Goal: Task Accomplishment & Management: Manage account settings

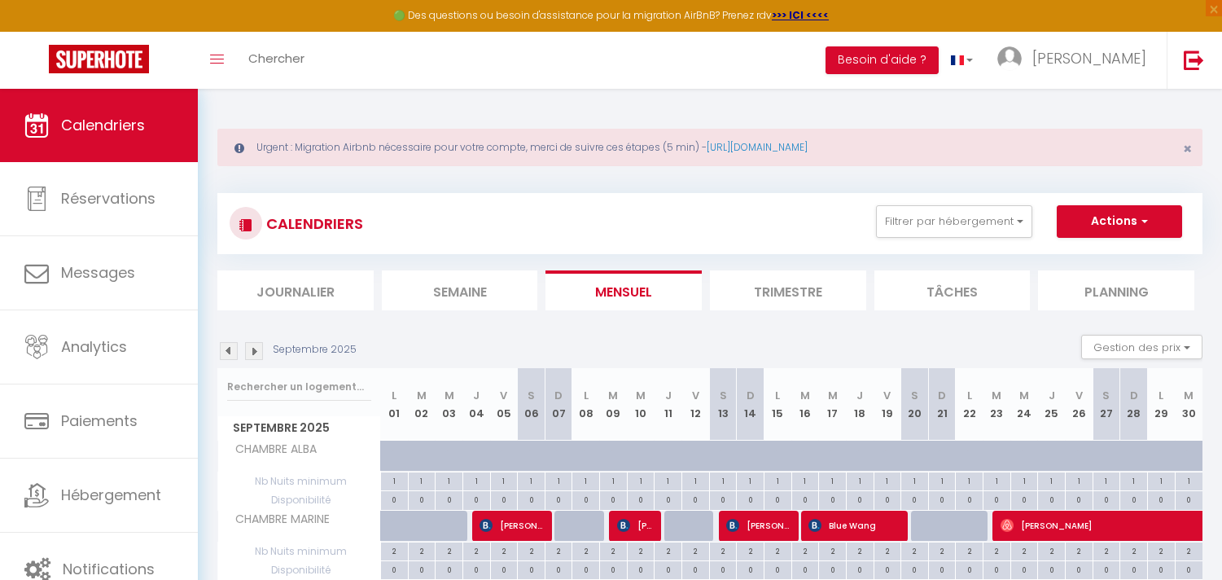
scroll to position [1049, 0]
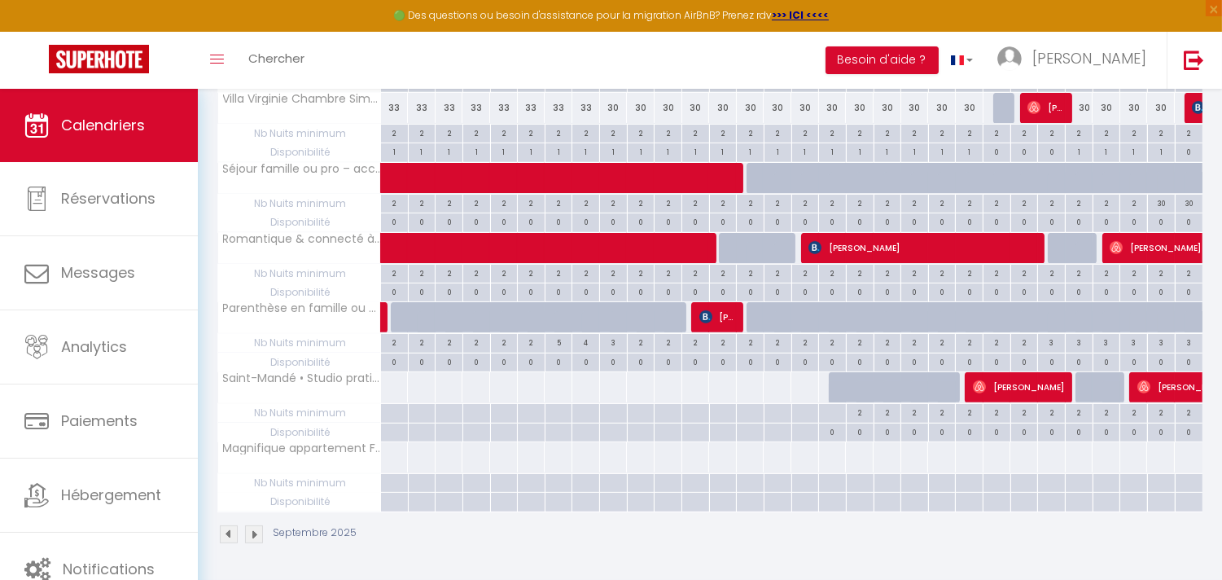
click at [224, 531] on img at bounding box center [229, 534] width 18 height 18
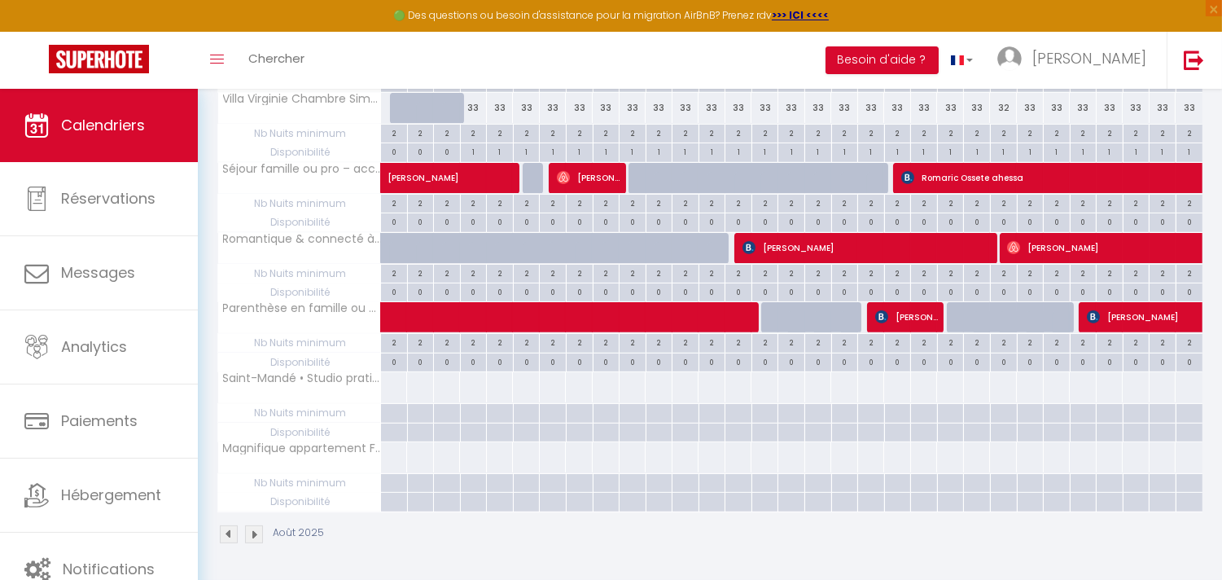
click at [257, 535] on img at bounding box center [254, 534] width 18 height 18
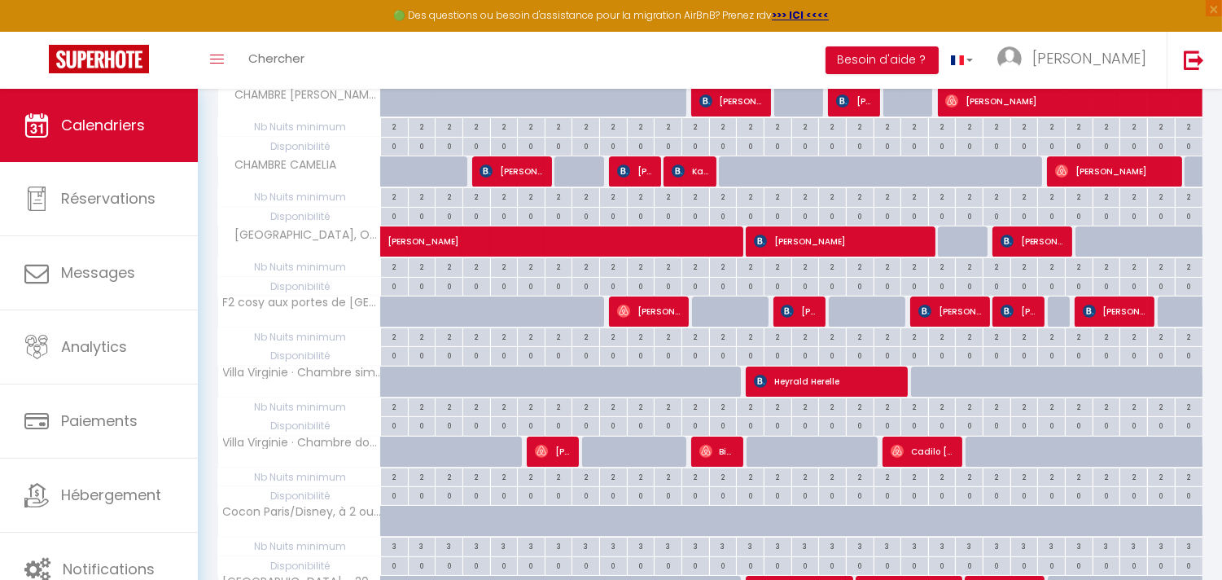
scroll to position [507, 0]
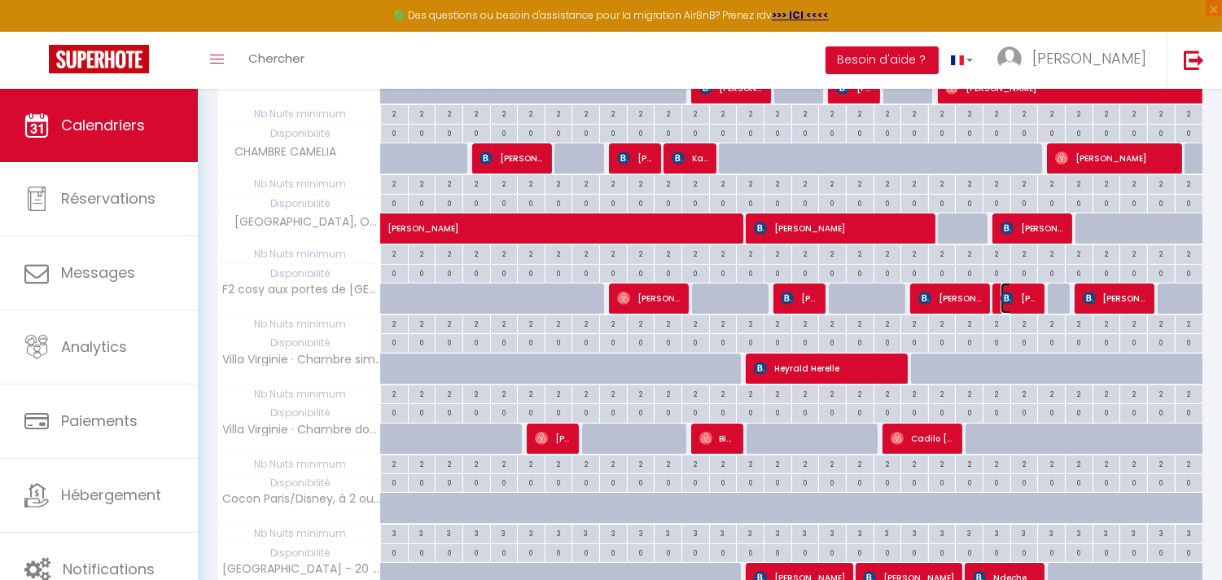
click at [1001, 300] on img at bounding box center [1007, 298] width 13 height 13
select select "OK"
select select "1"
select select "0"
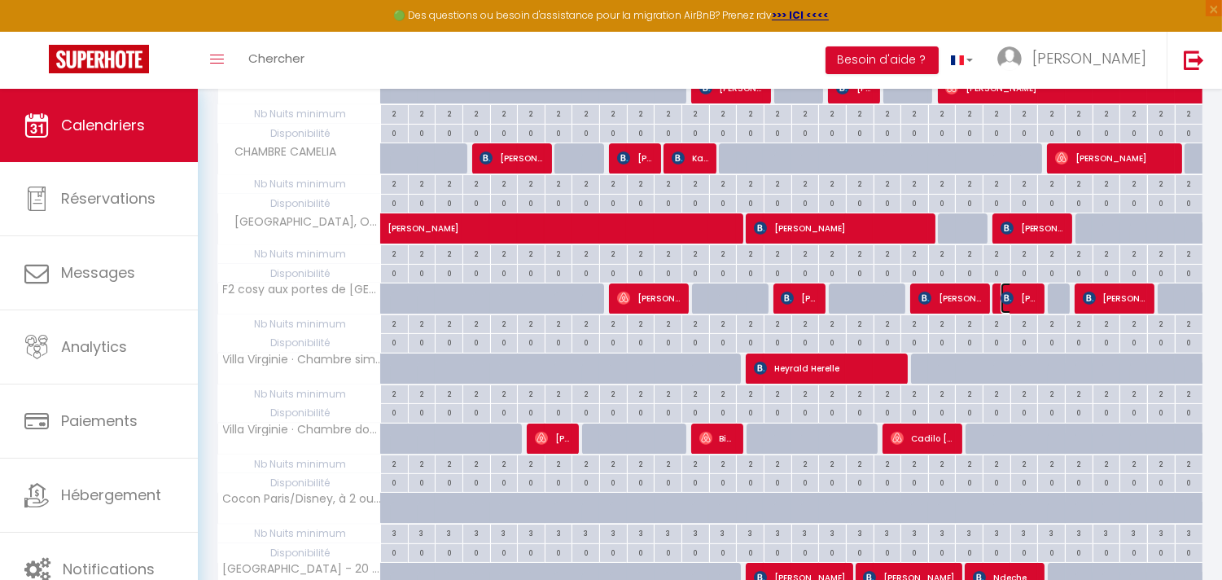
select select "1"
select select
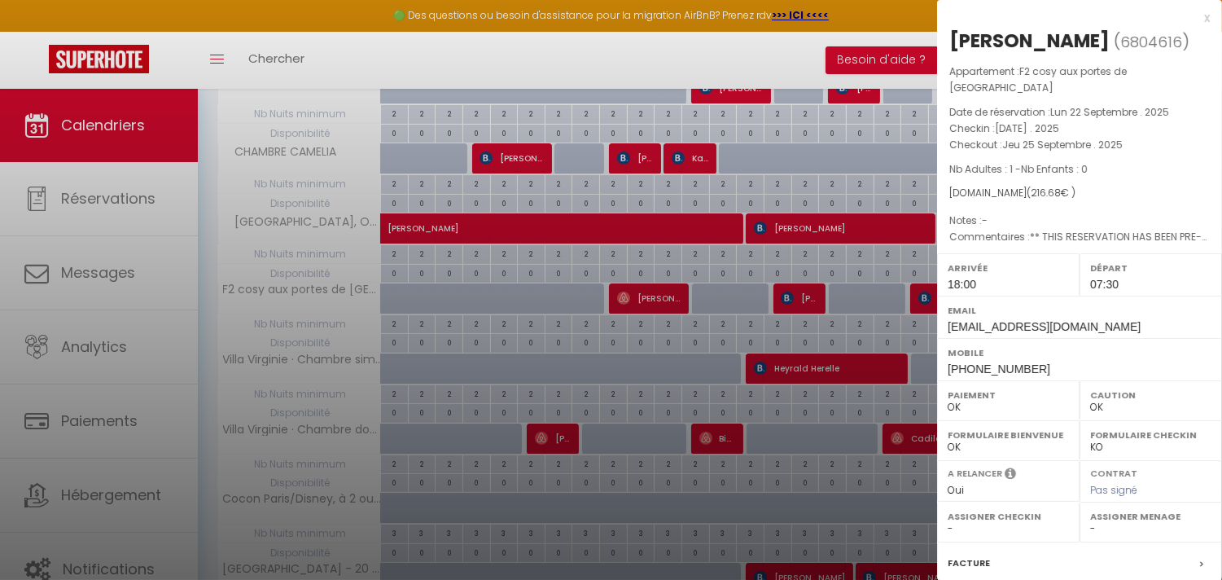
click at [812, 305] on div at bounding box center [611, 290] width 1222 height 580
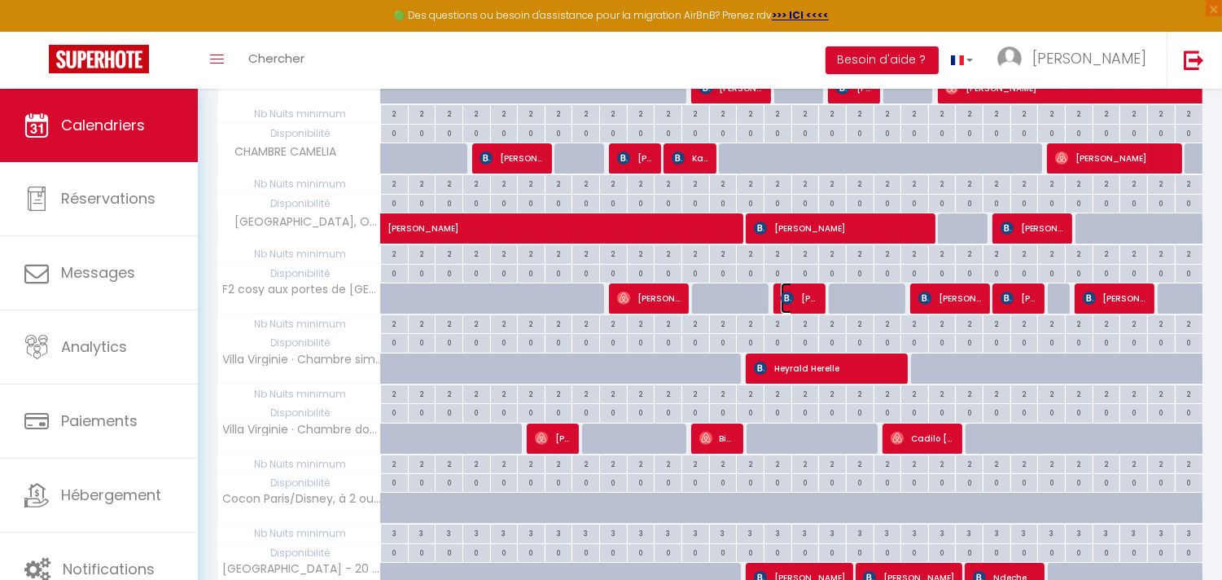
click at [811, 305] on span "[PERSON_NAME]" at bounding box center [799, 298] width 37 height 31
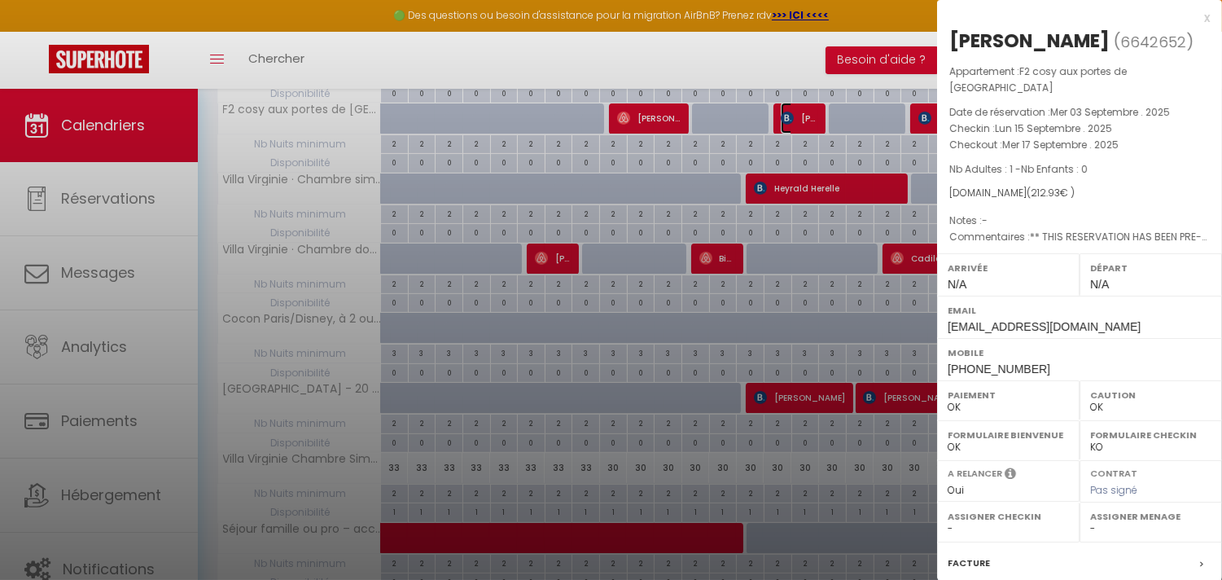
scroll to position [687, 0]
click at [468, 388] on div at bounding box center [611, 290] width 1222 height 580
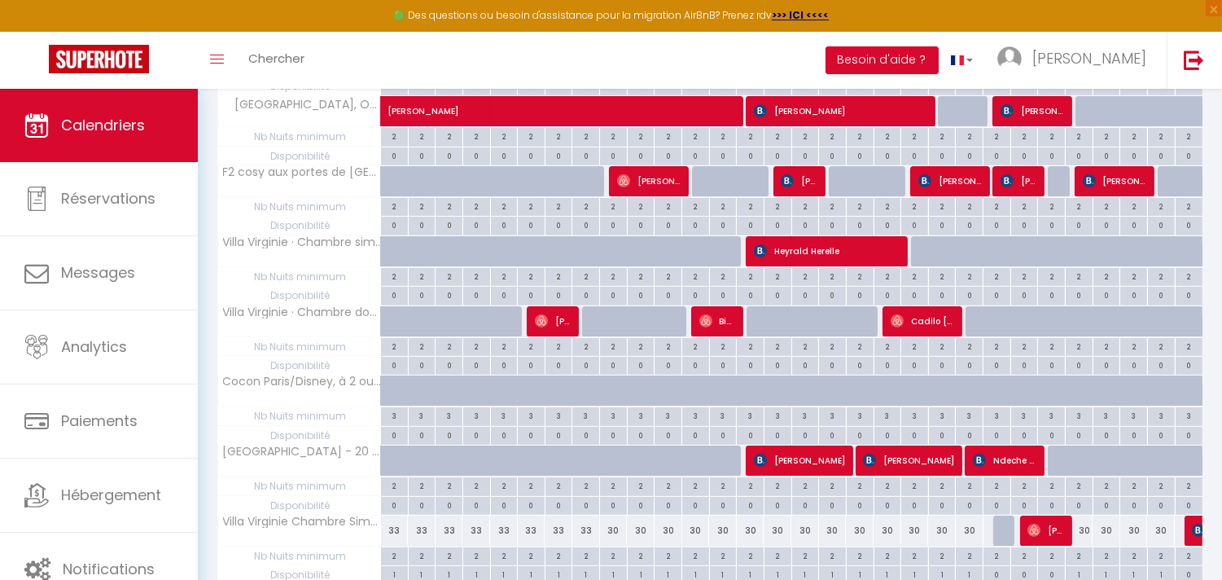
scroll to position [597, 0]
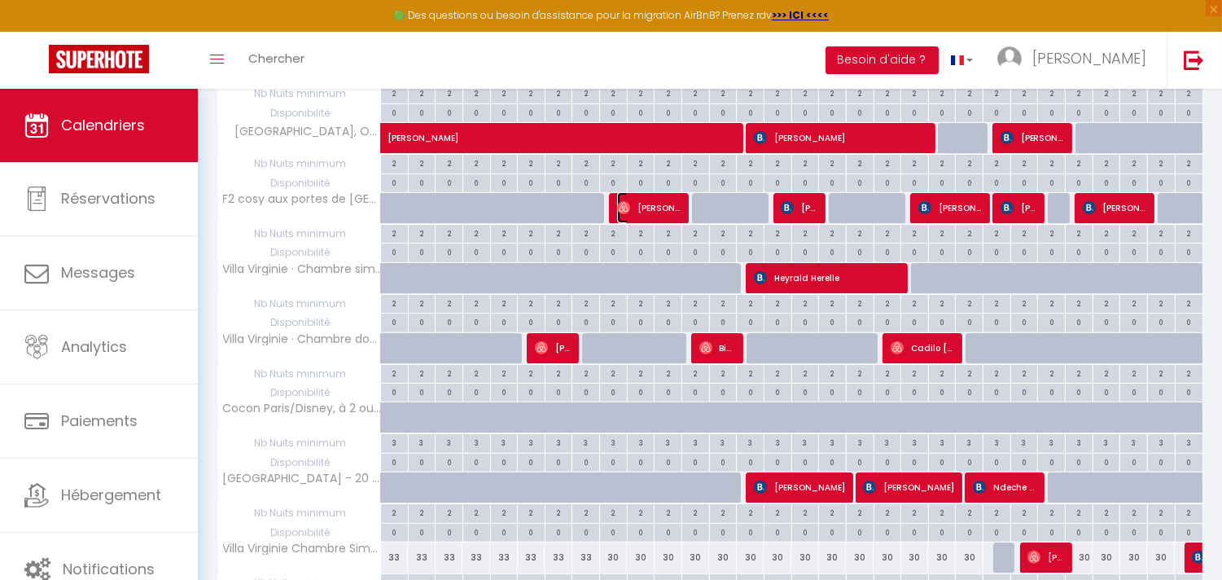
click at [631, 204] on span "[PERSON_NAME]" at bounding box center [649, 207] width 64 height 31
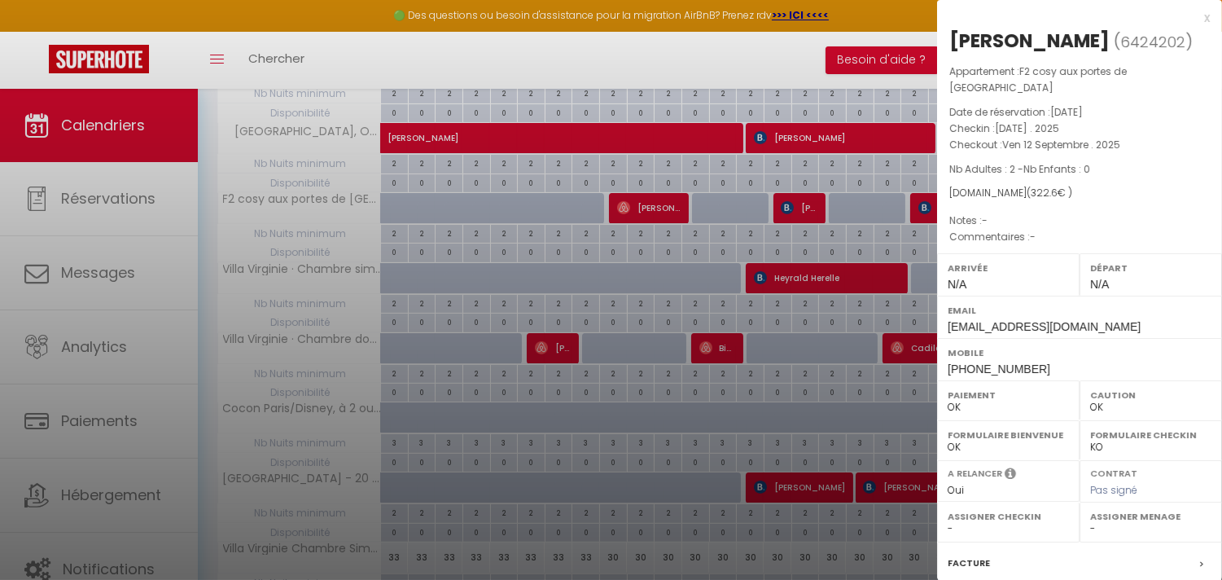
click at [793, 204] on div at bounding box center [611, 290] width 1222 height 580
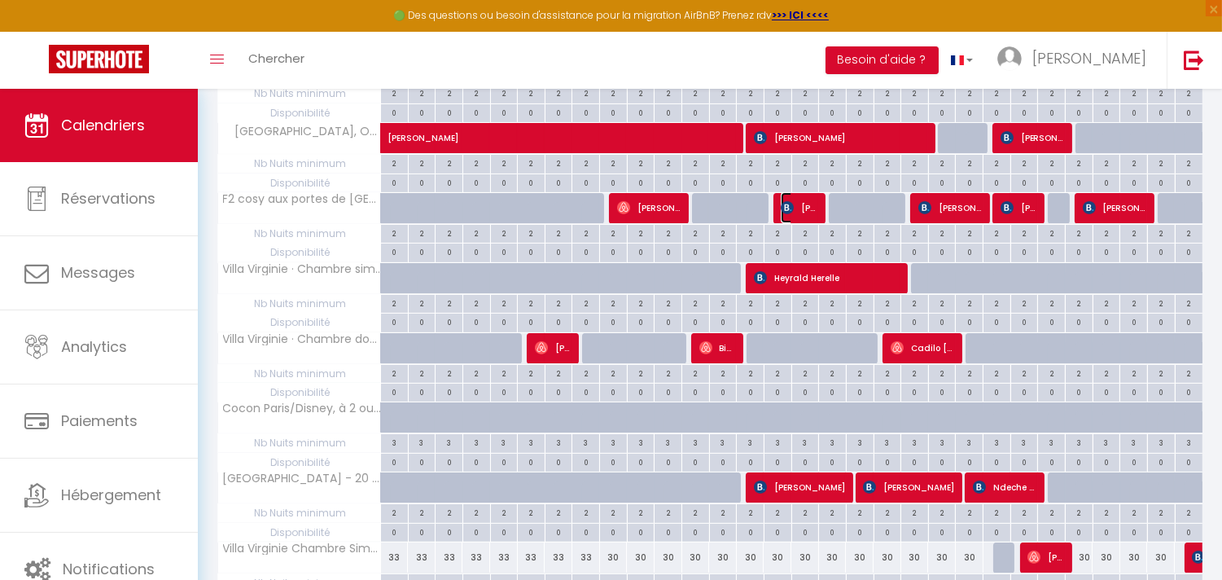
click at [793, 204] on img at bounding box center [787, 207] width 13 height 13
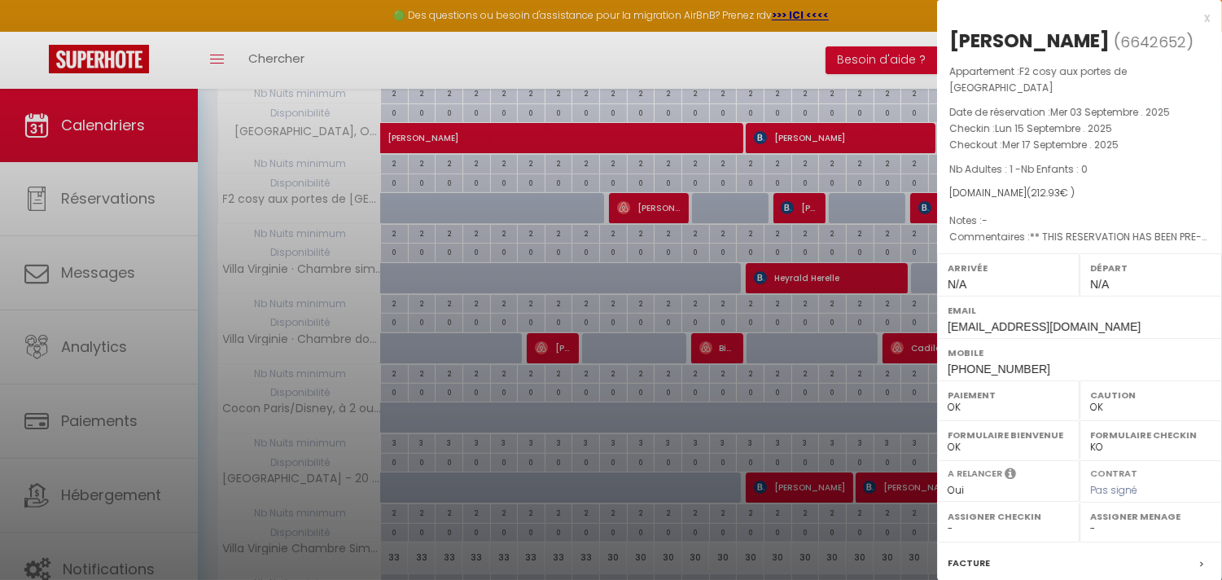
click at [793, 204] on div at bounding box center [611, 290] width 1222 height 580
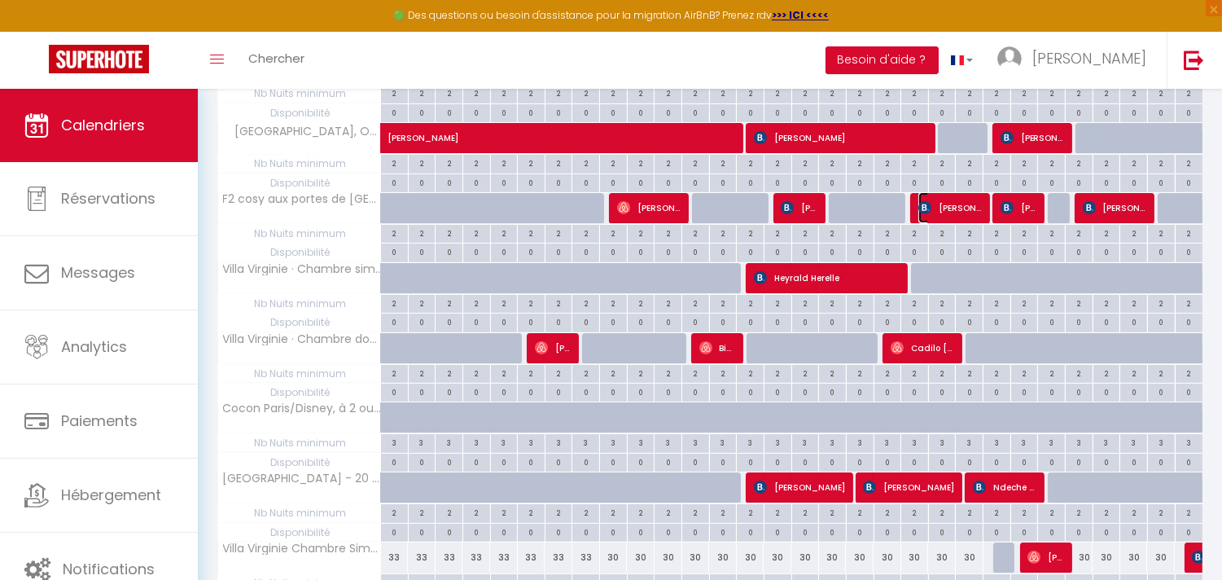
click at [929, 206] on img at bounding box center [925, 207] width 13 height 13
select select "1"
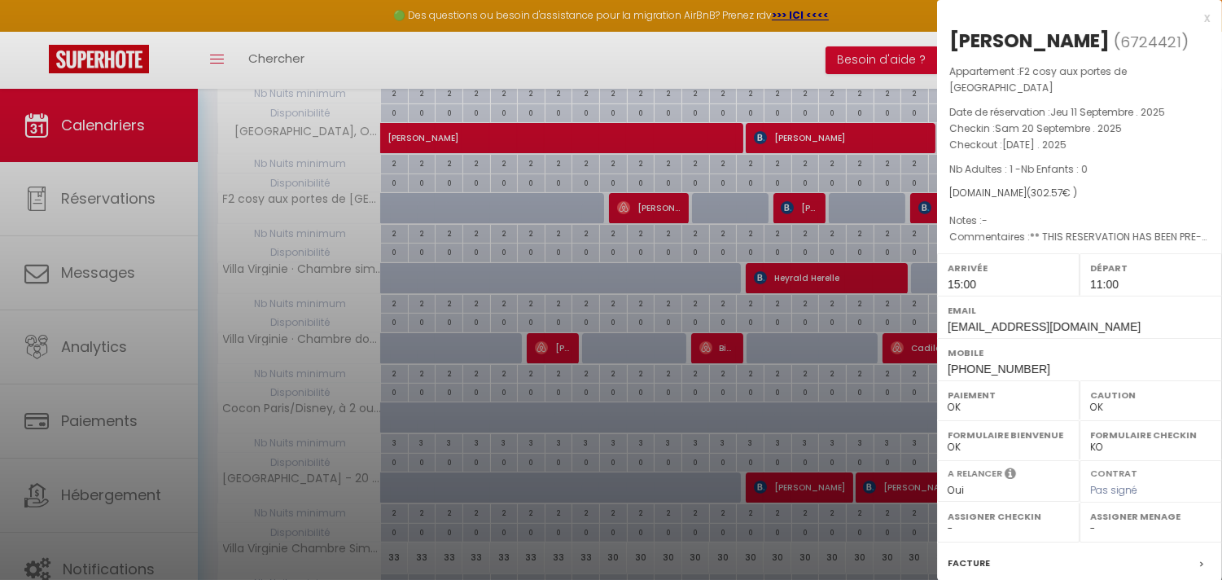
click at [929, 206] on div at bounding box center [611, 290] width 1222 height 580
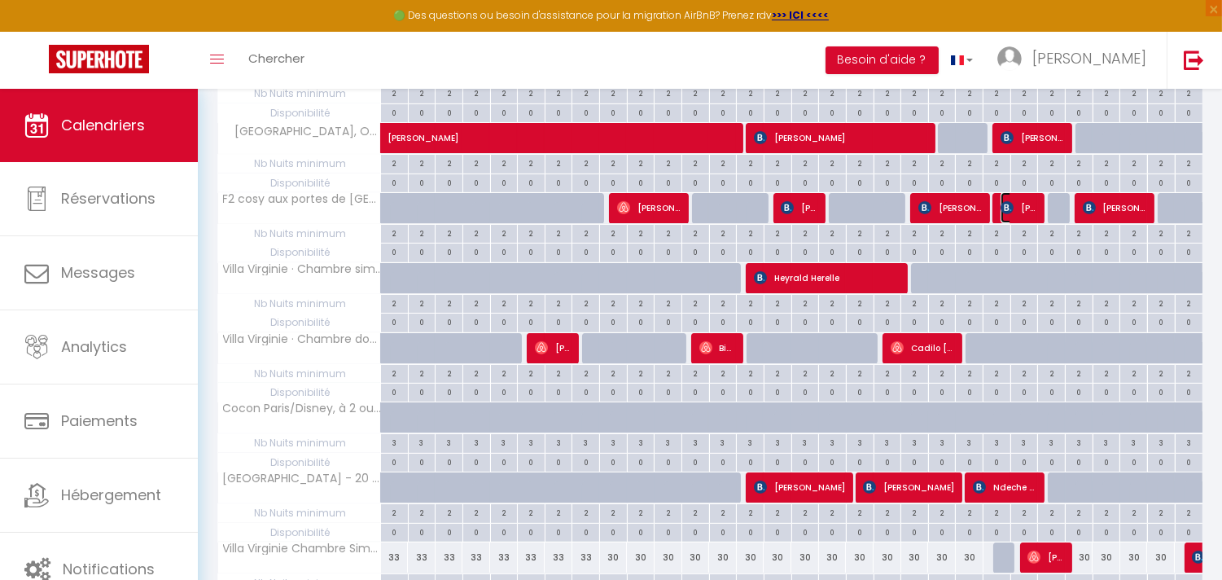
click at [1020, 209] on span "[PERSON_NAME]" at bounding box center [1019, 207] width 37 height 31
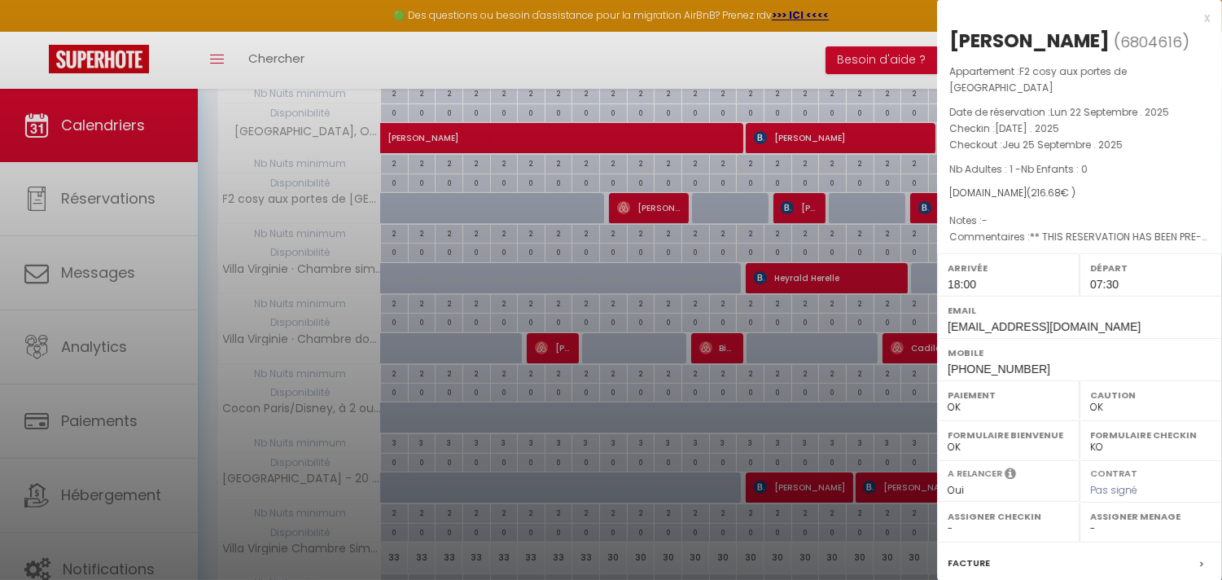
click at [424, 402] on div at bounding box center [611, 290] width 1222 height 580
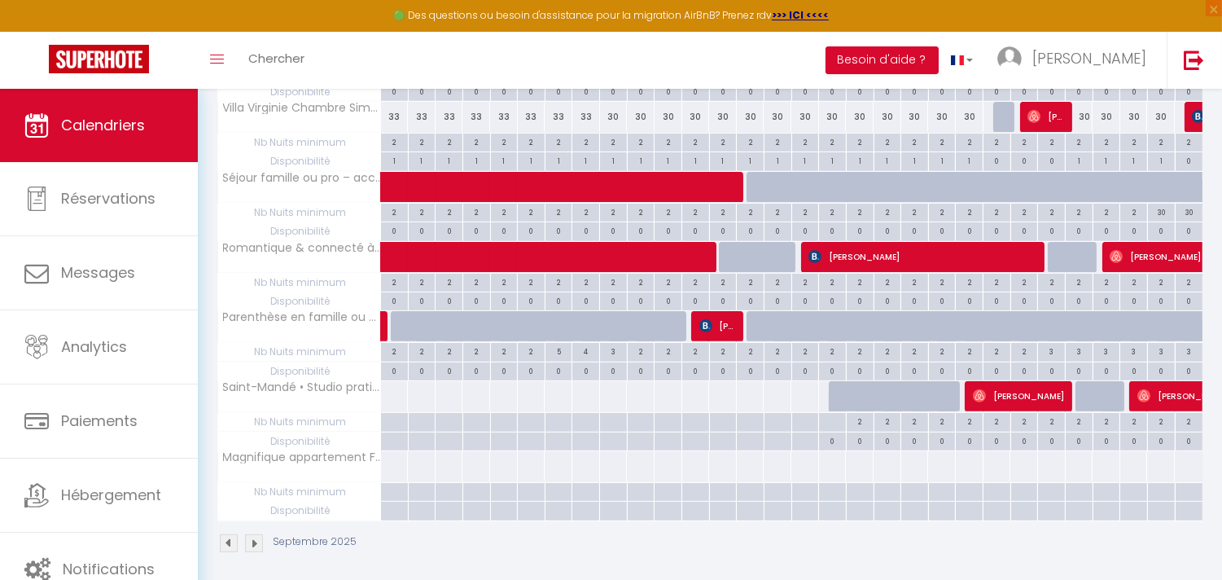
scroll to position [1049, 0]
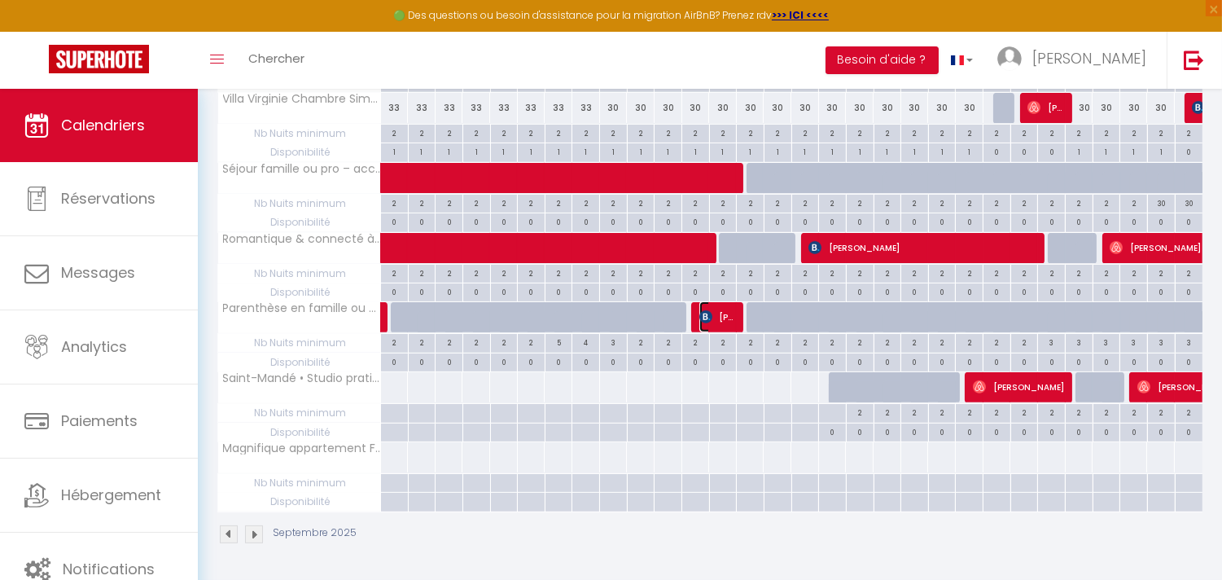
click at [726, 314] on span "[PERSON_NAME]" at bounding box center [718, 316] width 37 height 31
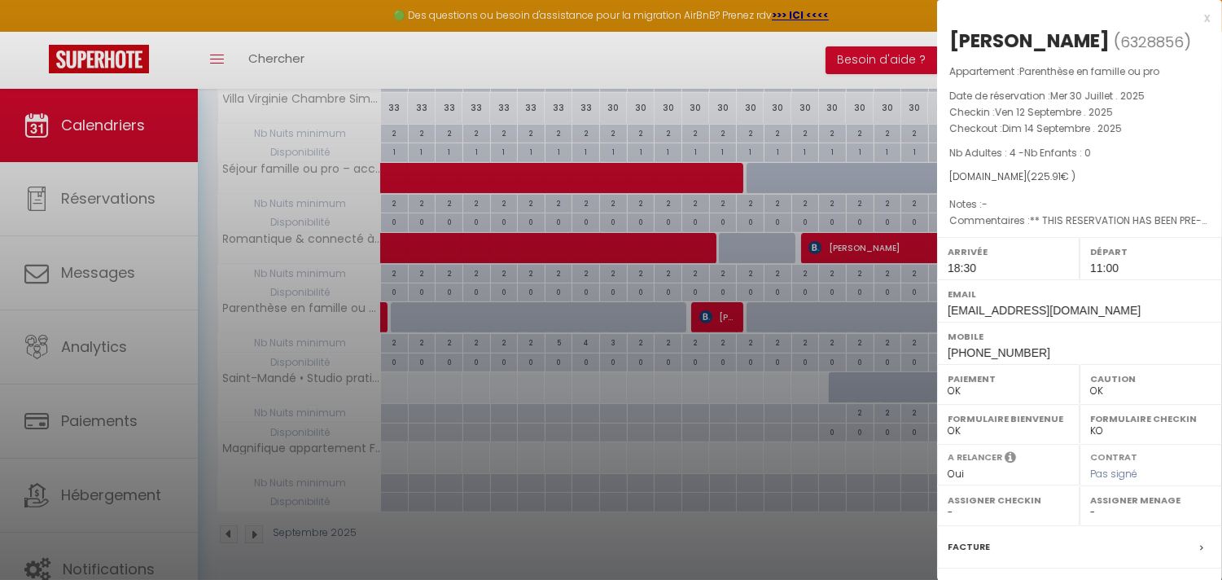
click at [726, 314] on div at bounding box center [611, 290] width 1222 height 580
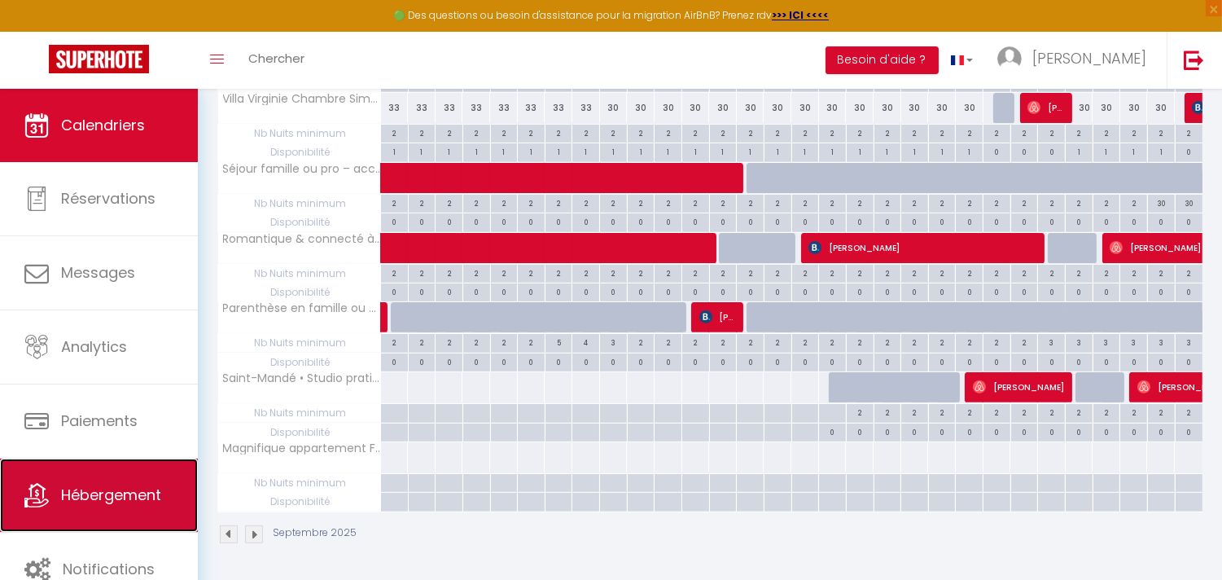
click at [138, 489] on span "Hébergement" at bounding box center [111, 495] width 100 height 20
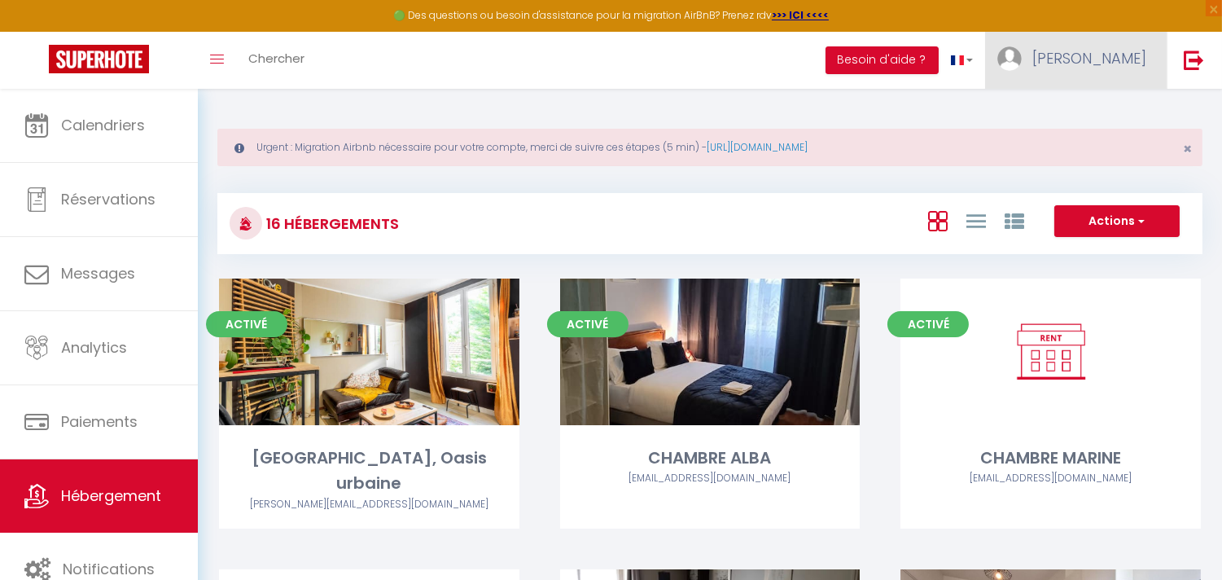
click at [1103, 58] on span "[PERSON_NAME]" at bounding box center [1090, 58] width 114 height 20
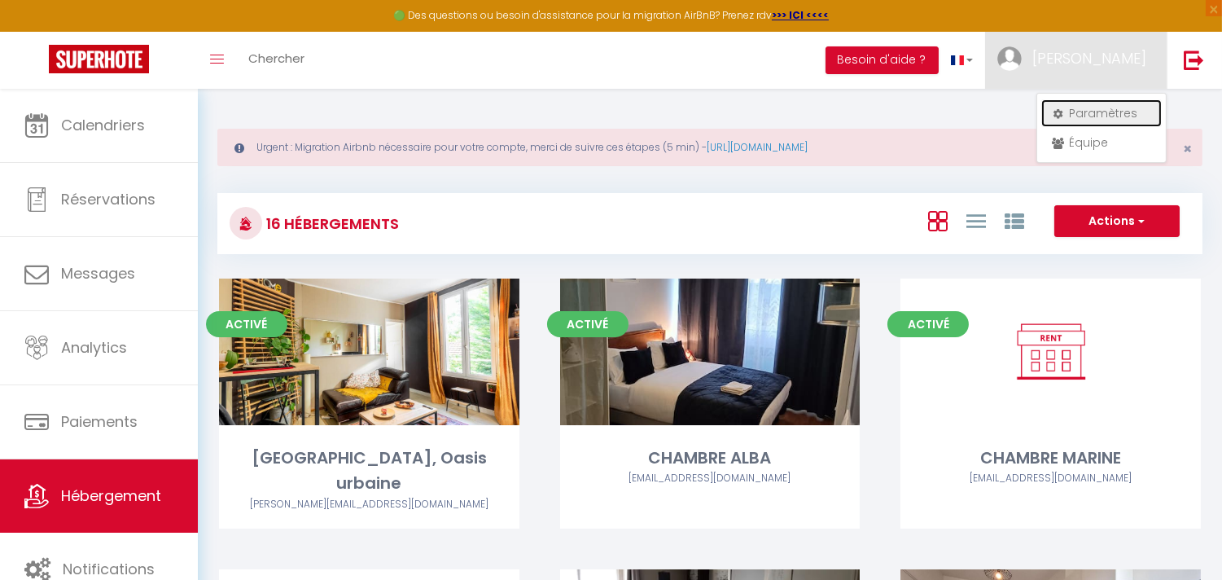
click at [1098, 122] on link "Paramètres" at bounding box center [1102, 113] width 121 height 28
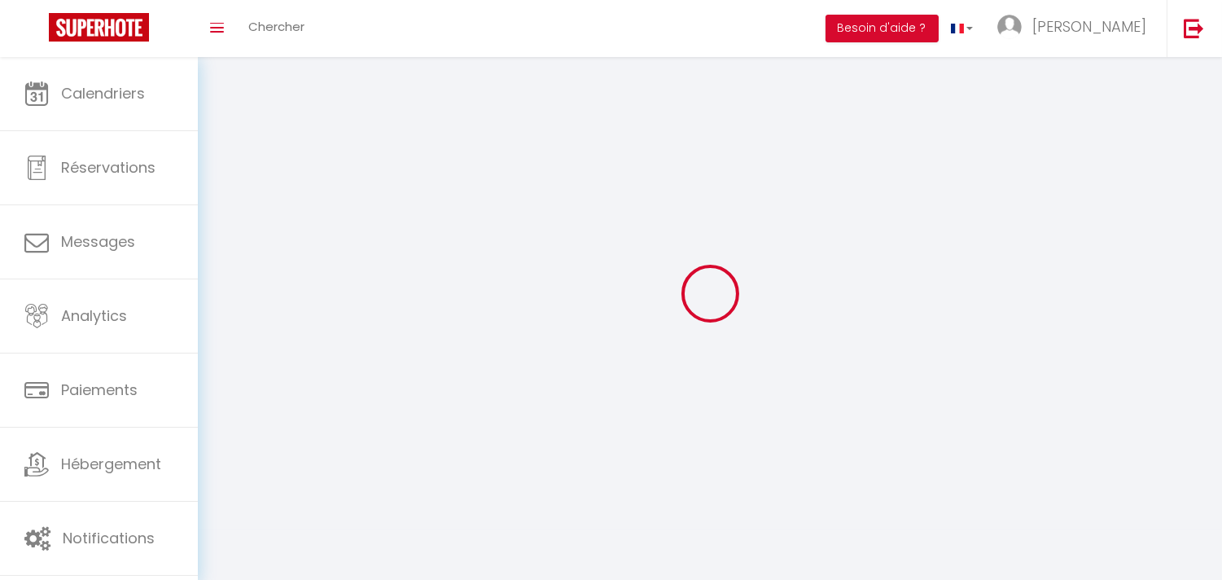
type input "HWtH0lEicIpkaCIKMbmhIBEYT"
type input "dbvjPpEIe9gqaABit4YIGCkta"
type input "[URL][DOMAIN_NAME]"
select select "fr"
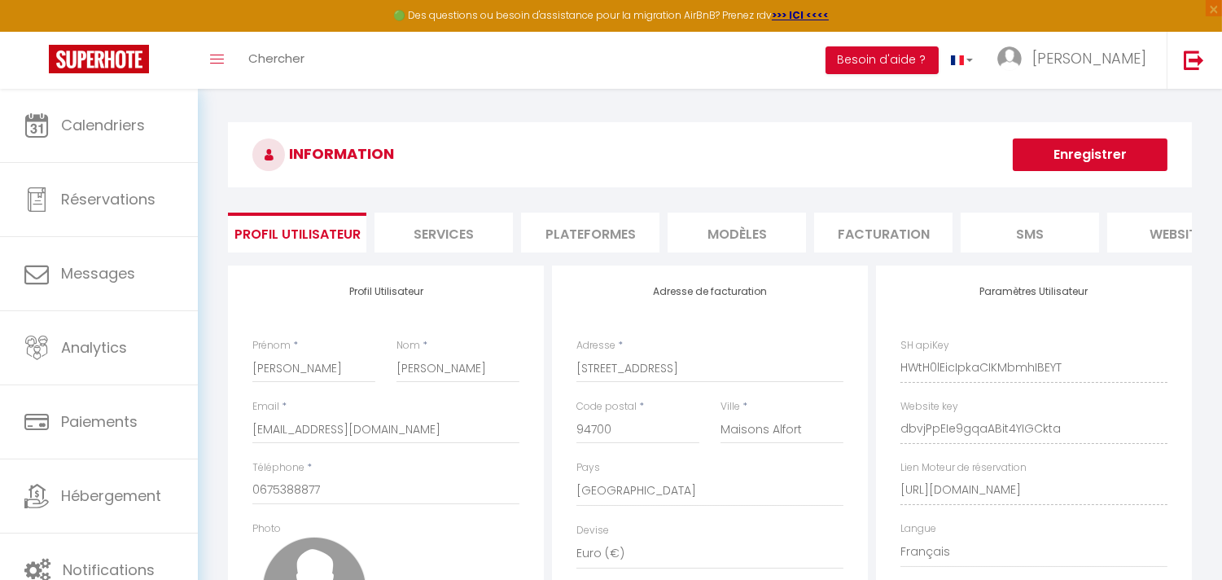
click at [608, 236] on li "Plateformes" at bounding box center [590, 233] width 138 height 40
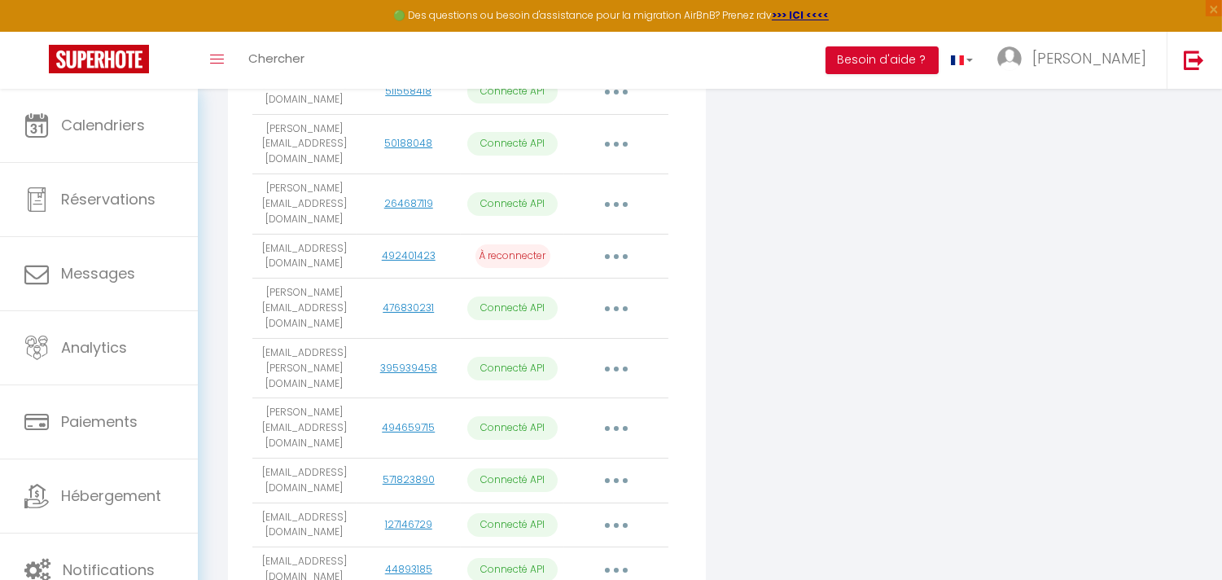
scroll to position [541, 0]
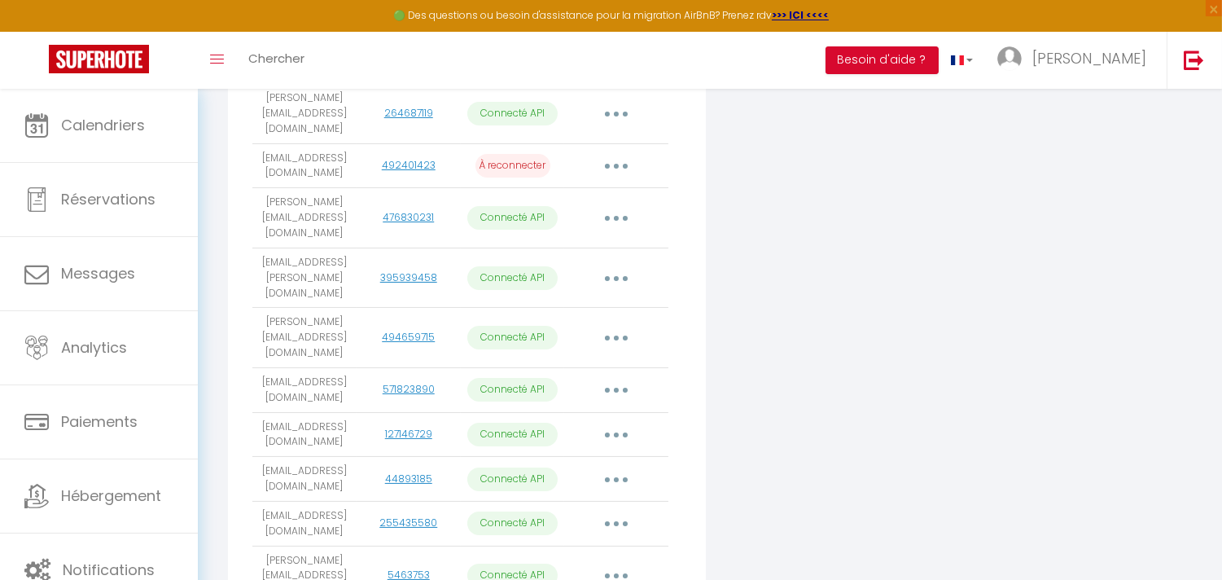
click at [622, 422] on button "button" at bounding box center [617, 435] width 46 height 26
click at [818, 383] on div "Connecter Google Vacation Rentals" at bounding box center [872, 186] width 324 height 923
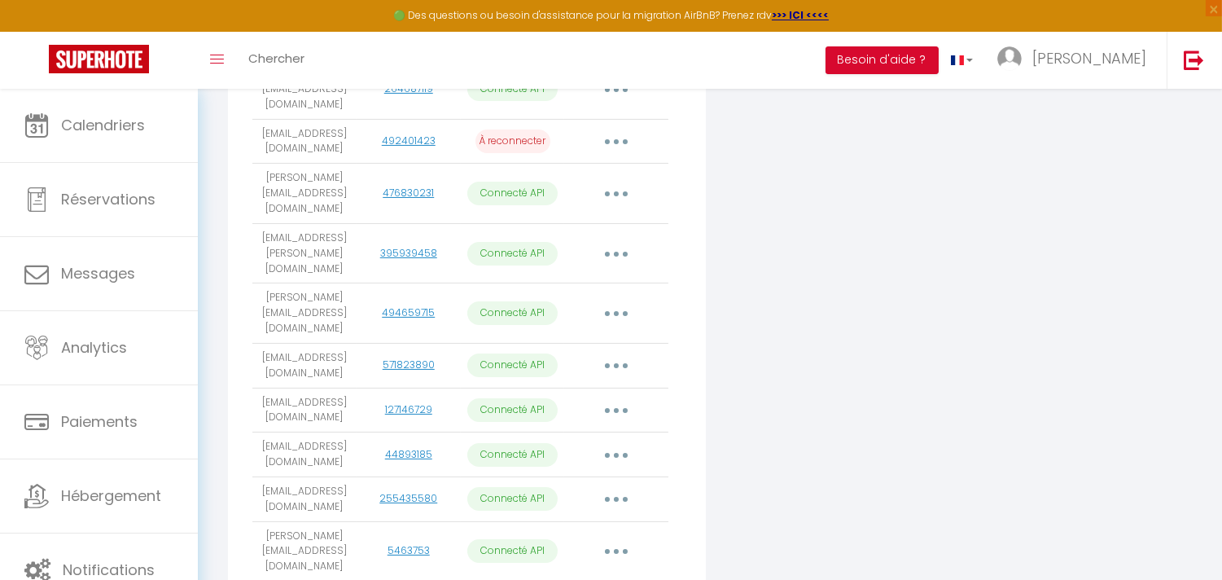
scroll to position [566, 0]
click at [606, 441] on button "button" at bounding box center [617, 454] width 46 height 26
click at [811, 412] on div "Connecter Google Vacation Rentals" at bounding box center [872, 161] width 324 height 923
click at [620, 441] on button "button" at bounding box center [617, 454] width 46 height 26
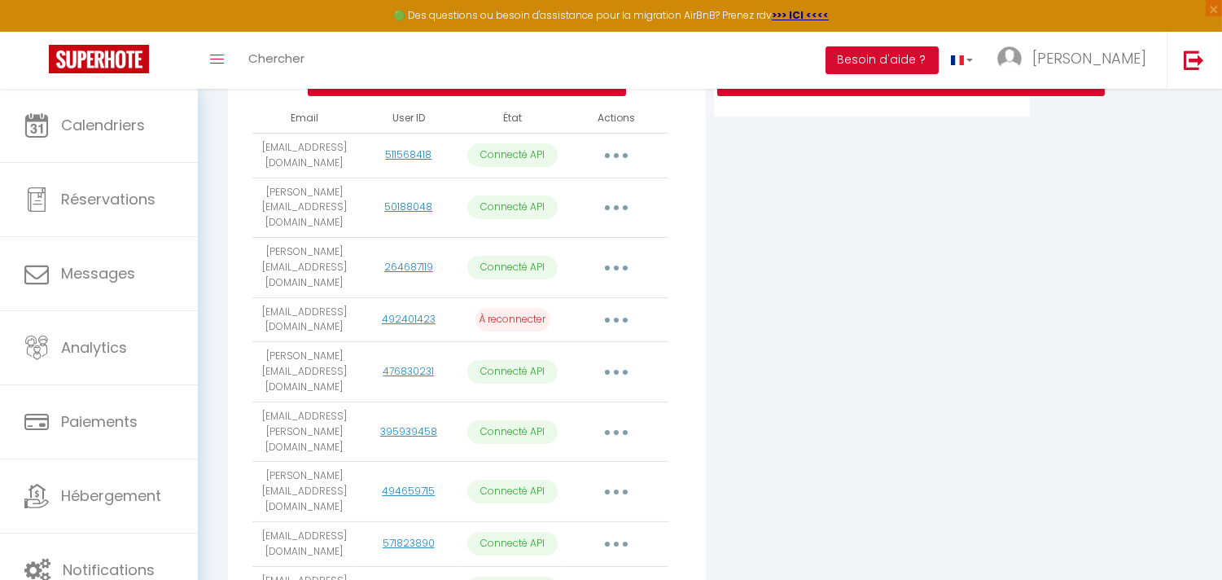
scroll to position [385, 0]
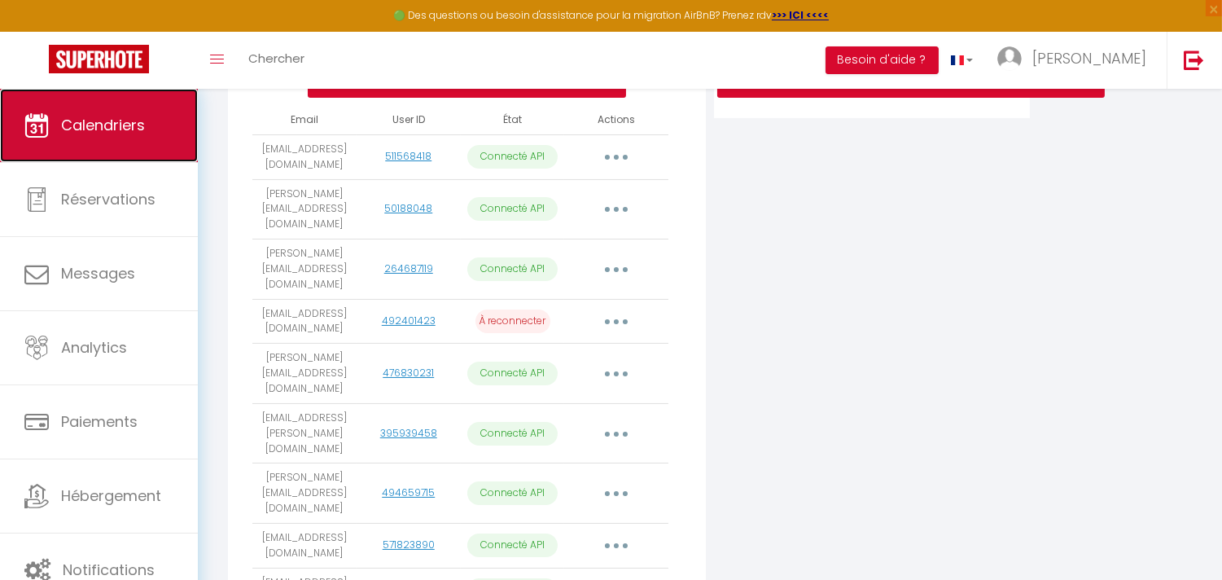
click at [76, 118] on span "Calendriers" at bounding box center [103, 125] width 84 height 20
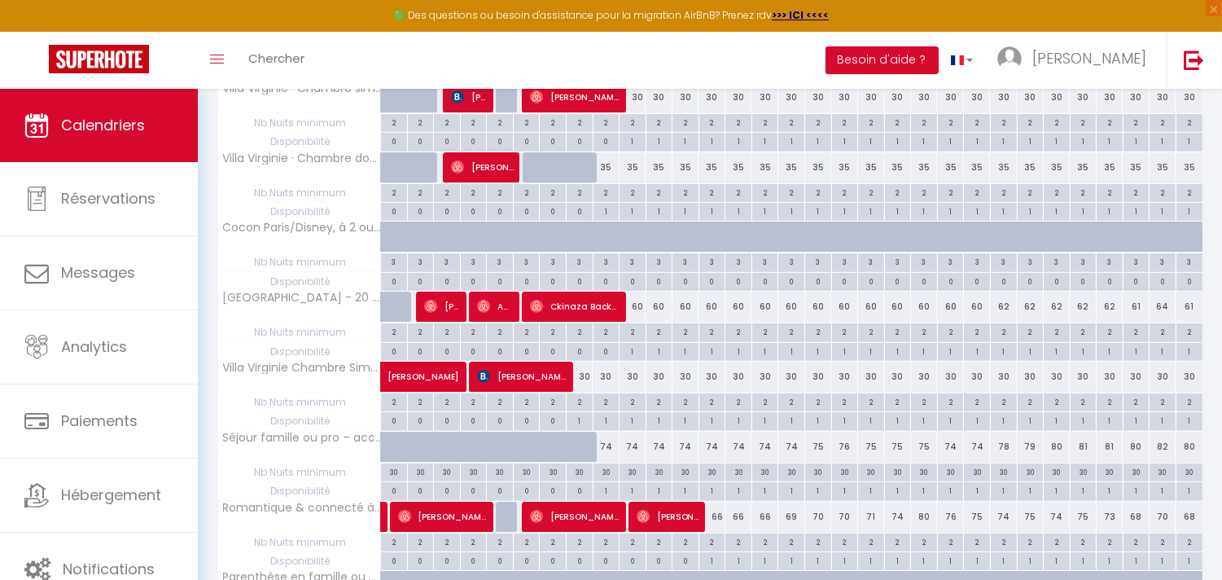
scroll to position [1049, 0]
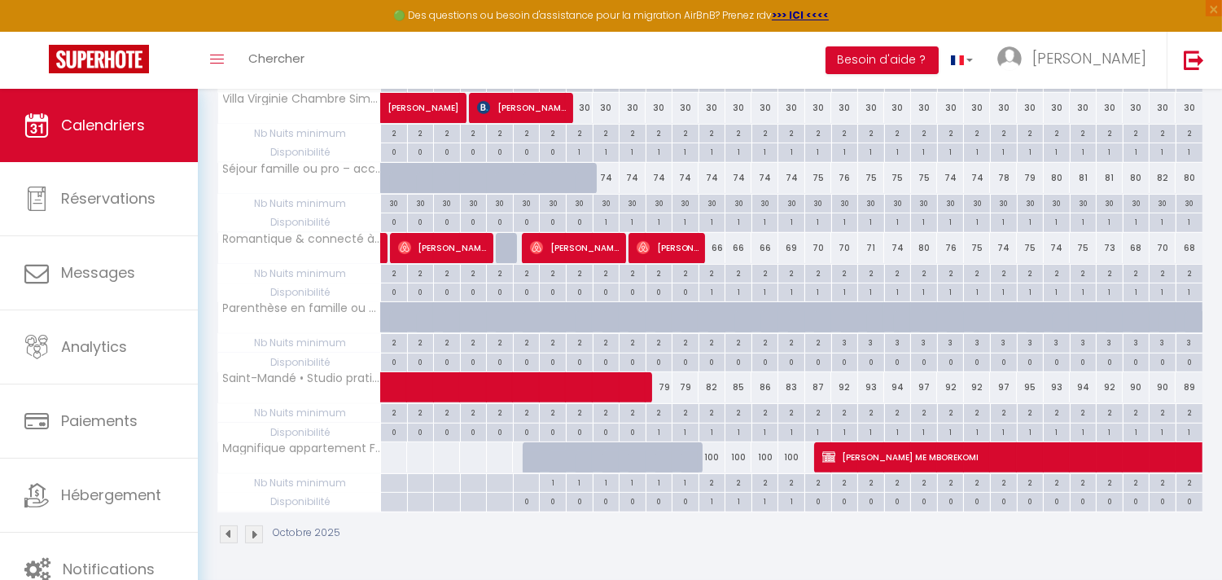
click at [226, 534] on img at bounding box center [229, 534] width 18 height 18
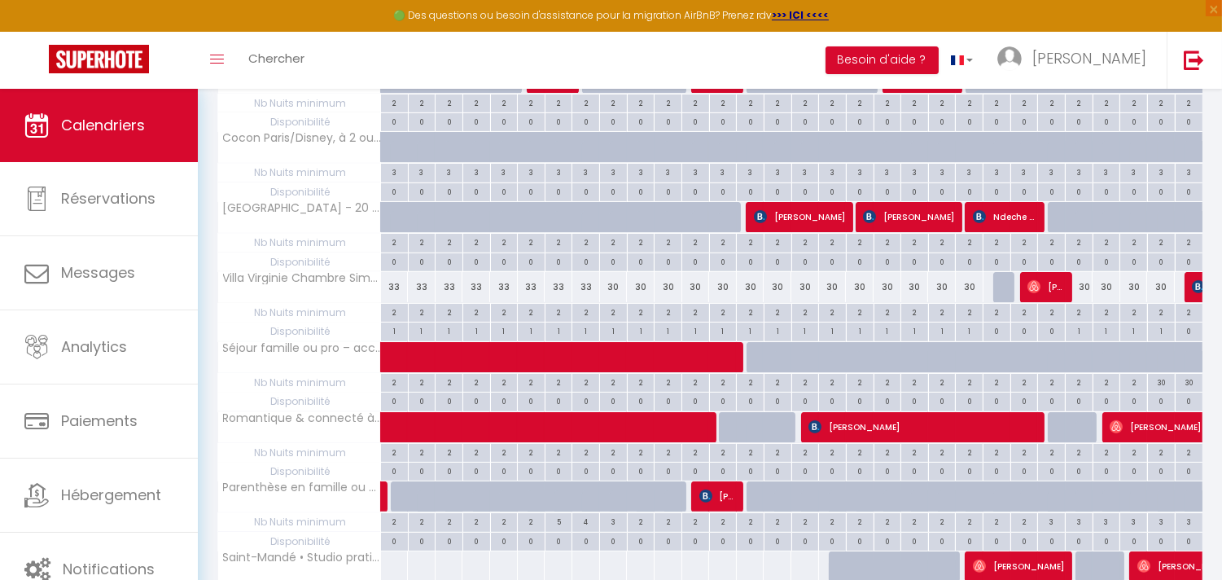
scroll to position [868, 0]
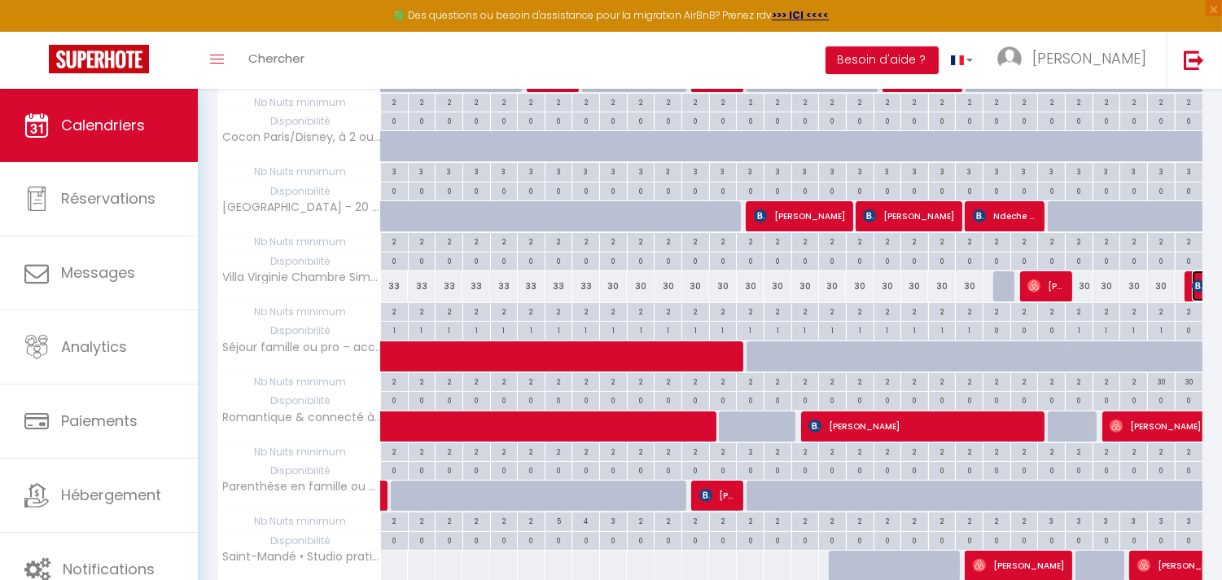
click at [1195, 290] on img at bounding box center [1198, 285] width 13 height 13
select select "OK"
select select "KO"
select select "1"
select select "0"
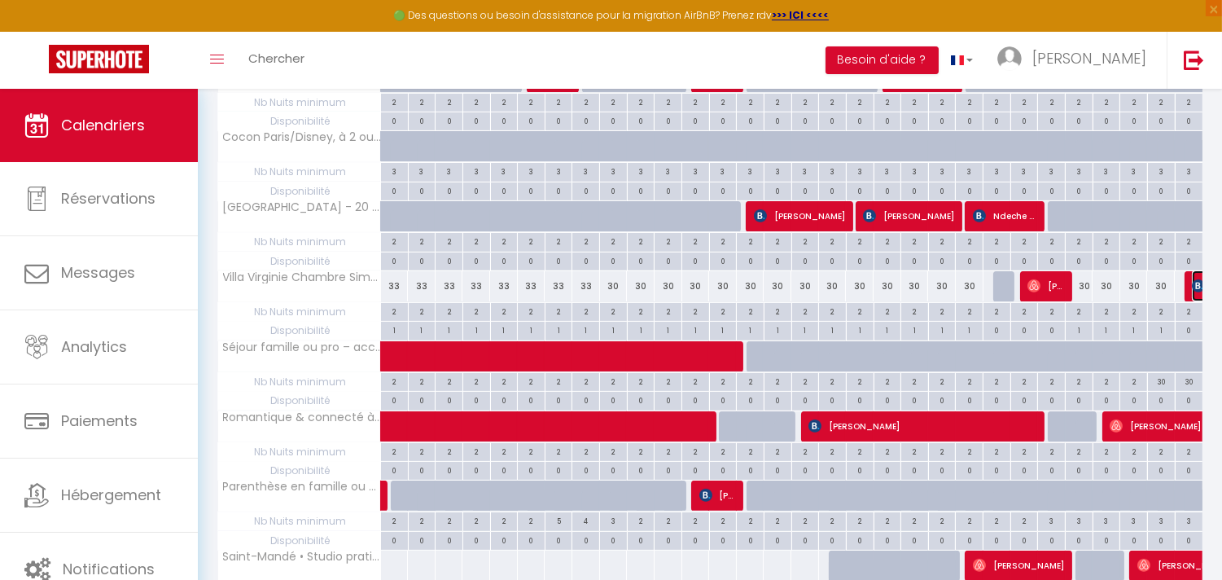
select select "1"
select select
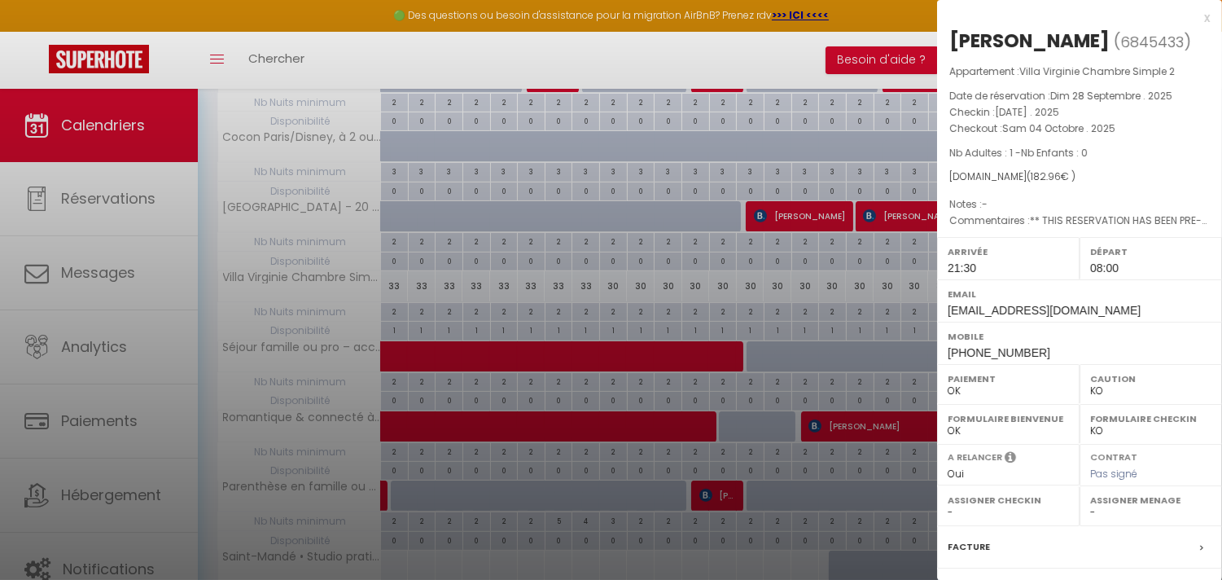
click at [840, 312] on div at bounding box center [611, 290] width 1222 height 580
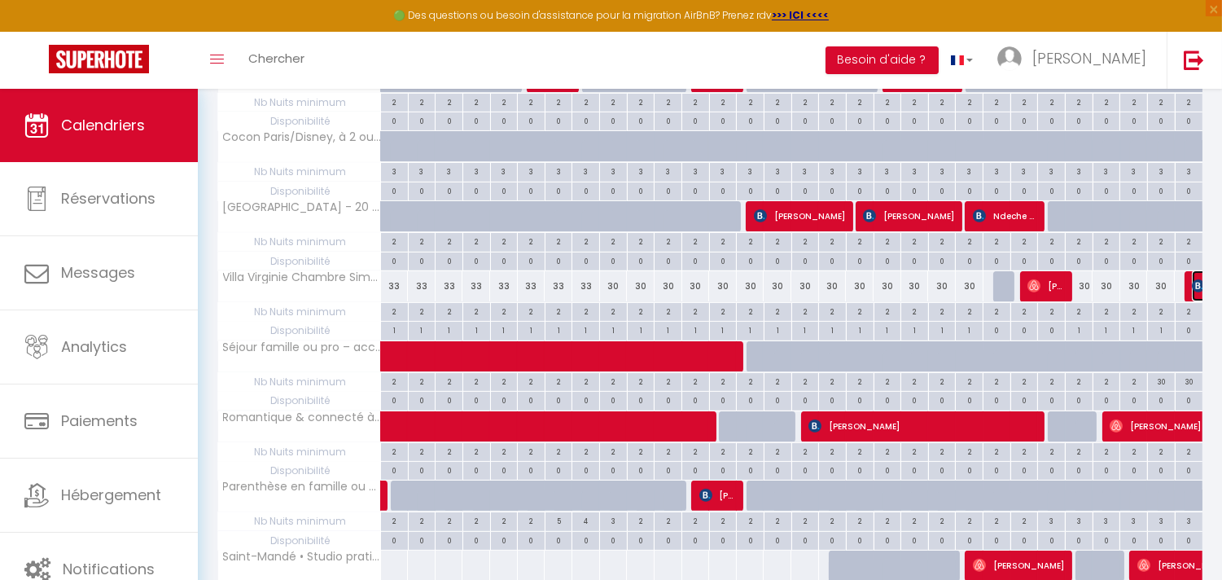
click at [1195, 288] on img at bounding box center [1198, 285] width 13 height 13
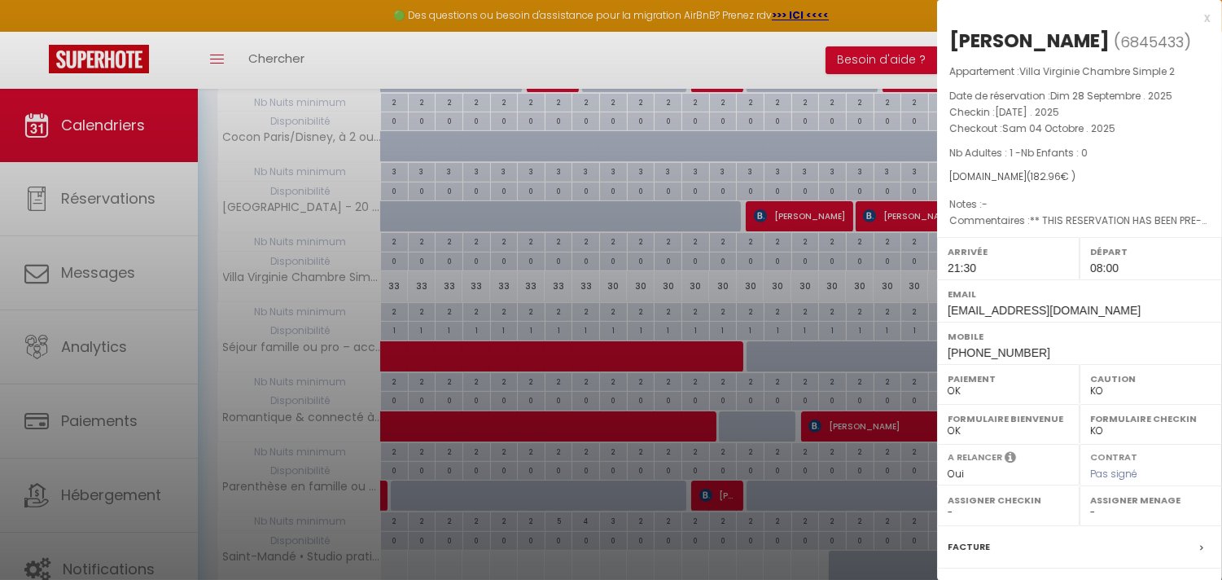
click at [879, 331] on div at bounding box center [611, 290] width 1222 height 580
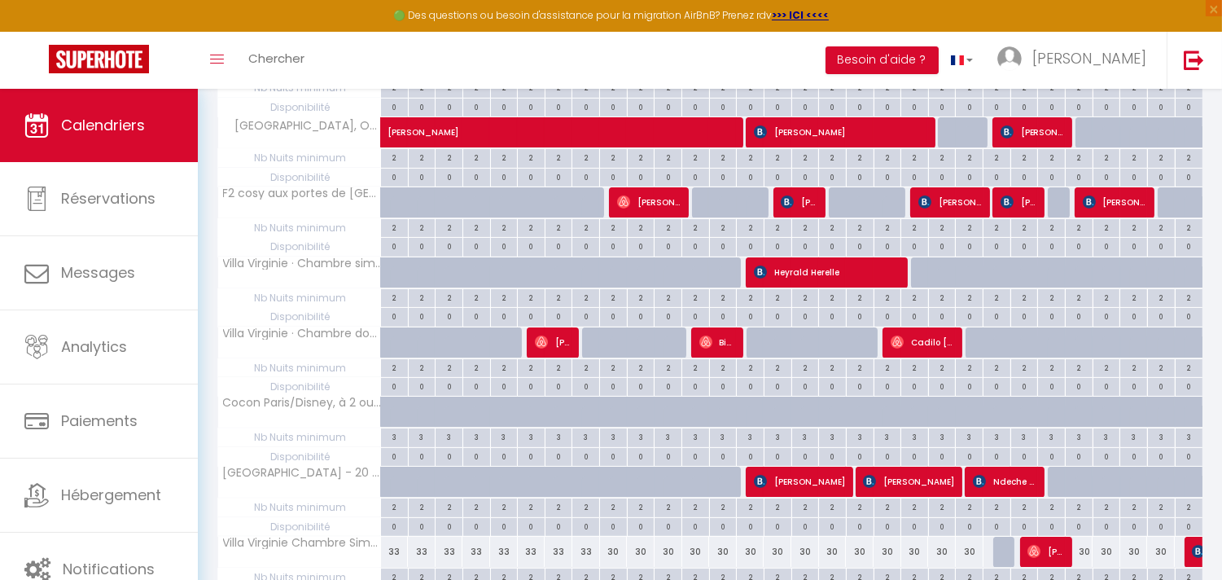
scroll to position [597, 0]
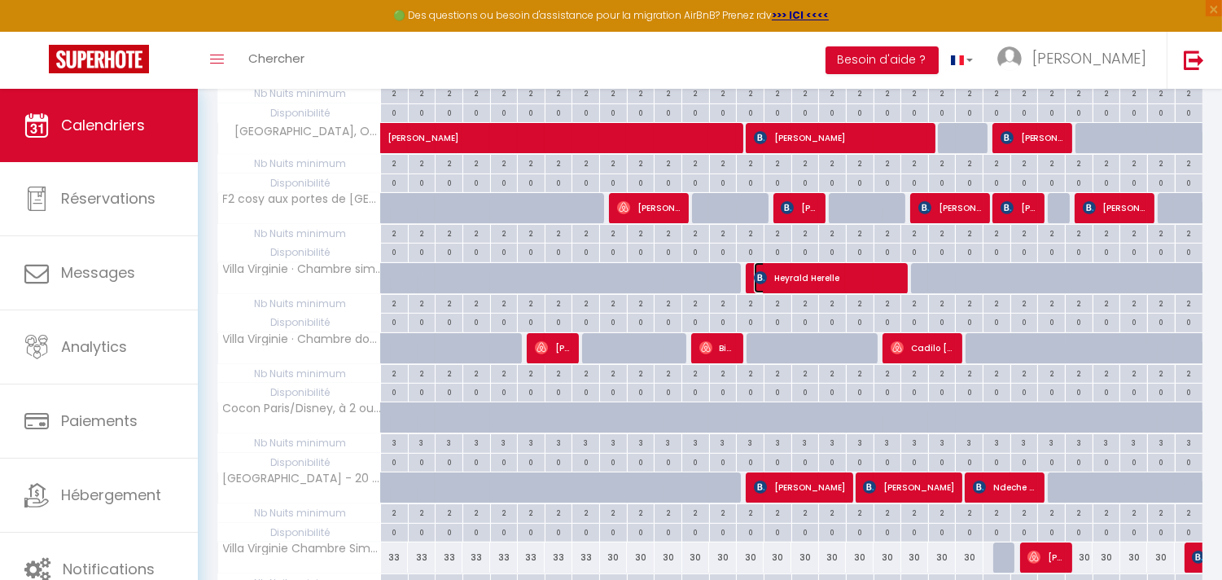
click at [826, 278] on span "Heyrald Herelle" at bounding box center [827, 277] width 147 height 31
select select "OK"
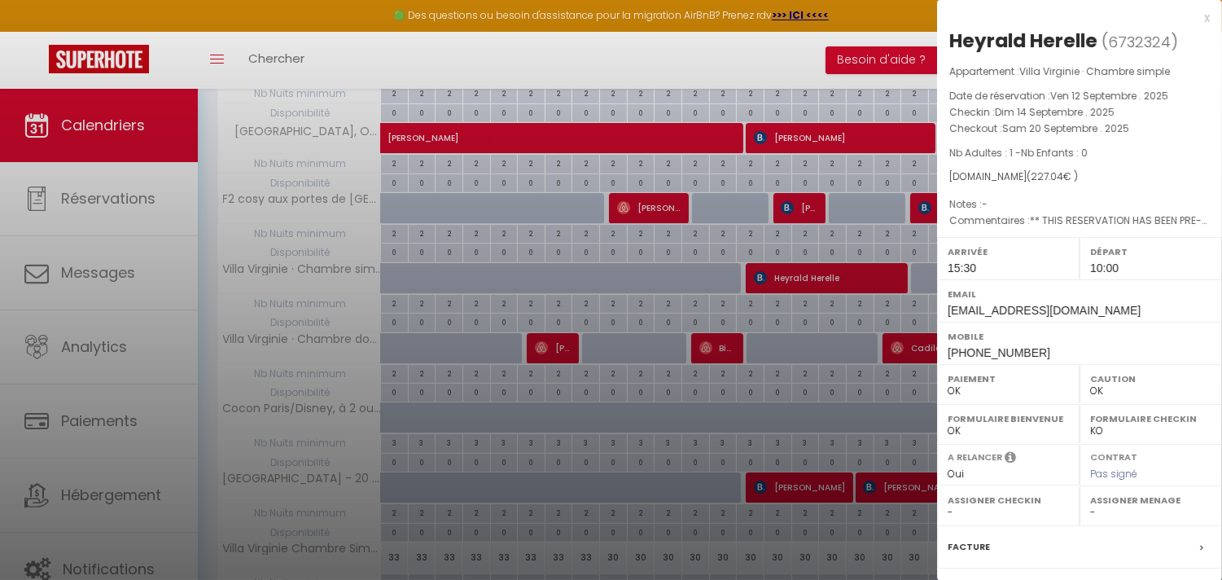
click at [826, 278] on div at bounding box center [611, 290] width 1222 height 580
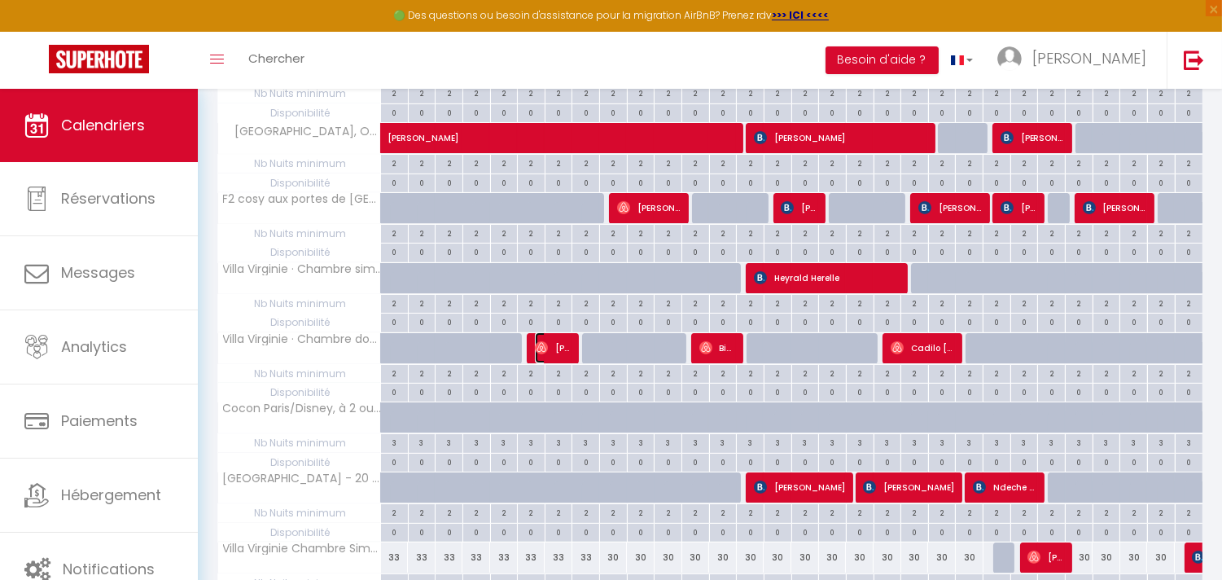
click at [556, 356] on span "[PERSON_NAME]" at bounding box center [553, 347] width 37 height 31
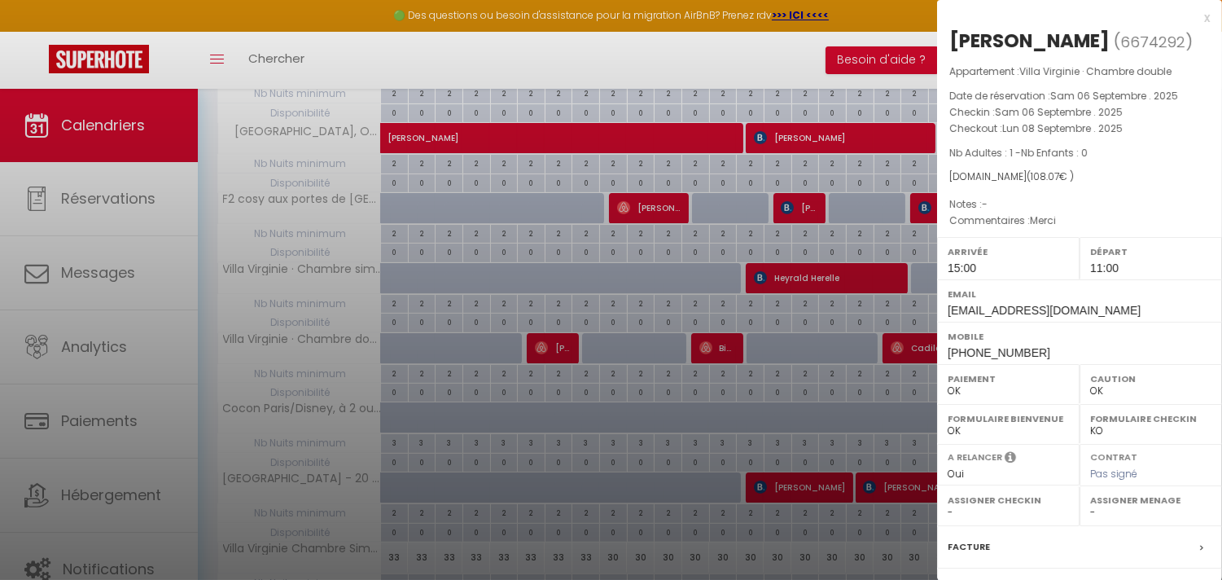
click at [556, 356] on div at bounding box center [611, 290] width 1222 height 580
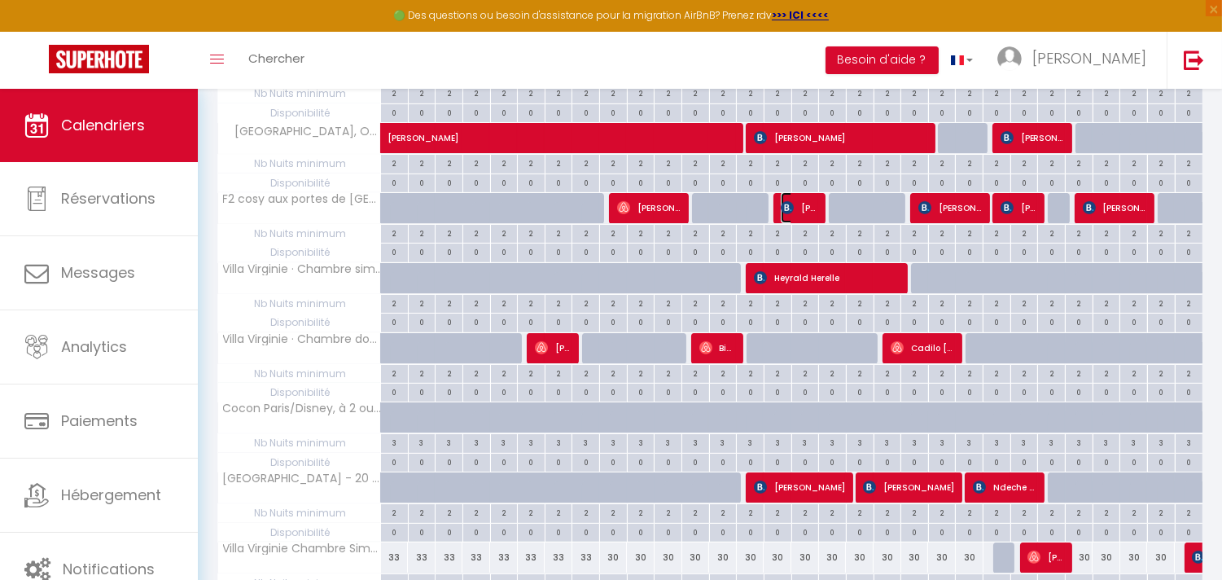
click at [800, 214] on span "[PERSON_NAME]" at bounding box center [799, 207] width 37 height 31
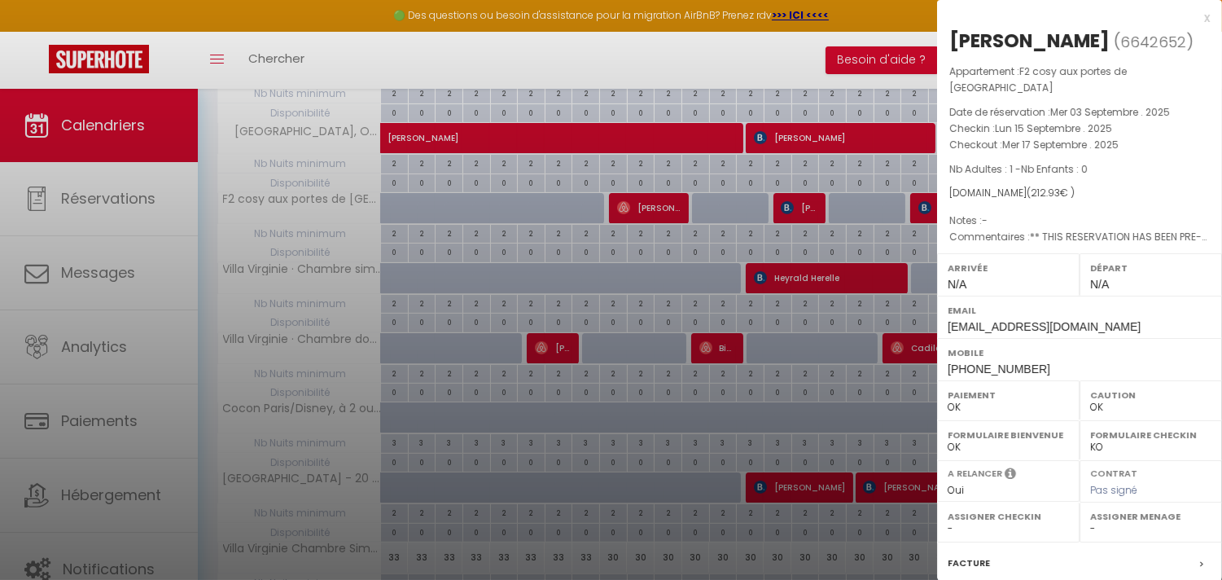
click at [649, 261] on div at bounding box center [611, 290] width 1222 height 580
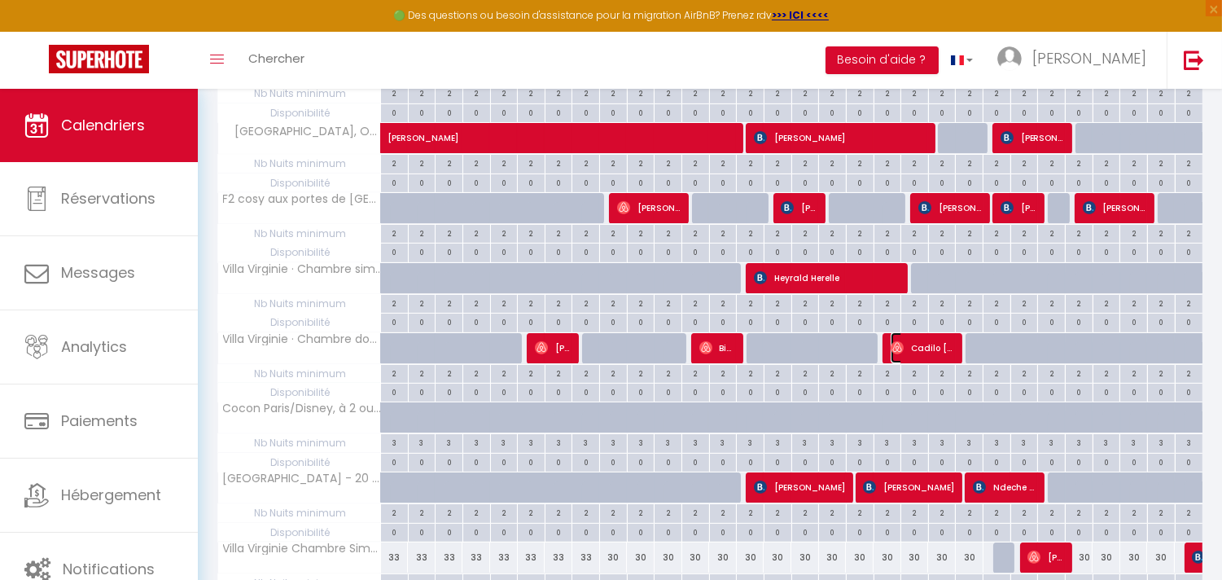
click at [933, 351] on span "Cadilo [PERSON_NAME]" at bounding box center [923, 347] width 64 height 31
select select "1"
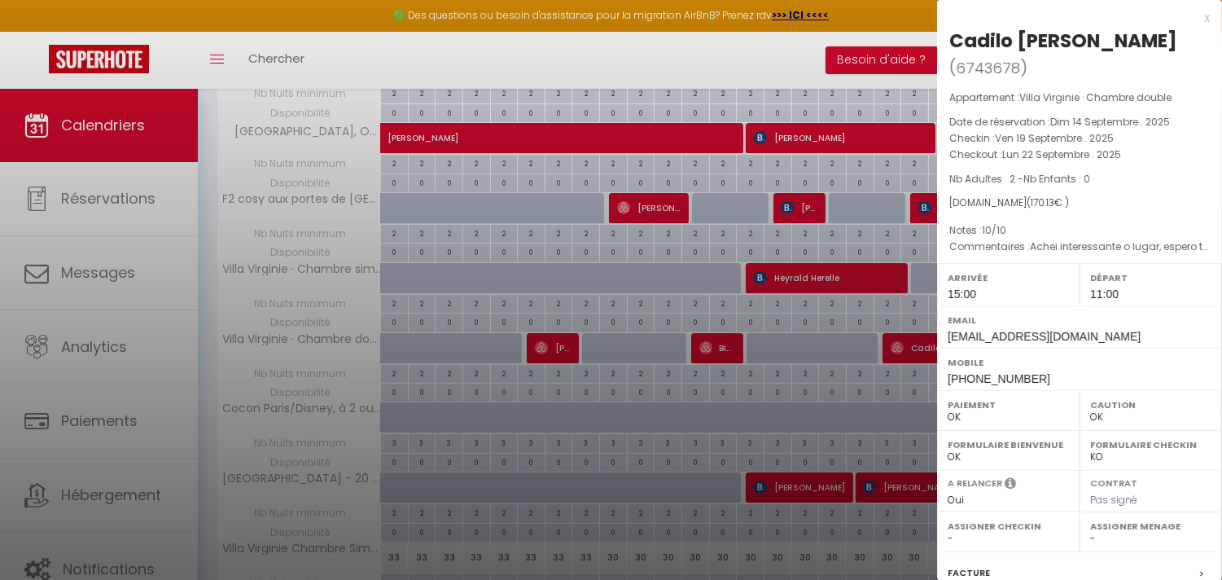
click at [933, 351] on div at bounding box center [611, 290] width 1222 height 580
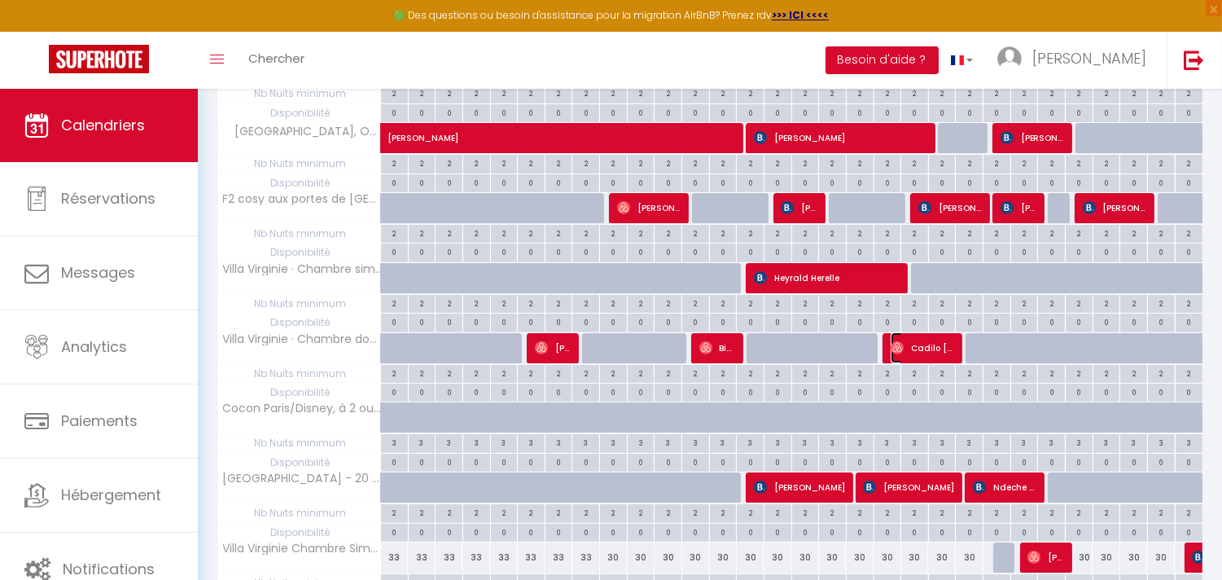
click at [932, 352] on span "Cadilo [PERSON_NAME]" at bounding box center [923, 347] width 64 height 31
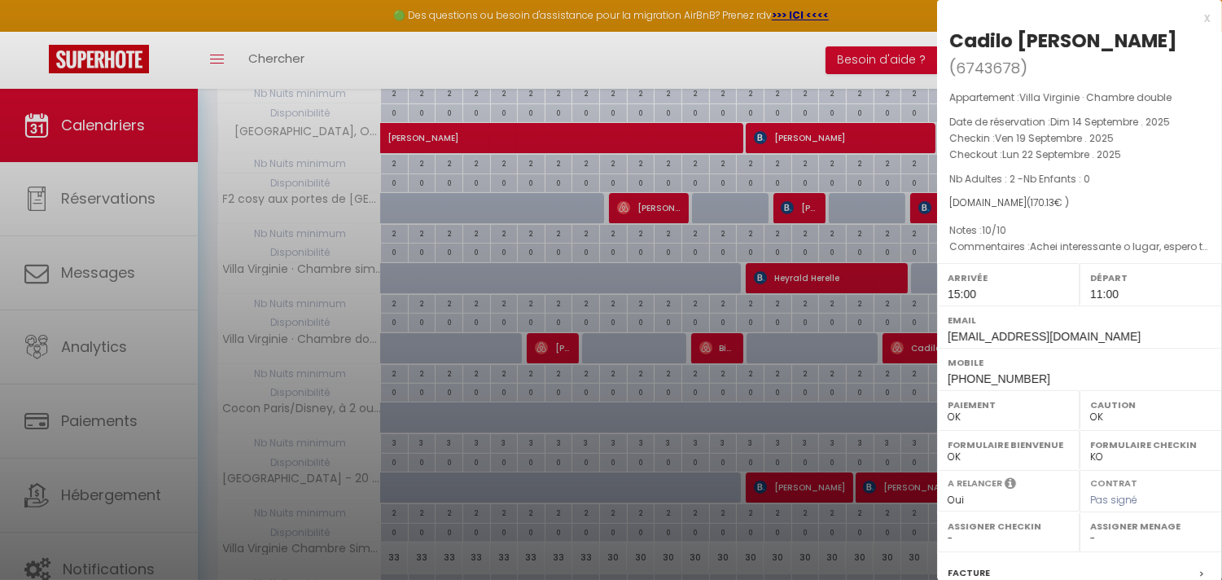
click at [759, 245] on div at bounding box center [611, 290] width 1222 height 580
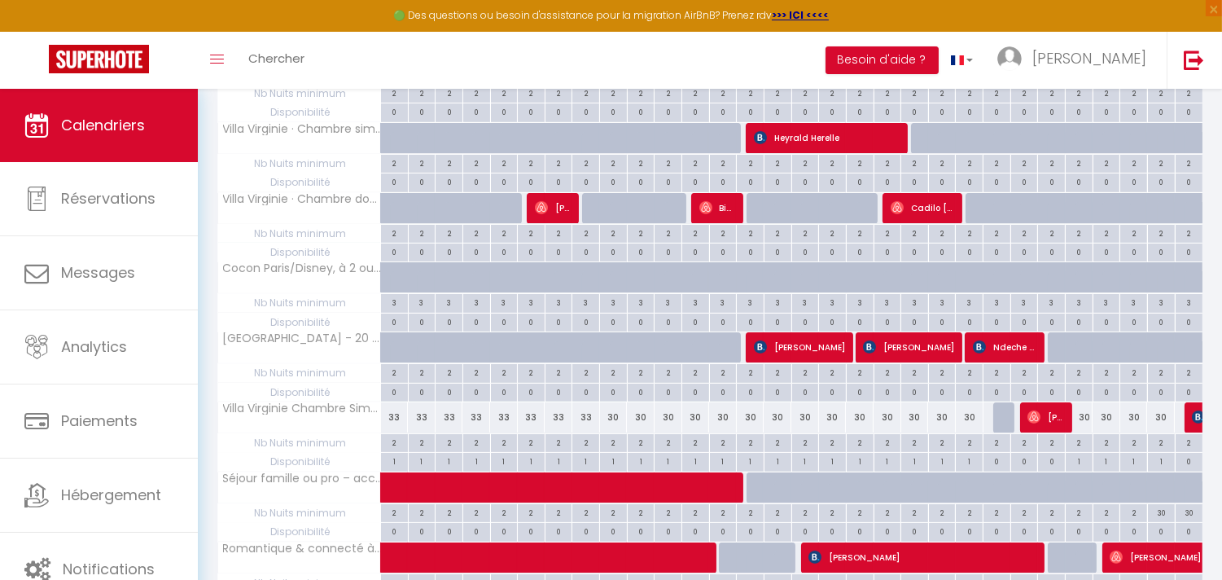
scroll to position [778, 0]
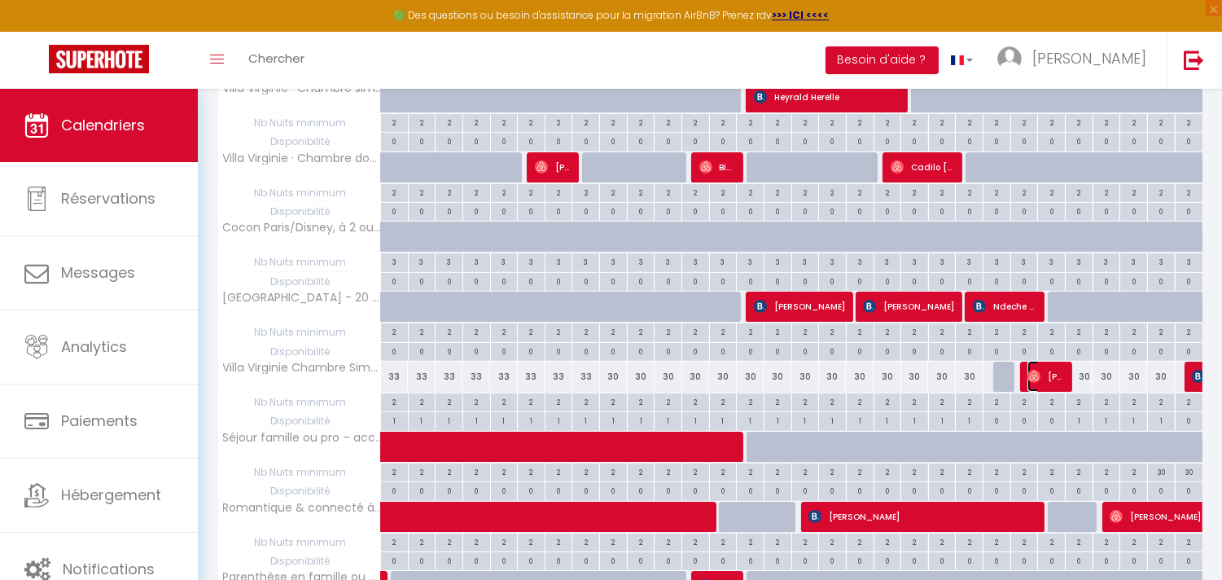
click at [1059, 376] on span "[PERSON_NAME]" at bounding box center [1046, 376] width 37 height 31
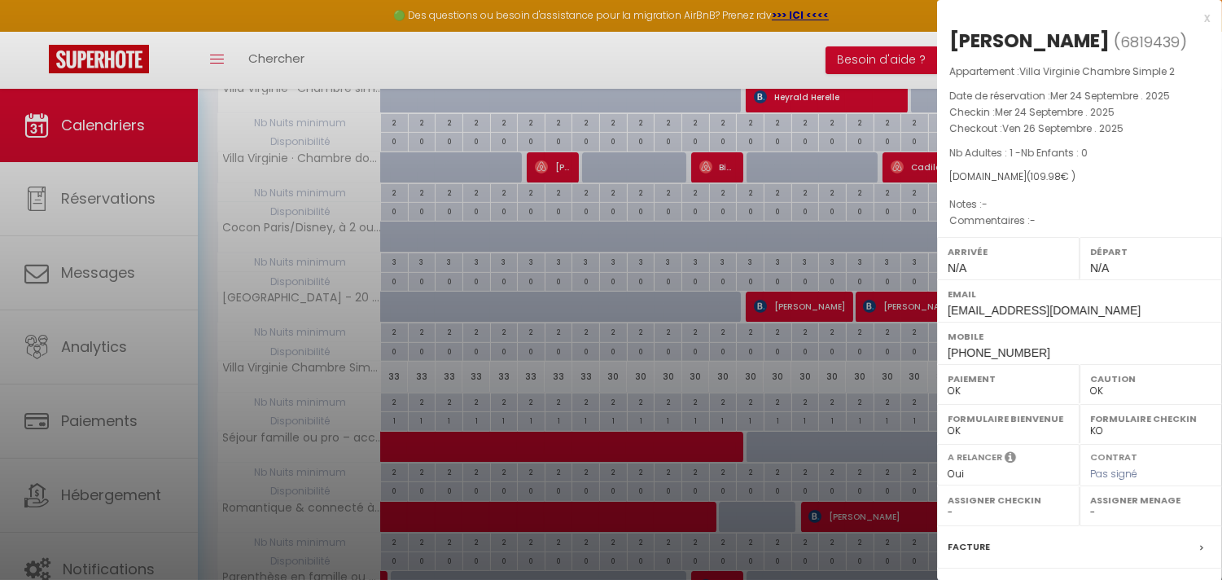
drag, startPoint x: 882, startPoint y: 397, endPoint x: 972, endPoint y: 577, distance: 200.7
click at [879, 399] on div at bounding box center [611, 290] width 1222 height 580
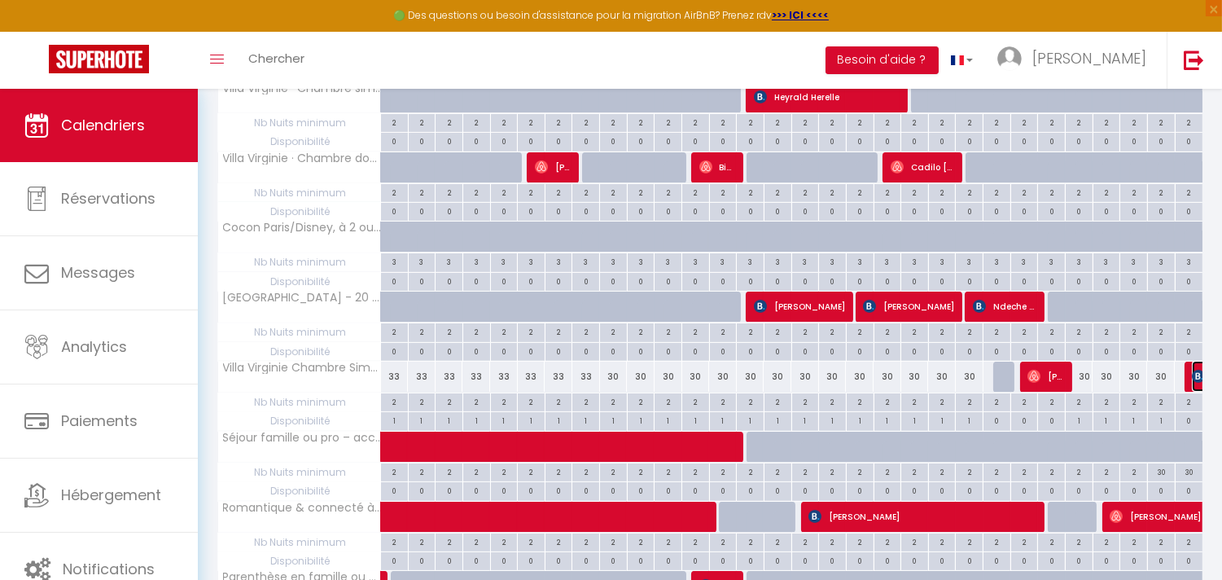
click at [1195, 373] on img at bounding box center [1198, 376] width 13 height 13
select select "KO"
select select "1"
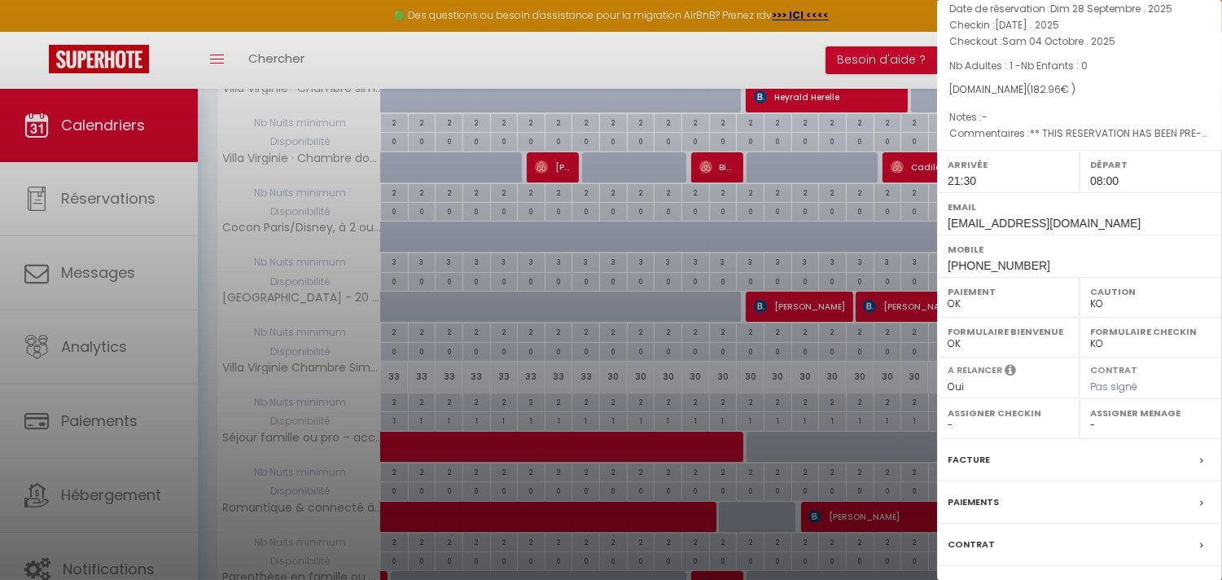
scroll to position [206, 0]
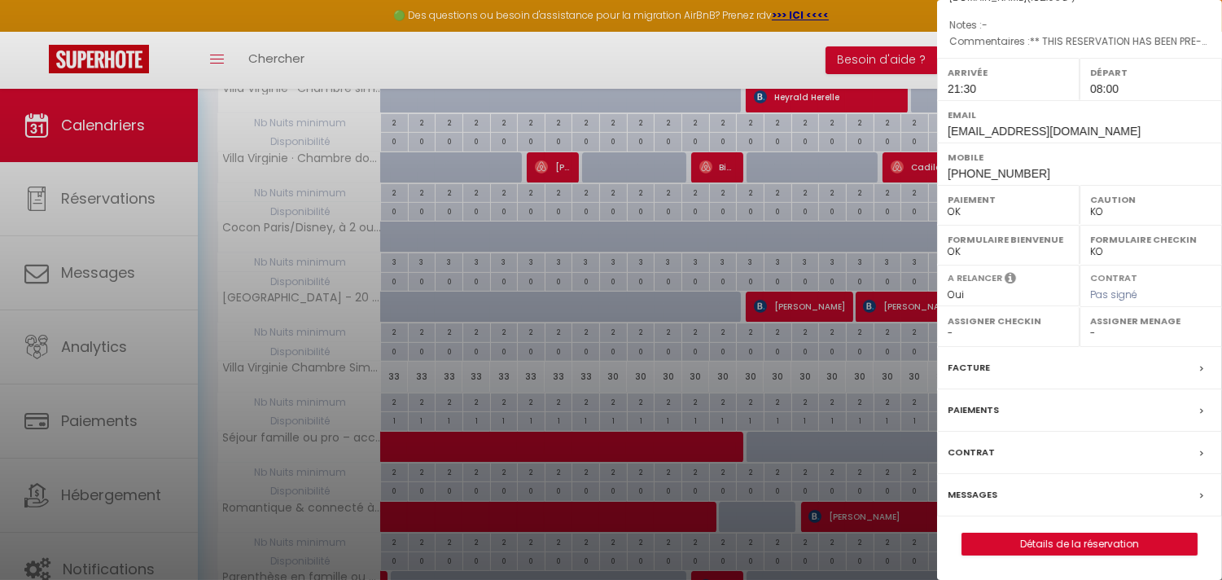
click at [1086, 498] on div "Messages" at bounding box center [1079, 495] width 285 height 42
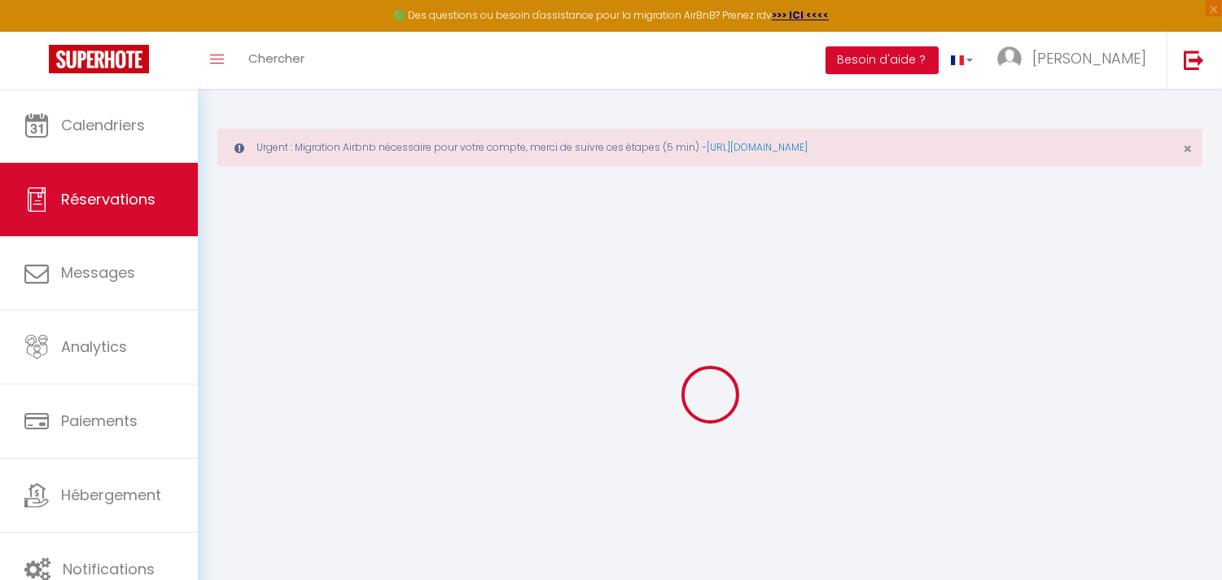
select select
checkbox input "false"
select select
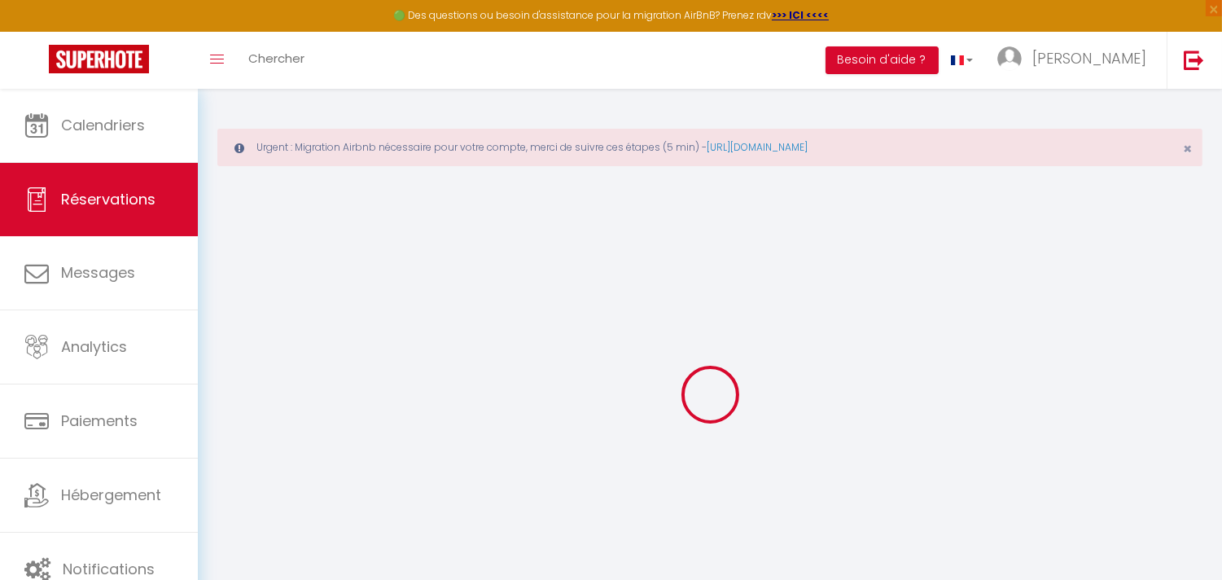
checkbox input "false"
type textarea "** THIS RESERVATION HAS BEEN PRE-PAID ** BOOKING NOTE : Payment charge is EUR 2…"
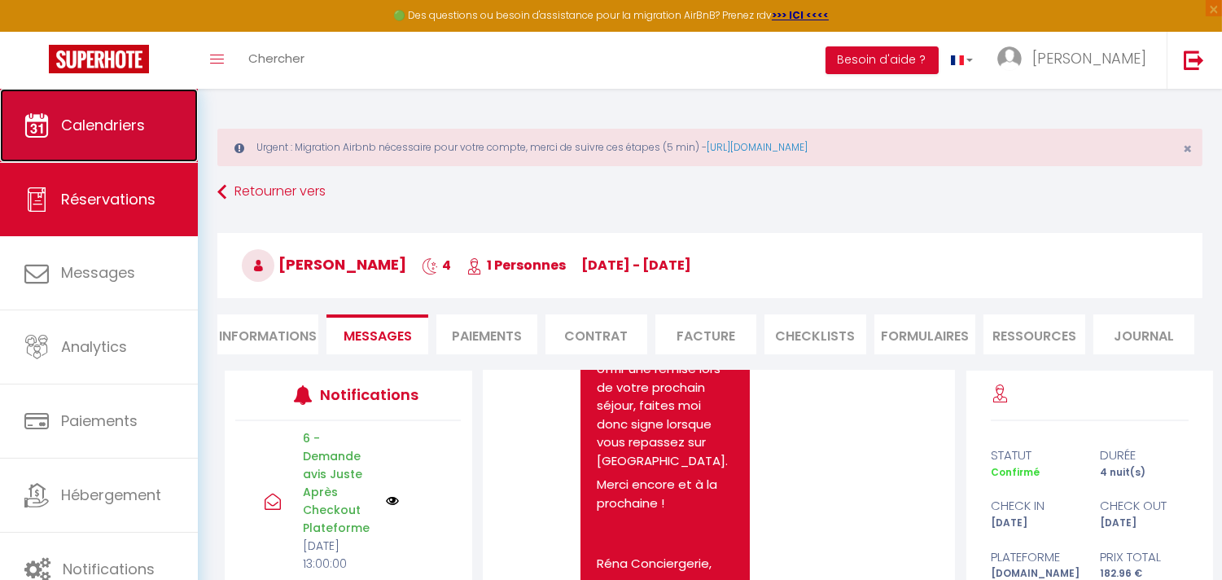
click at [61, 135] on link "Calendriers" at bounding box center [99, 125] width 198 height 73
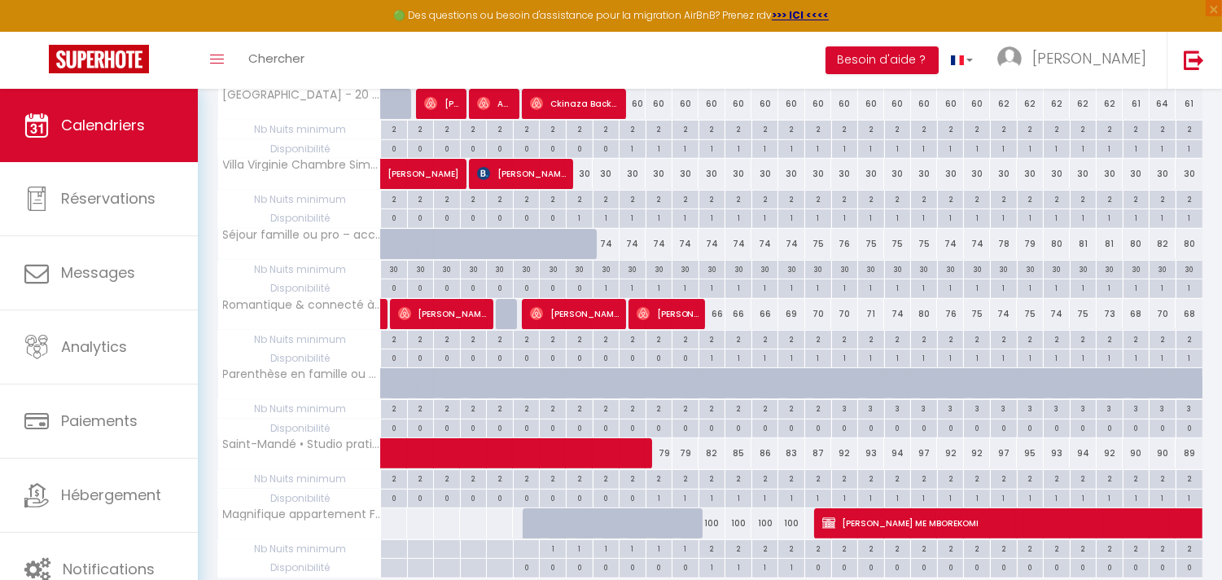
scroll to position [1049, 0]
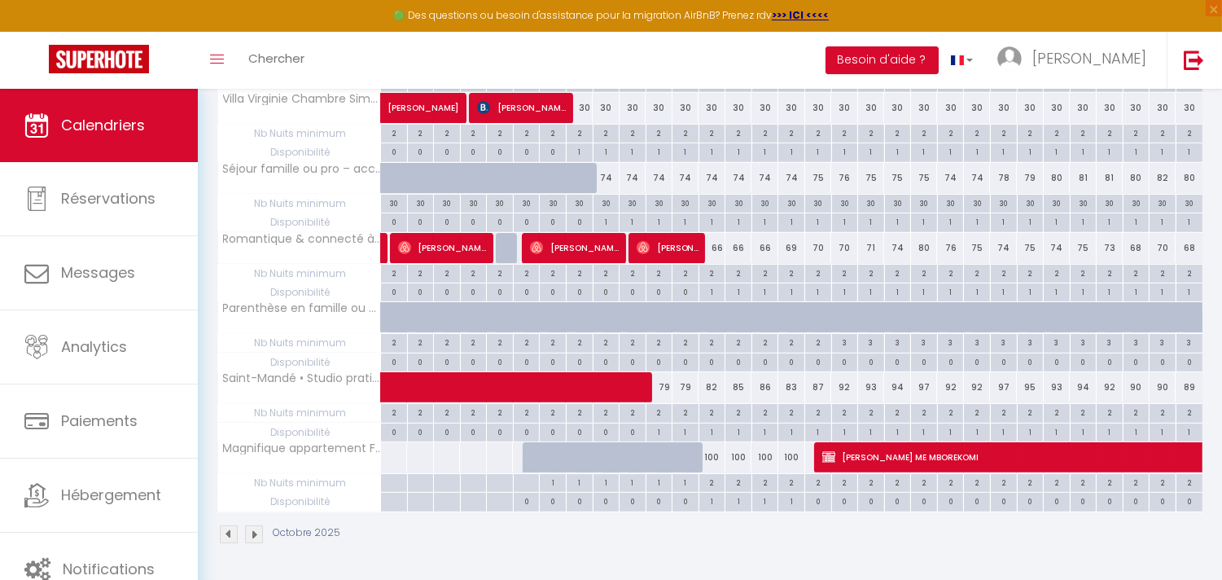
click at [226, 533] on img at bounding box center [229, 534] width 18 height 18
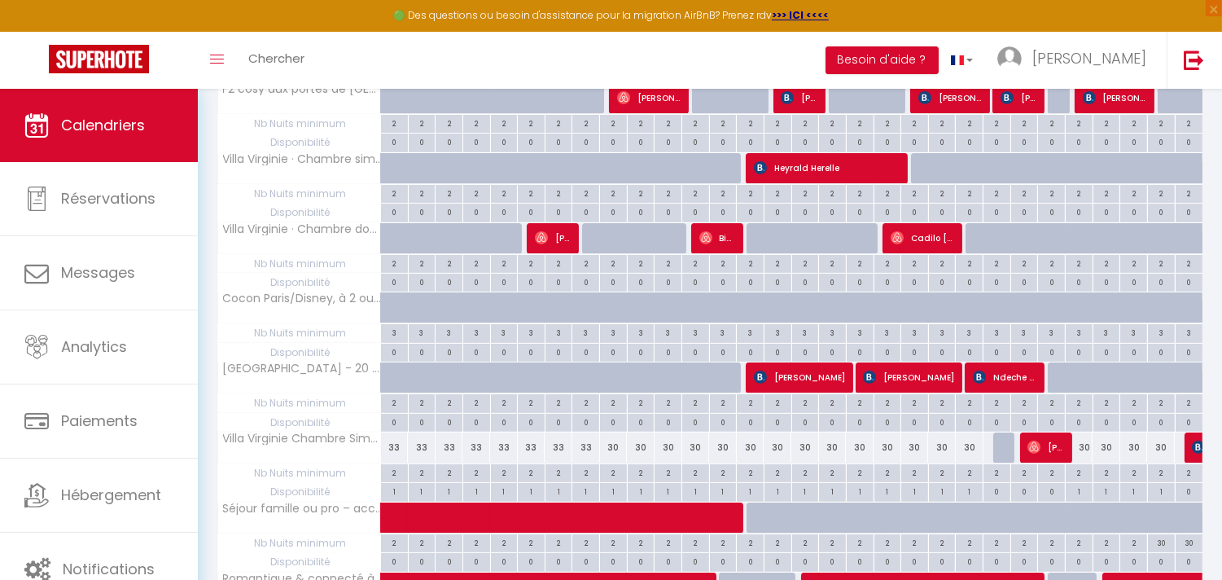
scroll to position [687, 0]
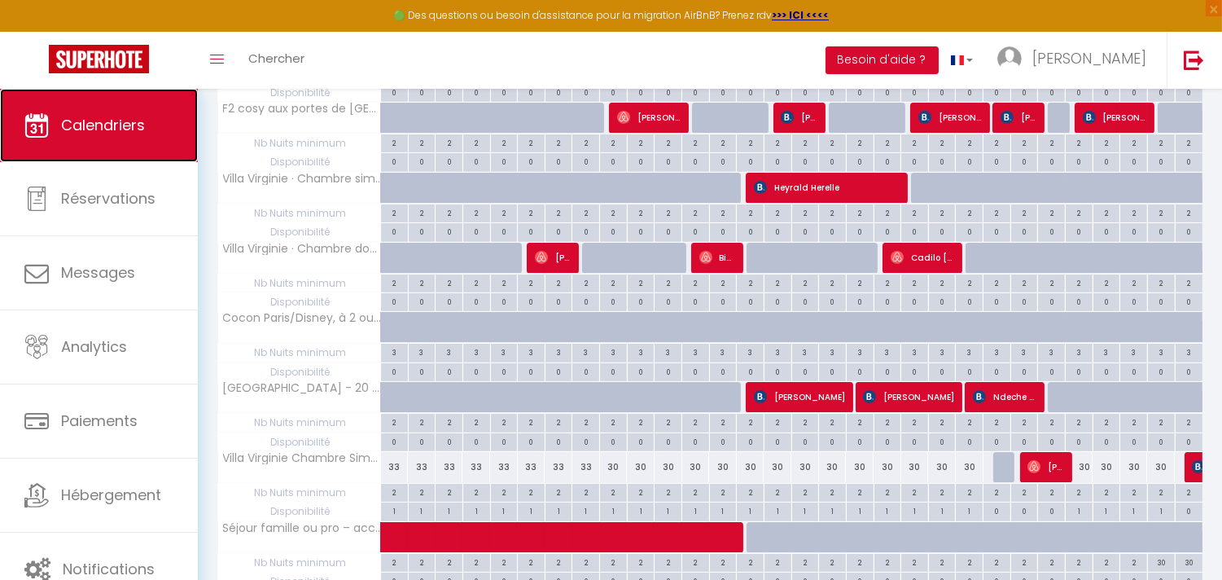
click at [103, 116] on span "Calendriers" at bounding box center [103, 125] width 84 height 20
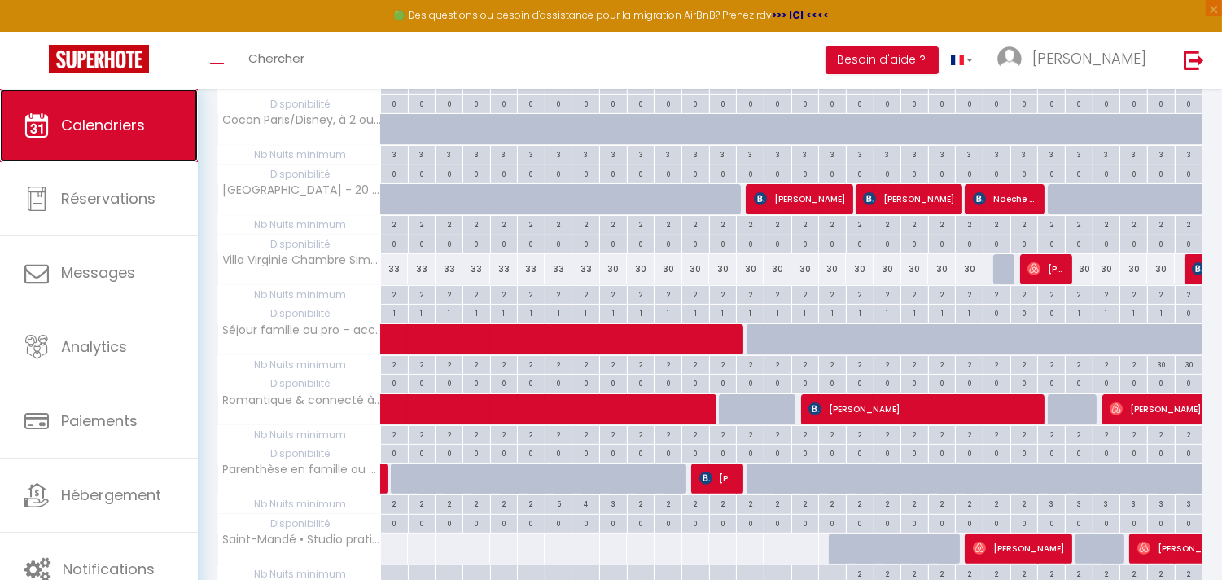
scroll to position [1049, 0]
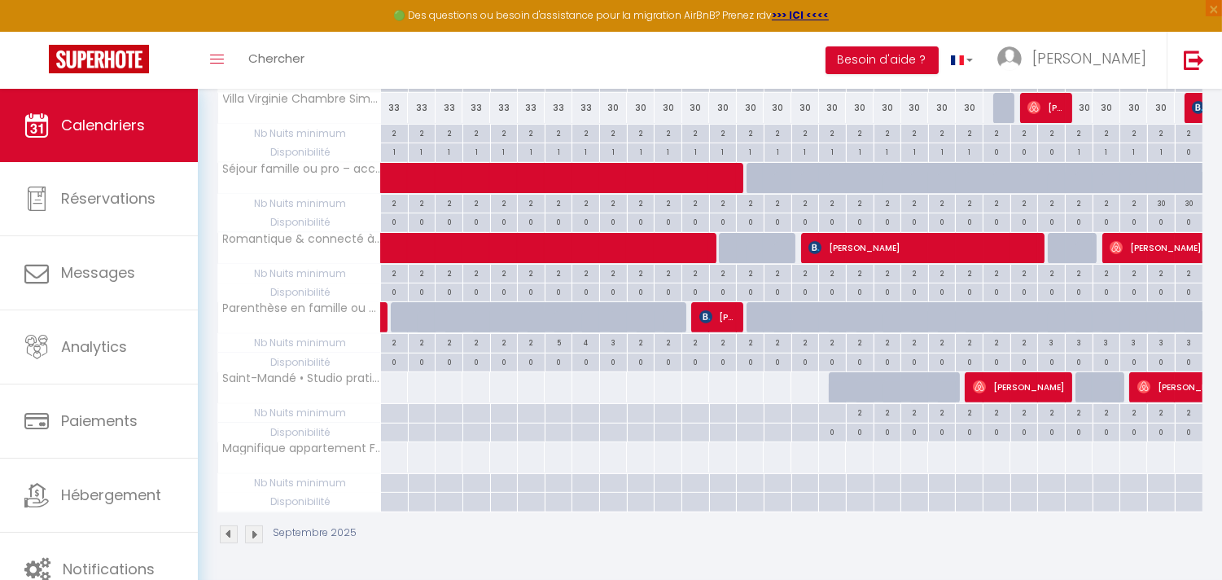
click at [247, 534] on img at bounding box center [254, 534] width 18 height 18
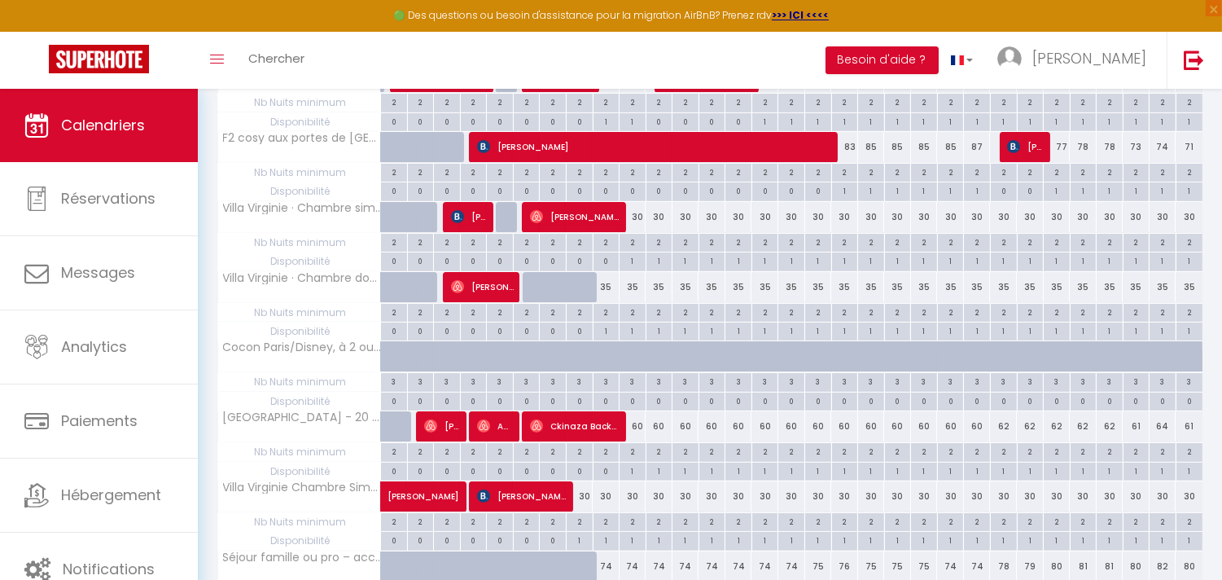
scroll to position [687, 0]
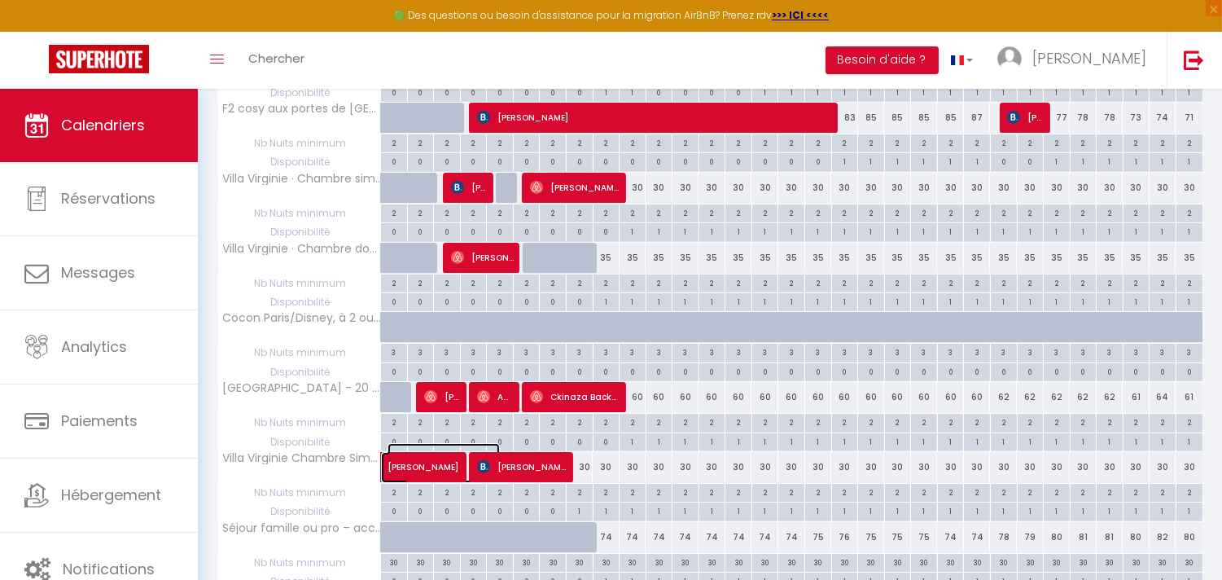
click at [412, 472] on span "[PERSON_NAME]" at bounding box center [444, 458] width 112 height 31
select select "OK"
select select "KO"
select select "1"
select select "0"
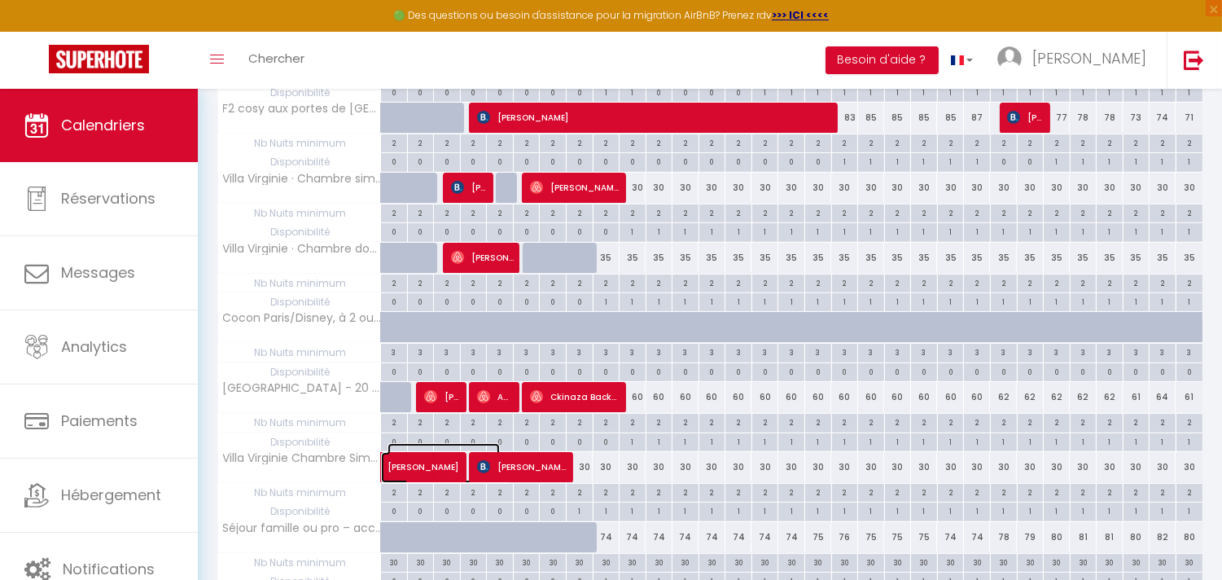
select select "1"
select select
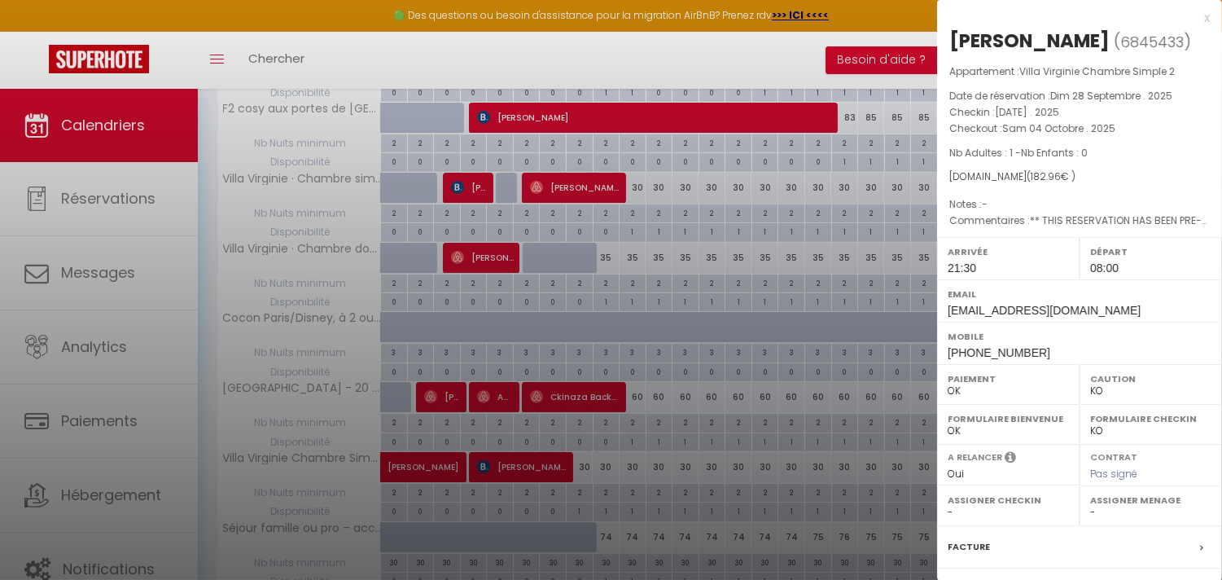
click at [412, 472] on div at bounding box center [611, 290] width 1222 height 580
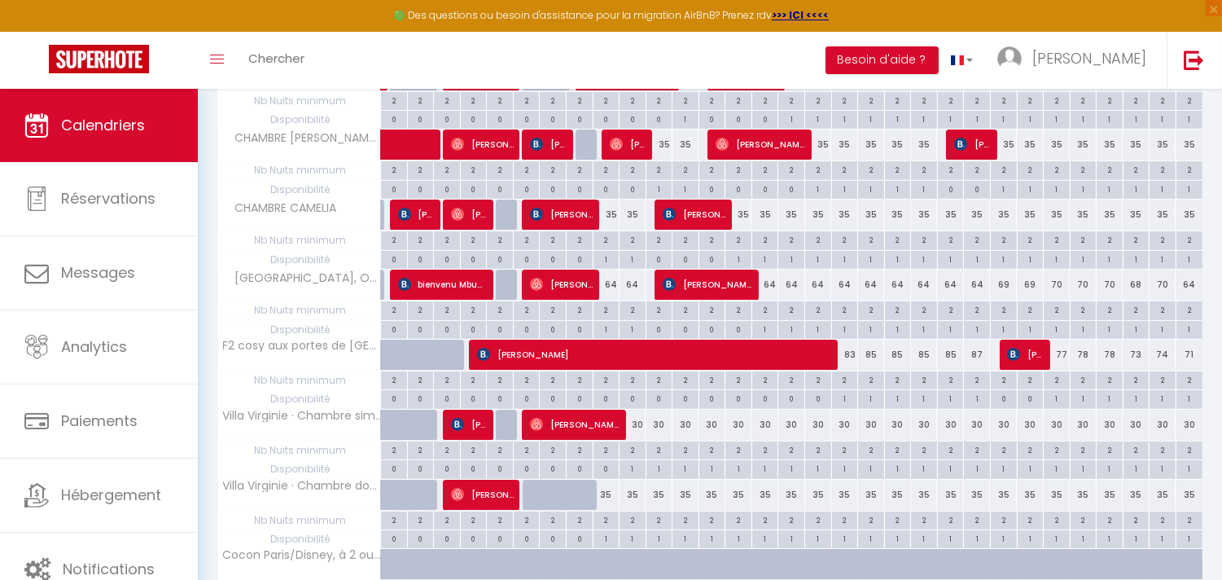
scroll to position [416, 0]
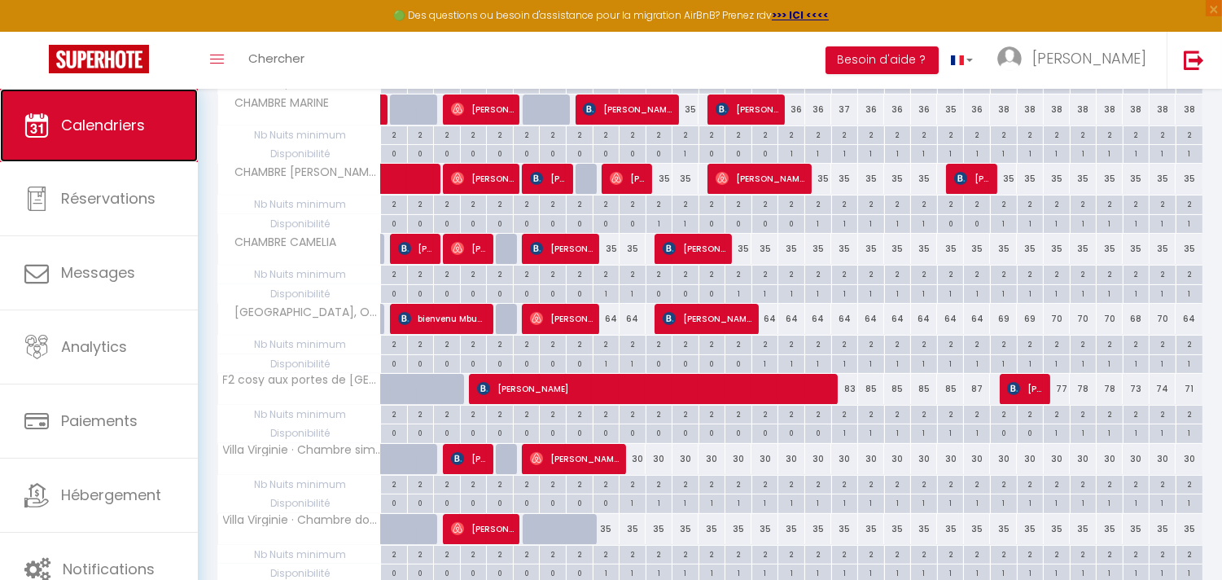
click at [77, 134] on span "Calendriers" at bounding box center [103, 125] width 84 height 20
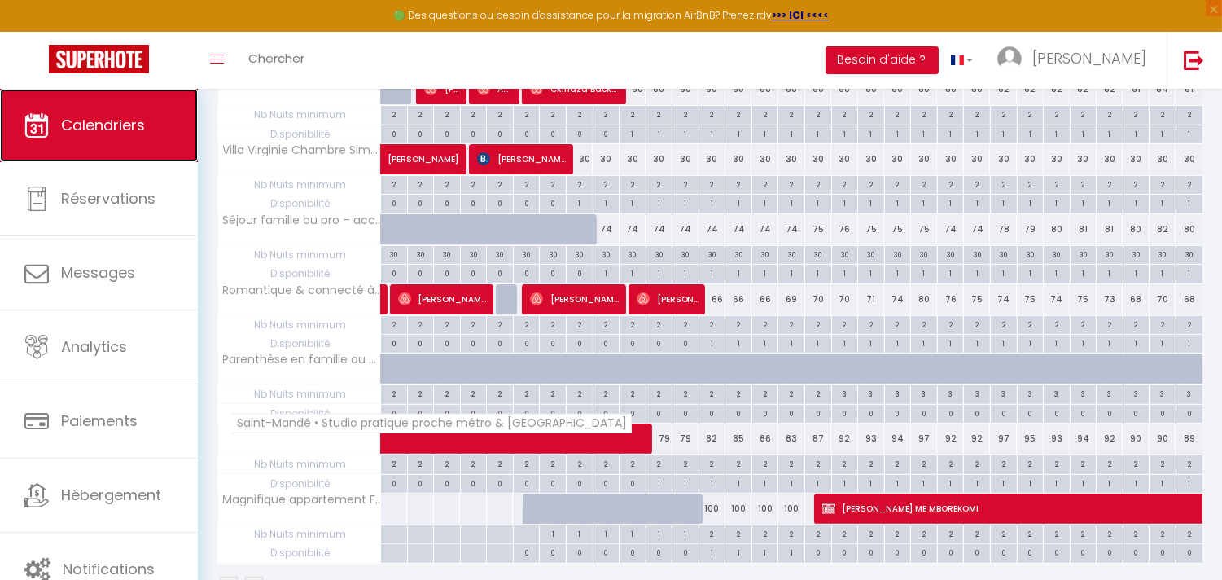
scroll to position [1049, 0]
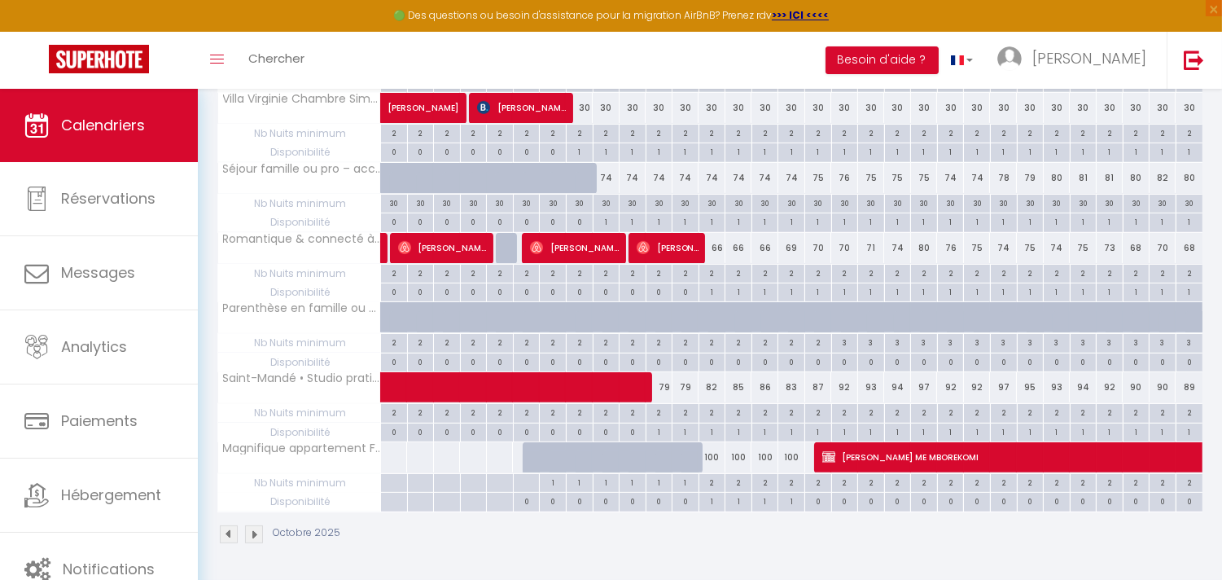
click at [226, 533] on img at bounding box center [229, 534] width 18 height 18
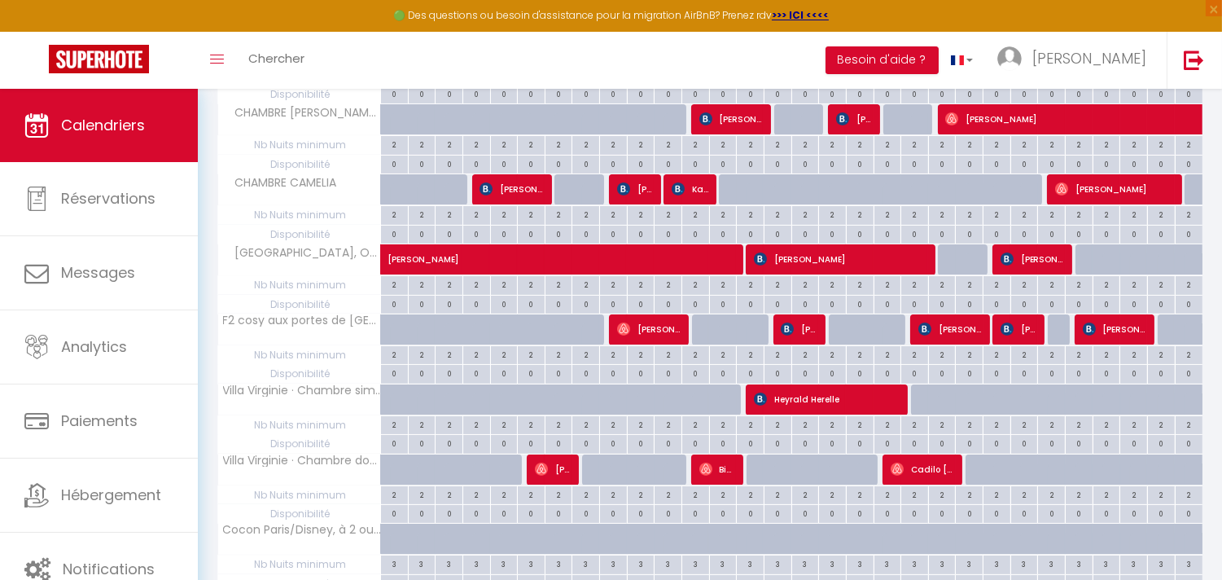
scroll to position [507, 0]
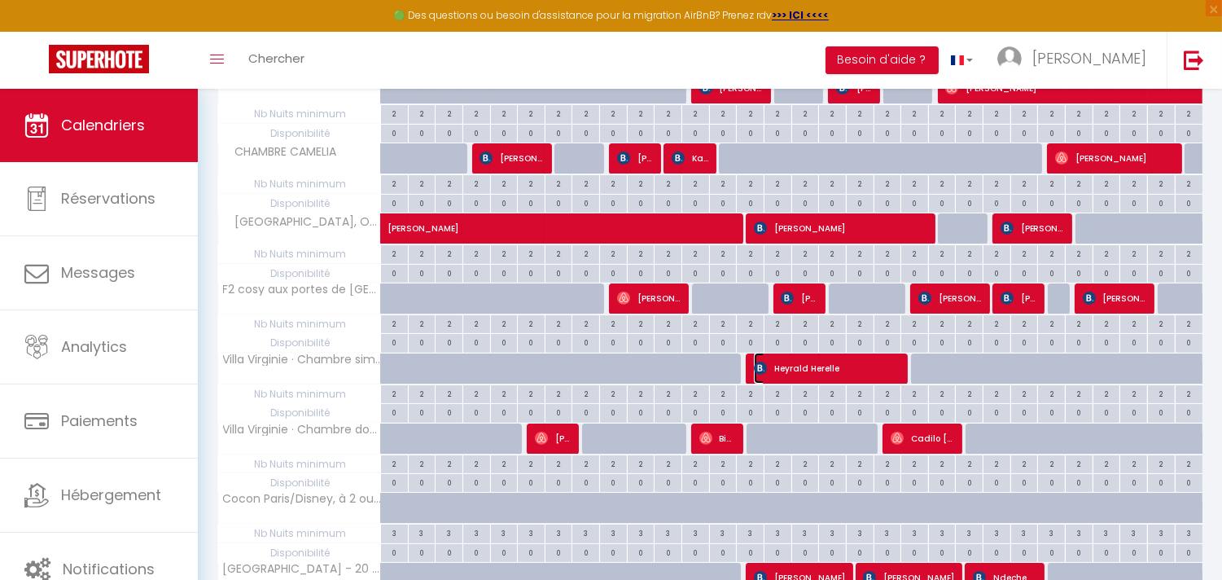
click at [787, 371] on span "Heyrald Herelle" at bounding box center [827, 368] width 147 height 31
select select "OK"
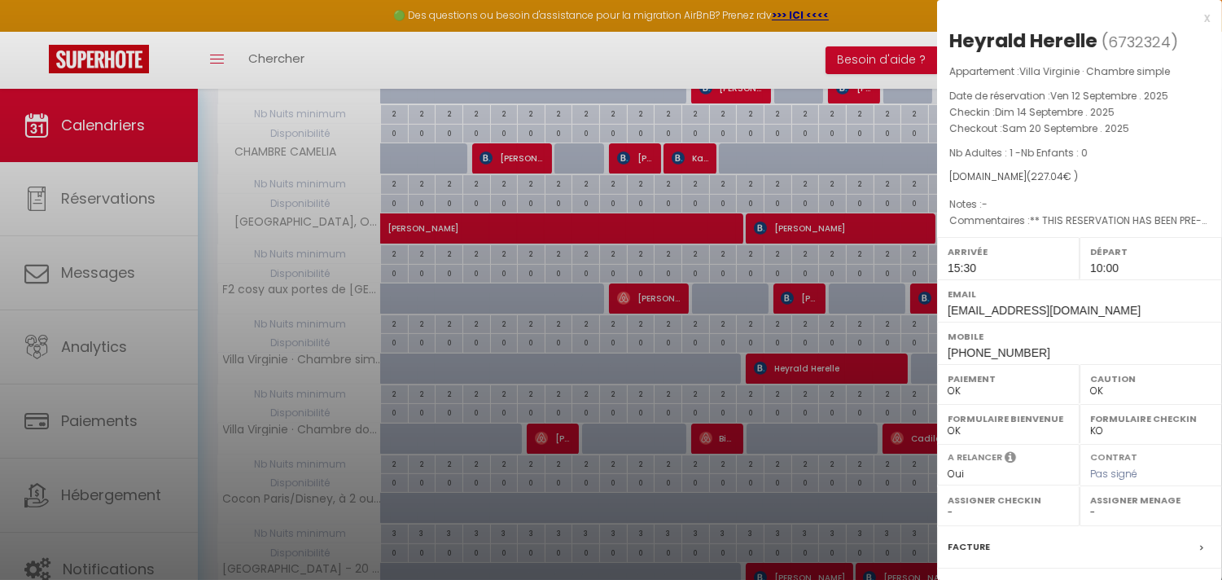
click at [713, 367] on div at bounding box center [611, 290] width 1222 height 580
click at [560, 430] on div at bounding box center [611, 290] width 1222 height 580
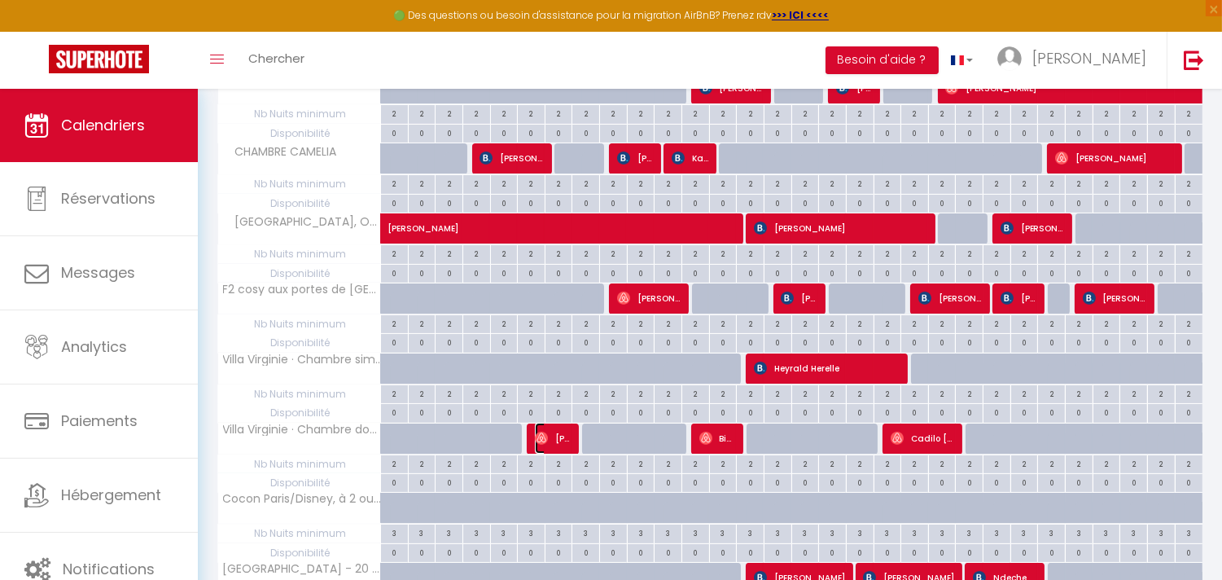
click at [556, 433] on span "[PERSON_NAME]" at bounding box center [553, 438] width 37 height 31
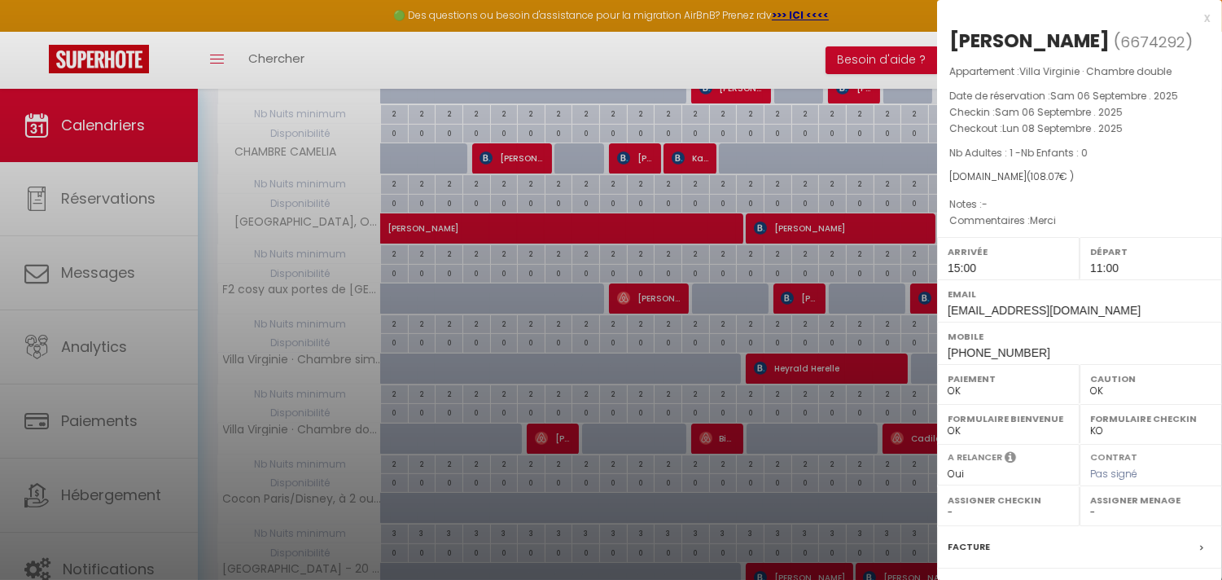
click at [715, 434] on div at bounding box center [611, 290] width 1222 height 580
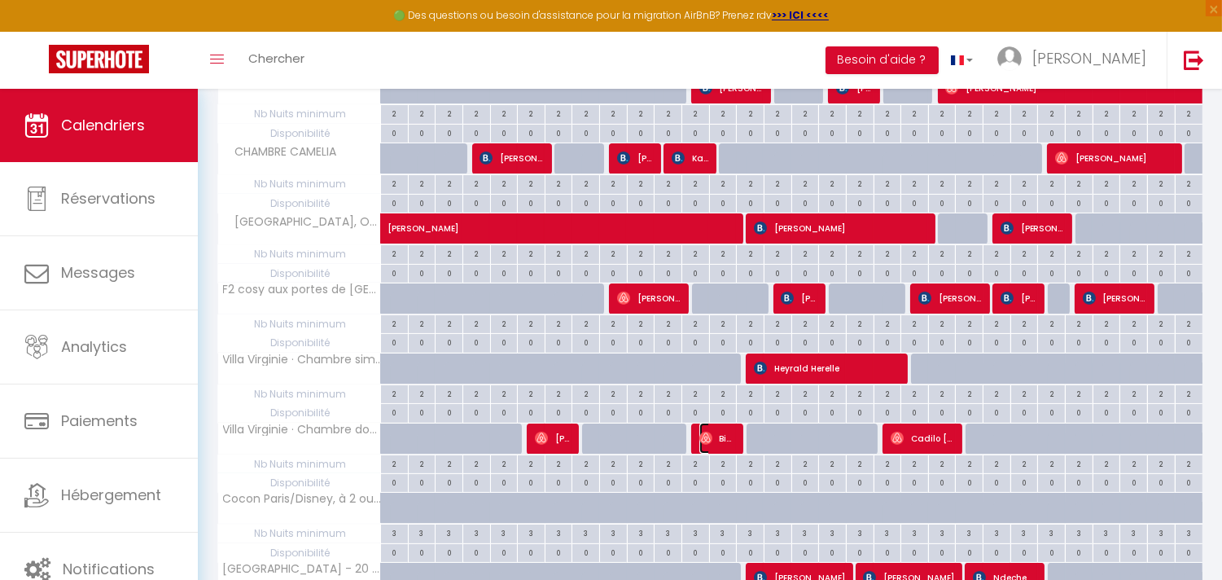
click at [715, 437] on span "Bienvenue Nkuli" at bounding box center [718, 438] width 37 height 31
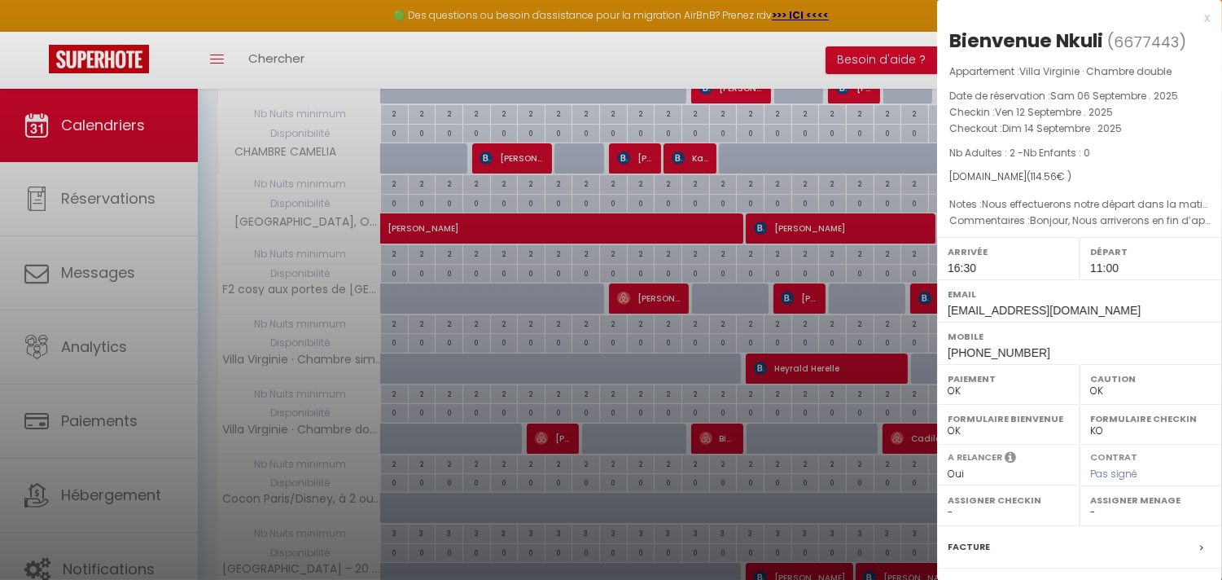
click at [564, 442] on div at bounding box center [611, 290] width 1222 height 580
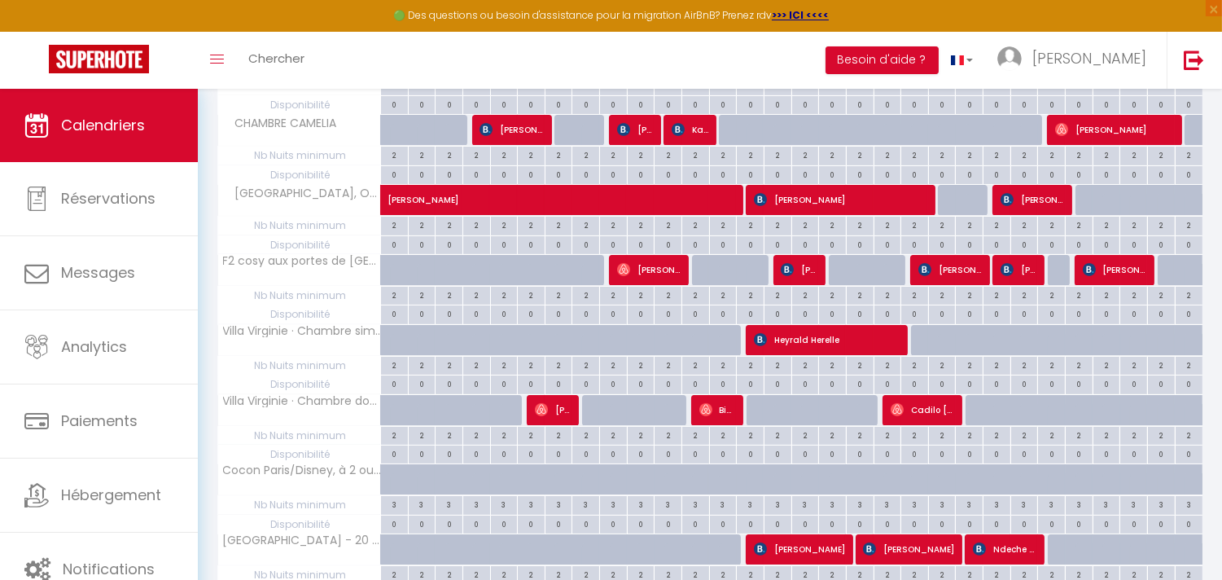
scroll to position [597, 0]
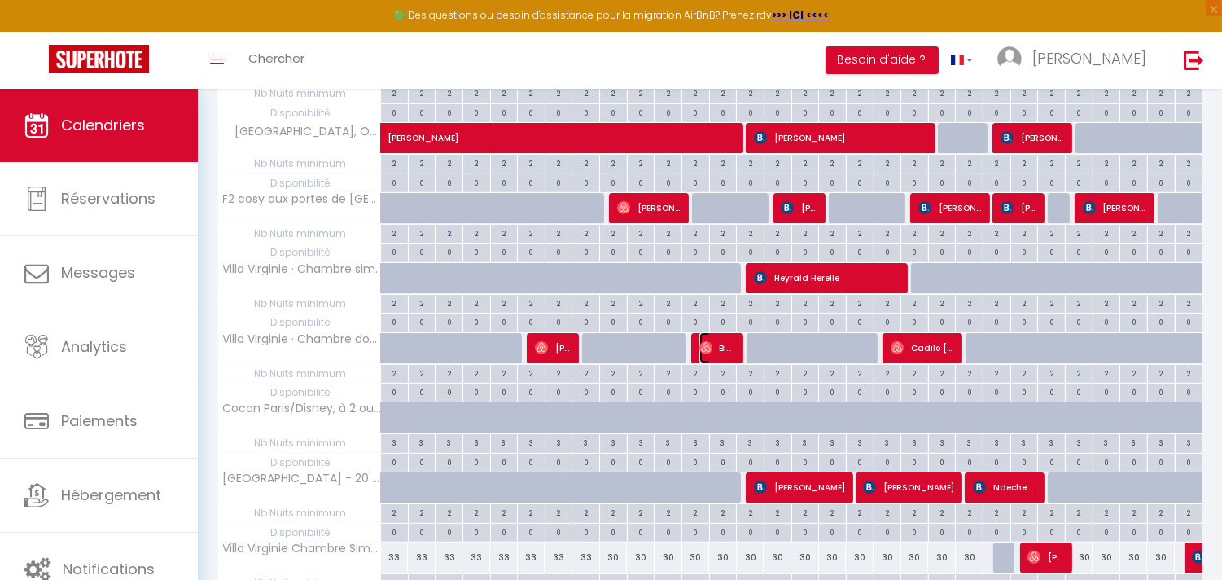
click at [705, 349] on img at bounding box center [706, 347] width 13 height 13
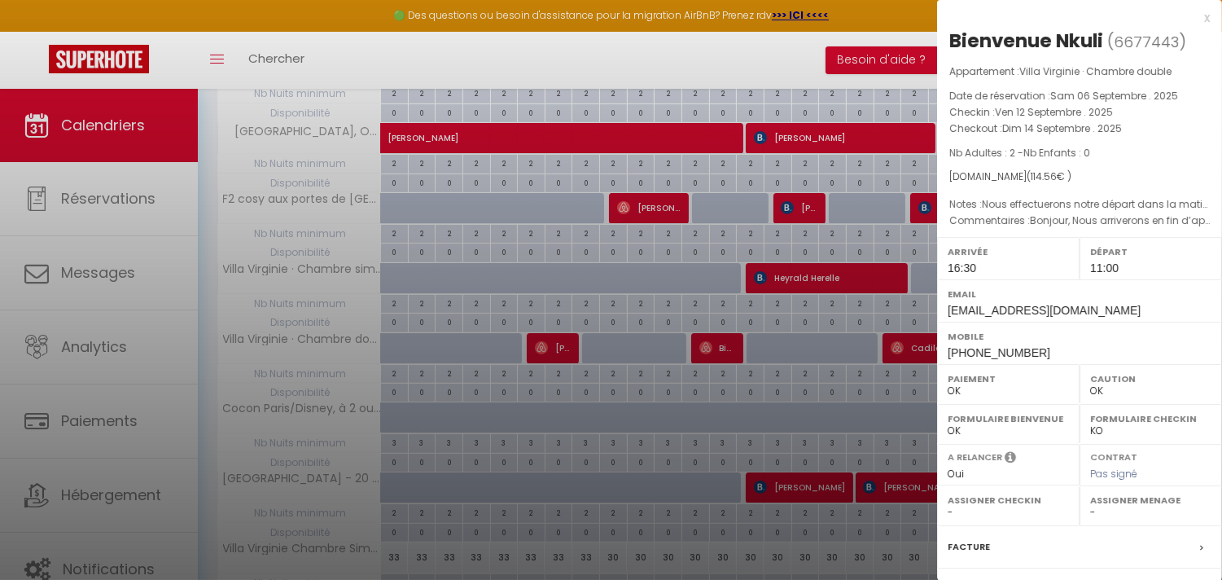
click at [705, 349] on div at bounding box center [611, 290] width 1222 height 580
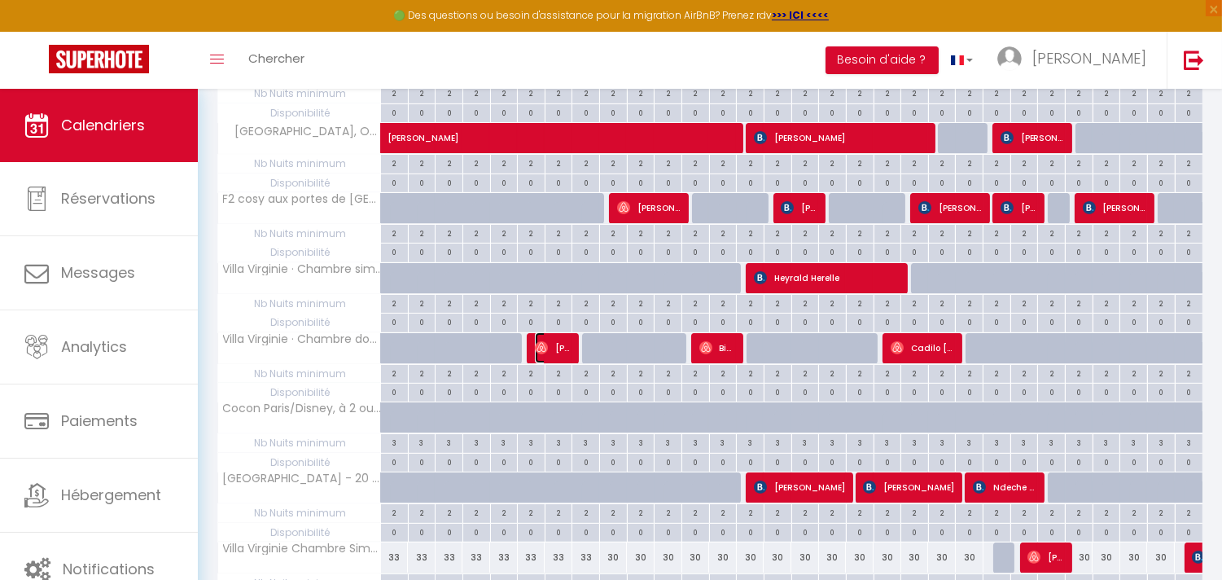
click at [556, 345] on span "[PERSON_NAME]" at bounding box center [553, 347] width 37 height 31
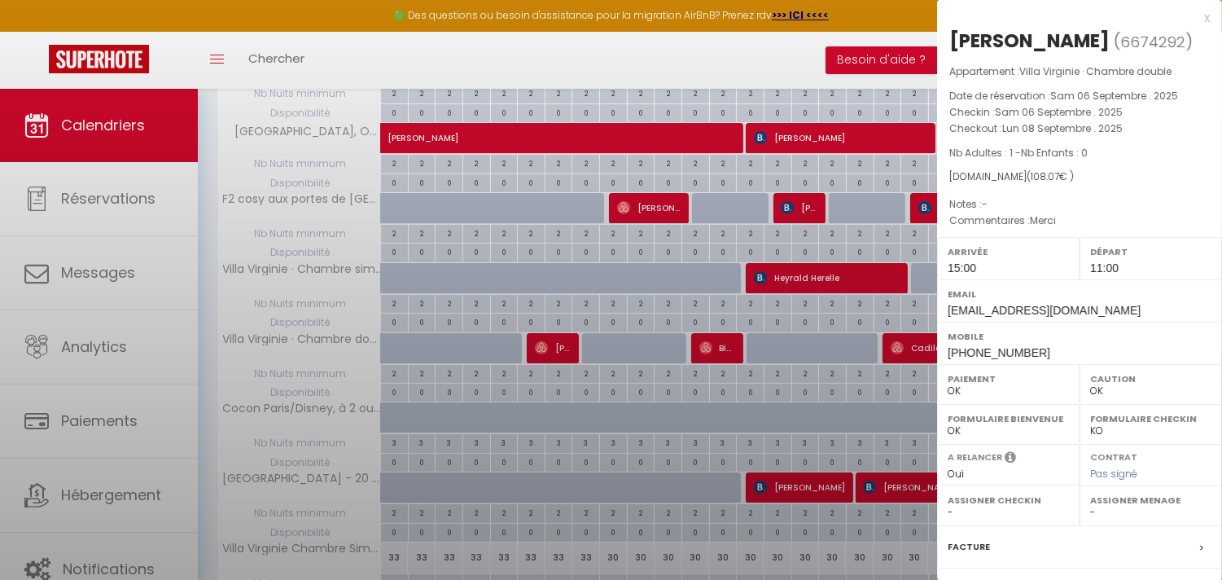
click at [556, 345] on div at bounding box center [611, 290] width 1222 height 580
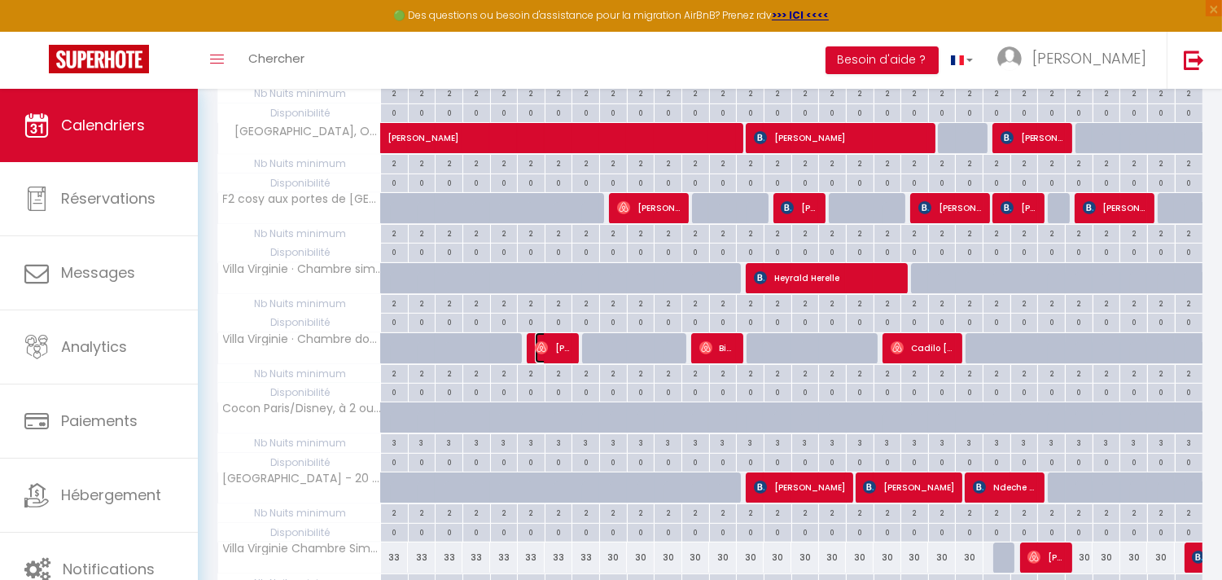
click at [556, 345] on span "[PERSON_NAME]" at bounding box center [553, 347] width 37 height 31
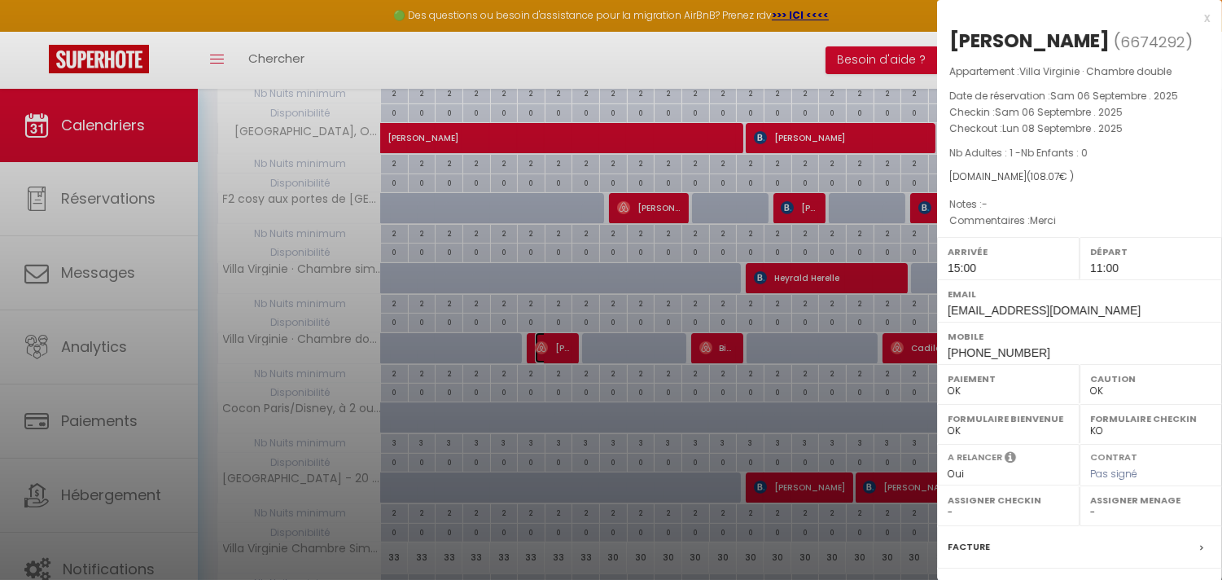
scroll to position [687, 0]
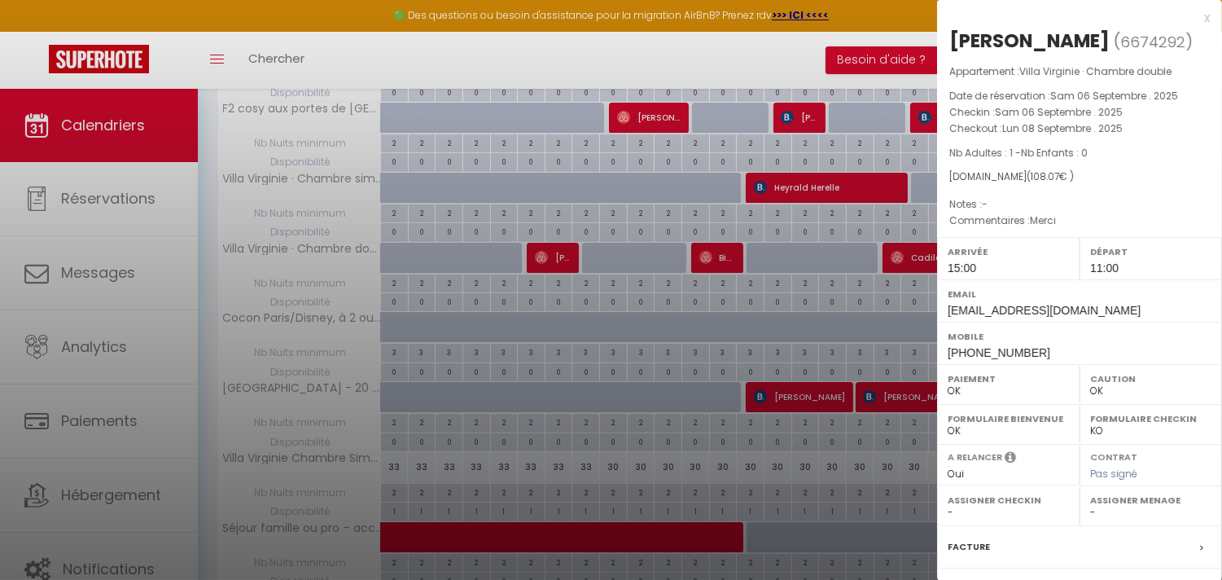
click at [920, 251] on div at bounding box center [611, 290] width 1222 height 580
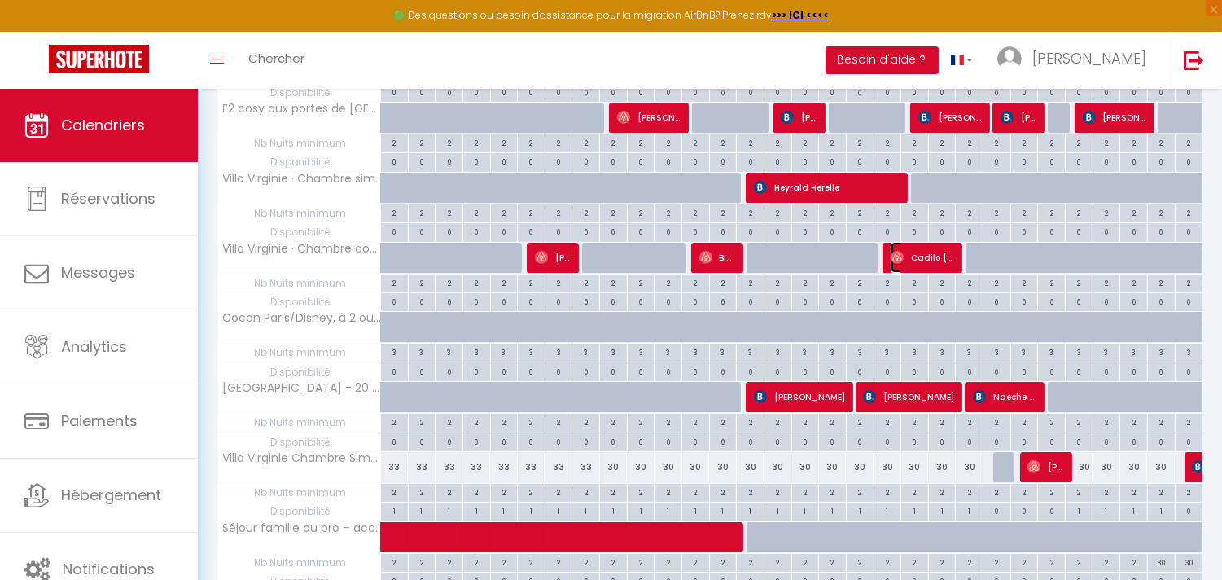
click at [919, 259] on span "Cadilo [PERSON_NAME]" at bounding box center [923, 257] width 64 height 31
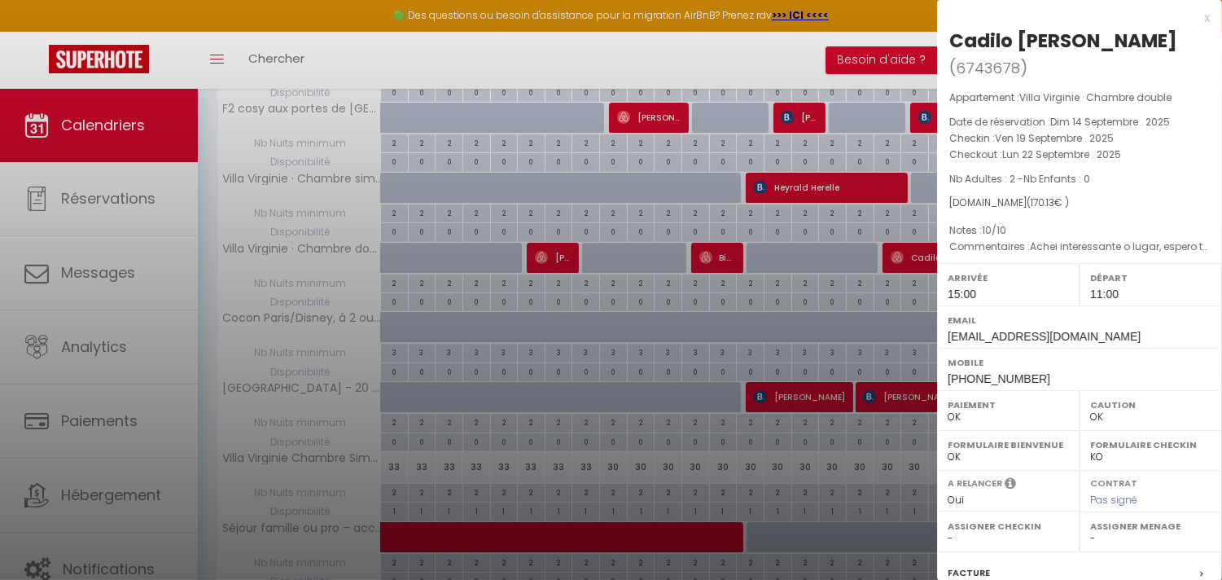
click at [919, 259] on div at bounding box center [611, 290] width 1222 height 580
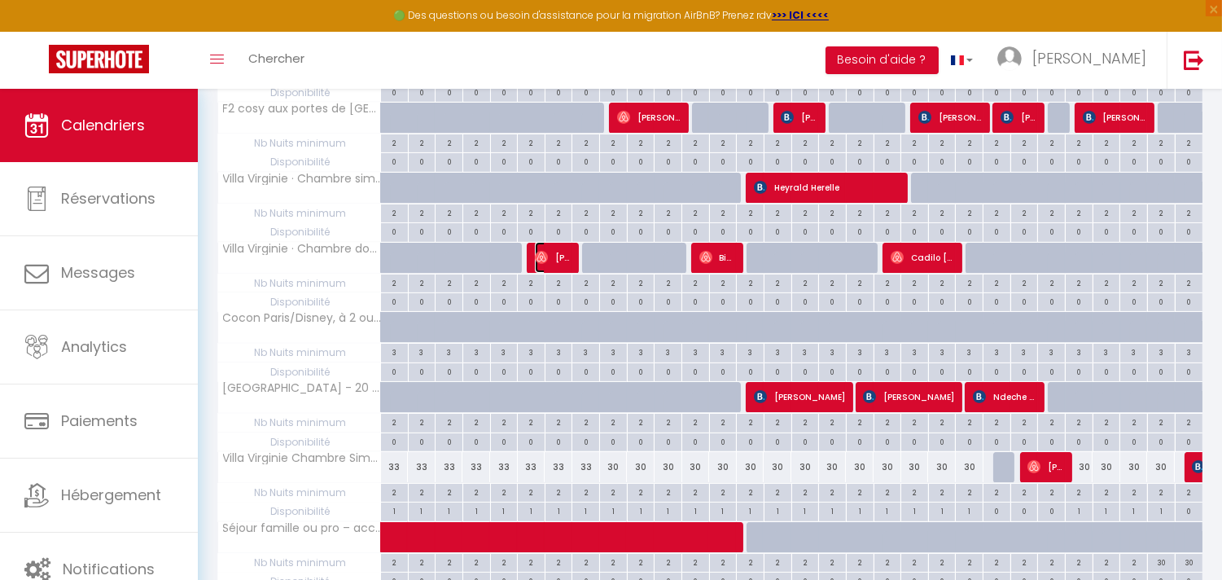
click at [542, 252] on img at bounding box center [541, 257] width 13 height 13
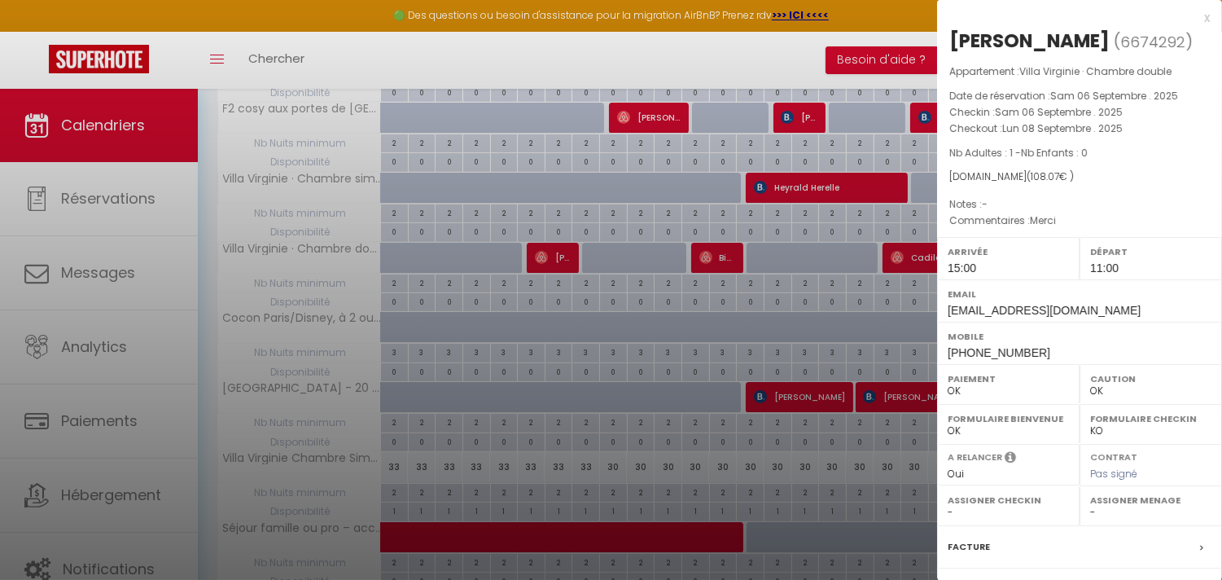
click at [729, 257] on div at bounding box center [611, 290] width 1222 height 580
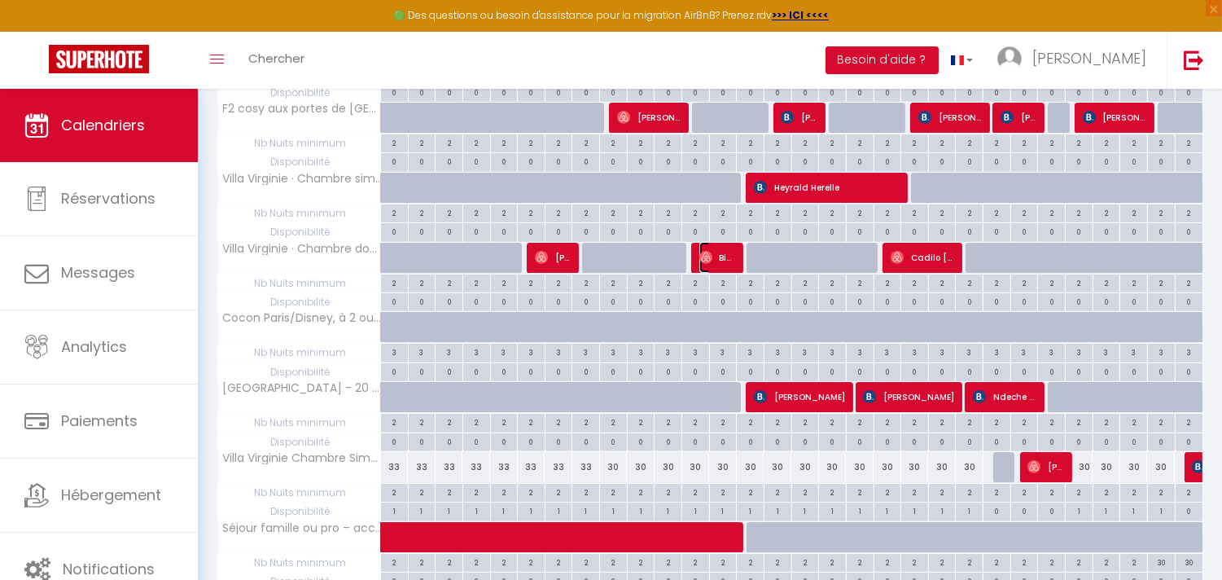
click at [729, 257] on span "Bienvenue Nkuli" at bounding box center [718, 257] width 37 height 31
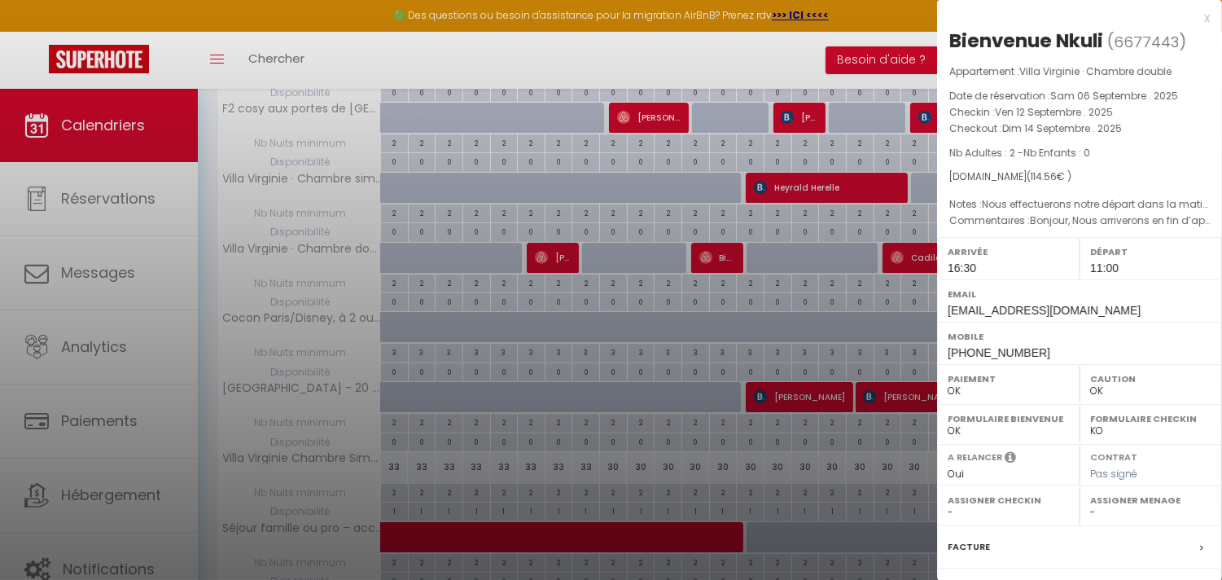
click at [790, 186] on div at bounding box center [611, 290] width 1222 height 580
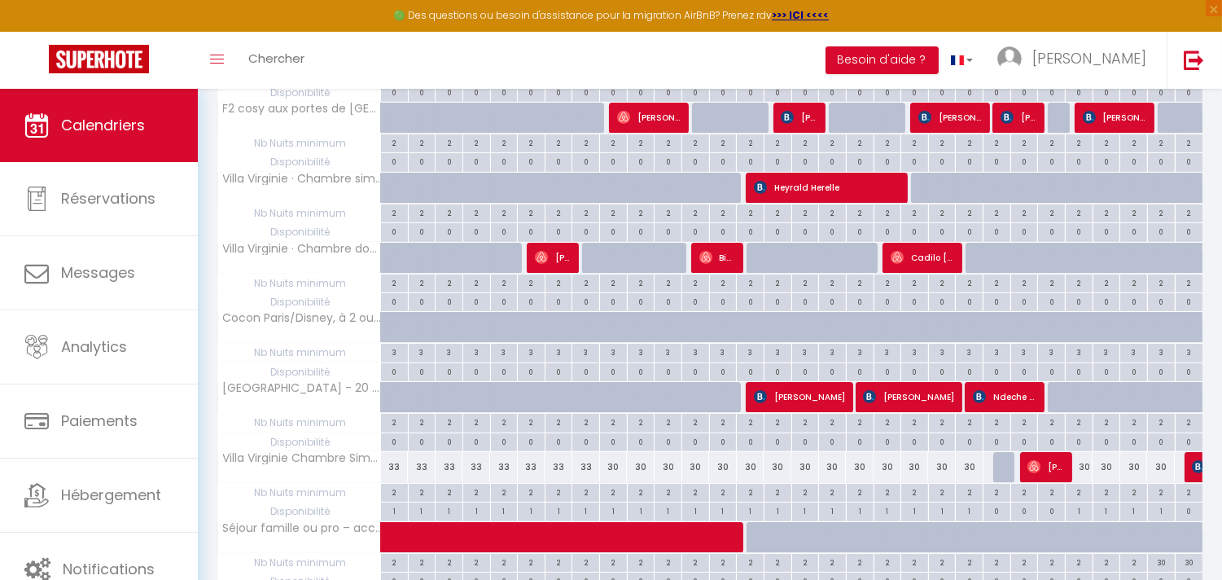
click at [790, 186] on body "🟢 Des questions ou besoin d'assistance pour la migration AirBnB? Prenez rdv >>>…" at bounding box center [611, 169] width 1222 height 1537
click at [790, 186] on span "Heyrald Herelle" at bounding box center [827, 187] width 147 height 31
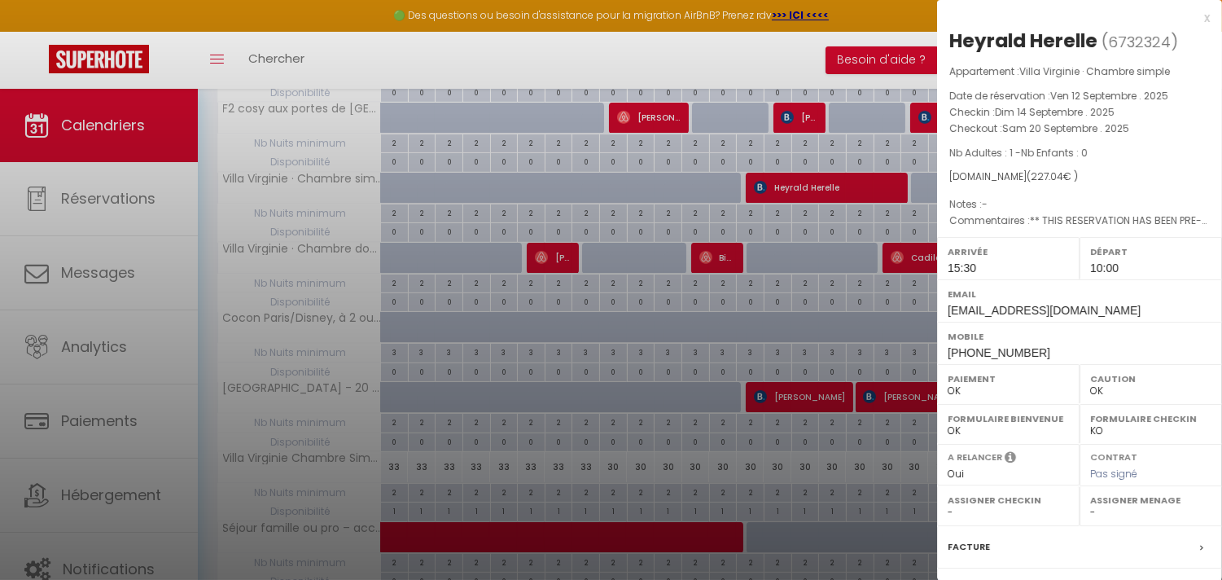
click at [709, 246] on div at bounding box center [611, 290] width 1222 height 580
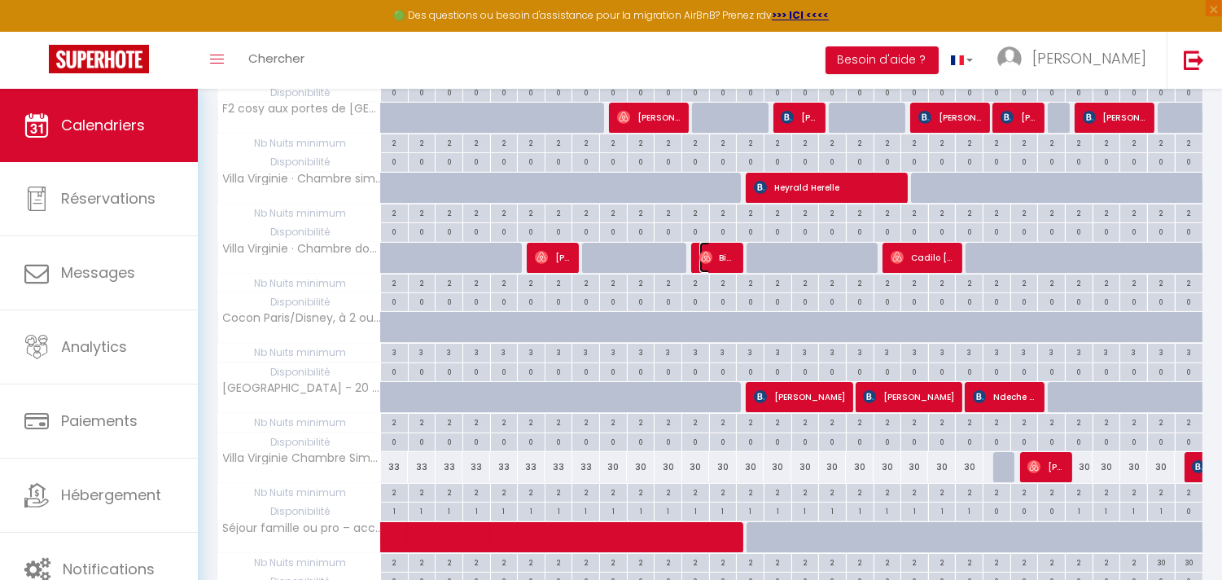
click at [709, 251] on img at bounding box center [706, 257] width 13 height 13
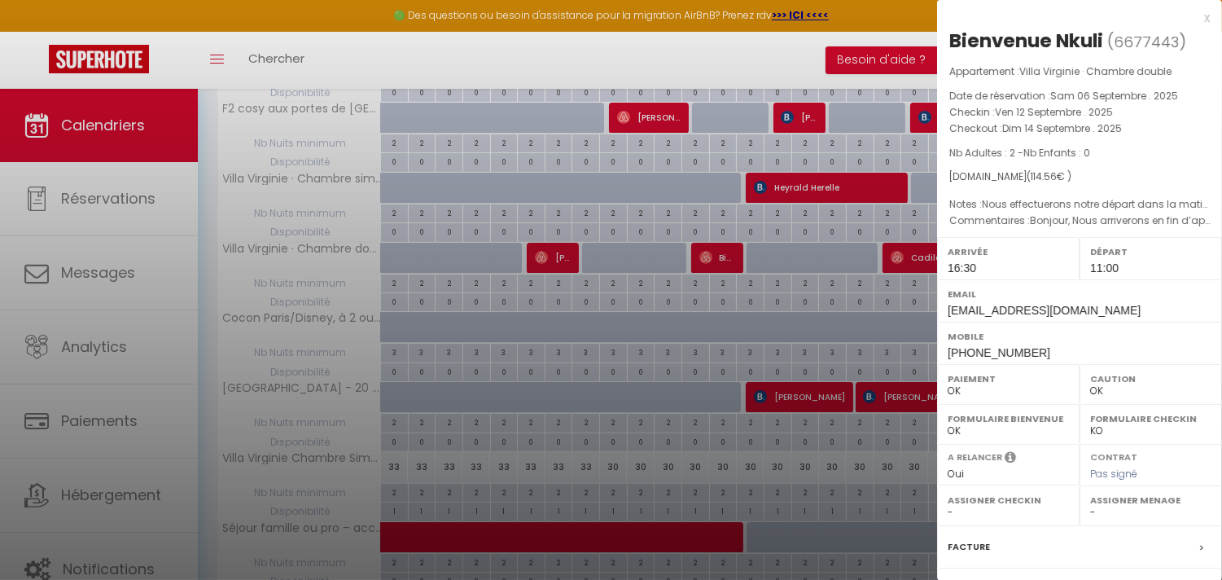
click at [898, 255] on div at bounding box center [611, 290] width 1222 height 580
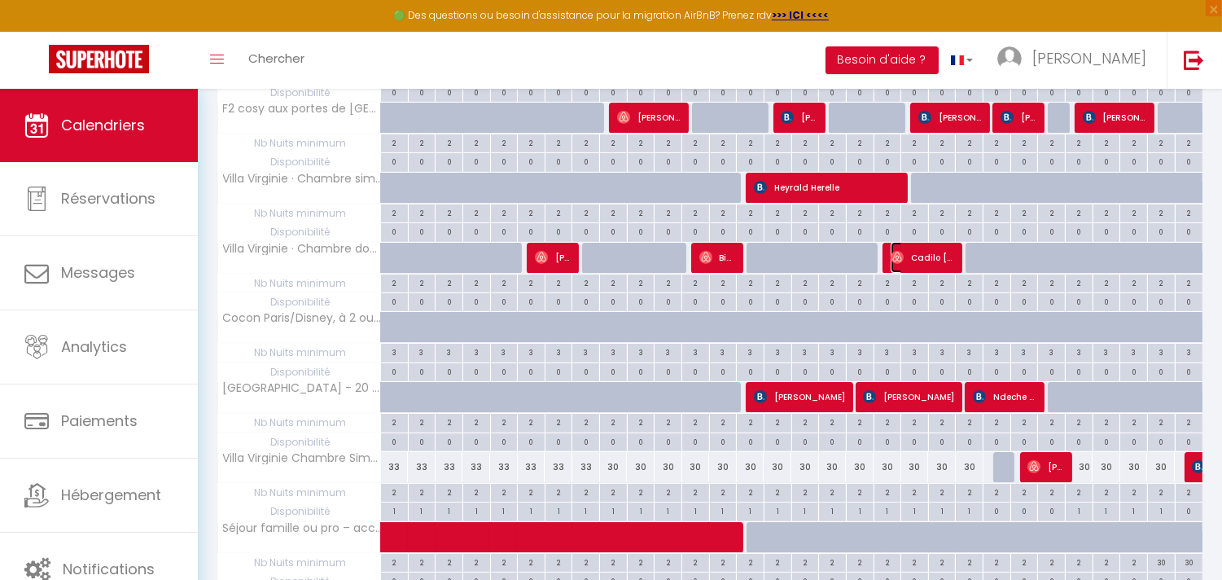
click at [898, 255] on img at bounding box center [897, 257] width 13 height 13
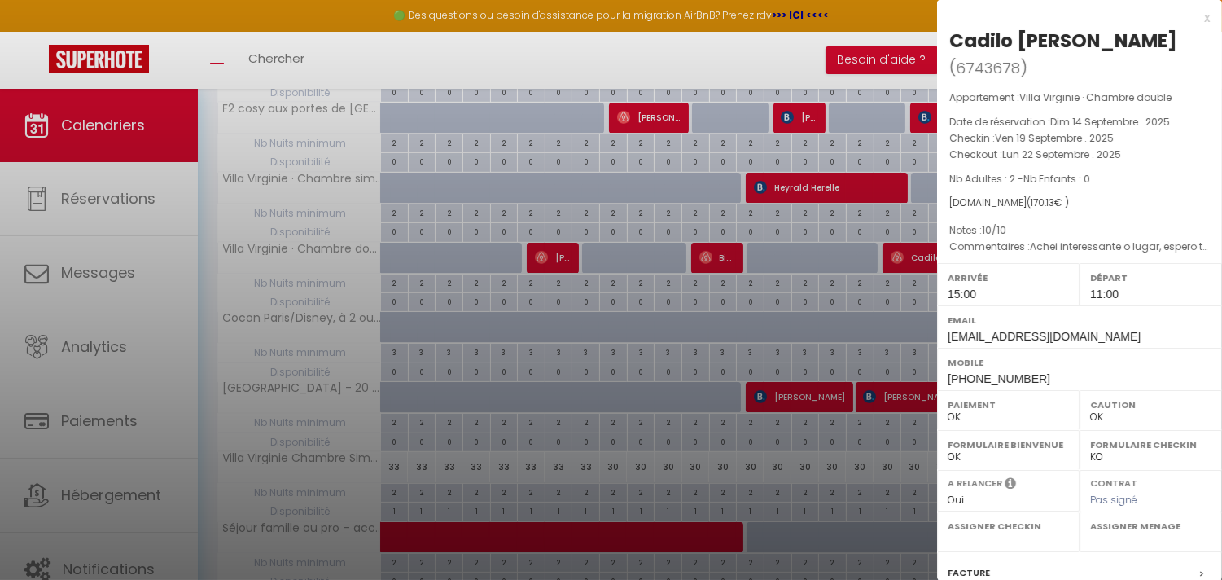
click at [842, 281] on div at bounding box center [611, 290] width 1222 height 580
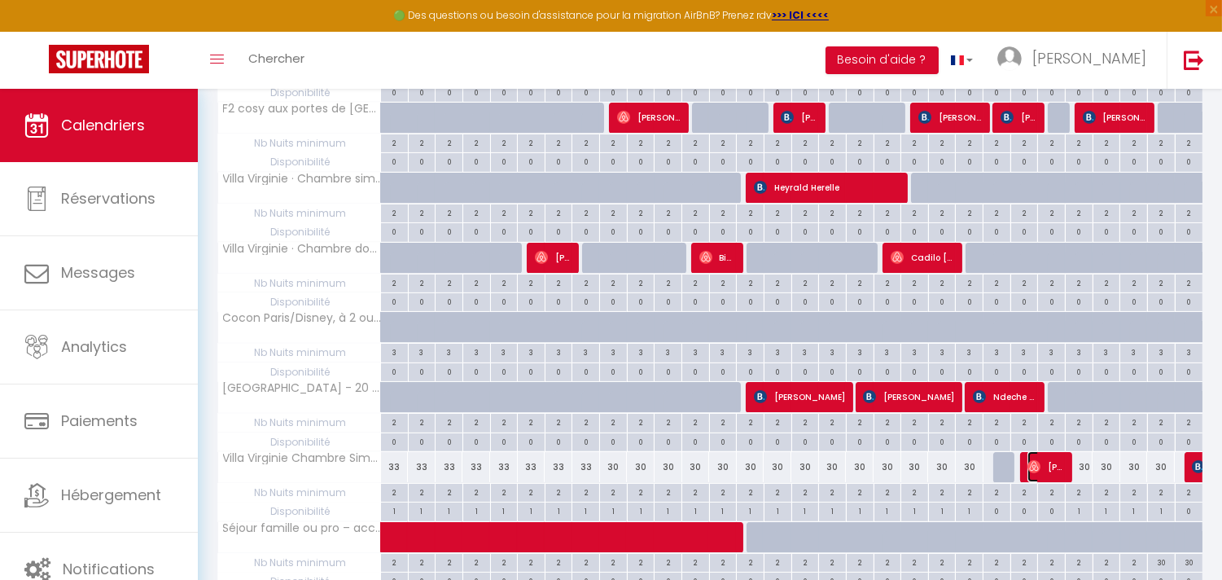
click at [1048, 476] on span "[PERSON_NAME]" at bounding box center [1046, 466] width 37 height 31
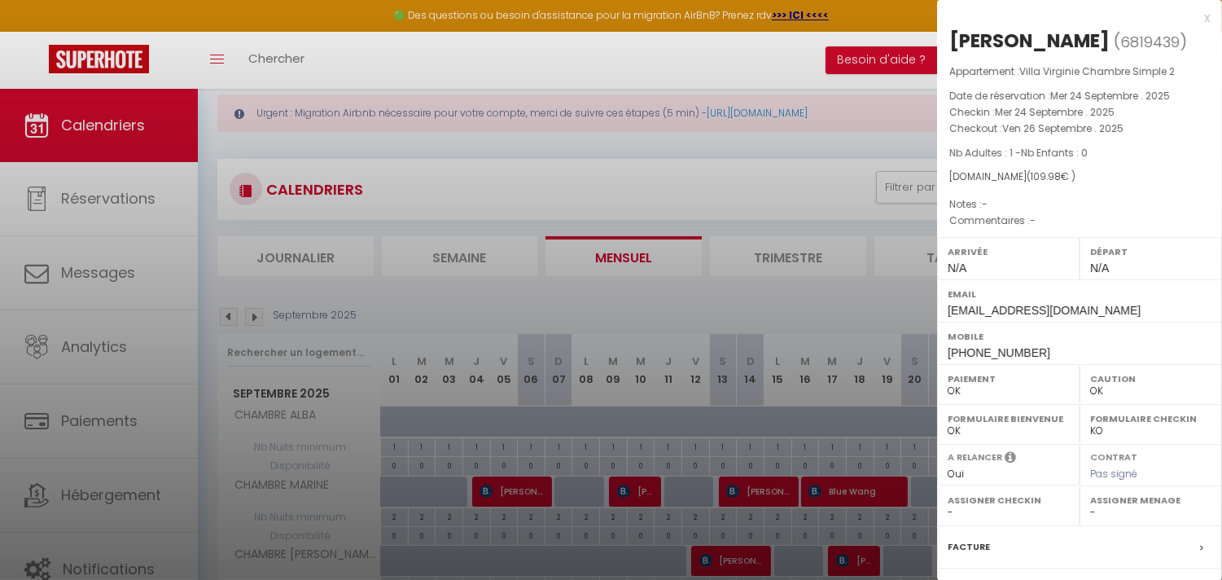
scroll to position [0, 0]
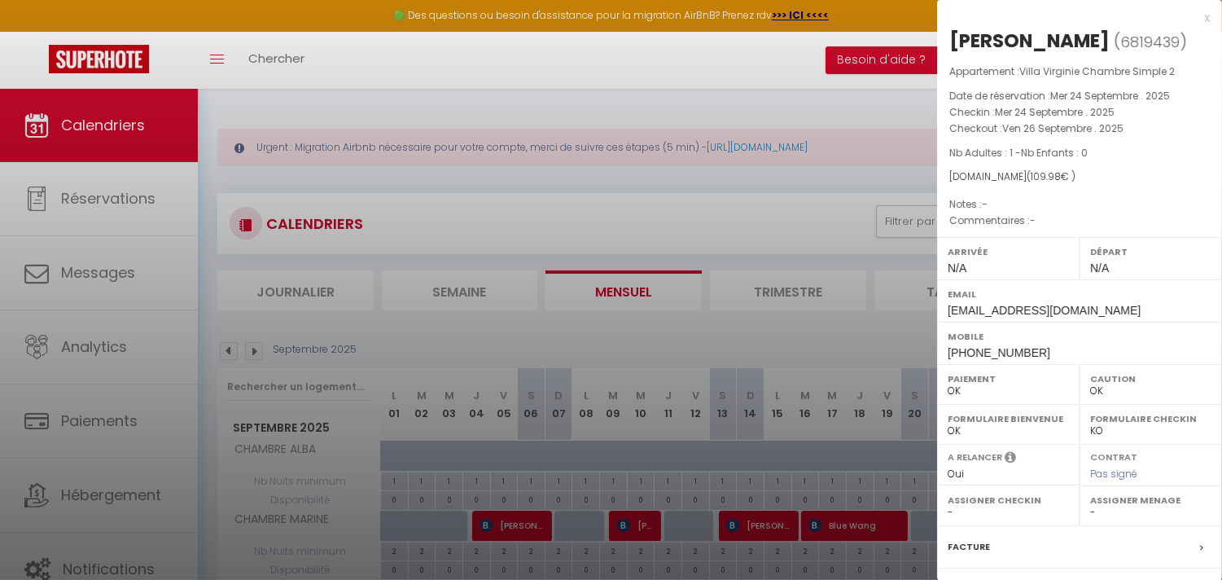
click at [355, 87] on div at bounding box center [611, 290] width 1222 height 580
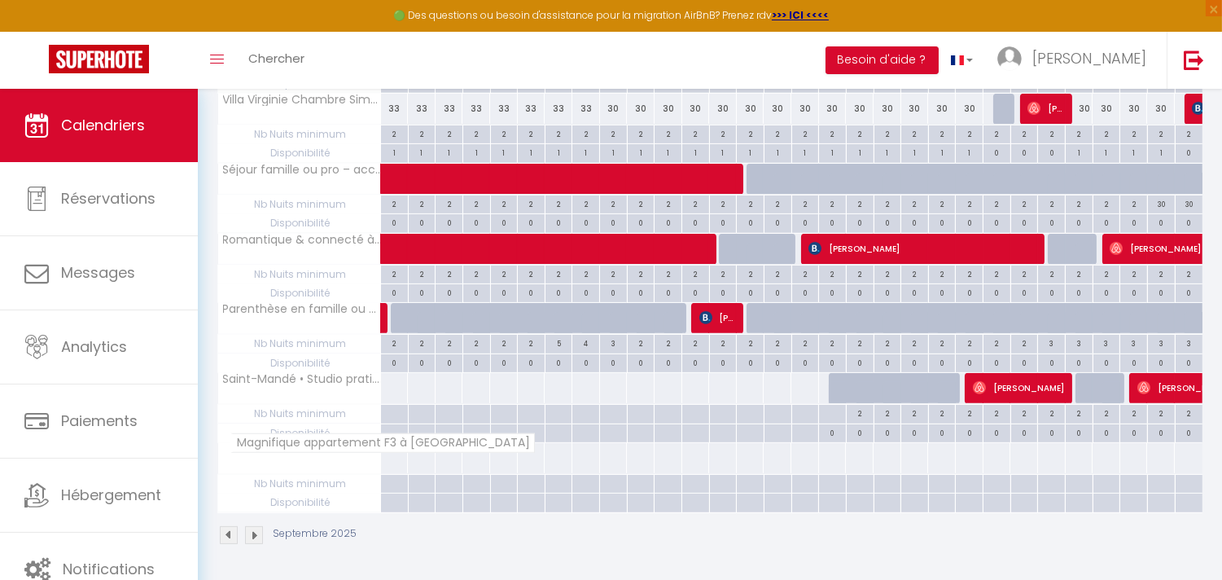
scroll to position [1049, 0]
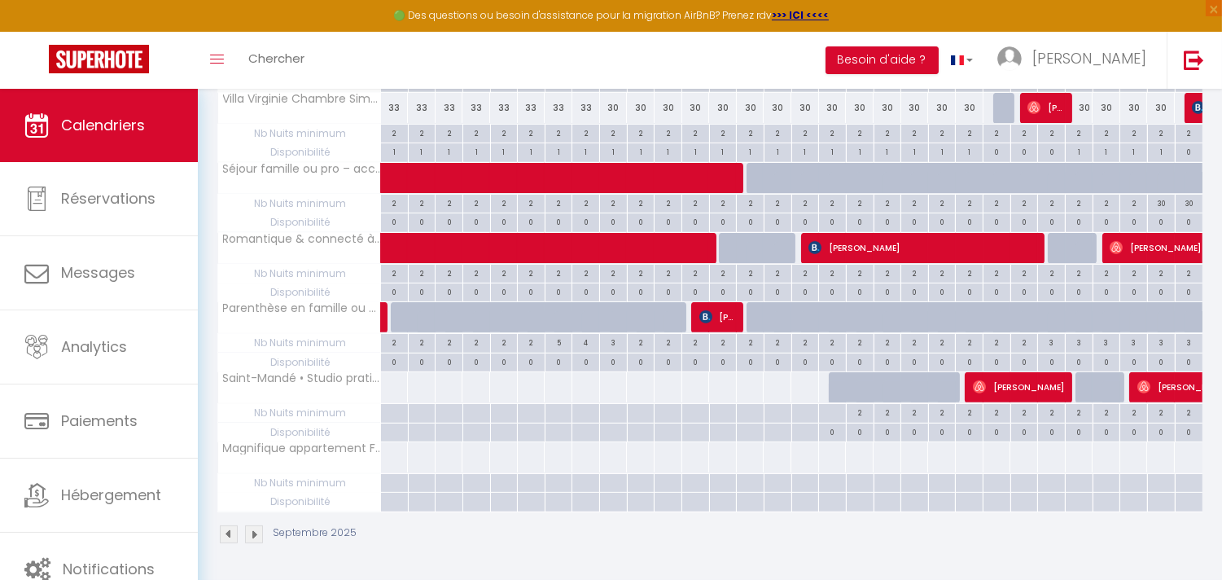
click at [222, 533] on img at bounding box center [229, 534] width 18 height 18
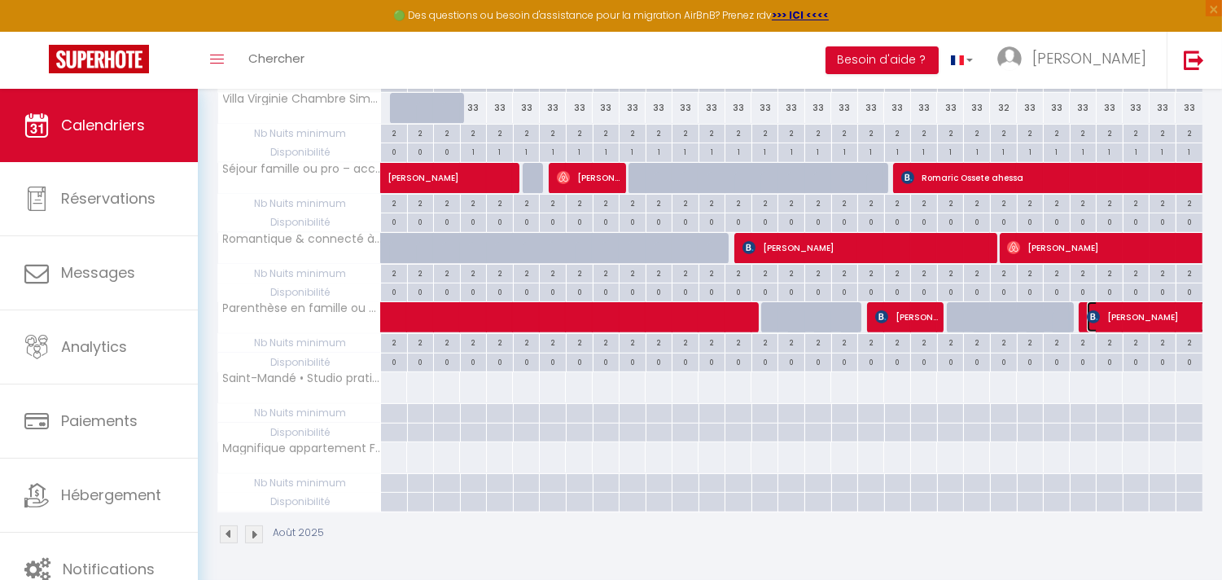
click at [1187, 314] on span "[PERSON_NAME]" at bounding box center [1180, 316] width 187 height 31
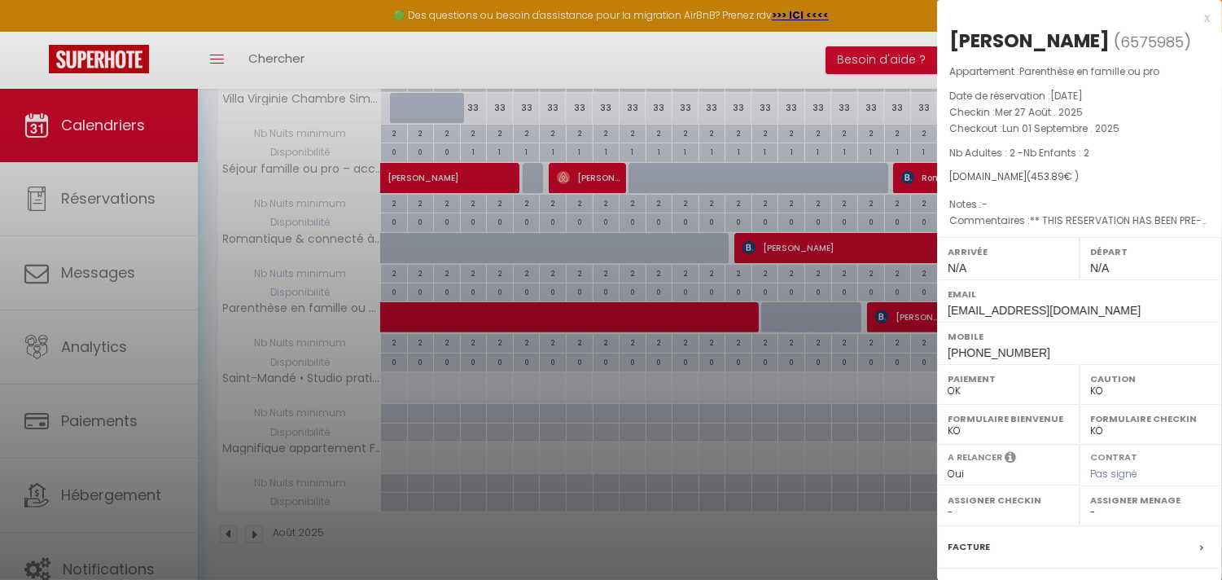
click at [850, 450] on div at bounding box center [611, 290] width 1222 height 580
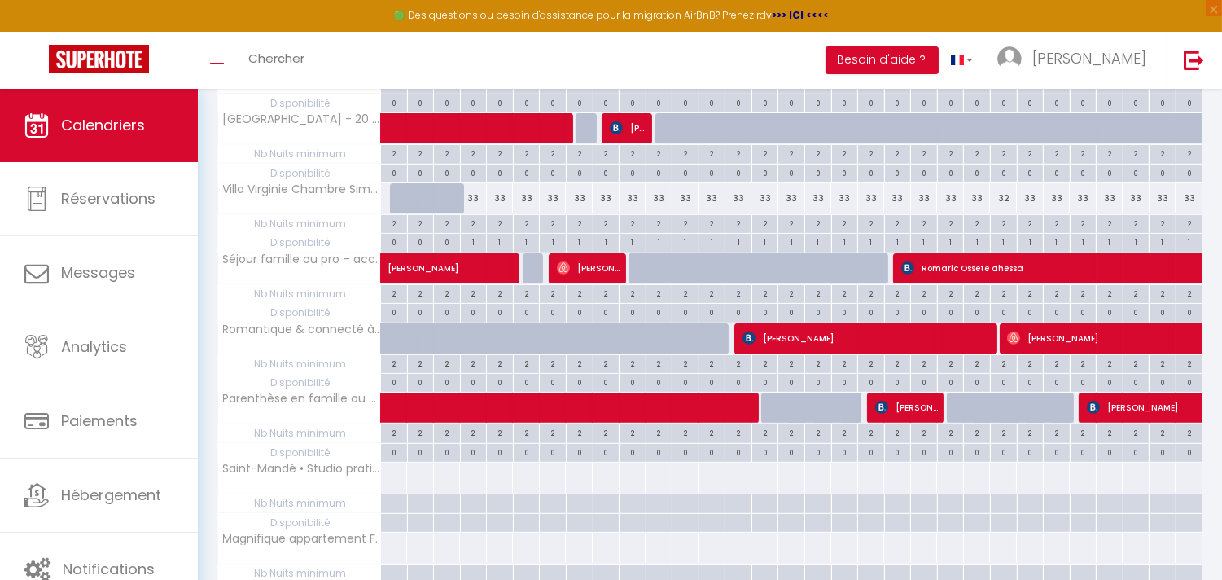
scroll to position [958, 0]
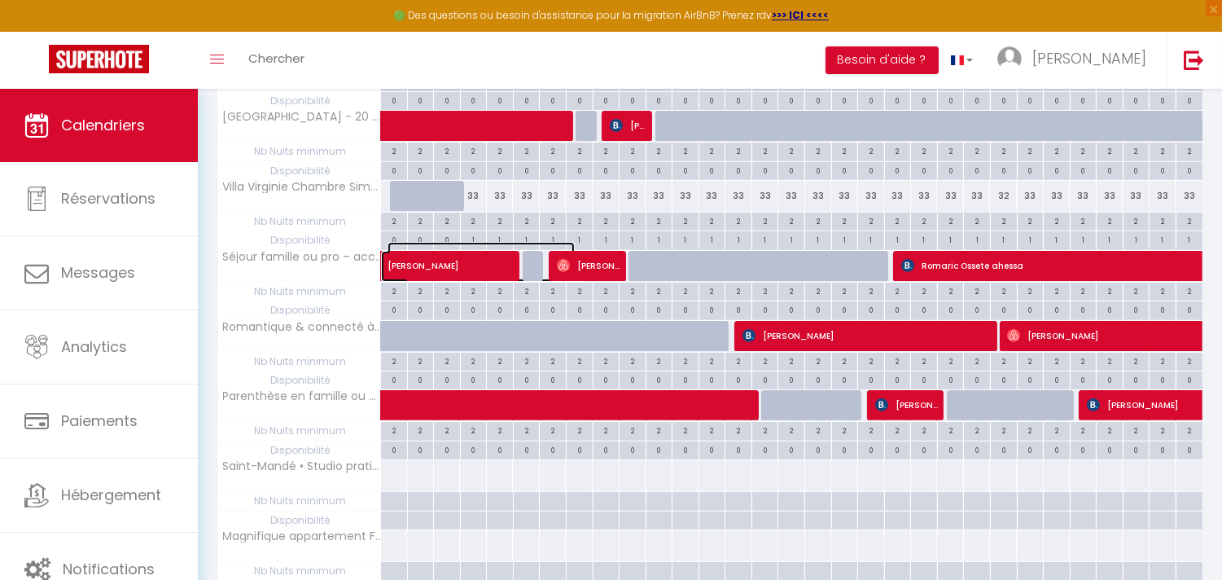
click at [465, 265] on span "[PERSON_NAME]" at bounding box center [481, 257] width 187 height 31
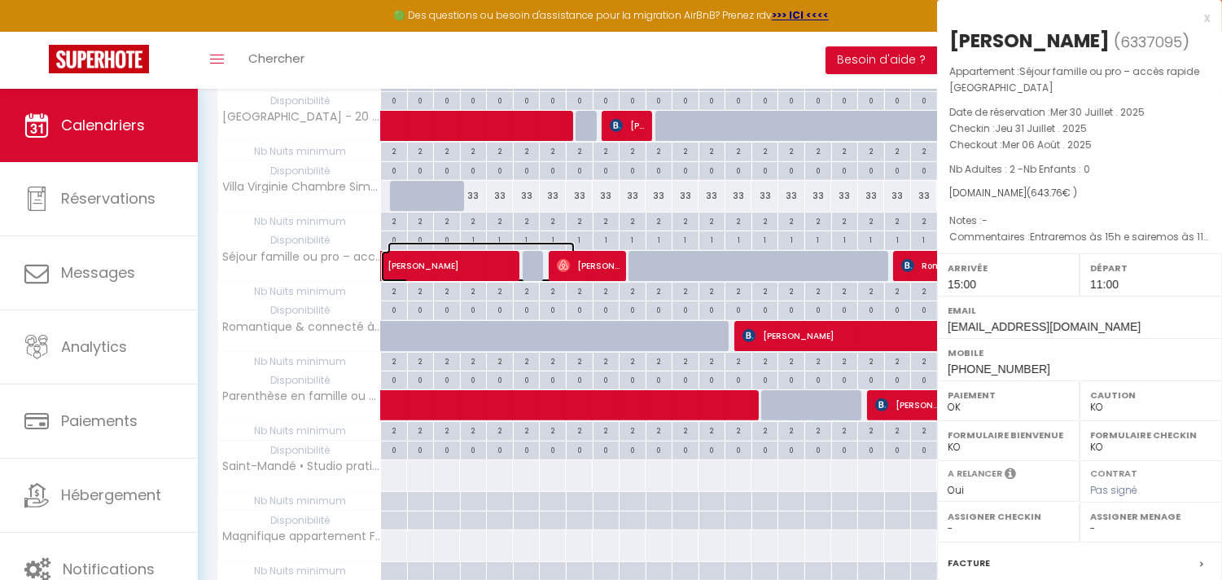
select select "OK"
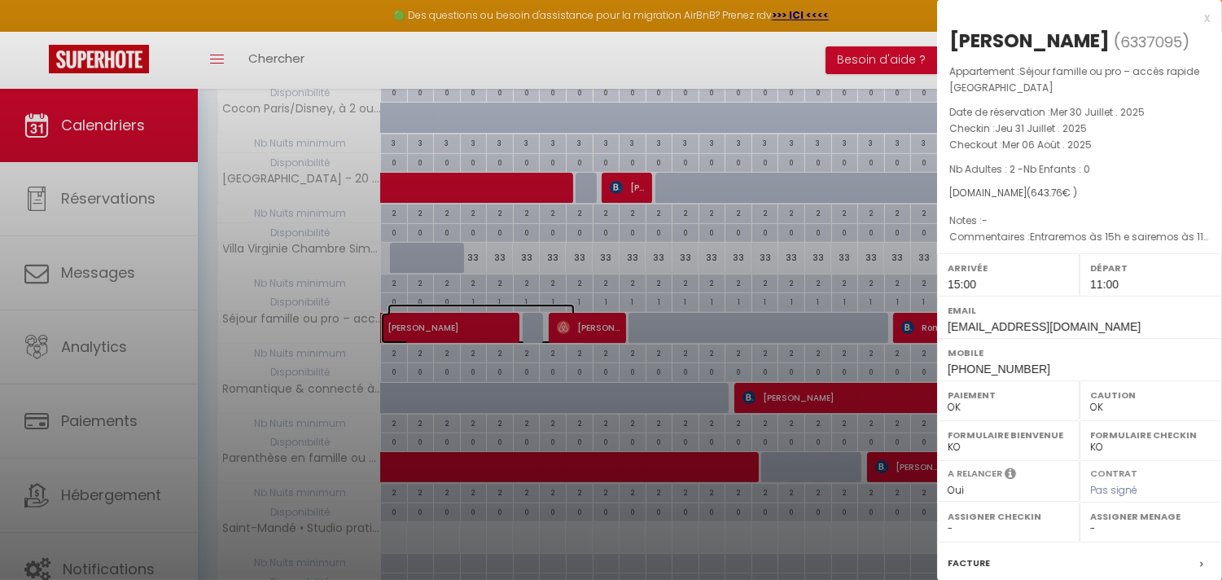
scroll to position [1049, 0]
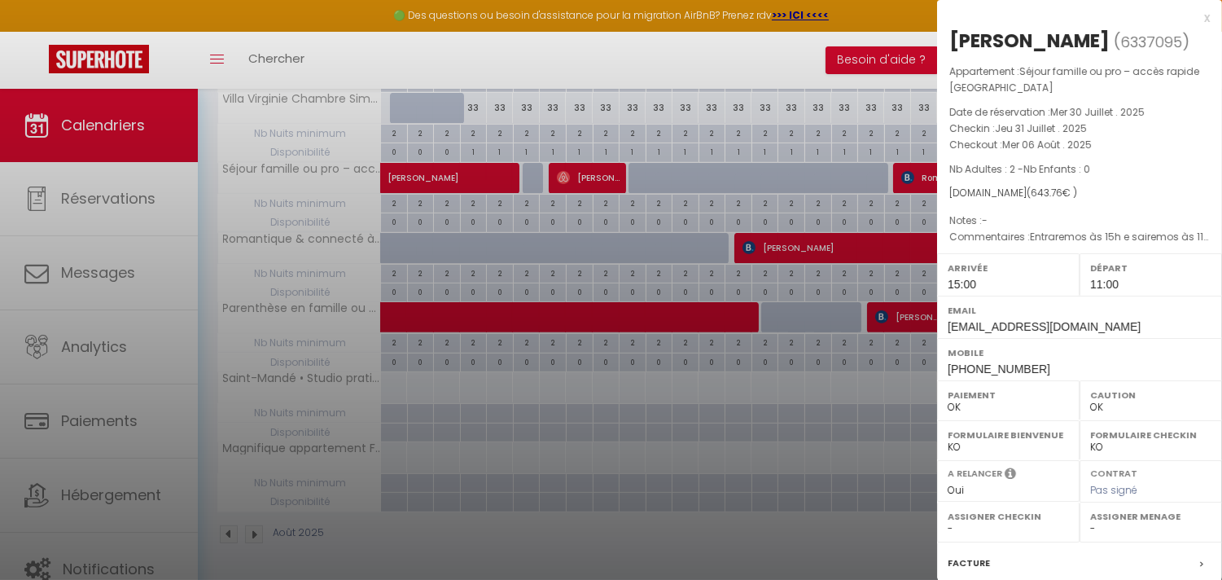
click at [248, 448] on div at bounding box center [611, 290] width 1222 height 580
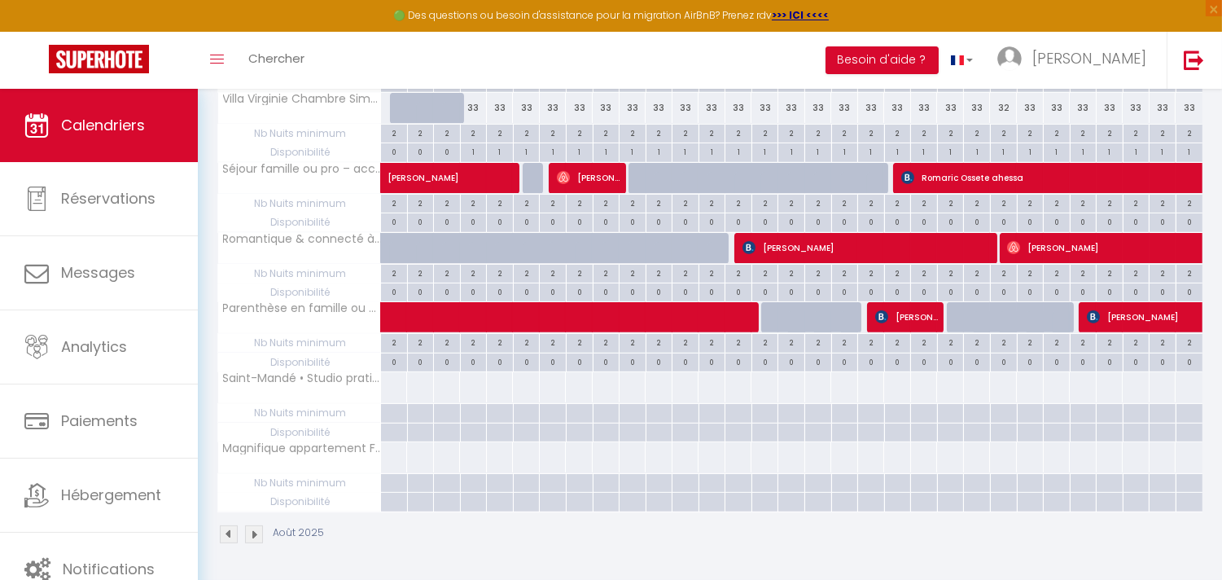
click at [253, 535] on img at bounding box center [254, 534] width 18 height 18
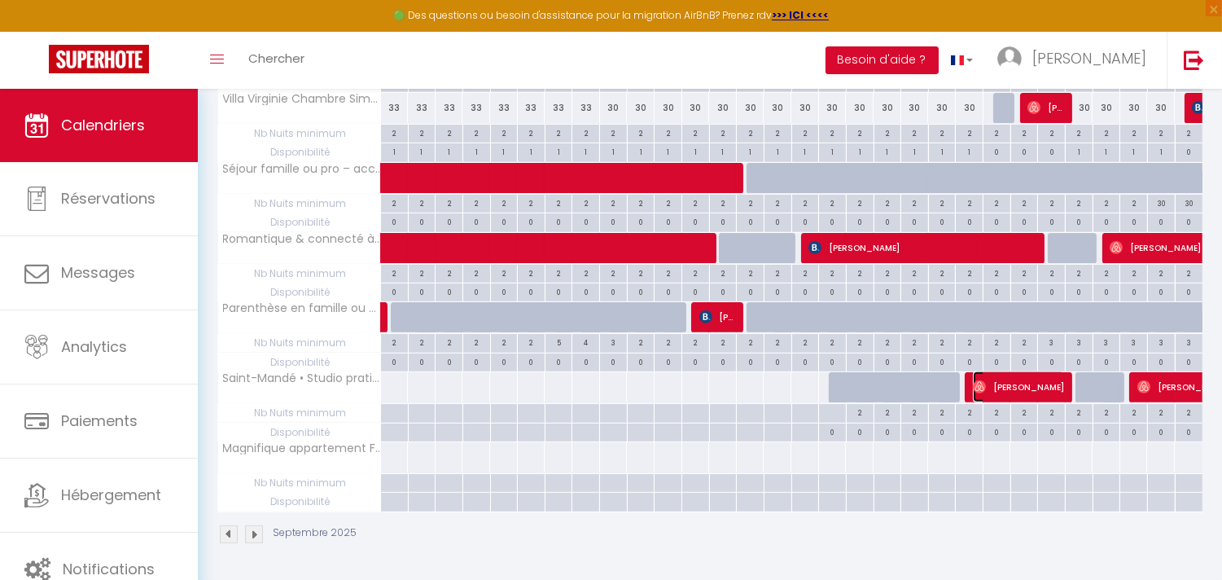
click at [1028, 380] on span "[PERSON_NAME]" at bounding box center [1019, 386] width 92 height 31
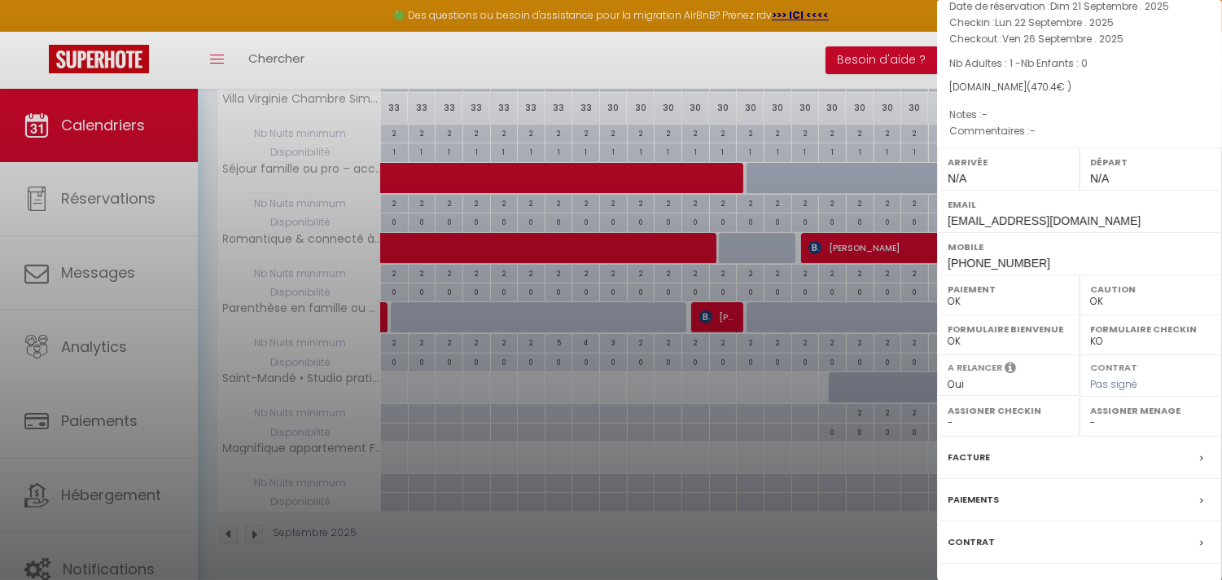
scroll to position [196, 0]
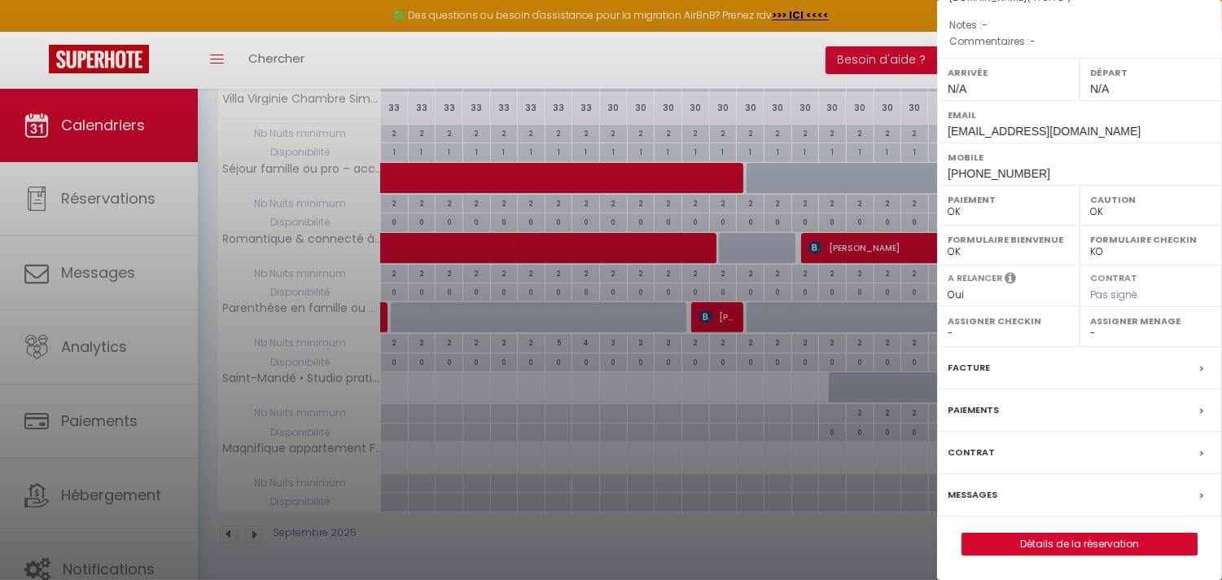
click at [1116, 494] on div "Messages" at bounding box center [1079, 495] width 285 height 42
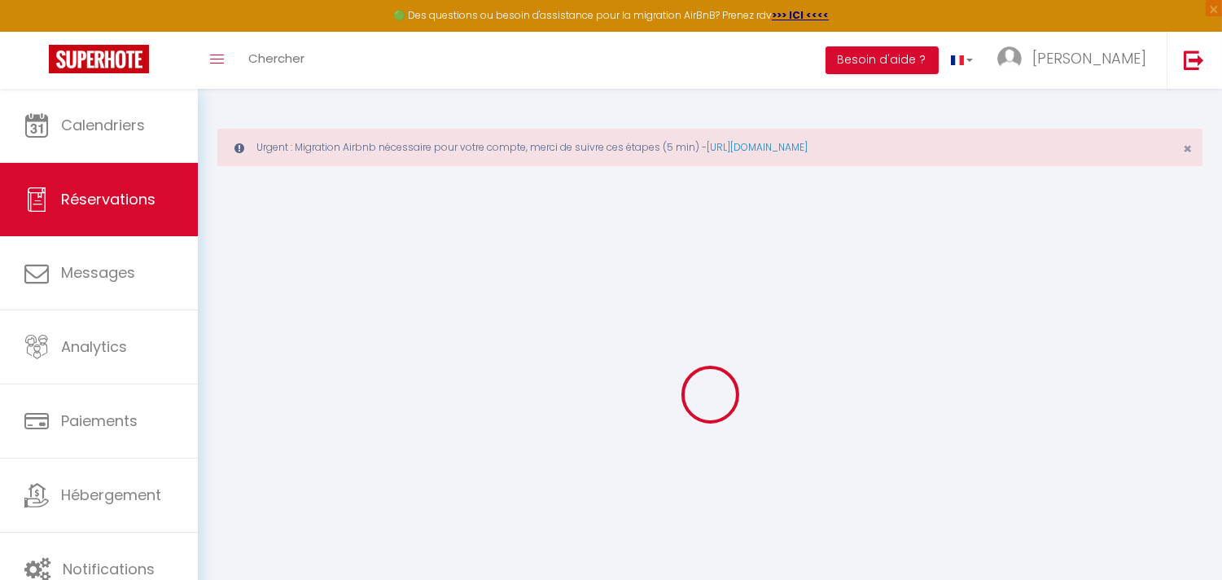
select select
checkbox input "false"
select select
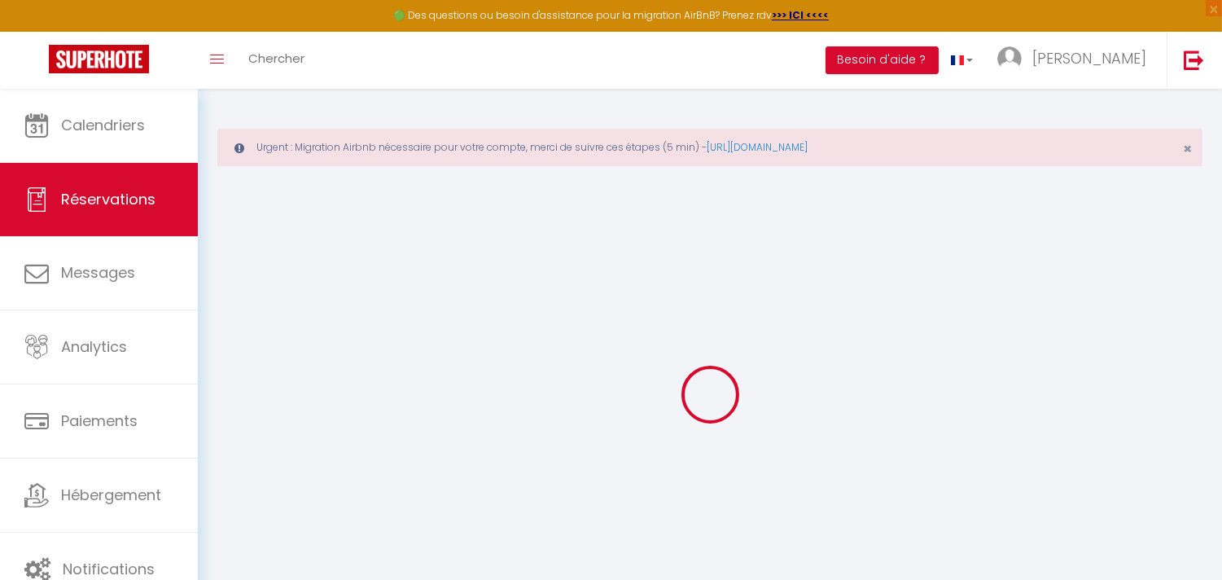
select select
checkbox input "false"
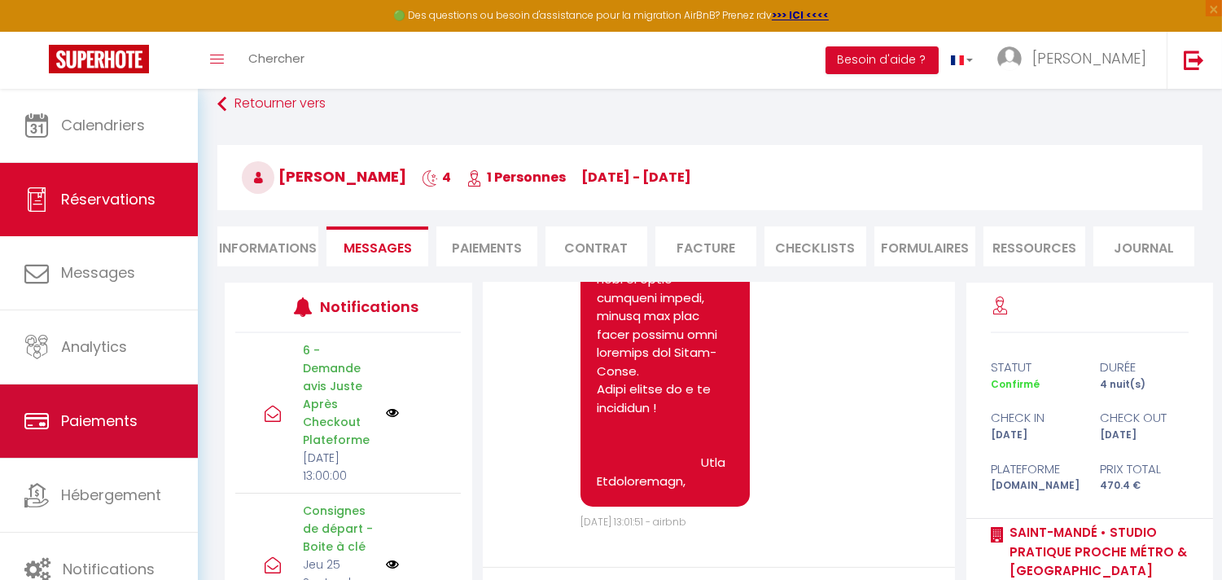
scroll to position [239, 0]
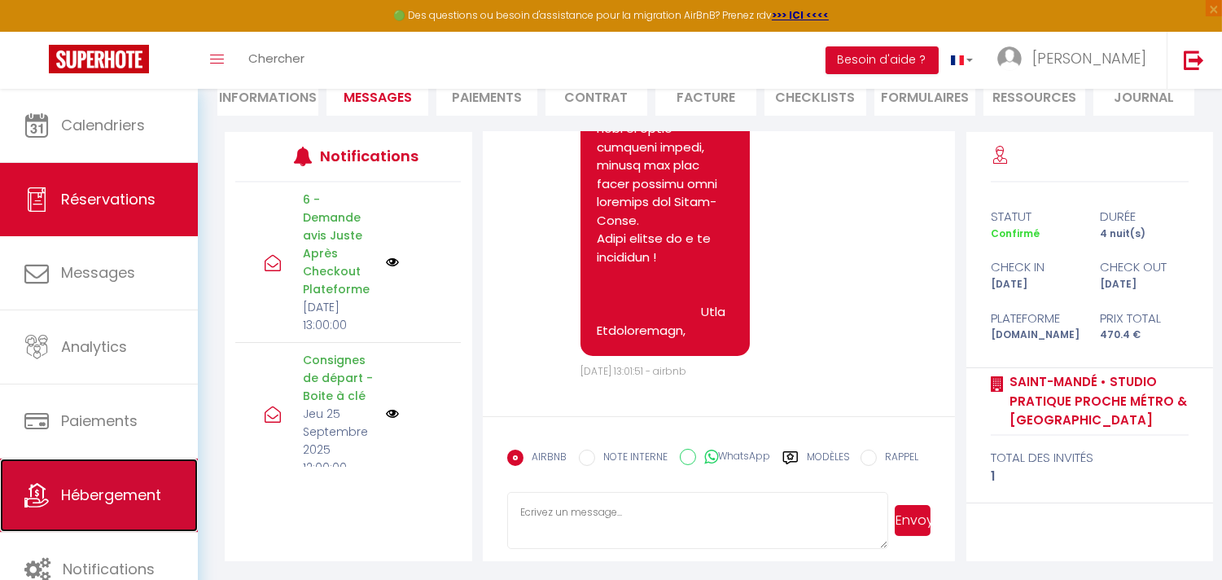
click at [103, 481] on link "Hébergement" at bounding box center [99, 494] width 198 height 73
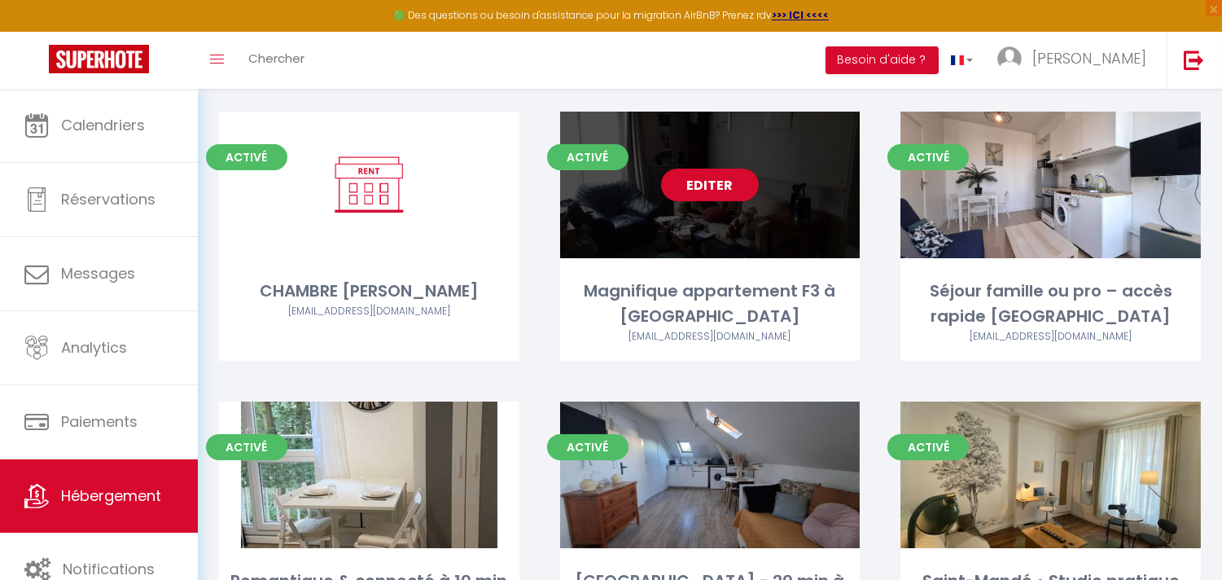
scroll to position [414, 0]
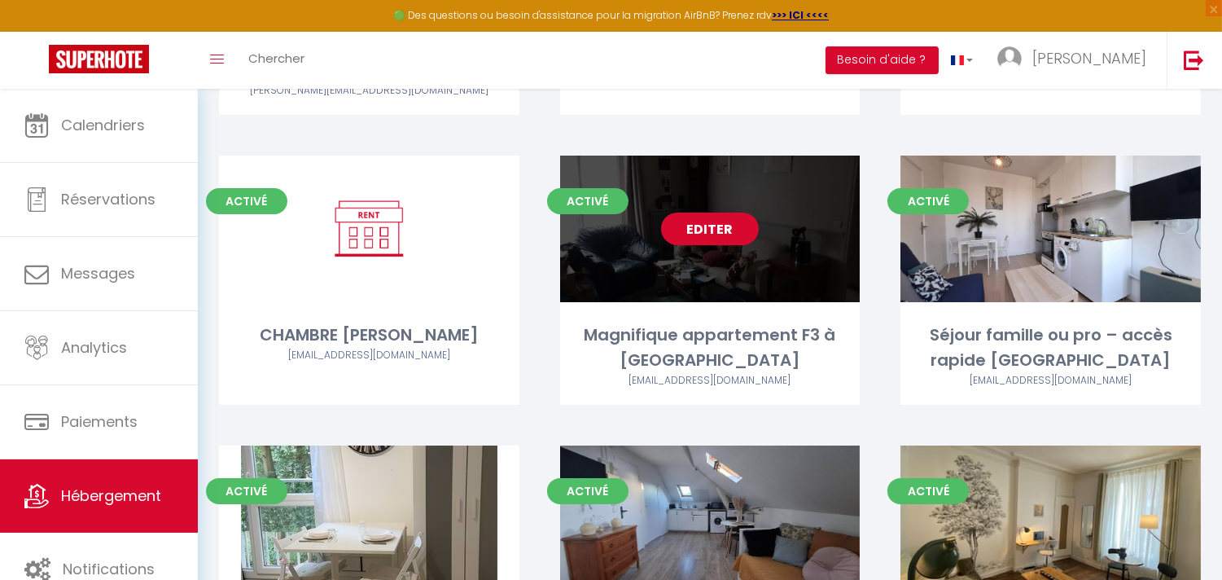
click at [723, 213] on link "Editer" at bounding box center [710, 229] width 98 height 33
select select "3"
select select "2"
select select "1"
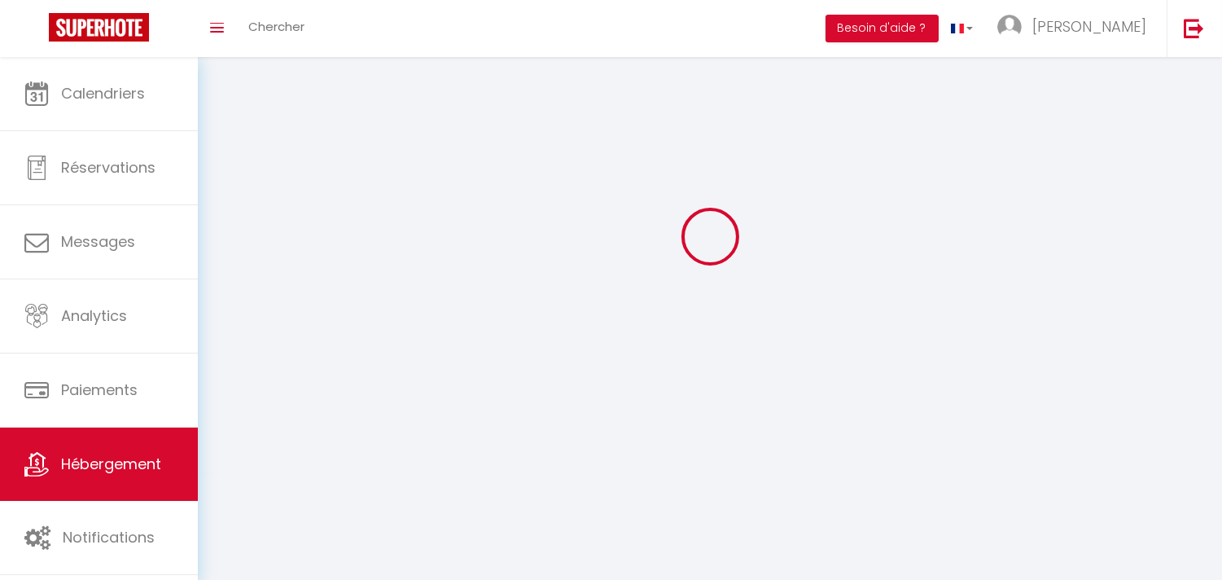
select select
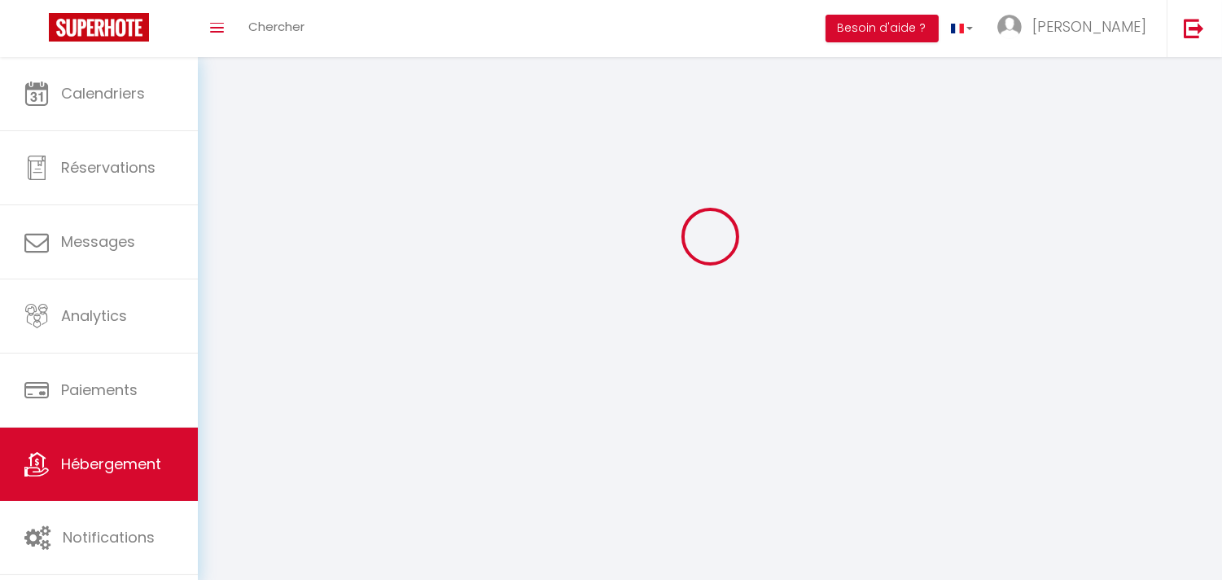
checkbox input "false"
select select
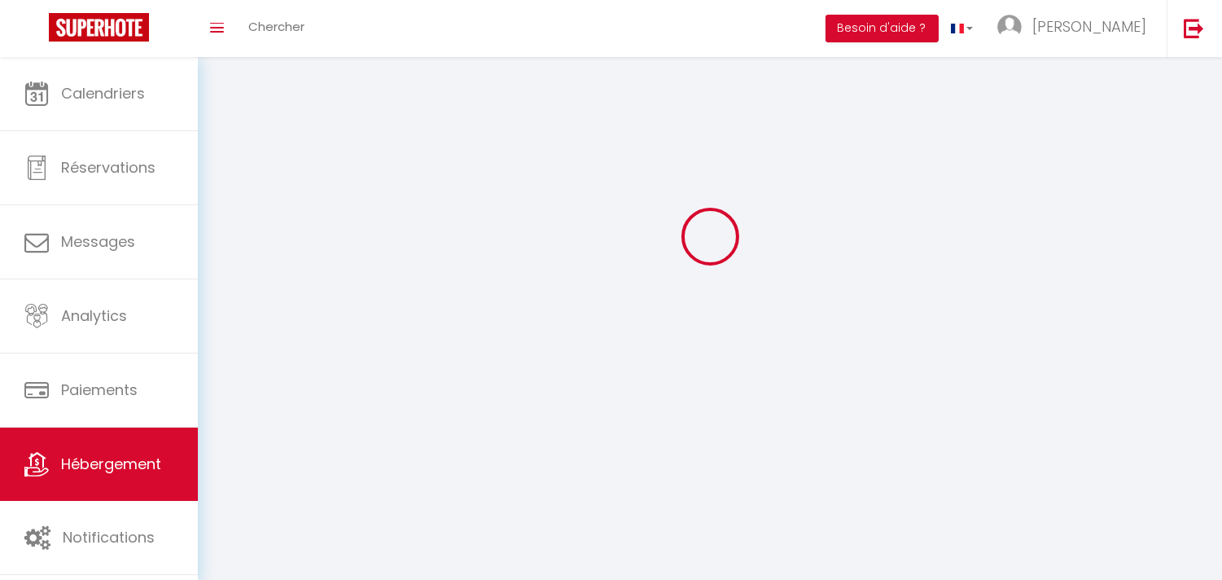
select select
select select "1"
select select
select select "28"
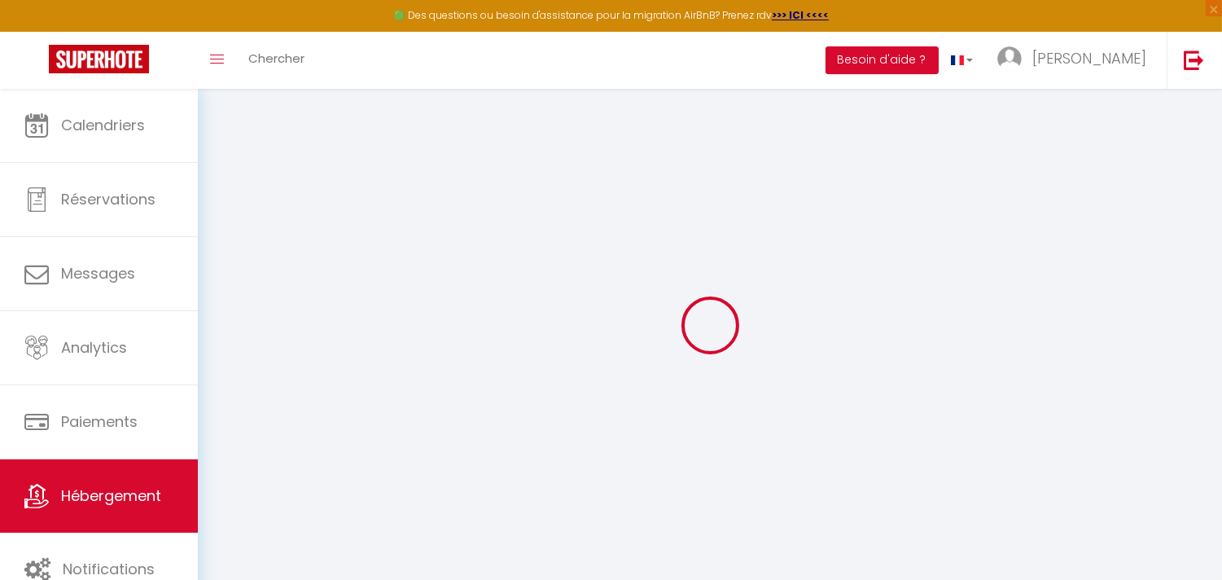
select select
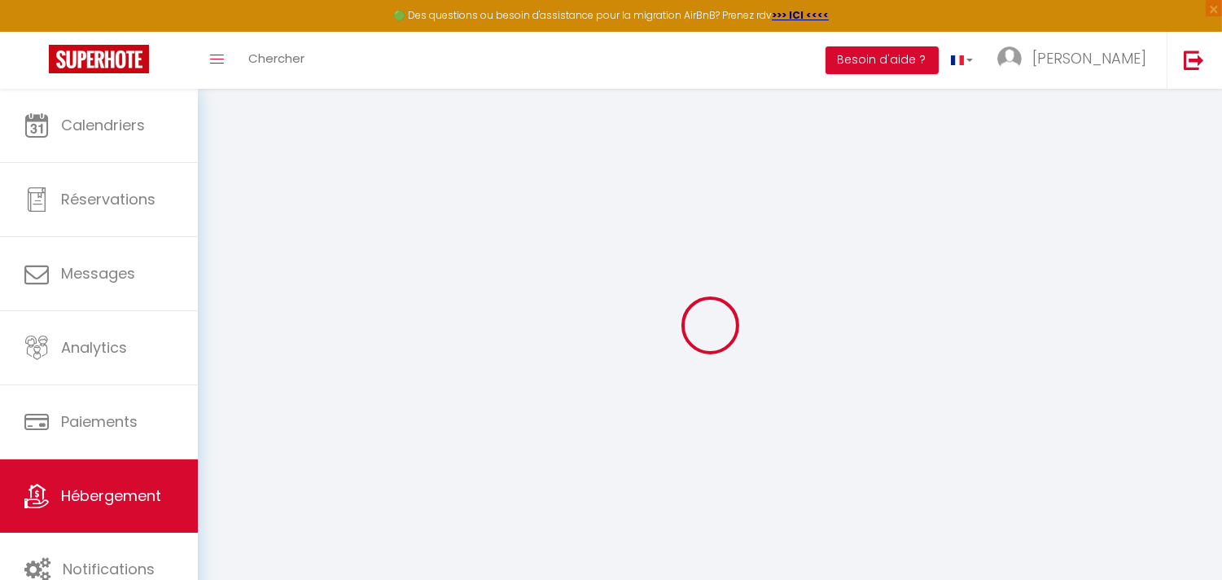
select select
checkbox input "false"
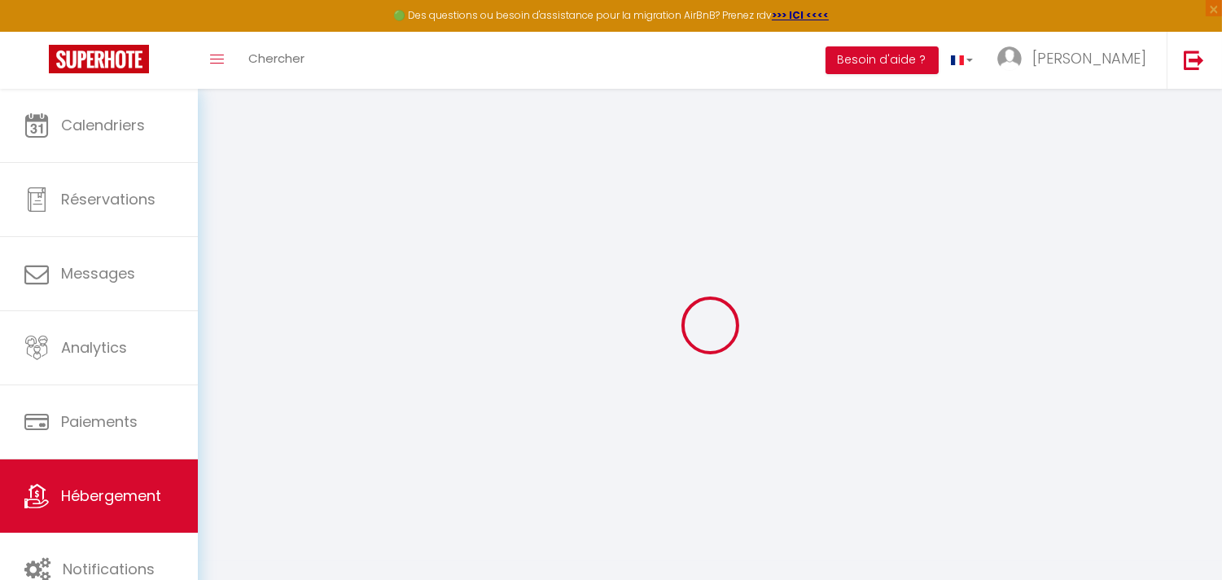
select select
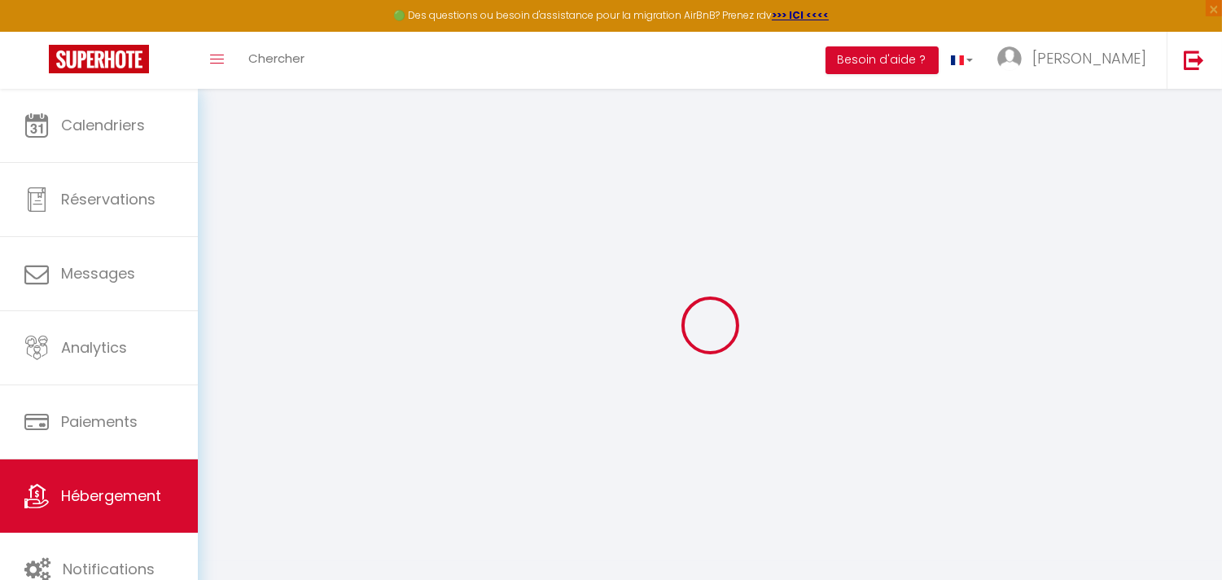
select select
checkbox input "false"
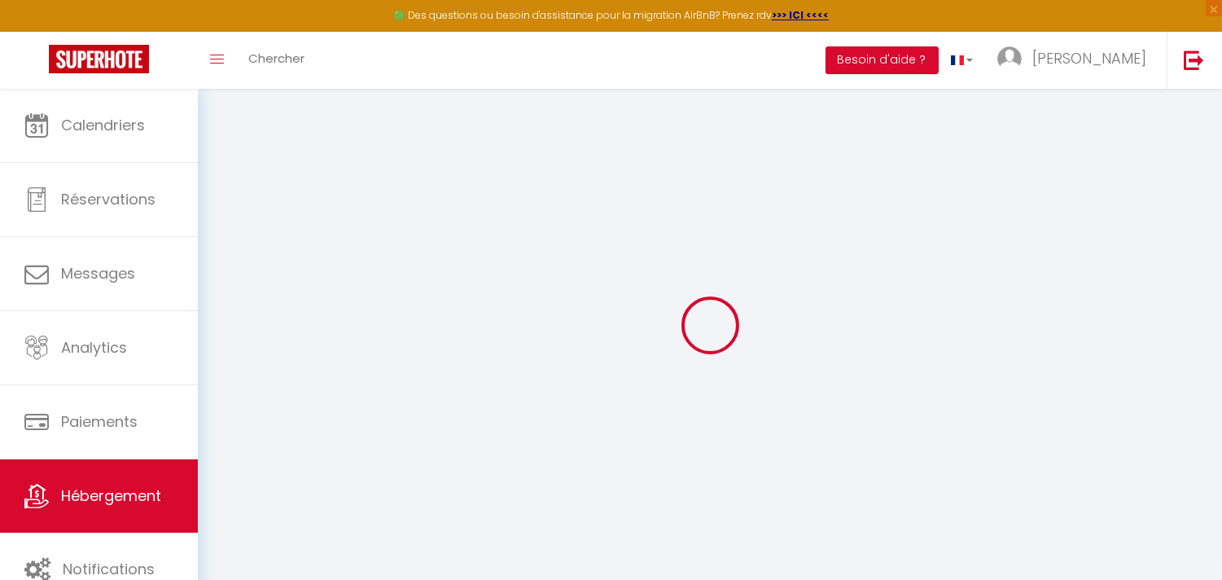
checkbox input "false"
select select
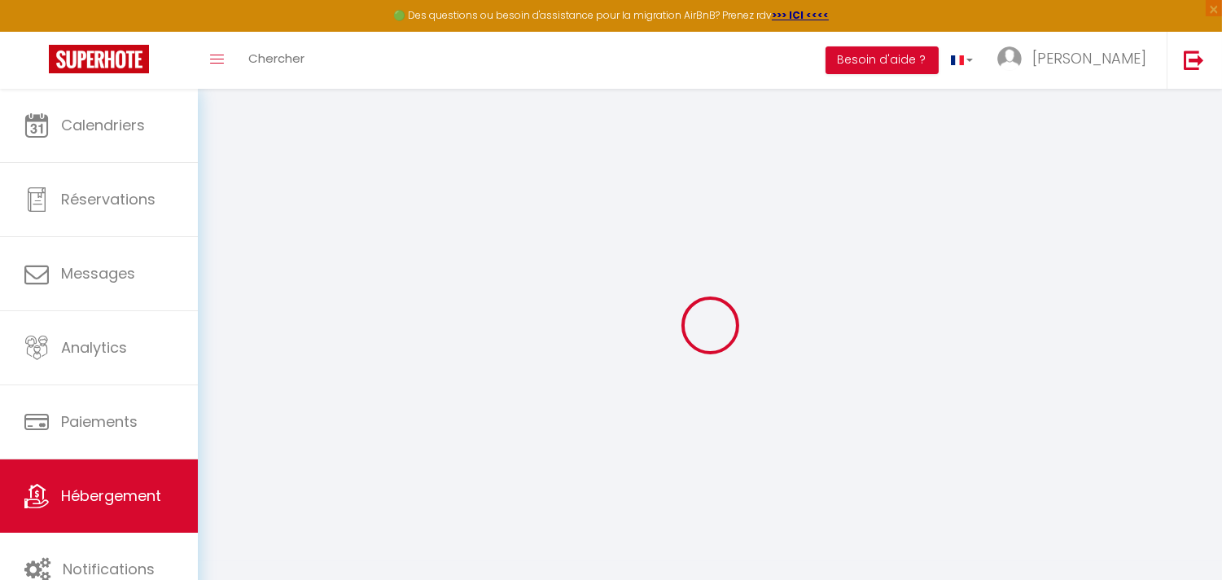
select select
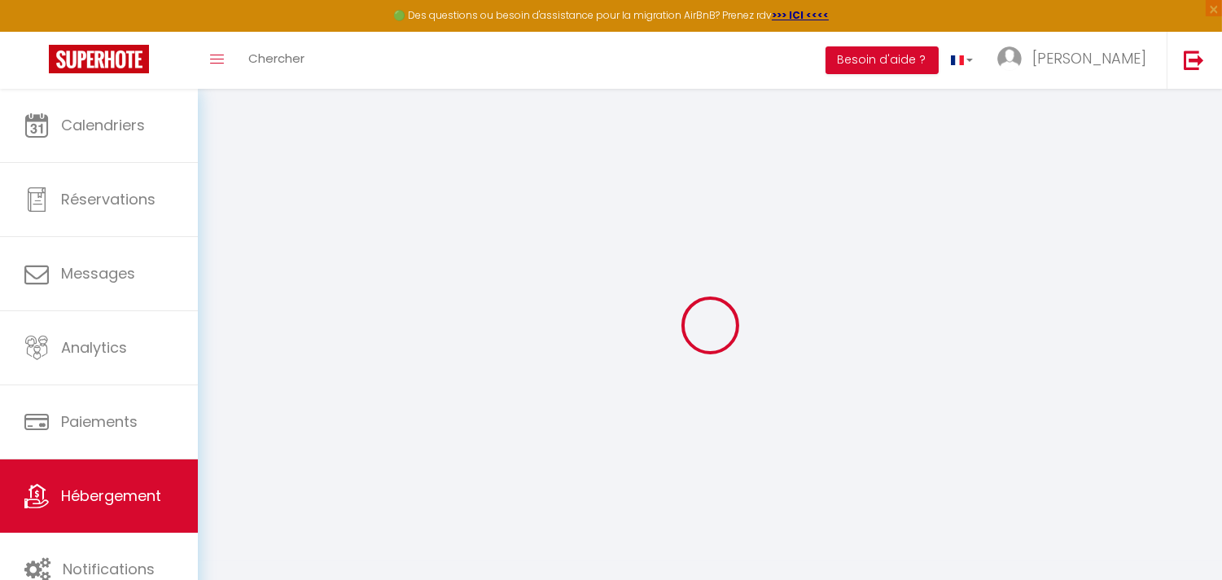
checkbox input "false"
select select
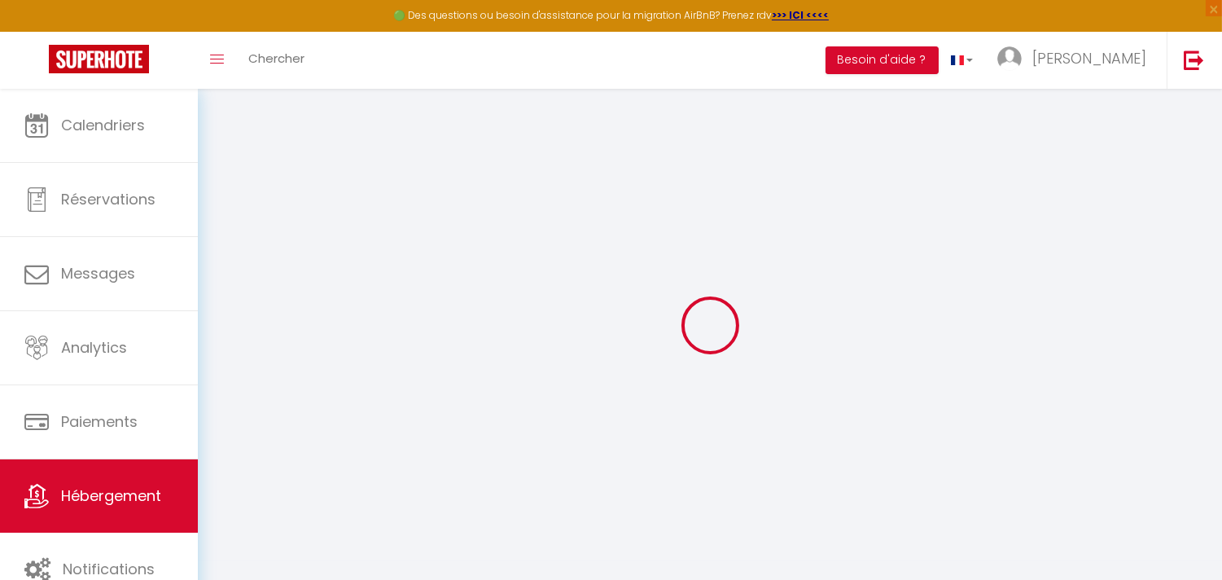
select select
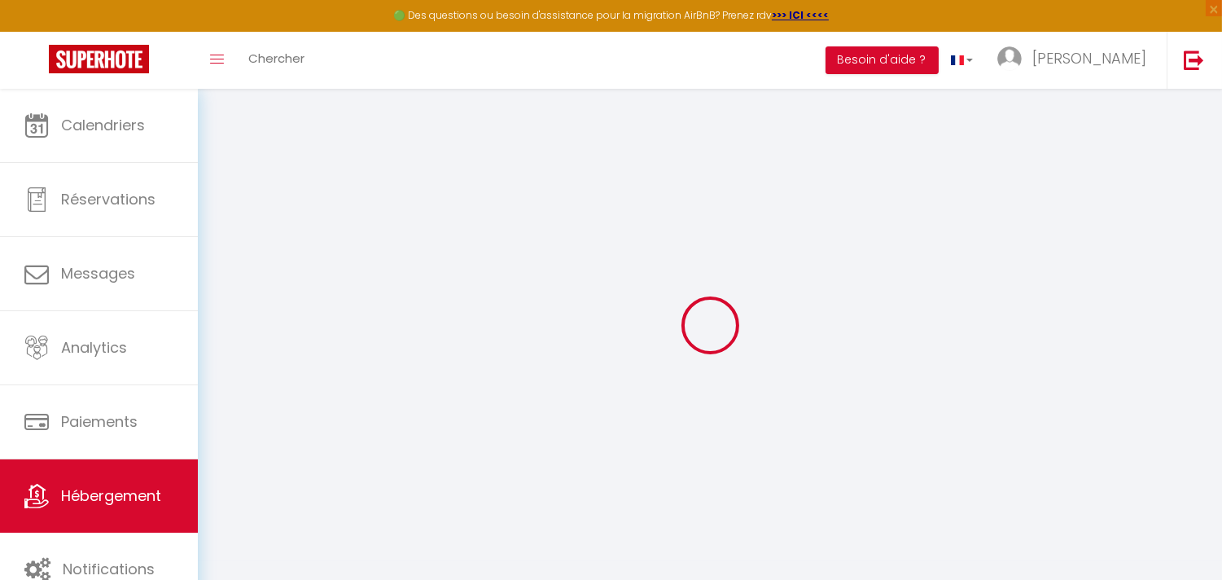
select select
checkbox input "false"
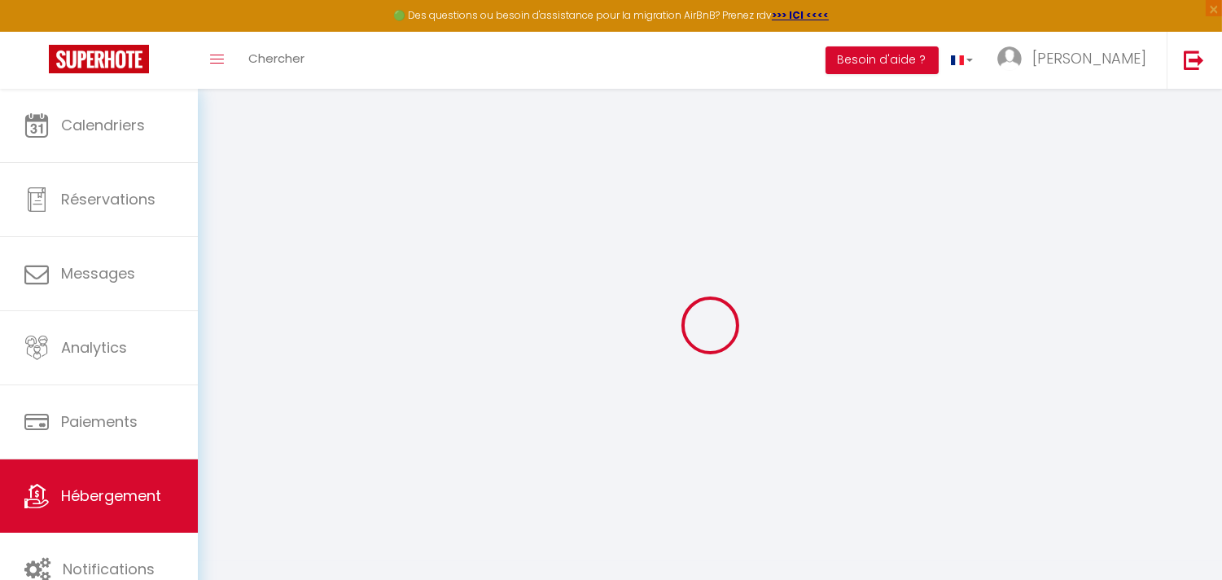
checkbox input "false"
select select
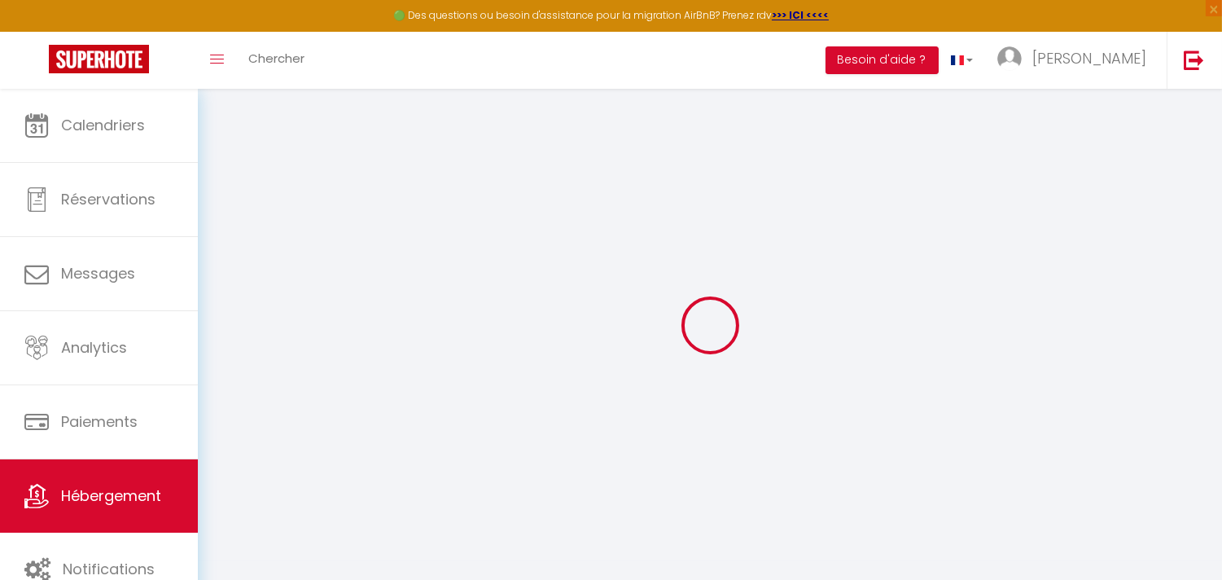
select select
checkbox input "false"
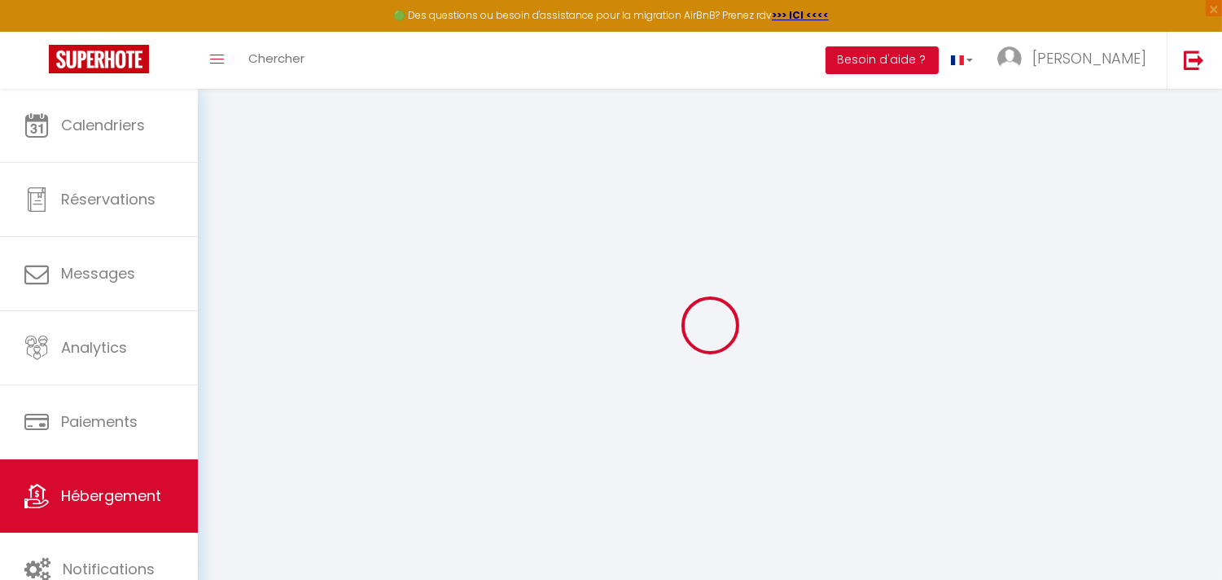
checkbox input "false"
select select
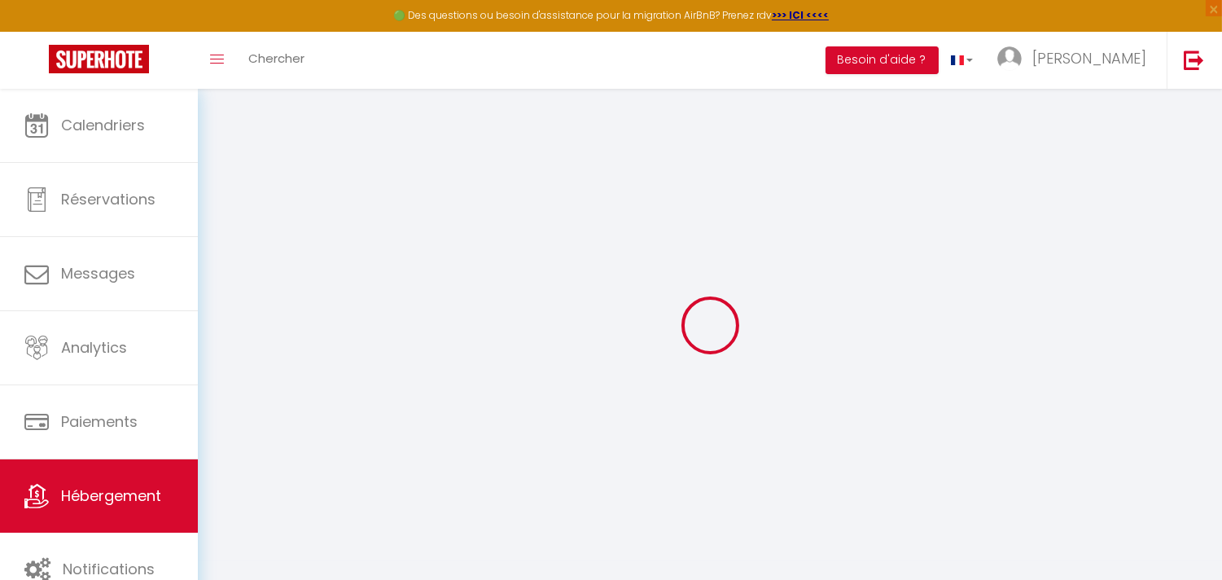
type input "Magnifique appartement F3 à [GEOGRAPHIC_DATA]"
type input "[PERSON_NAME]"
type input "DEMAREZ"
type input "[STREET_ADDRESS][PERSON_NAME]"
type input "94700"
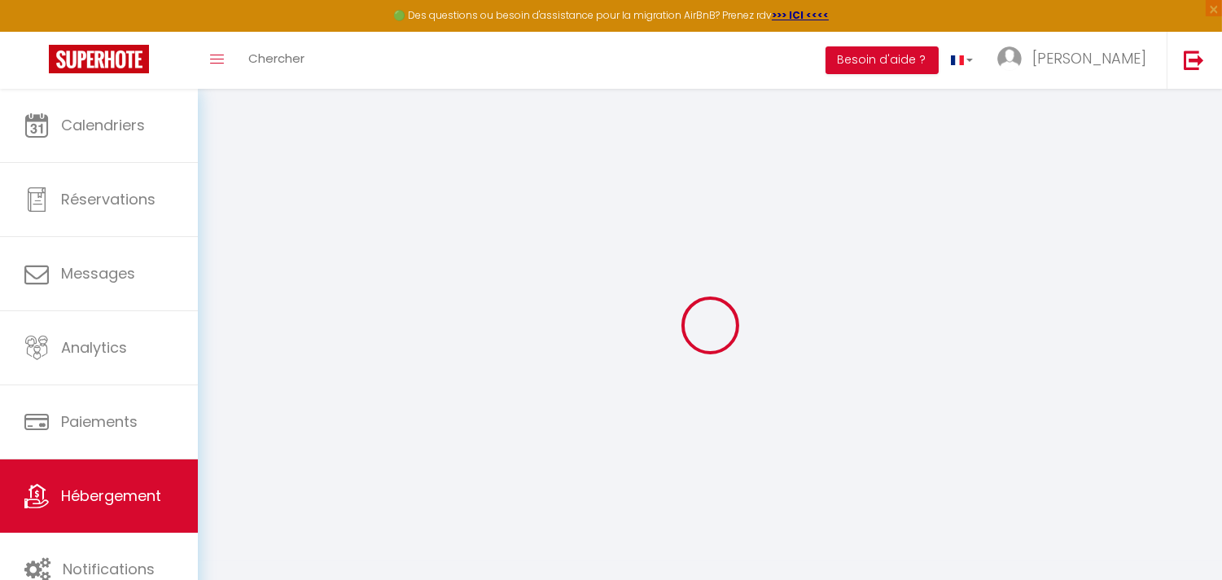
type input "Maisons-Alfort"
select select "4"
select select "2"
type input "999"
type input "70"
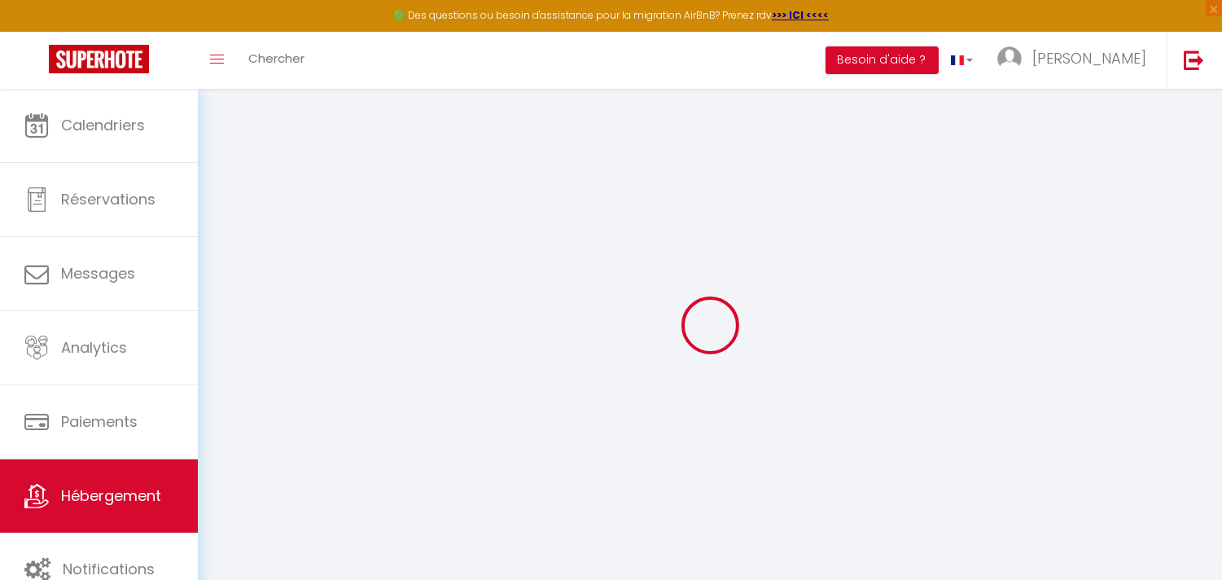
type input "510"
select select
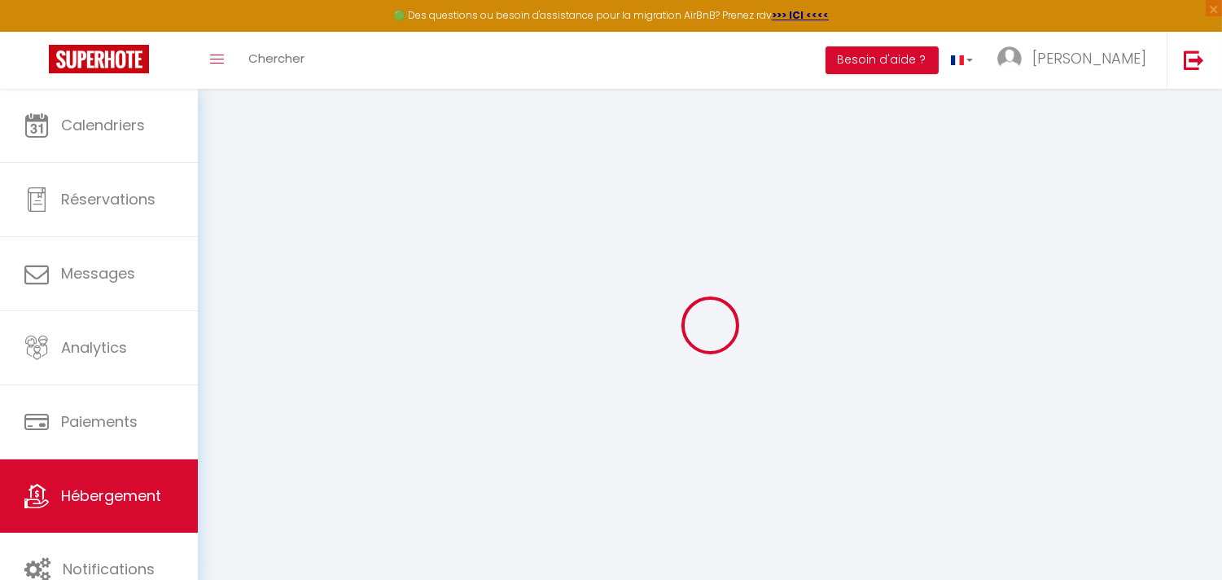
select select
type input "[STREET_ADDRESS][PERSON_NAME]"
type input "94700"
type input "Maisons-Alfort"
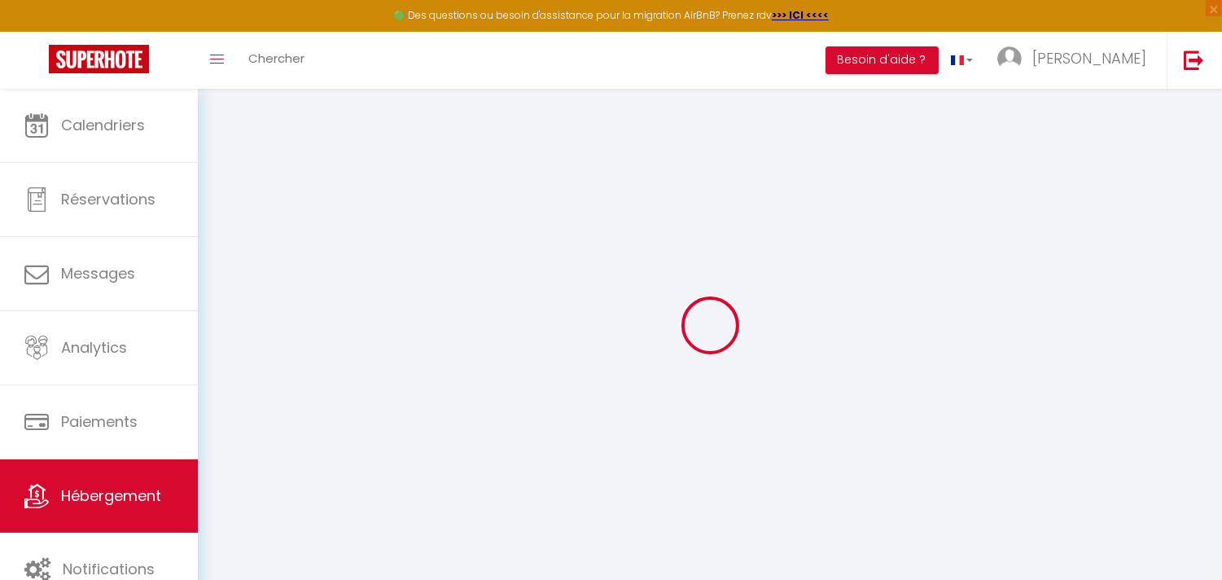
type input "[EMAIL_ADDRESS][DOMAIN_NAME]"
select select "16244"
checkbox input "false"
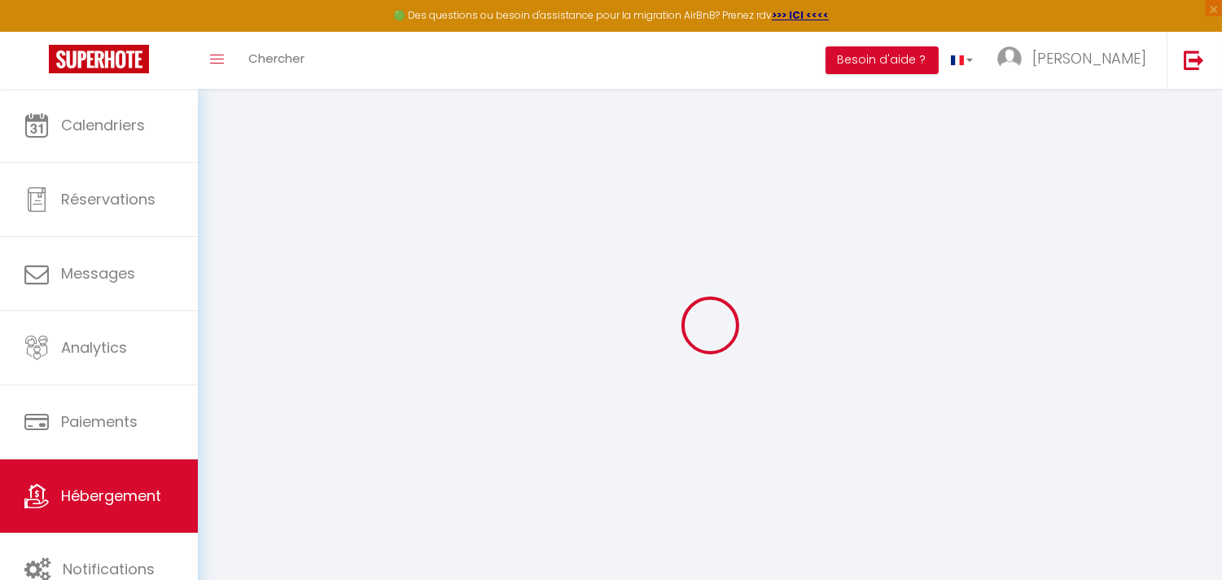
checkbox input "false"
type input "0"
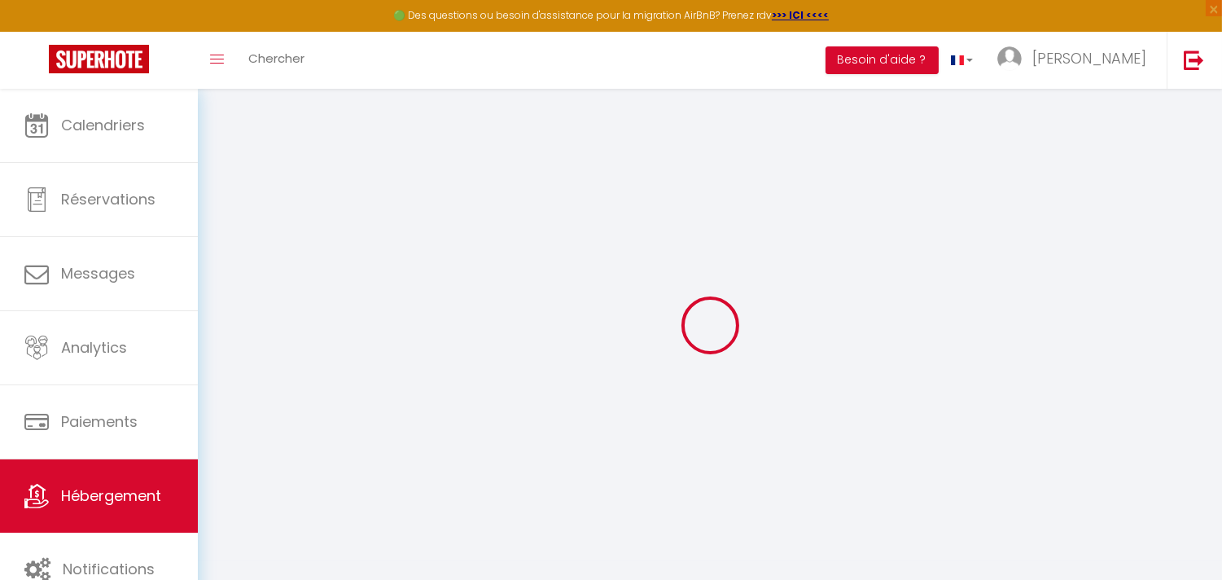
select select
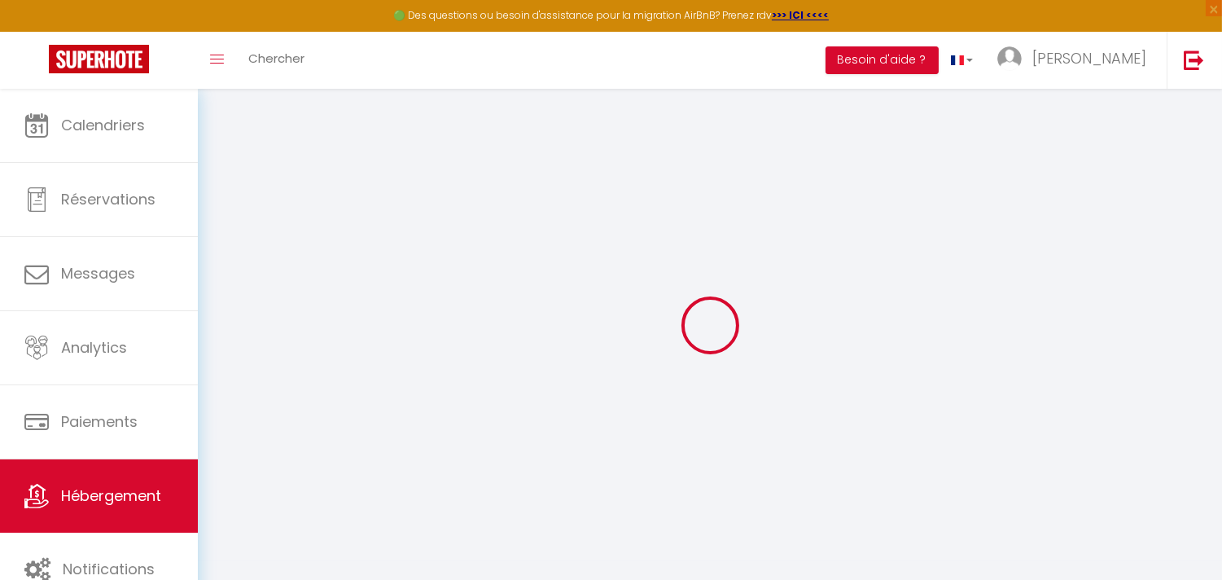
select select
checkbox input "false"
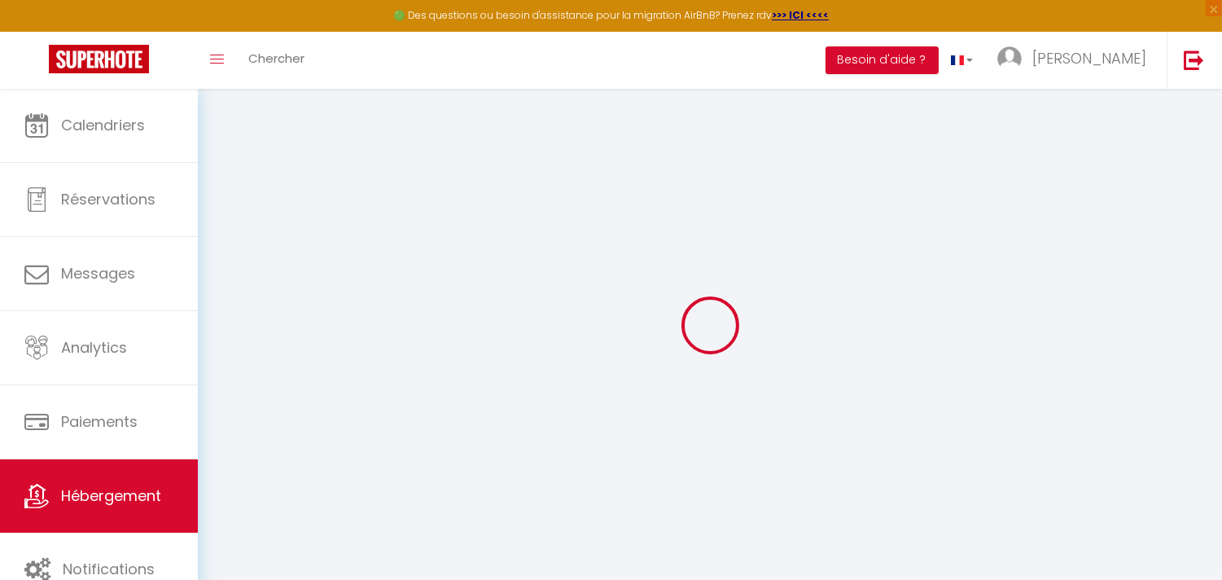
select select
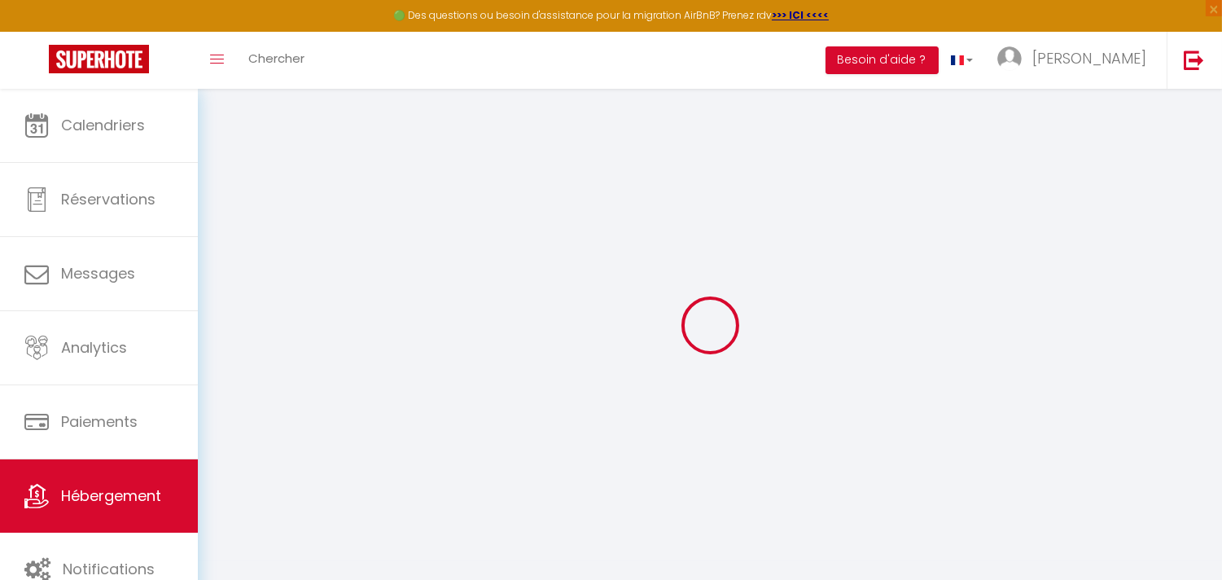
select select
checkbox input "false"
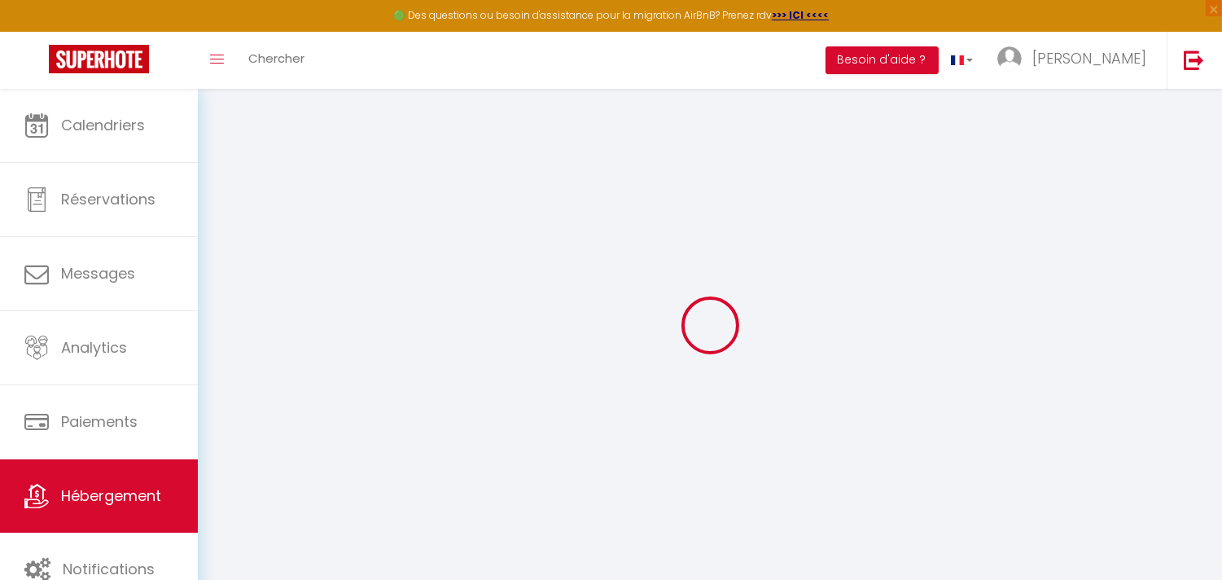
checkbox input "false"
select select "15:00"
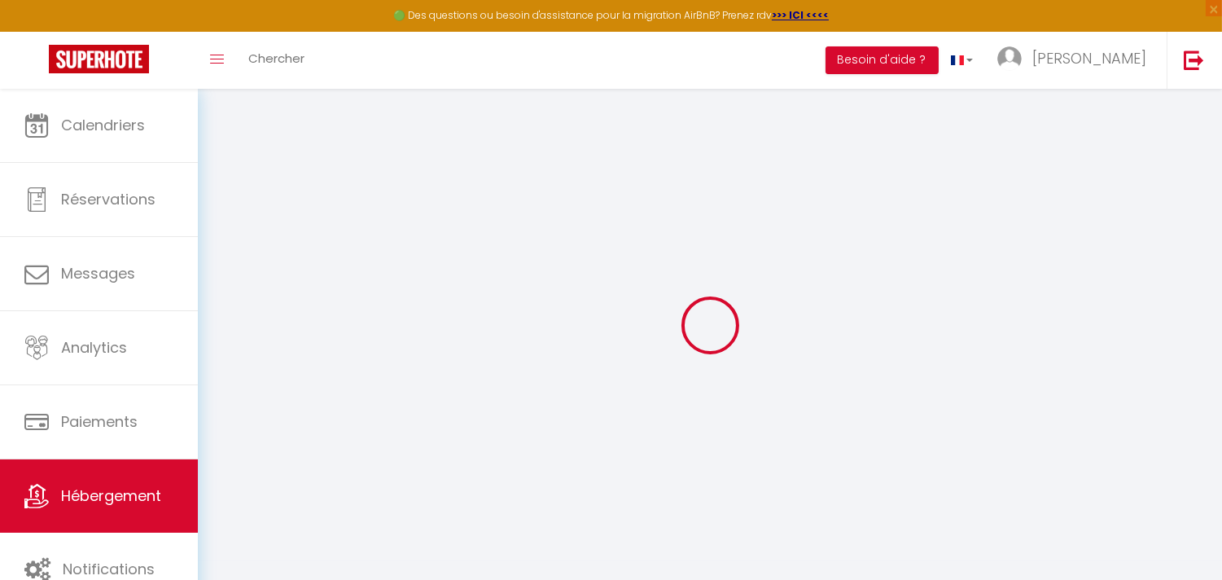
select select "22:00"
select select "11:00"
select select "15"
select select "18:00"
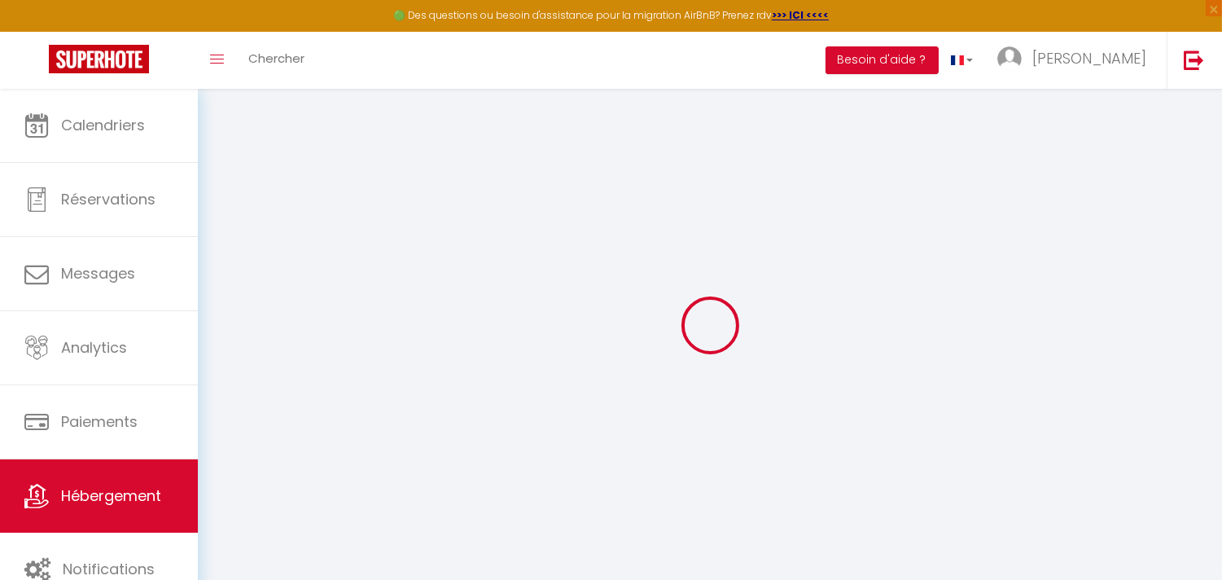
checkbox input "false"
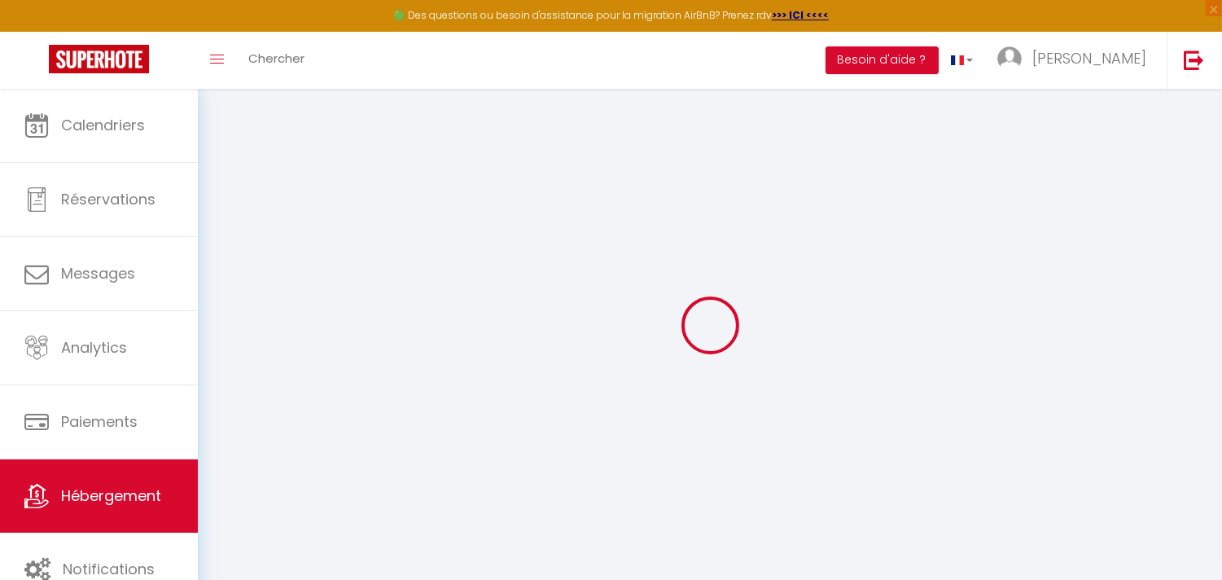
checkbox input "false"
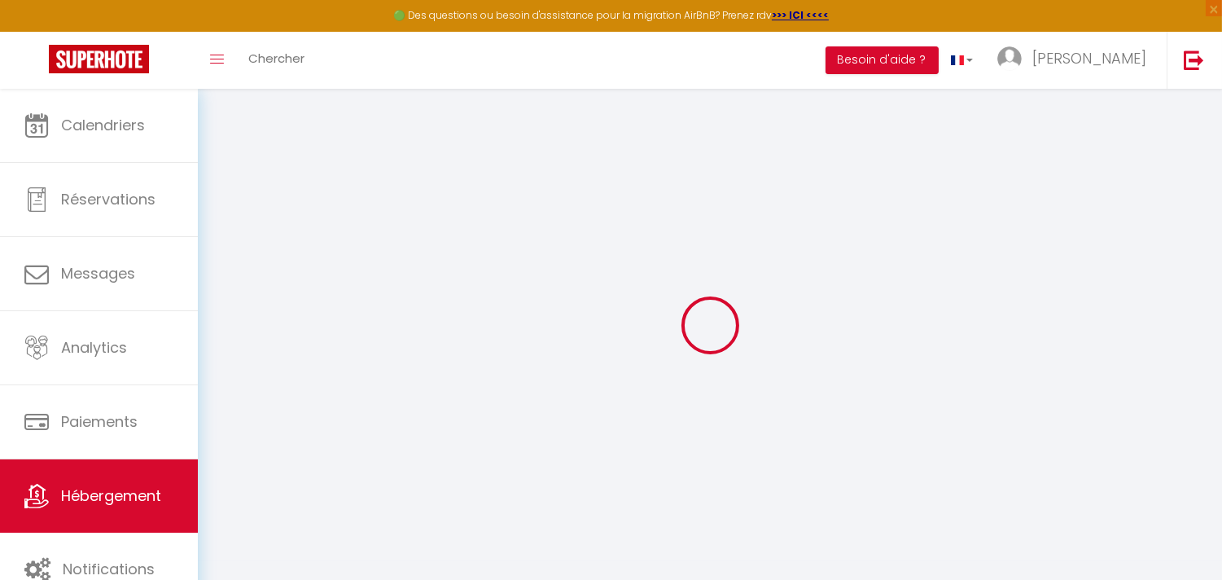
checkbox input "false"
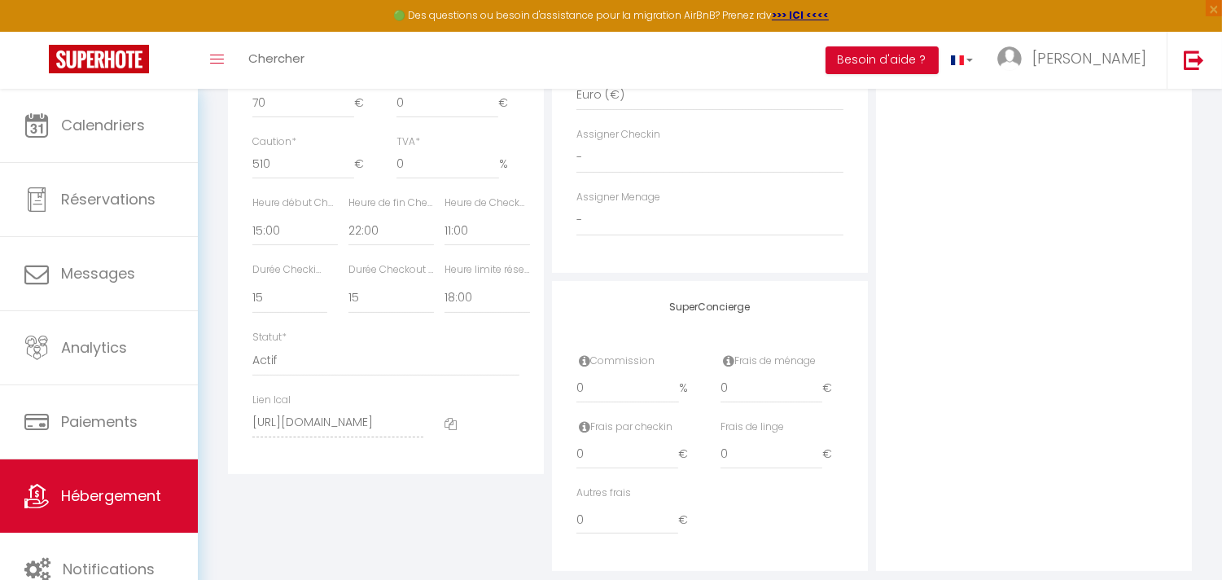
scroll to position [849, 0]
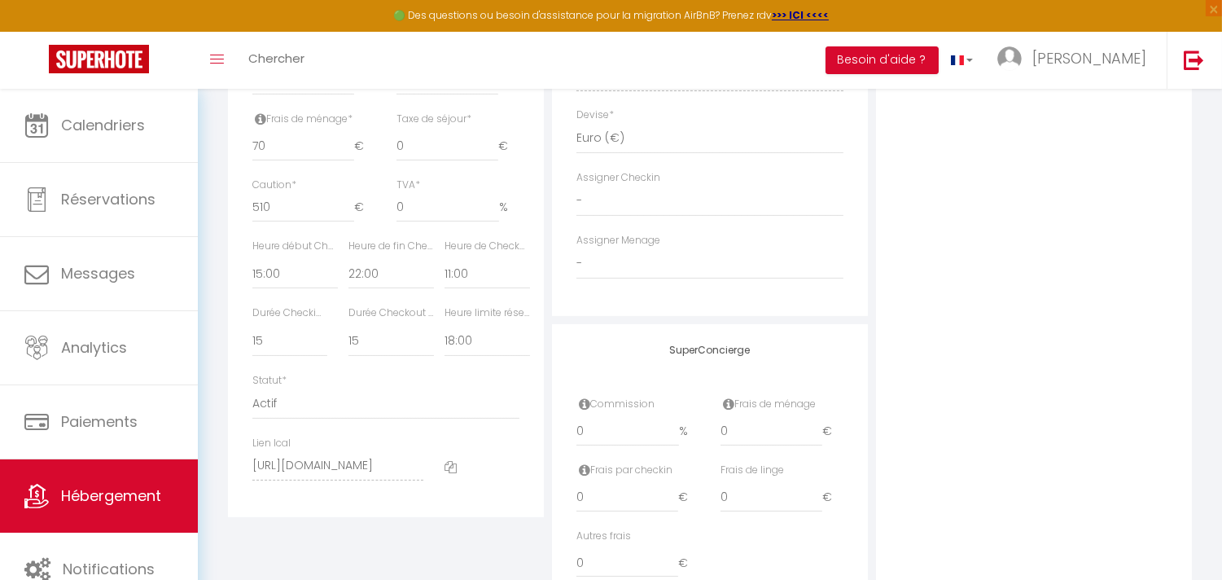
click at [446, 473] on icon at bounding box center [451, 467] width 12 height 12
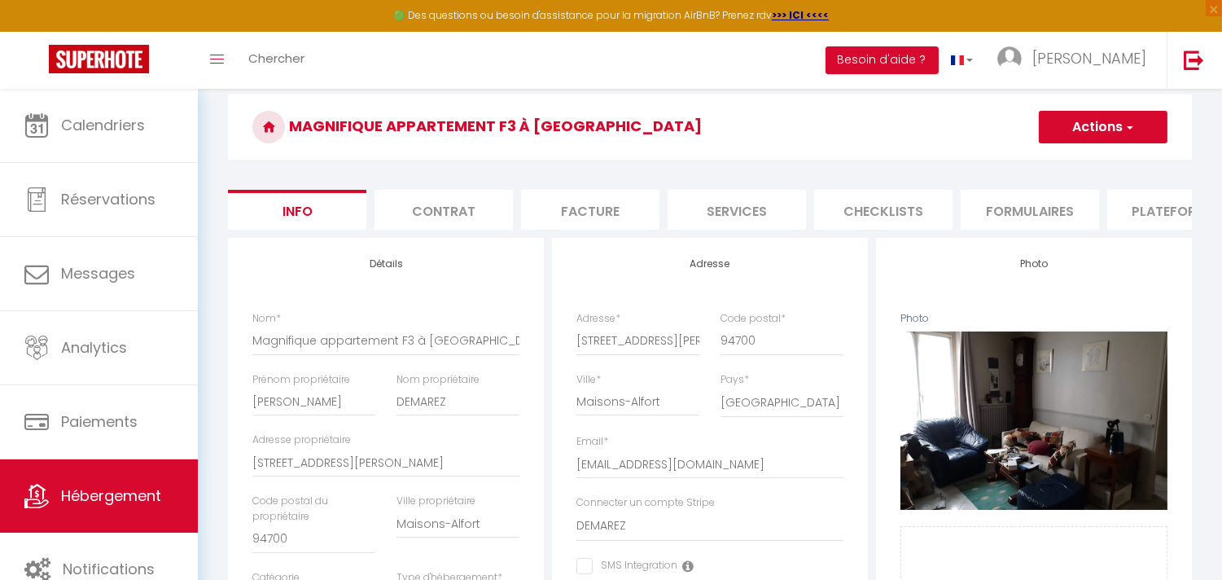
scroll to position [34, 0]
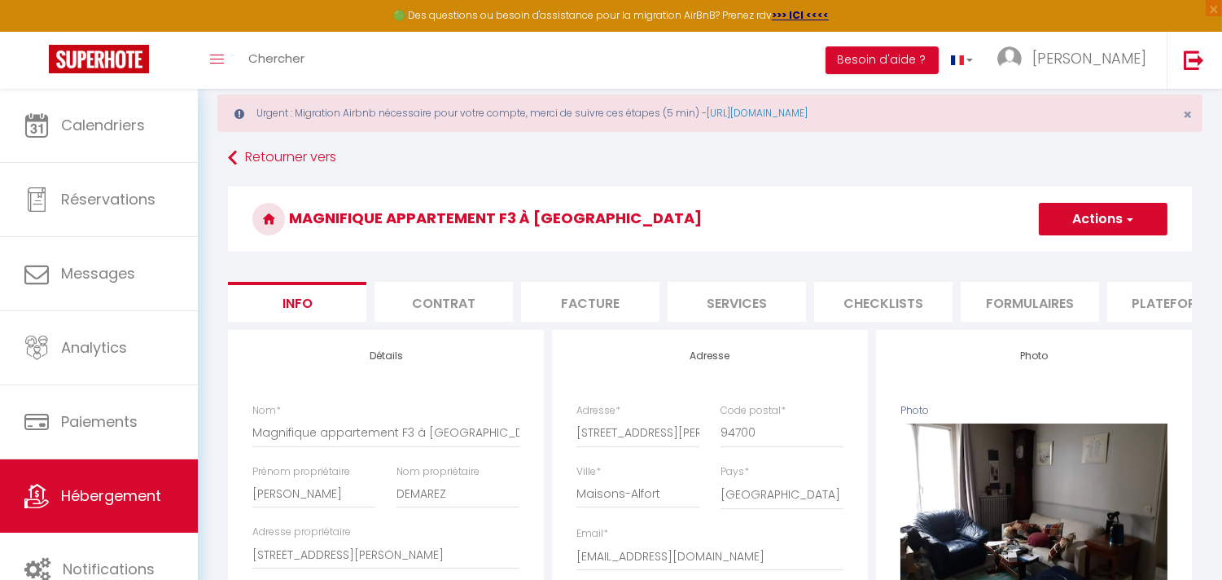
click at [1133, 297] on li "Plateformes" at bounding box center [1177, 302] width 138 height 40
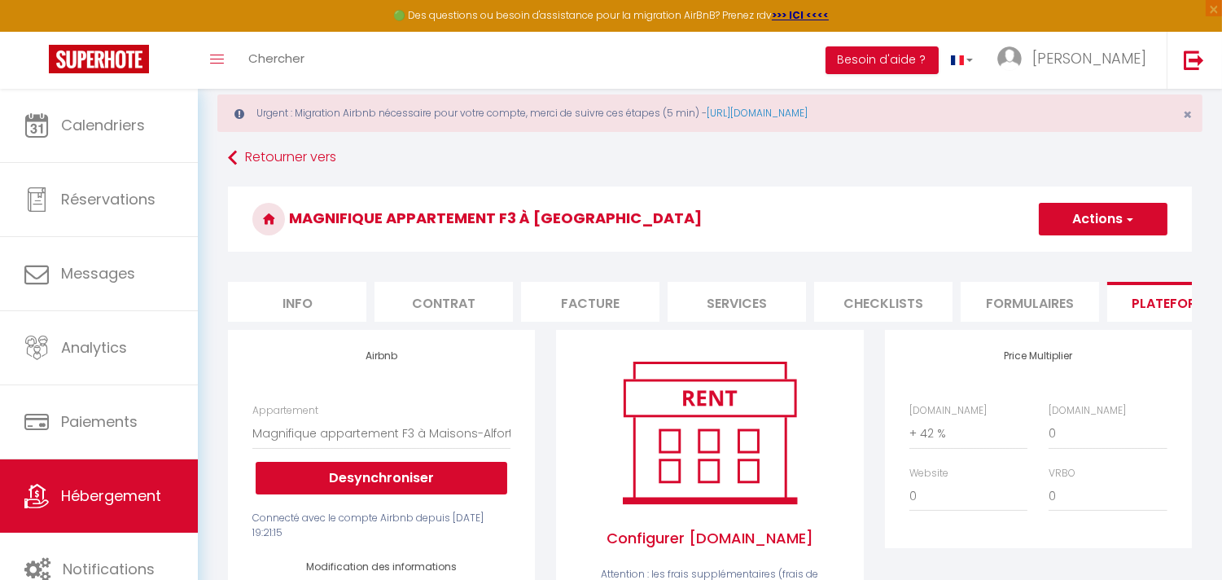
select select
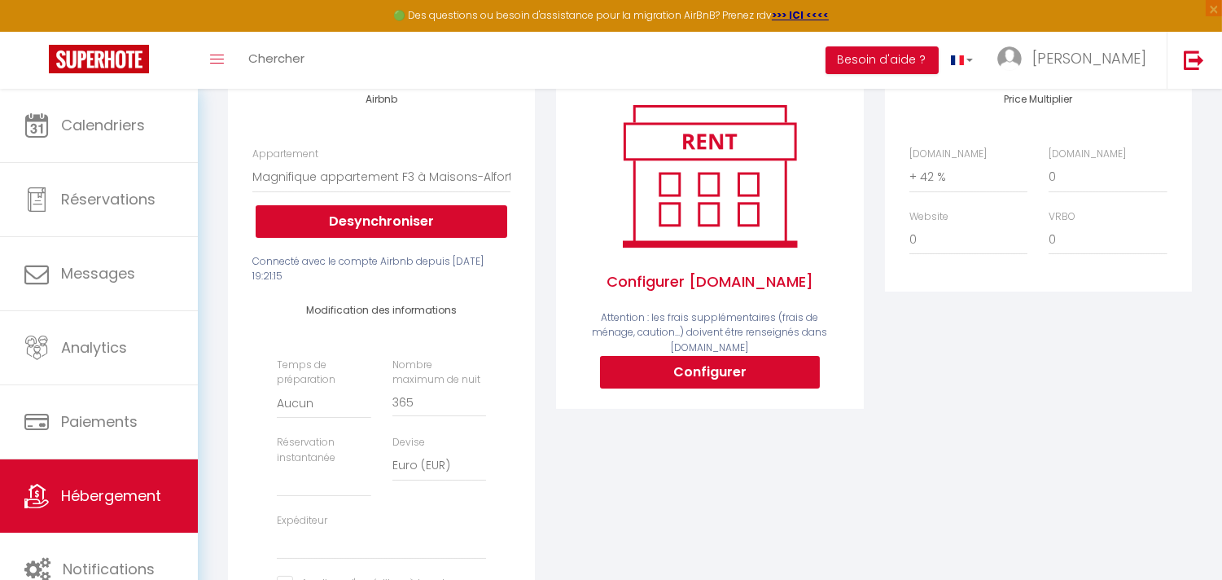
scroll to position [126, 0]
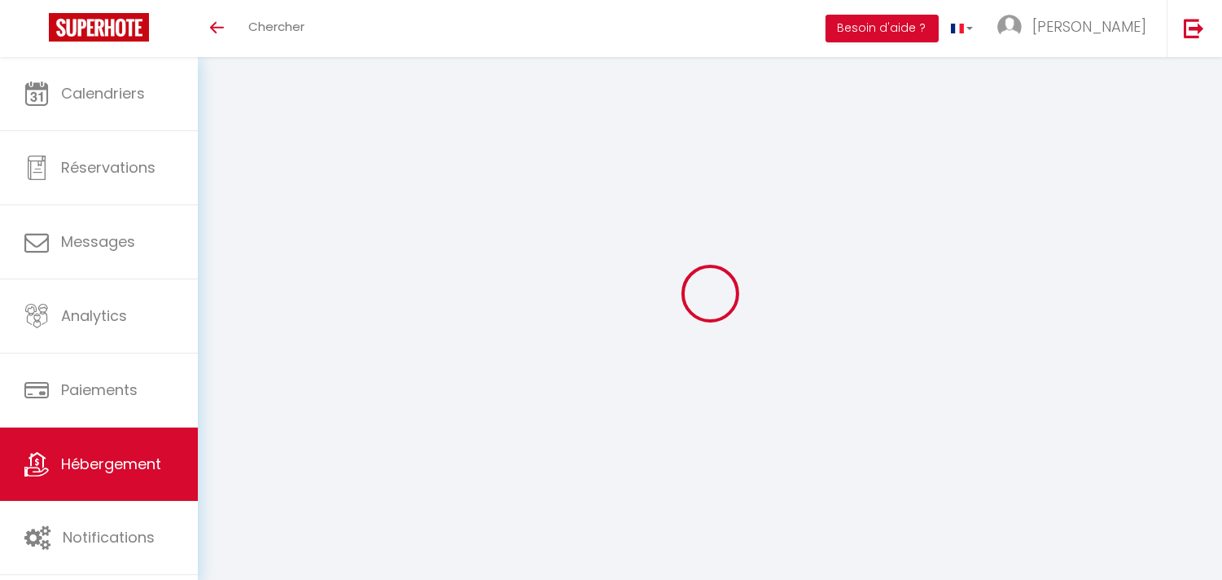
select select
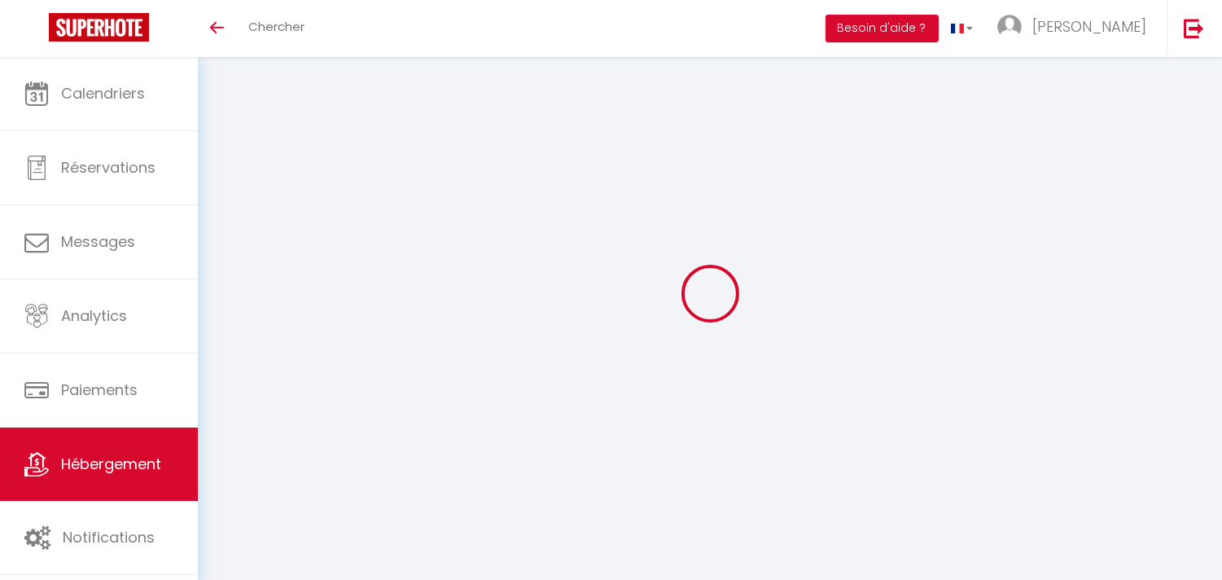
select select
checkbox input "false"
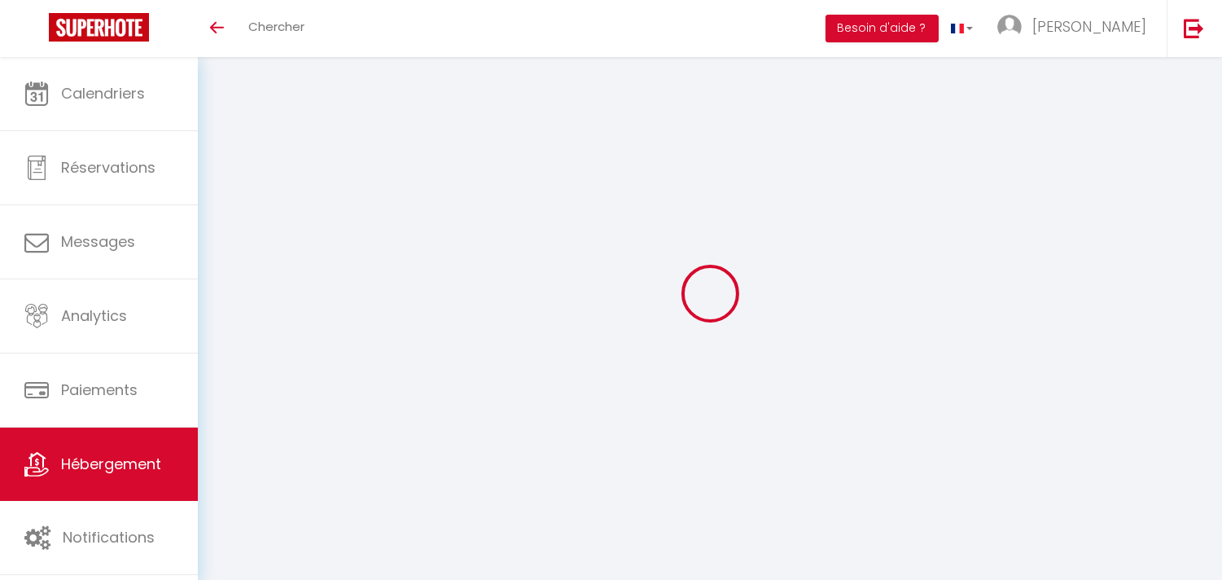
select select
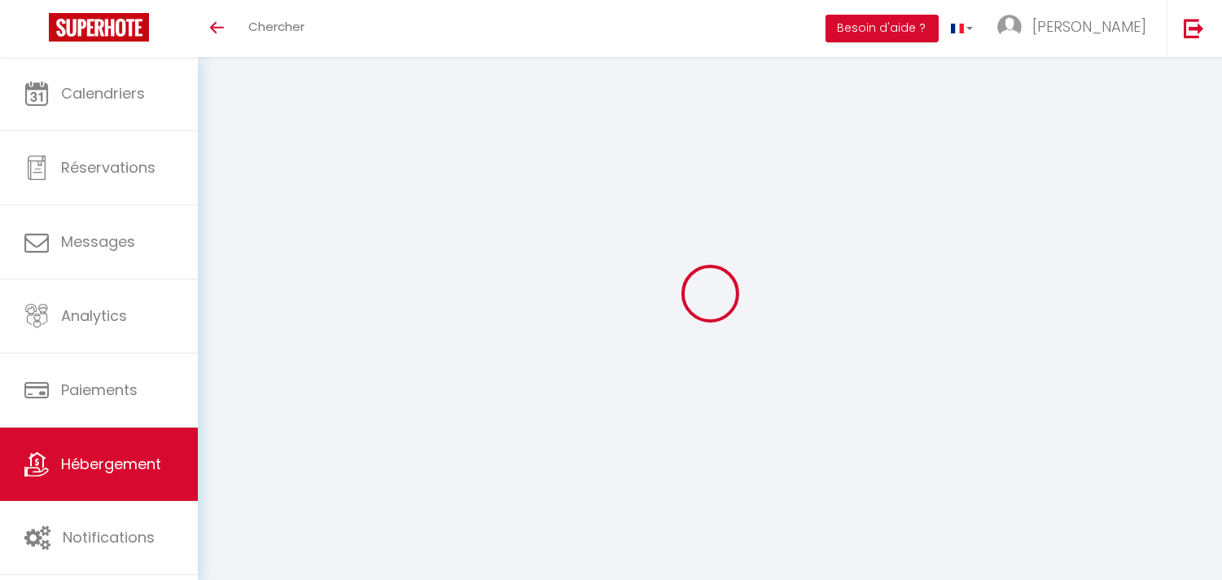
select select
checkbox input "false"
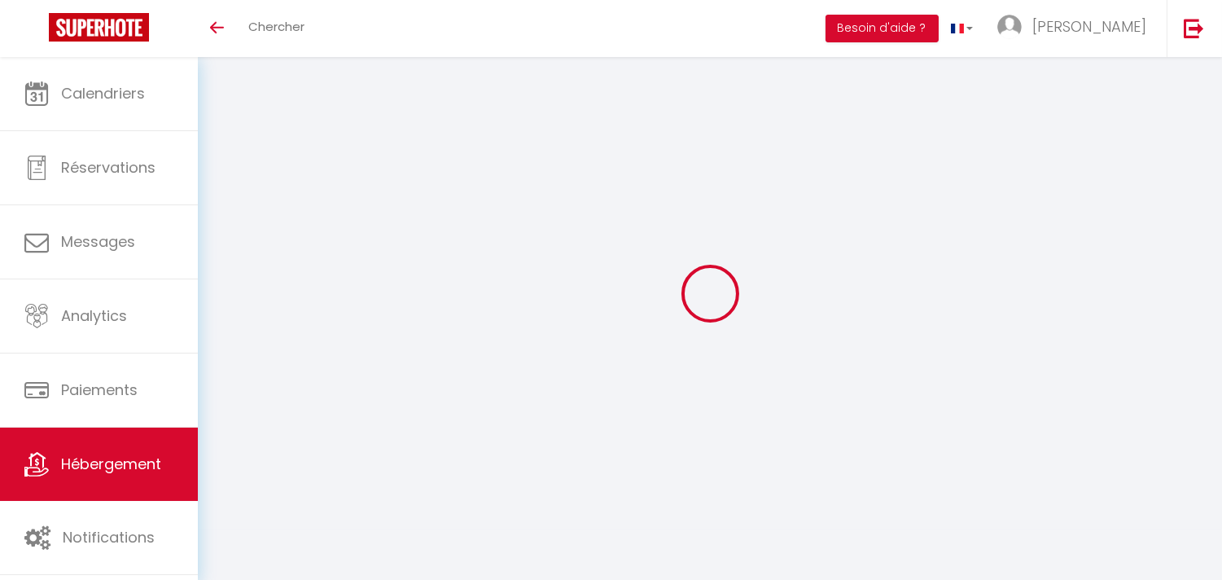
checkbox input "false"
select select
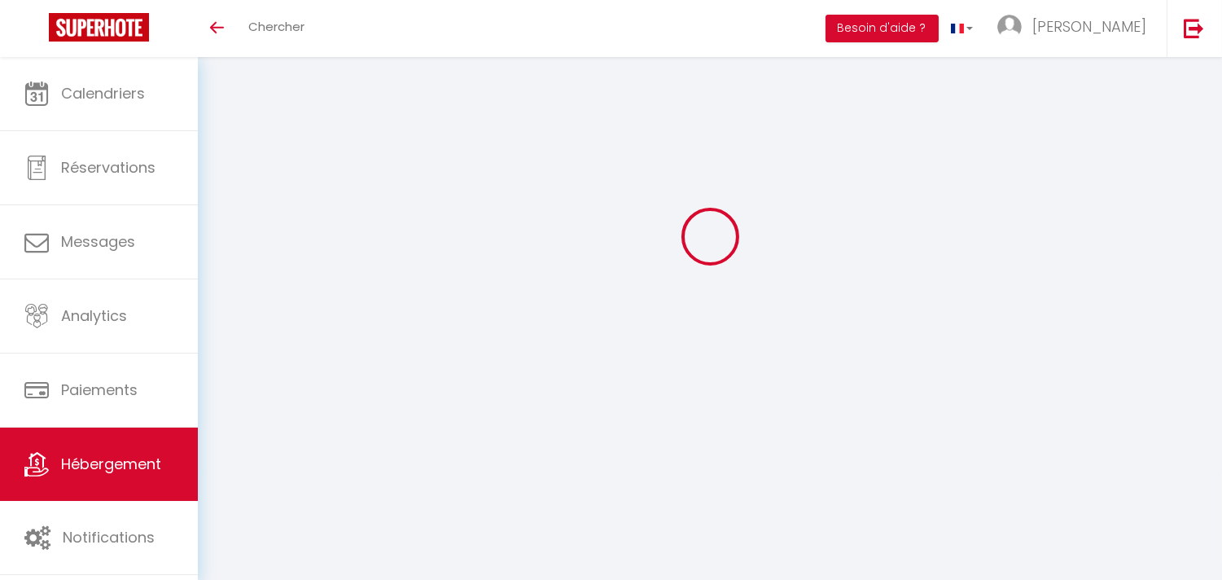
select select
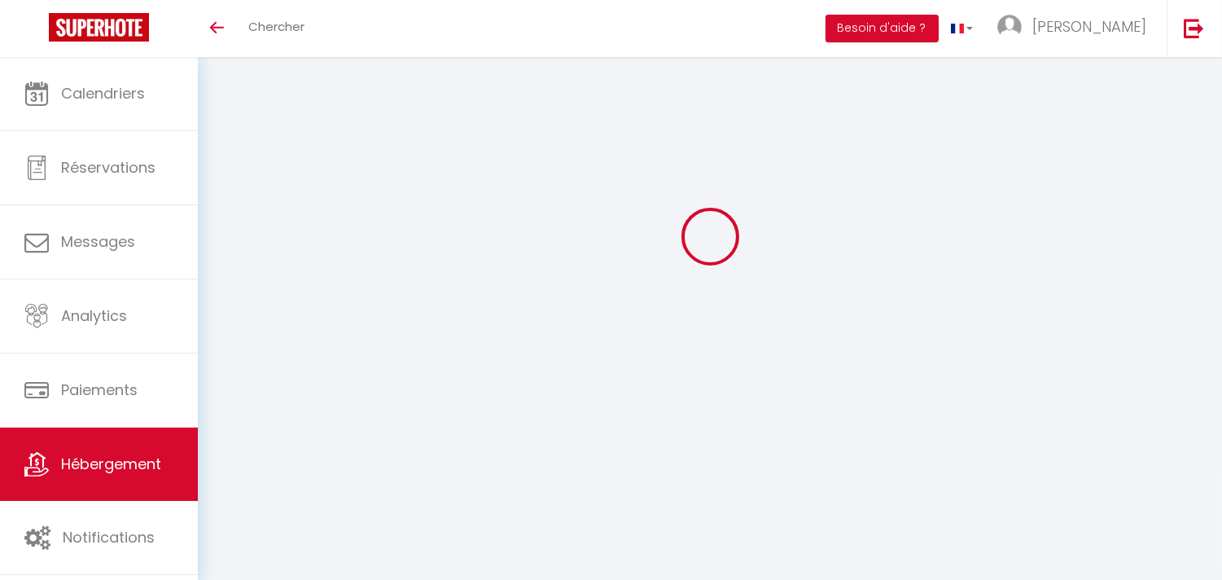
select select
checkbox input "false"
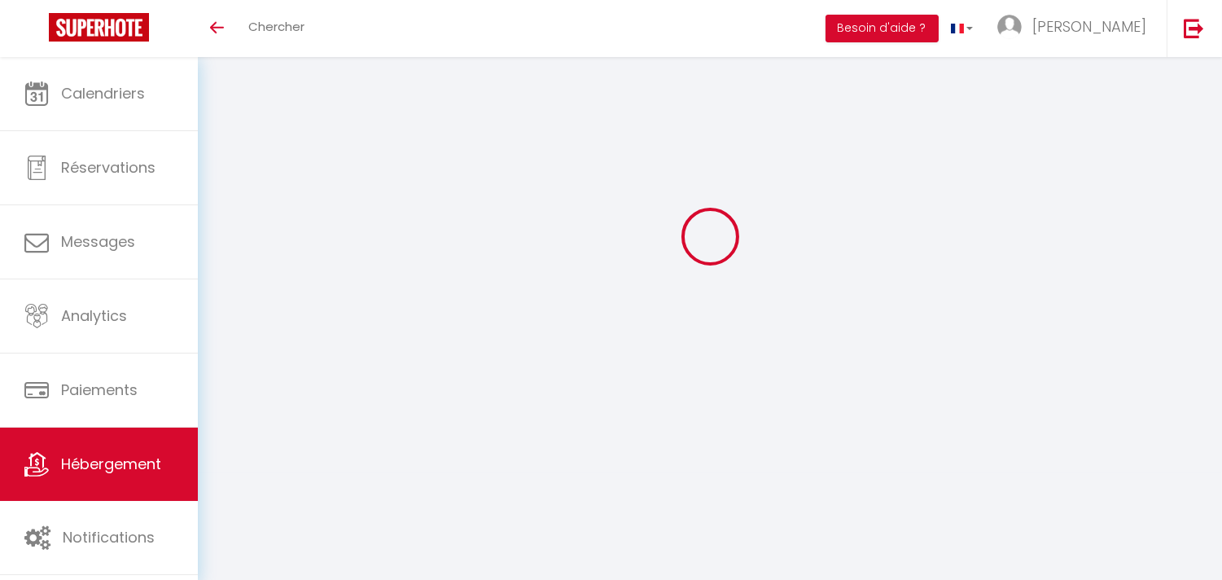
select select
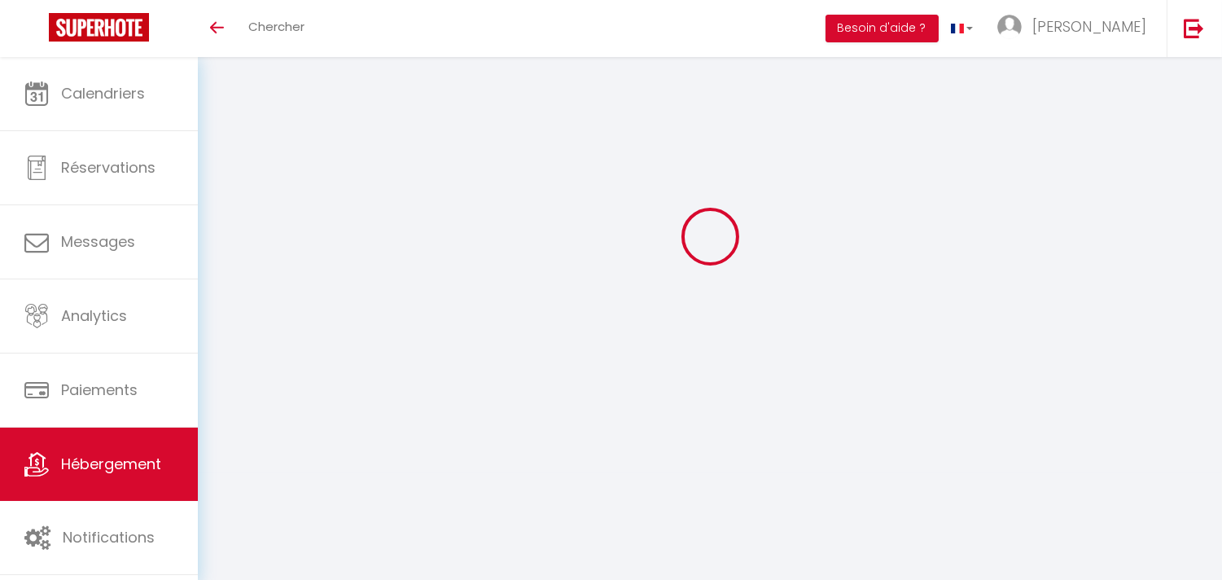
select select
checkbox input "false"
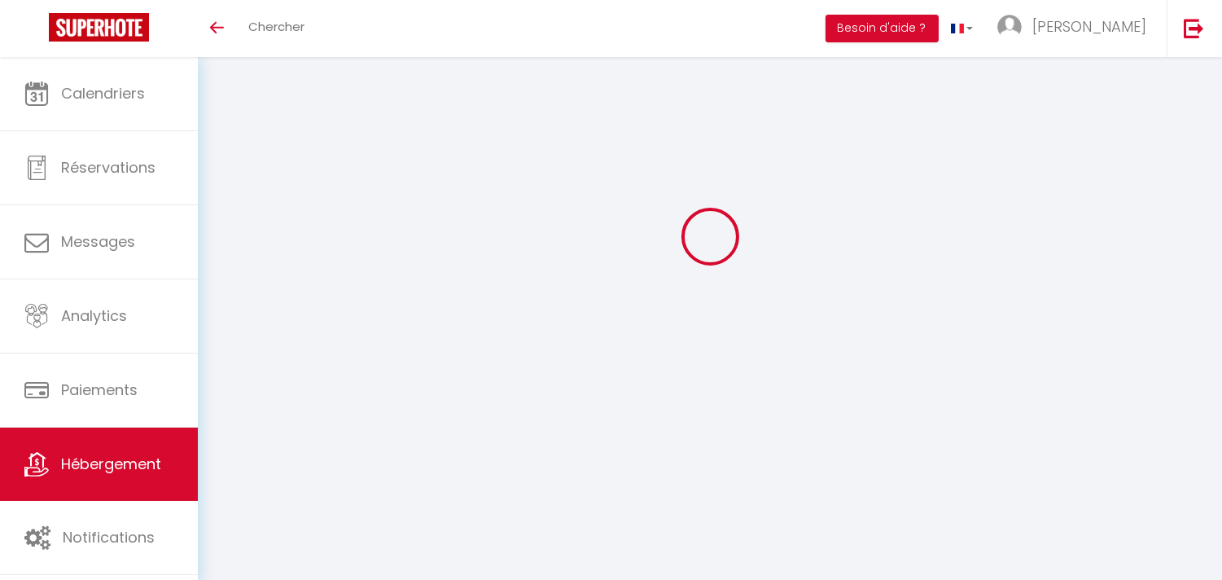
checkbox input "false"
select select
type input "Magnifique appartement F3 à [GEOGRAPHIC_DATA]"
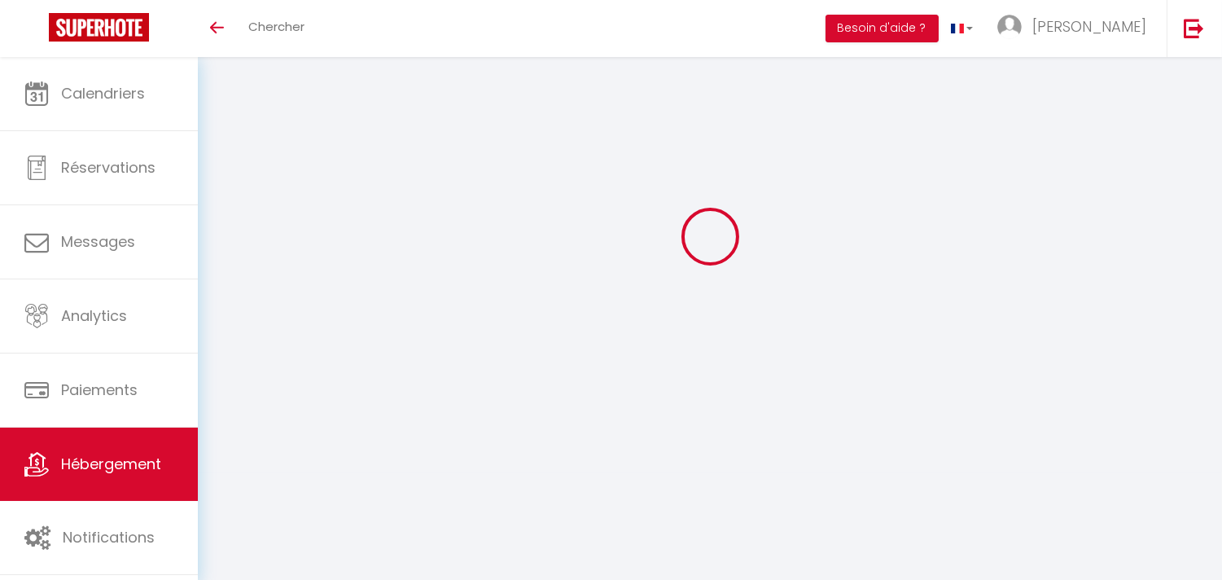
type input "[PERSON_NAME]"
type input "DEMAREZ"
type input "[STREET_ADDRESS][PERSON_NAME]"
type input "94700"
type input "Maisons-Alfort"
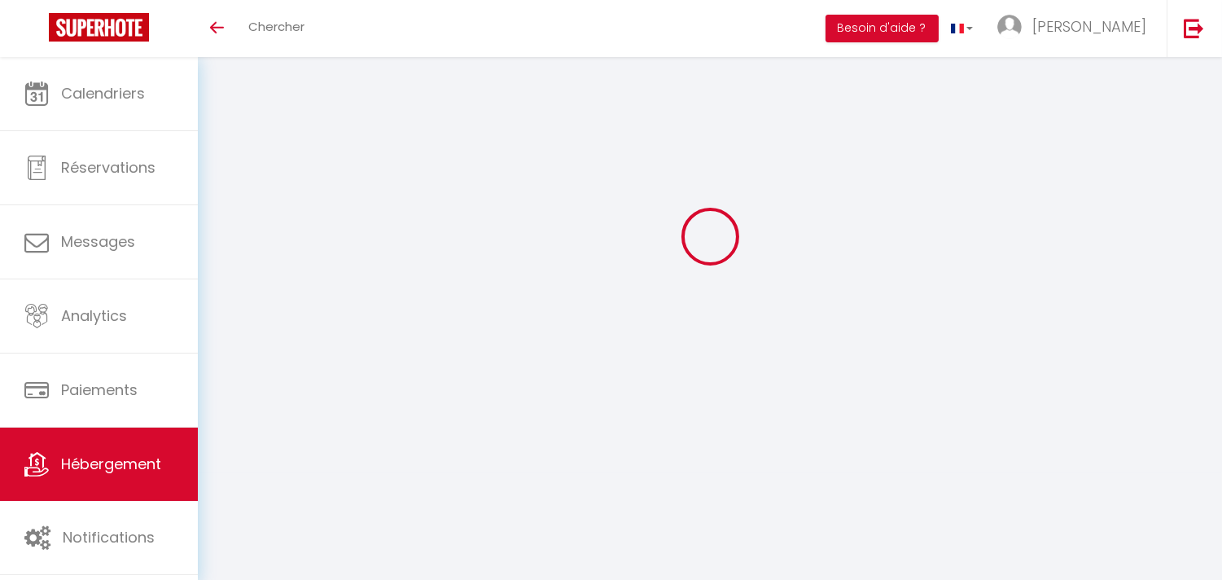
select select "4"
select select "2"
type input "999"
type input "70"
type input "510"
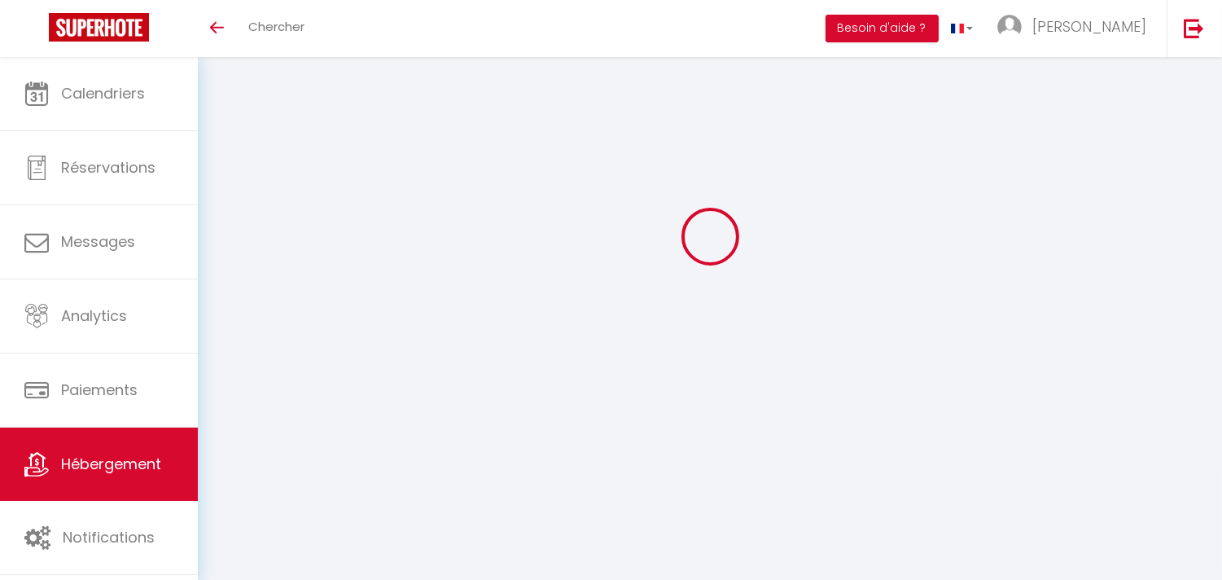
select select
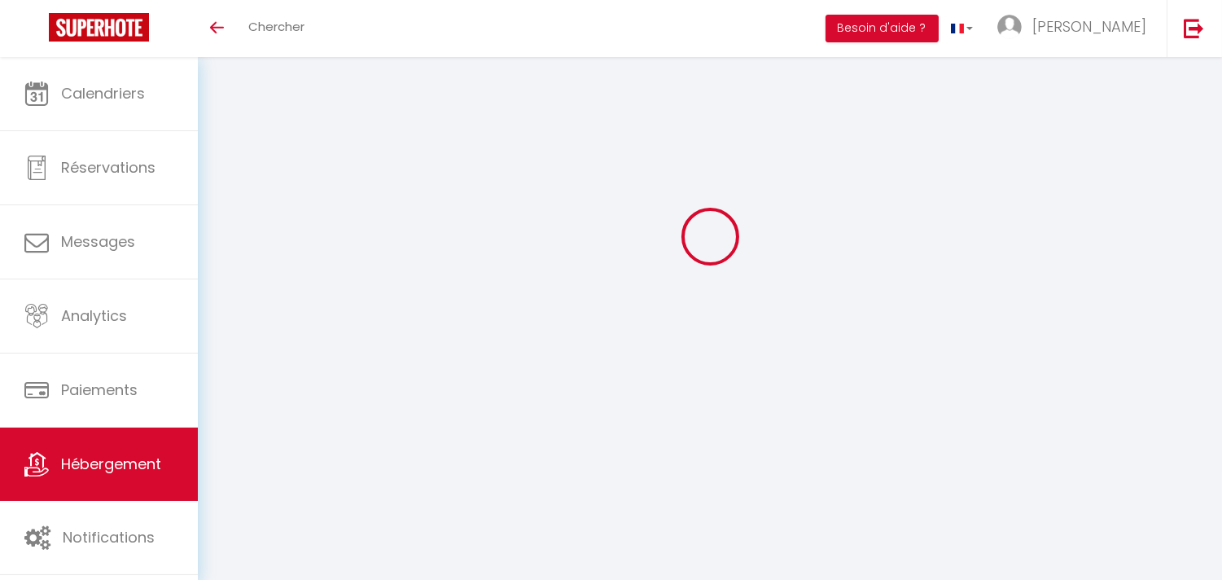
select select
type input "[STREET_ADDRESS][PERSON_NAME]"
type input "94700"
type input "Maisons-Alfort"
type input "[EMAIL_ADDRESS][DOMAIN_NAME]"
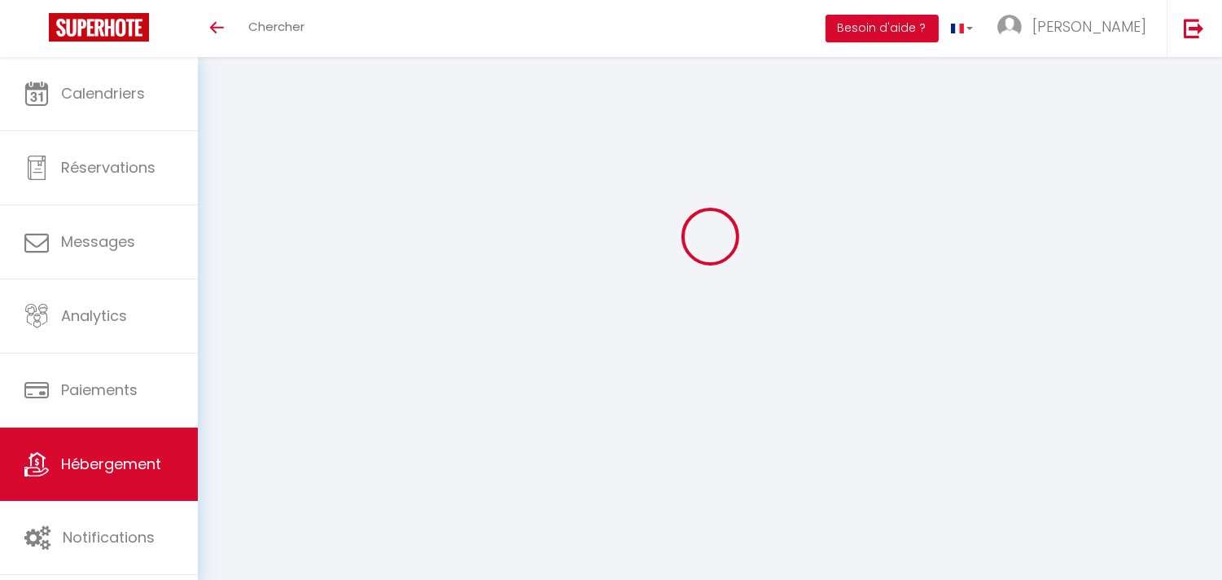
select select "16244"
checkbox input "false"
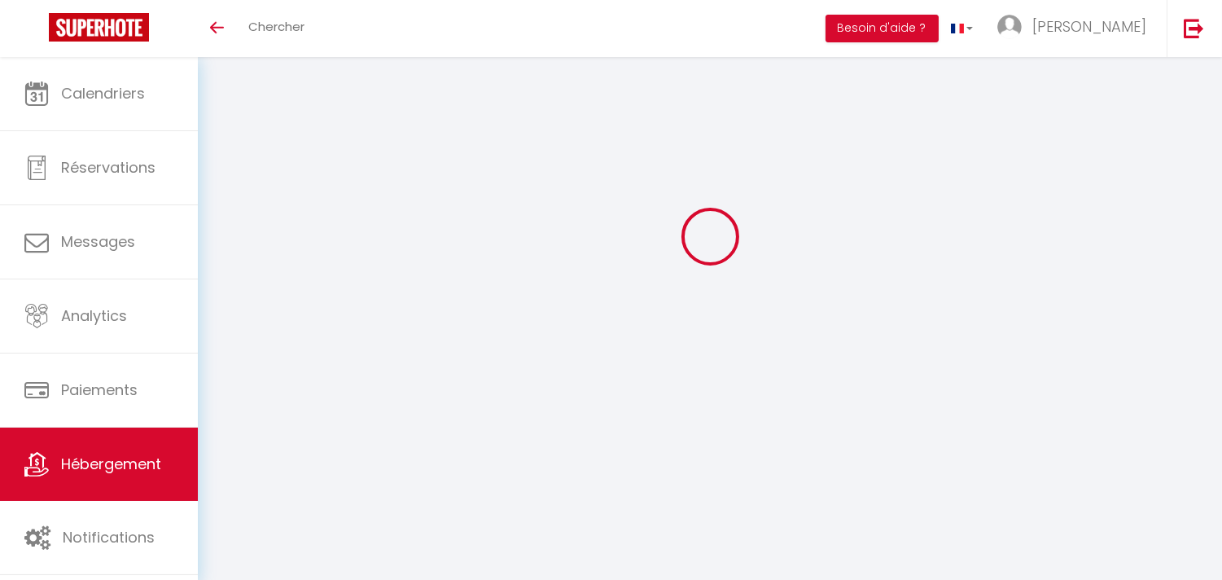
type input "0"
select select
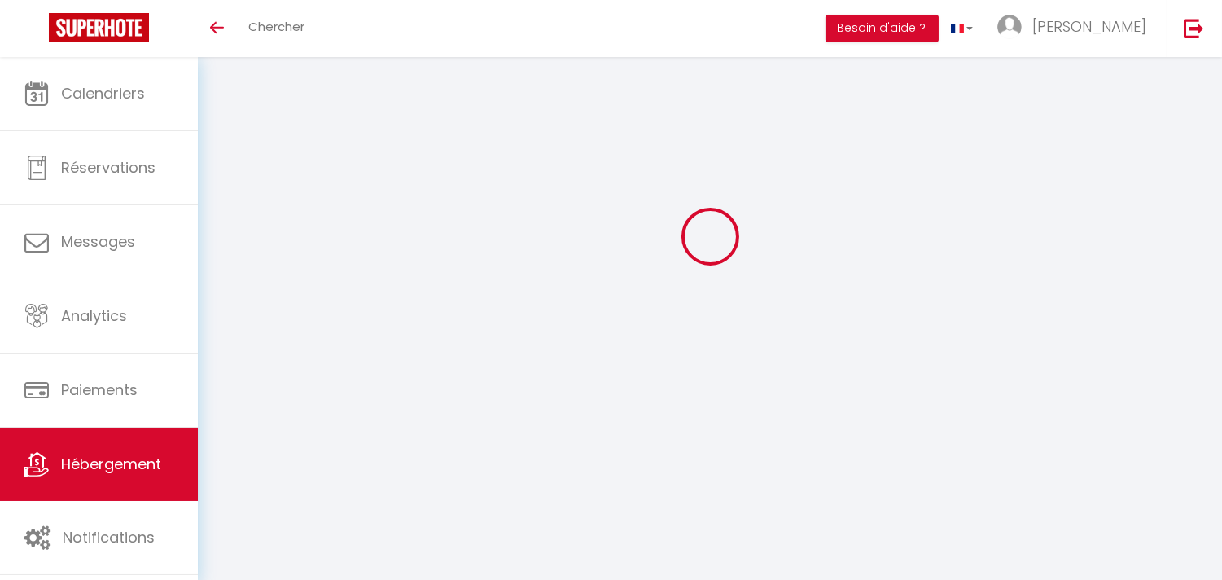
select select
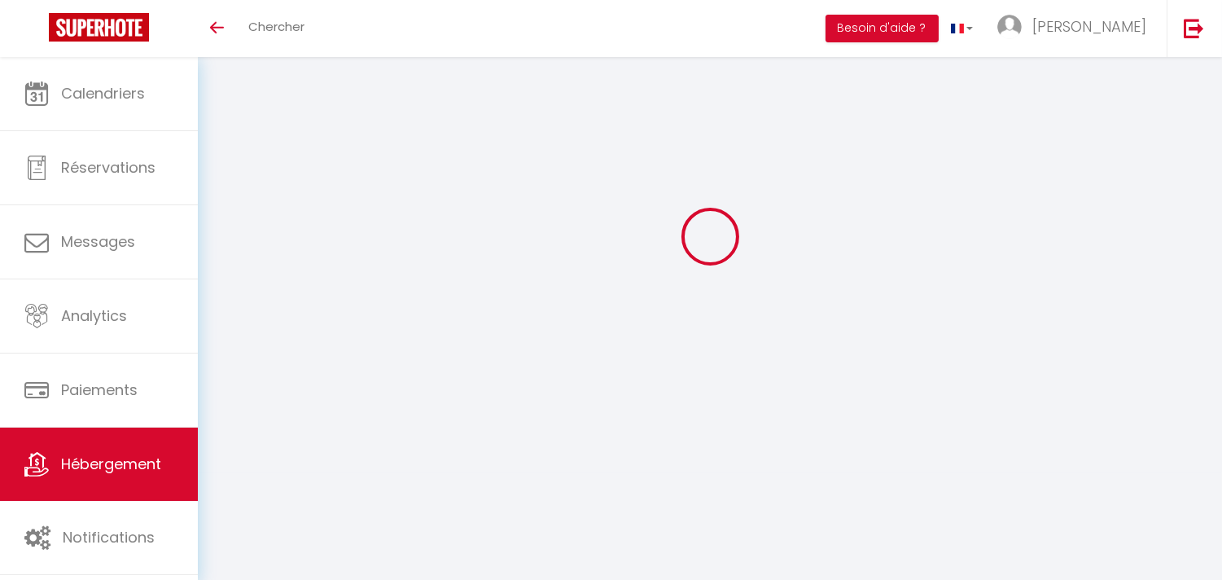
checkbox input "false"
select select
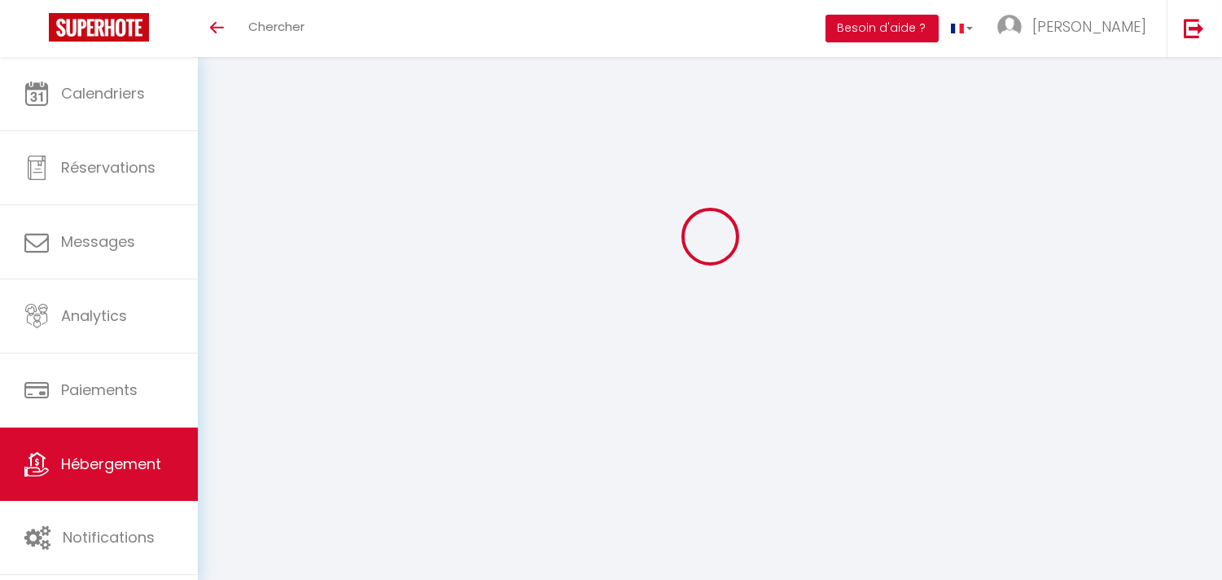
select select
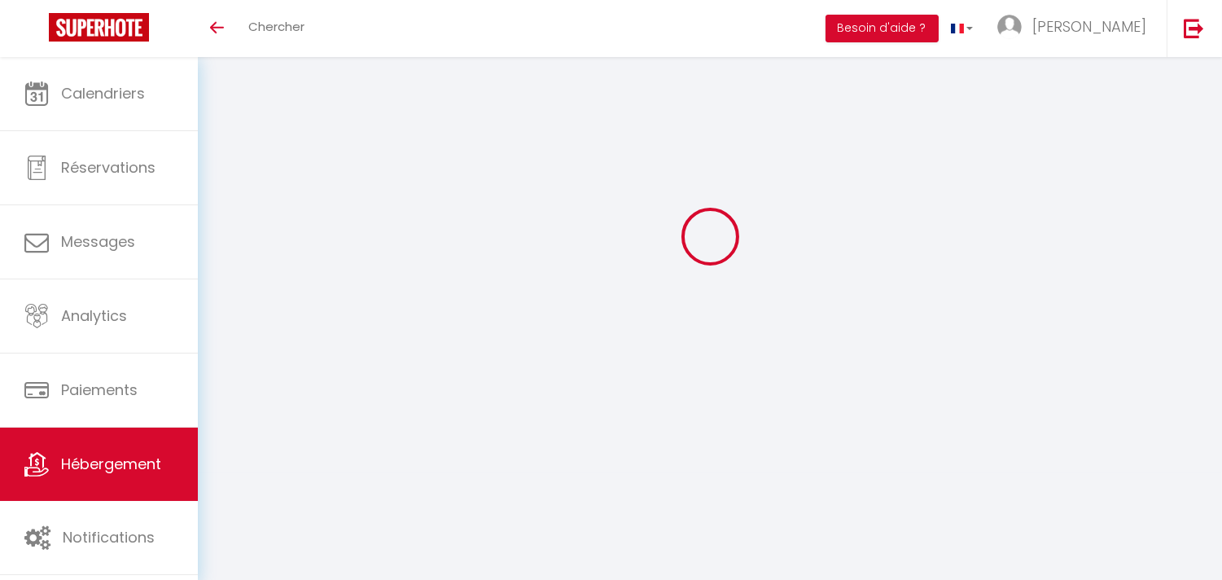
checkbox input "false"
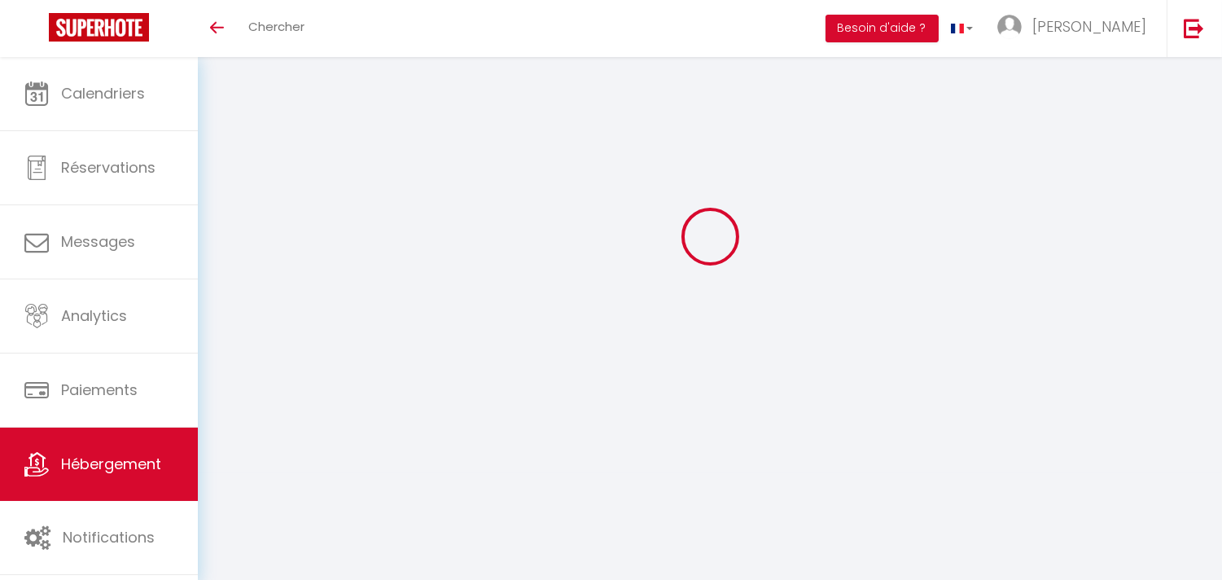
checkbox input "false"
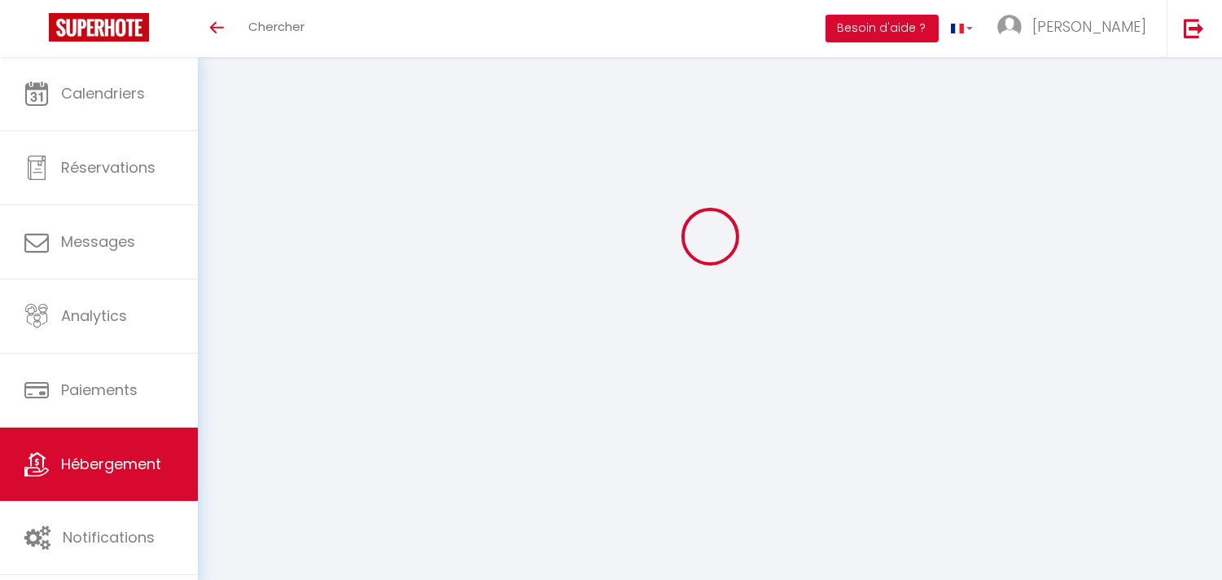
checkbox input "false"
select select "15:00"
select select "22:00"
select select "11:00"
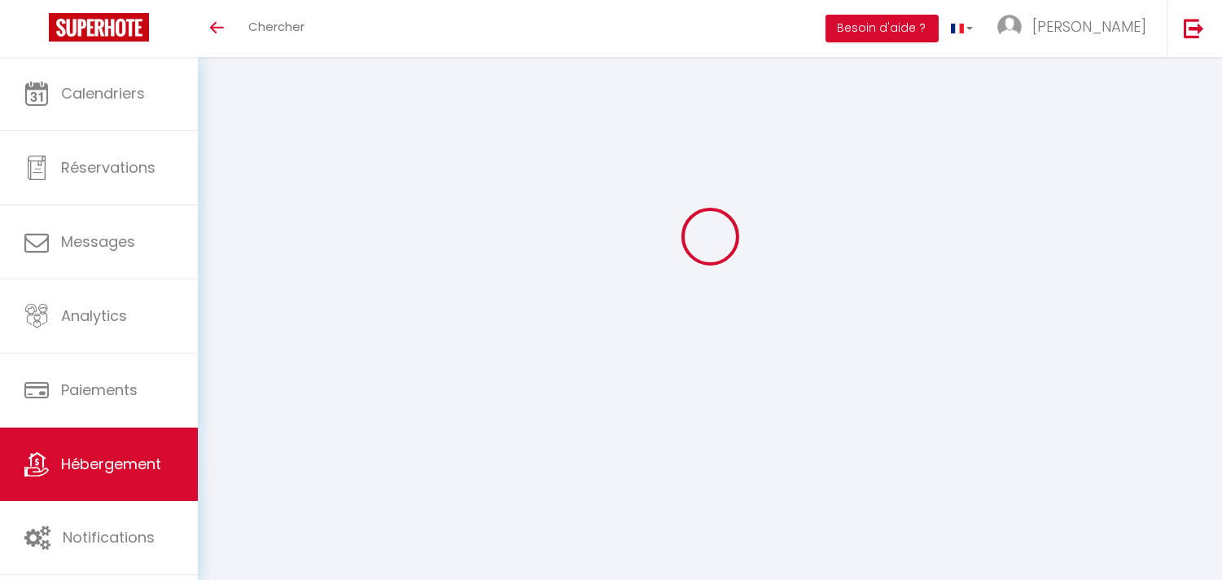
select select "15"
select select "18:00"
checkbox input "false"
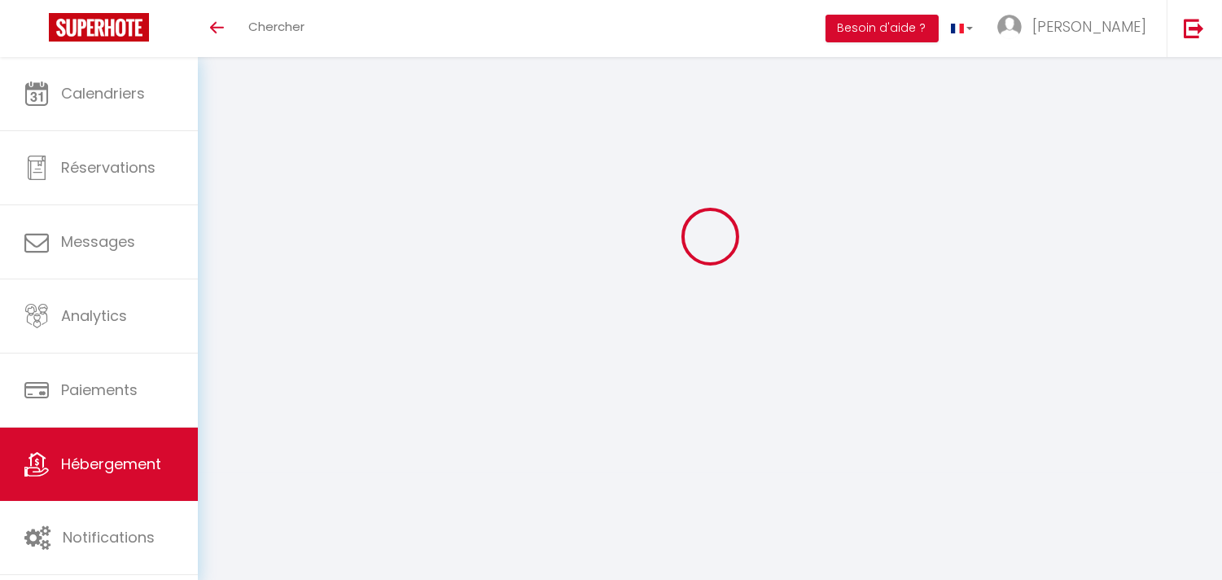
checkbox input "false"
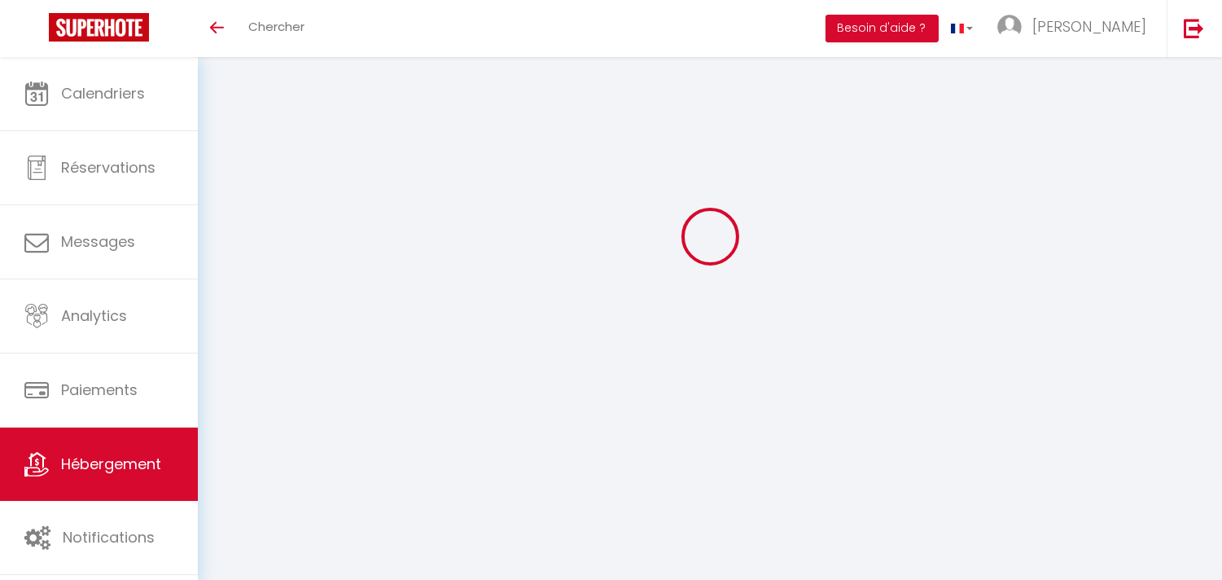
checkbox input "false"
select select
select select "EUR"
select select
select select "20706-1521524897529070146"
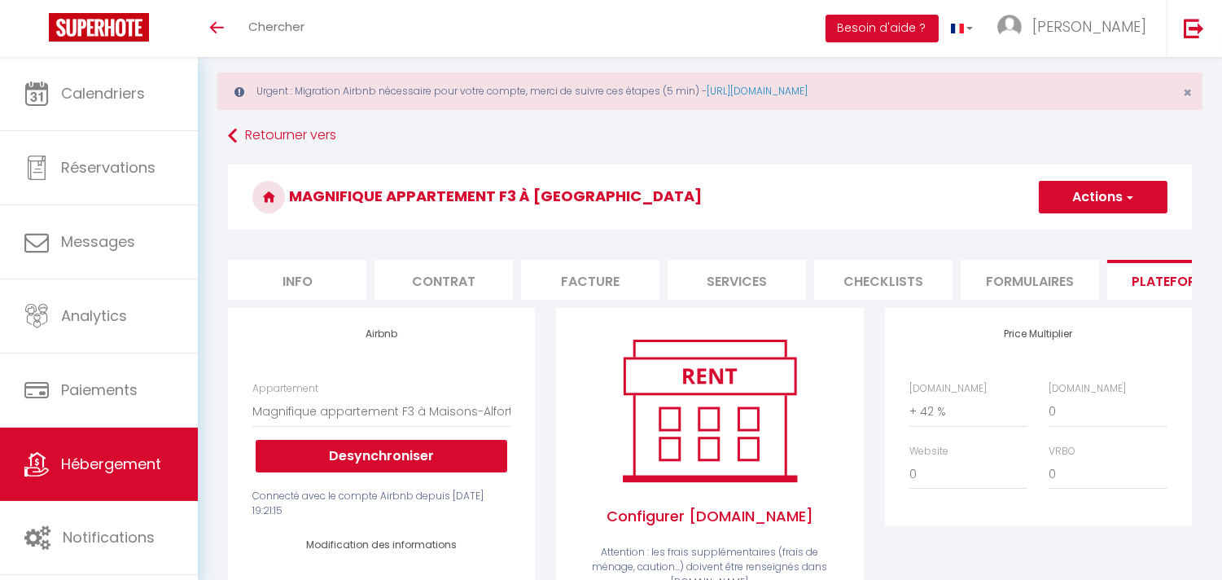
scroll to position [0, 0]
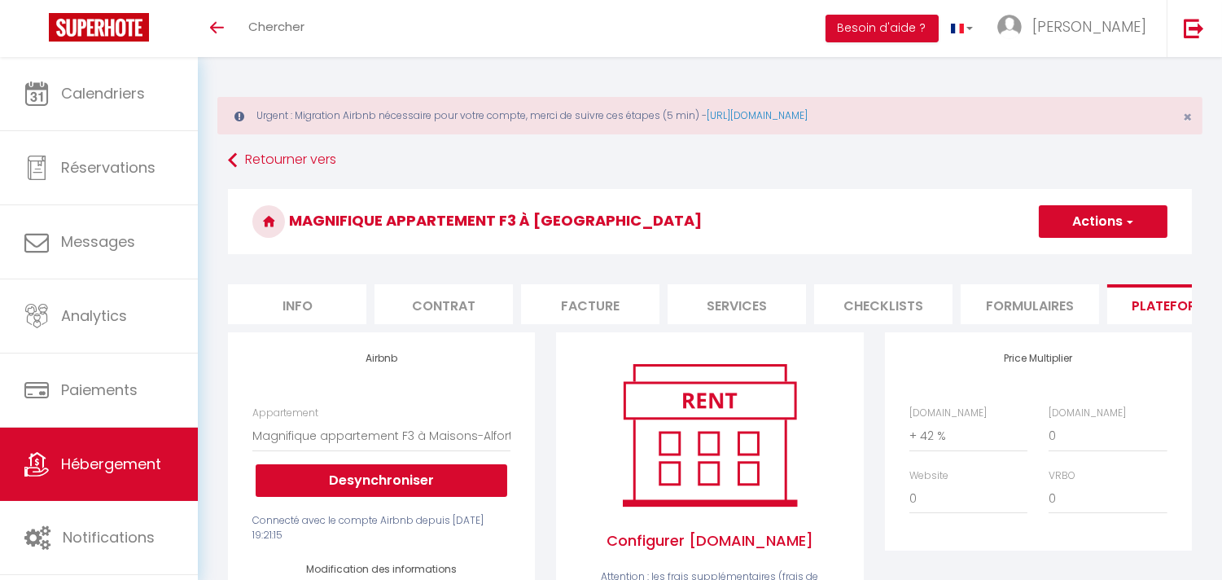
click at [305, 298] on li "Info" at bounding box center [297, 304] width 138 height 40
checkbox input "false"
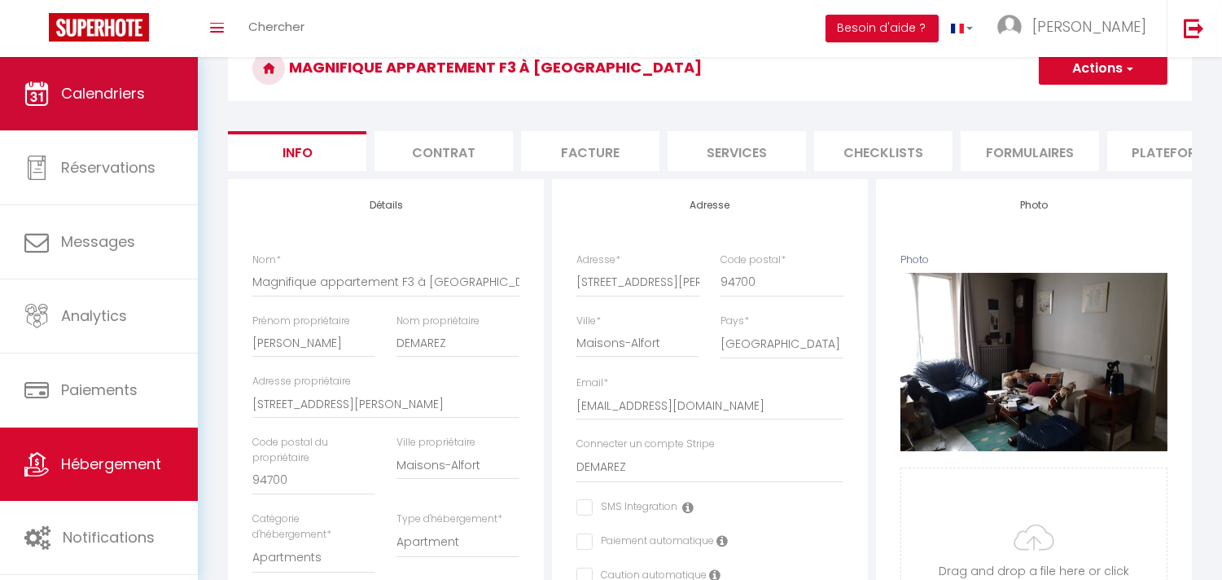
scroll to position [90, 0]
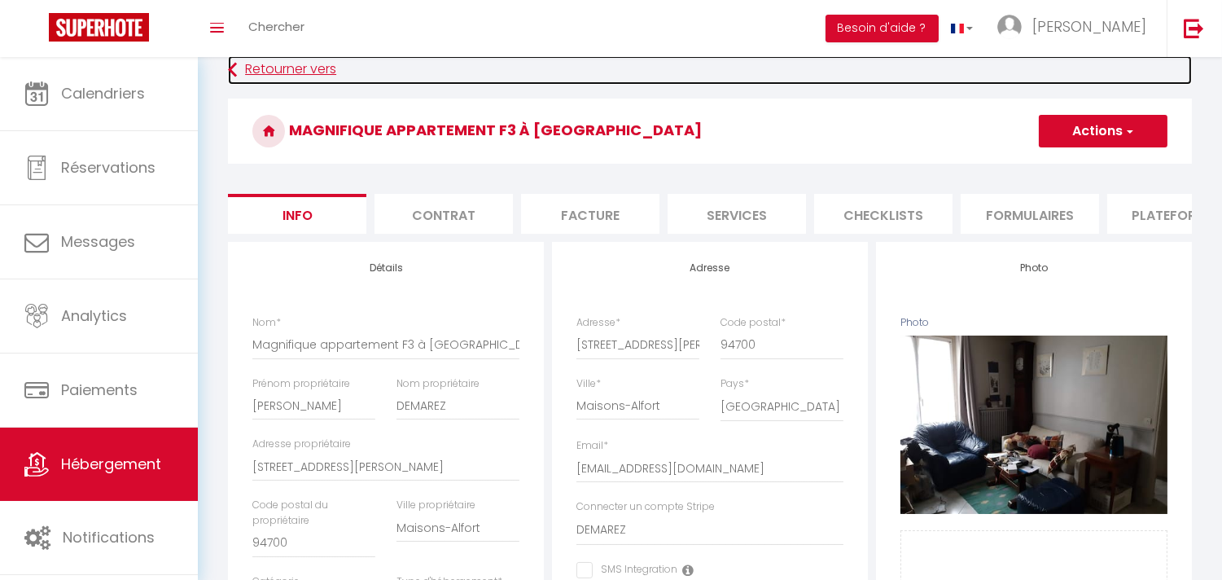
click at [250, 76] on link "Retourner vers" at bounding box center [710, 69] width 964 height 29
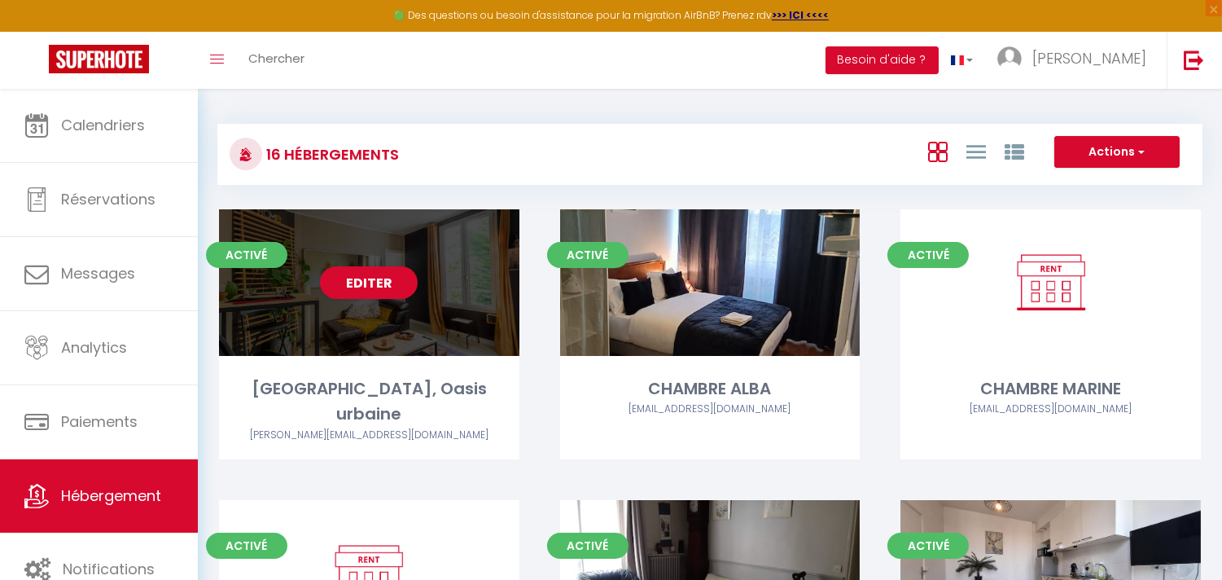
click at [426, 298] on div "Editer" at bounding box center [369, 282] width 300 height 147
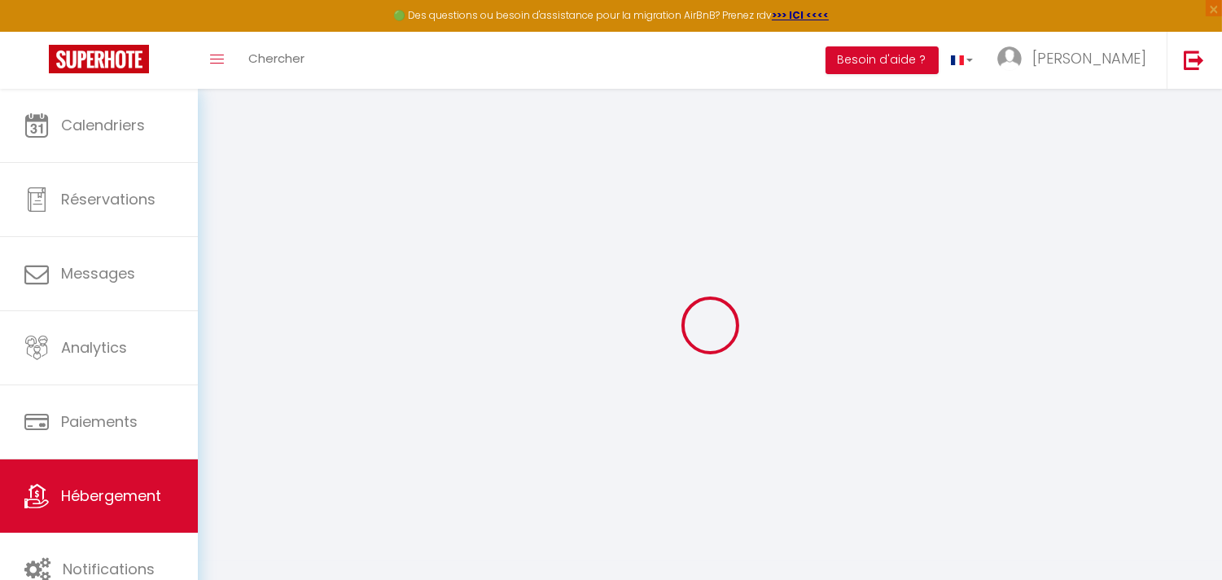
select select
select select "+ 42 %"
select select "+ 48 %"
select select
checkbox input "false"
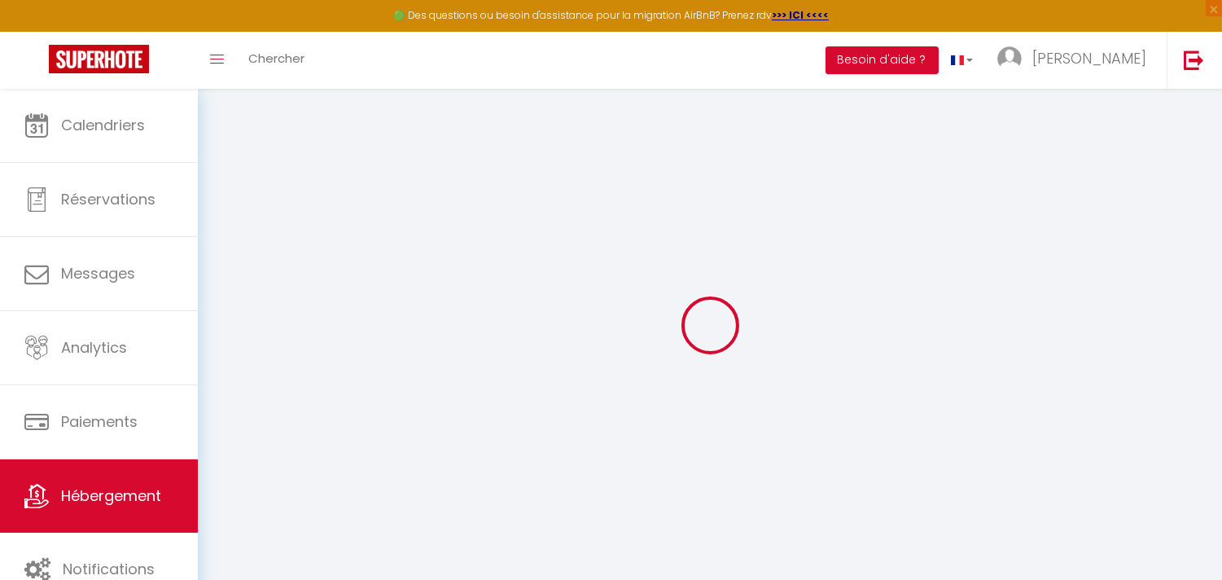
checkbox input "false"
select select
select select "EUR"
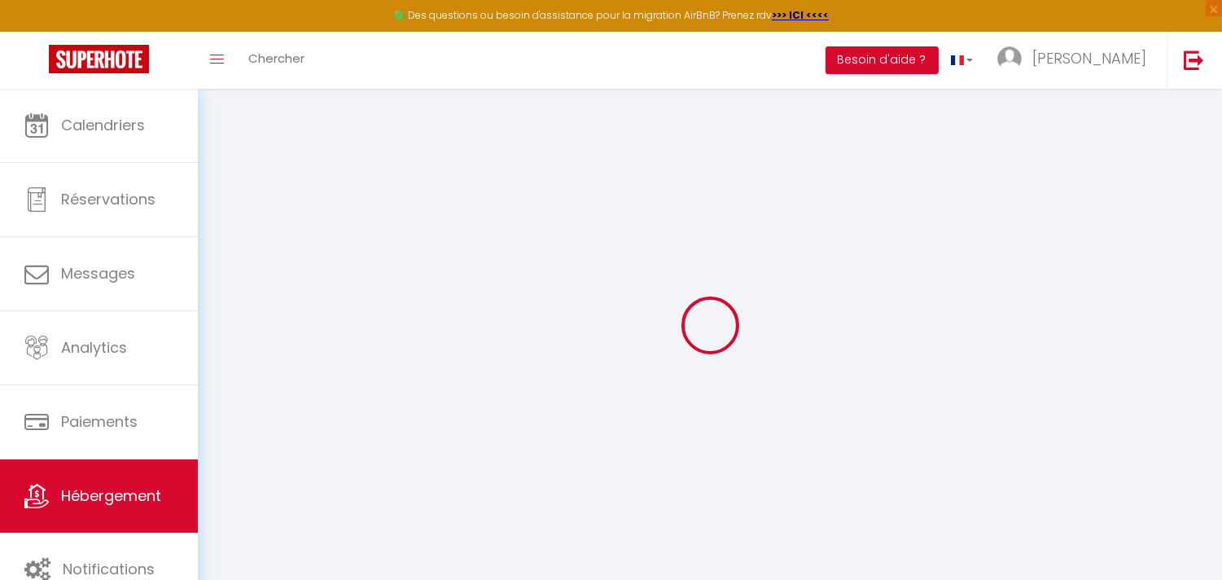
select select
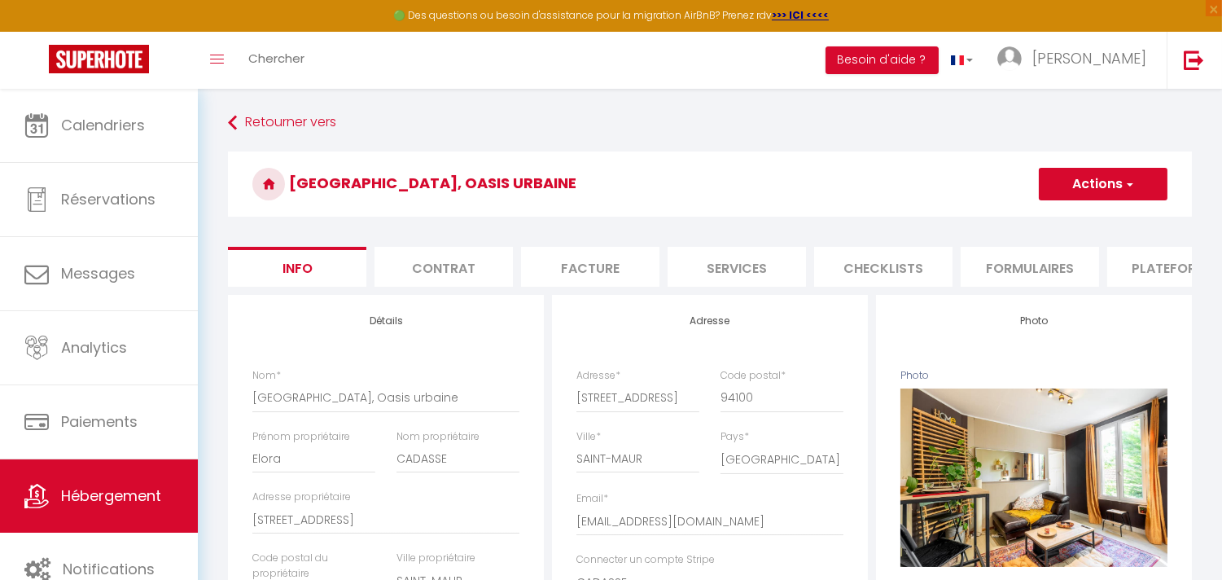
click at [1150, 267] on li "Plateformes" at bounding box center [1177, 267] width 138 height 40
select select
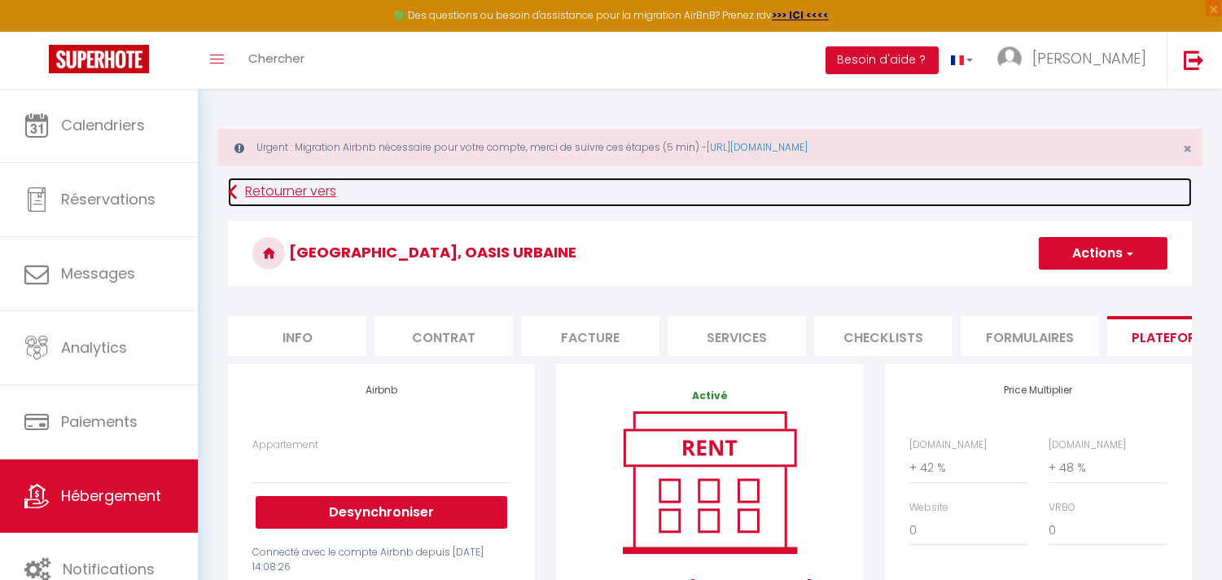
click at [255, 191] on link "Retourner vers" at bounding box center [710, 192] width 964 height 29
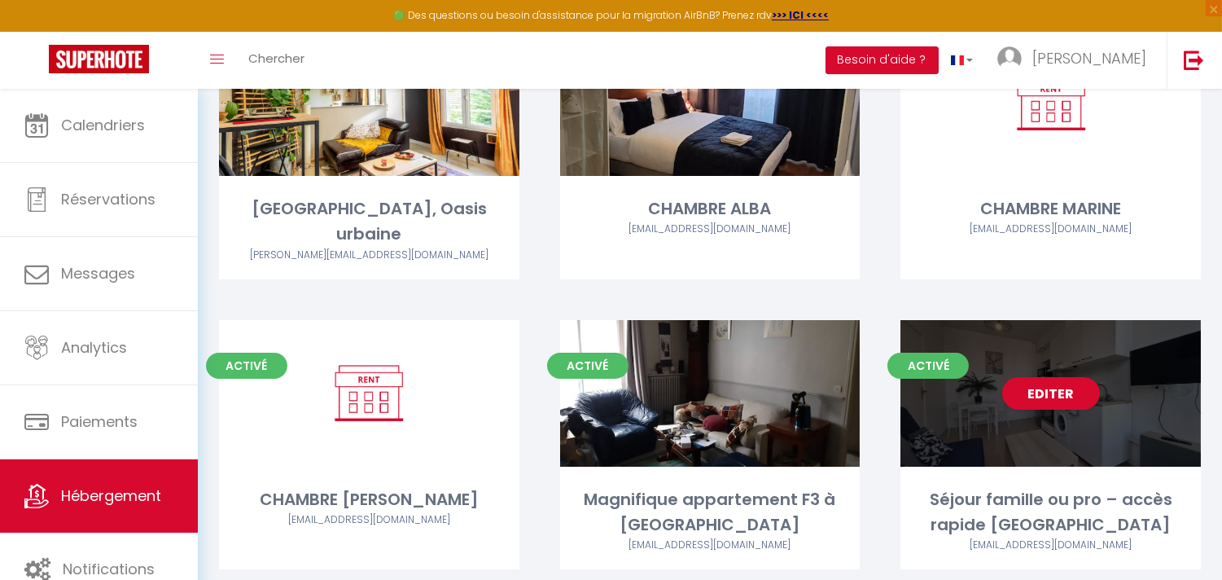
scroll to position [430, 0]
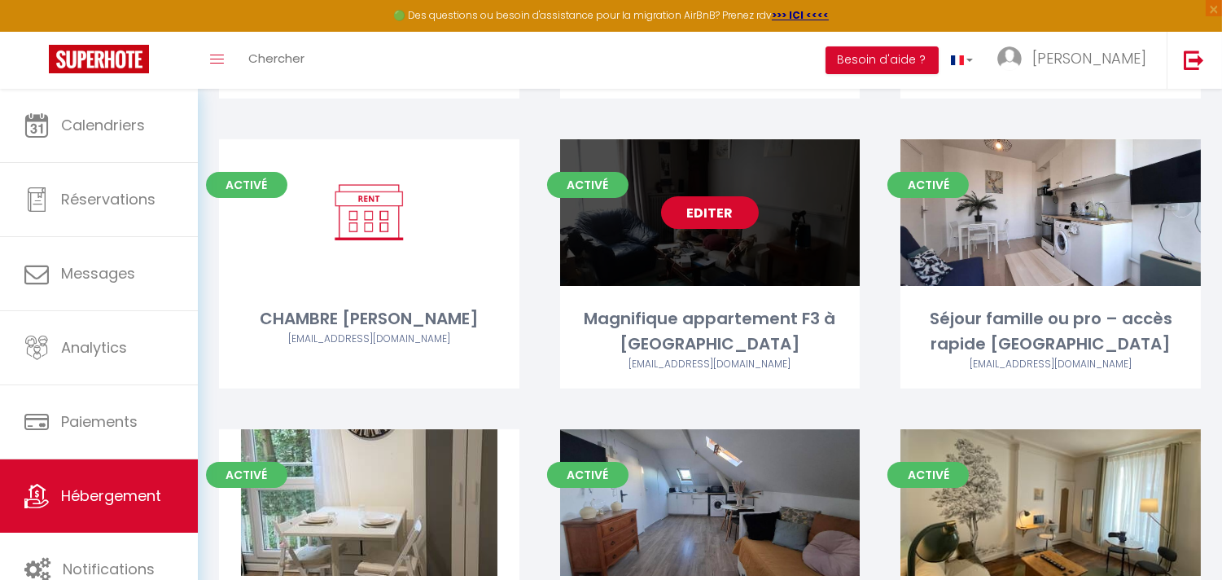
click at [704, 196] on link "Editer" at bounding box center [710, 212] width 98 height 33
select select "3"
select select "2"
select select "1"
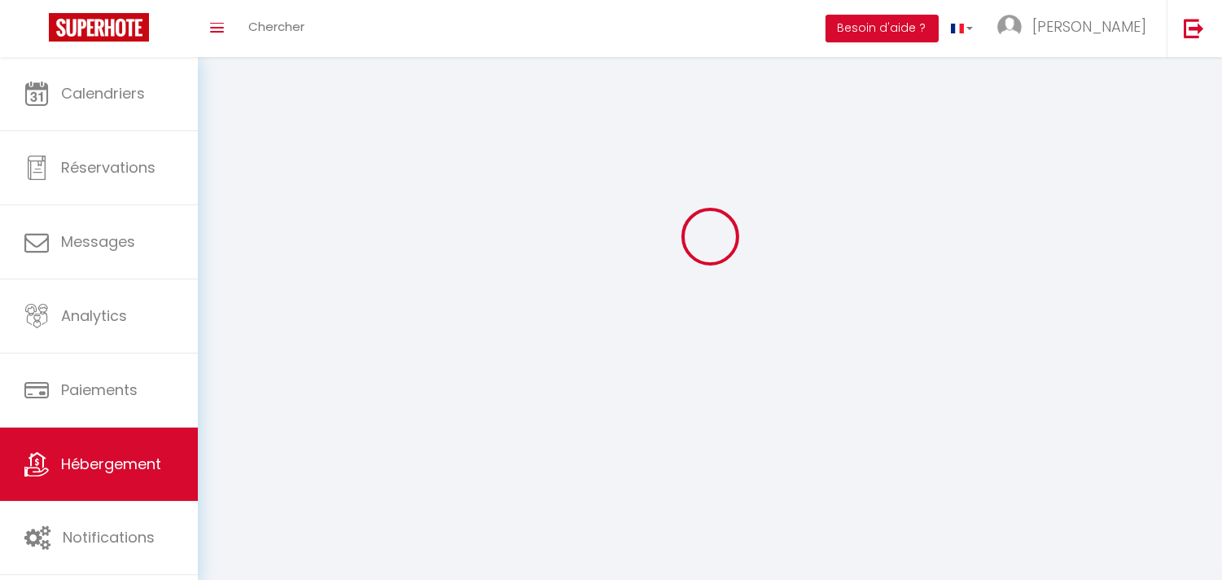
select select
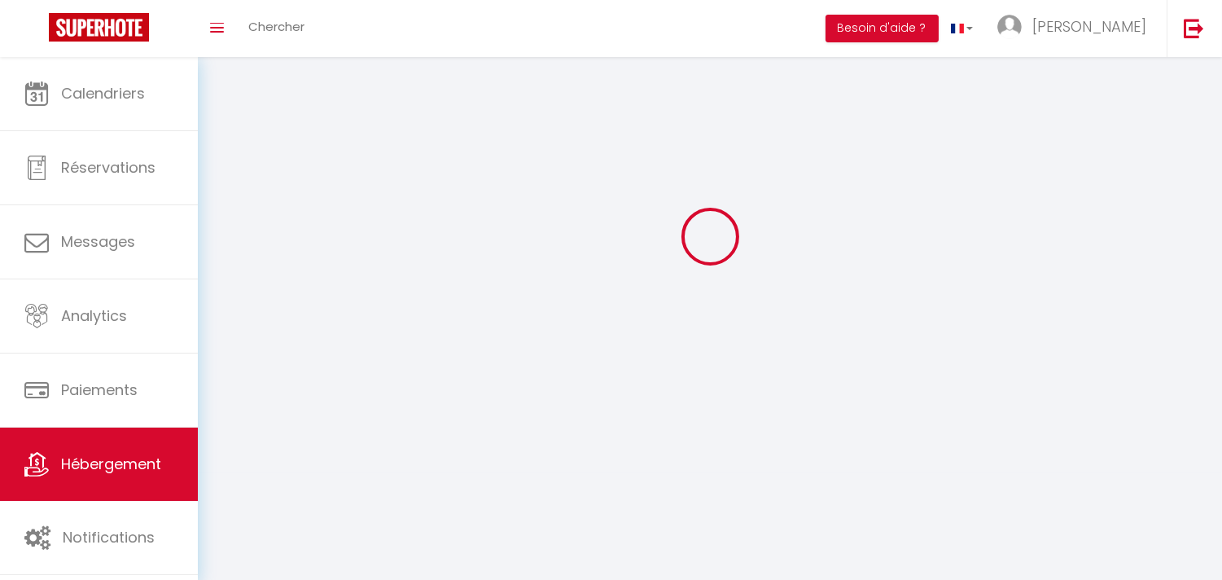
checkbox input "false"
select select
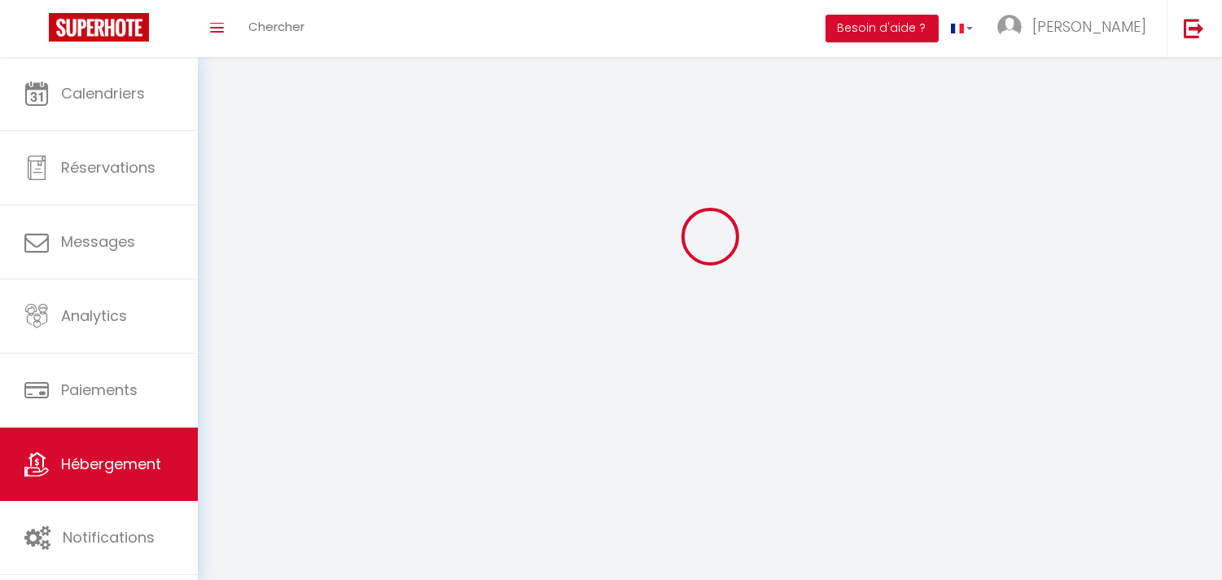
select select
select select "1"
select select
select select "28"
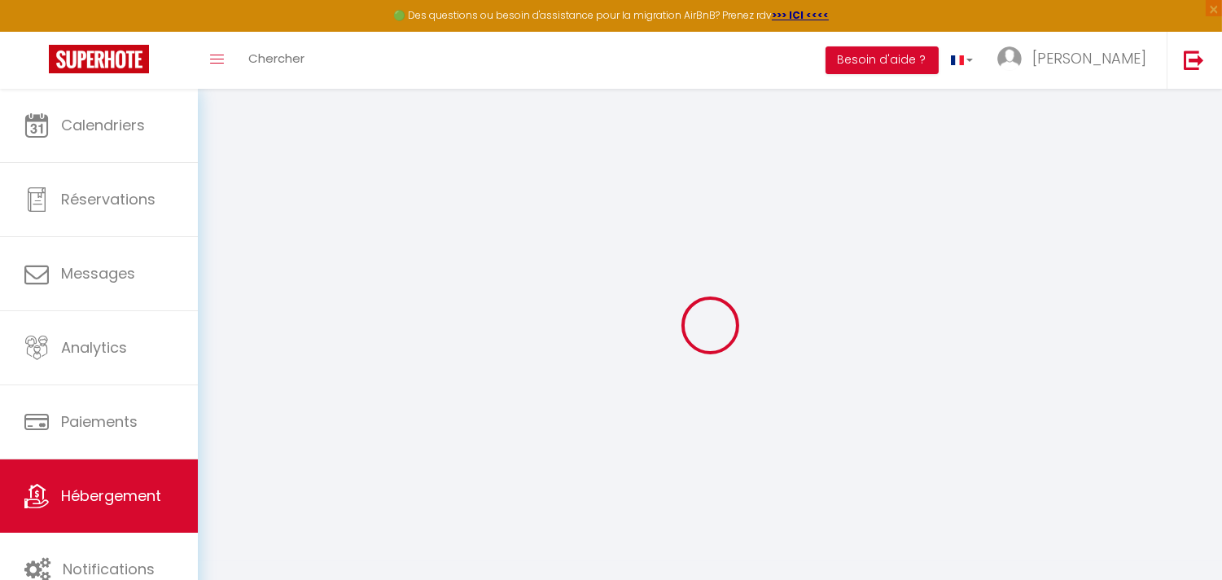
select select
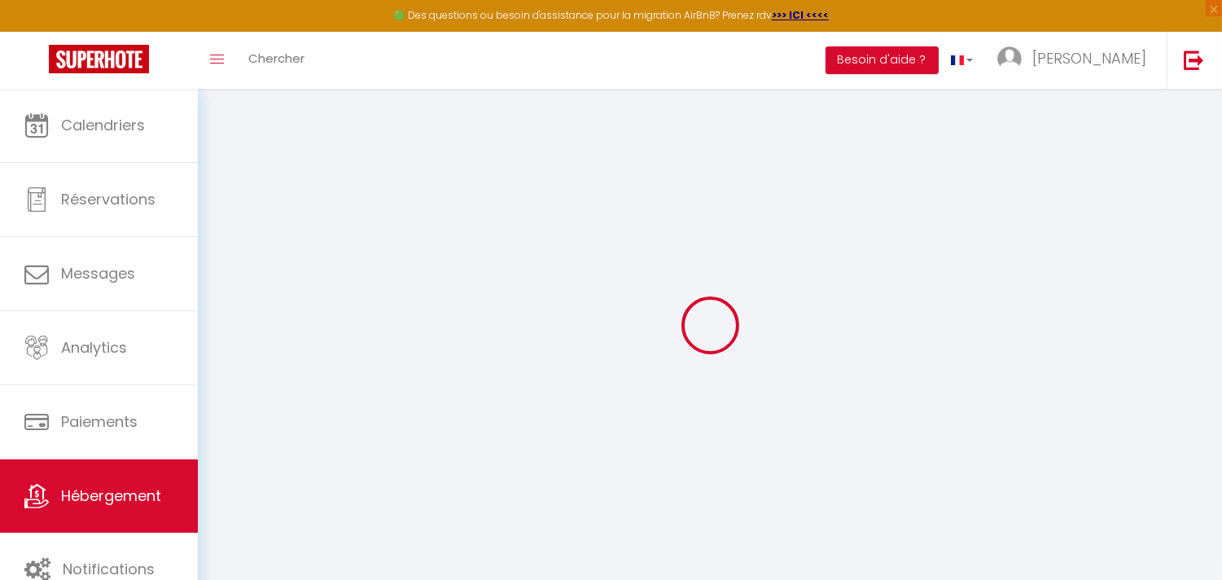
select select
checkbox input "false"
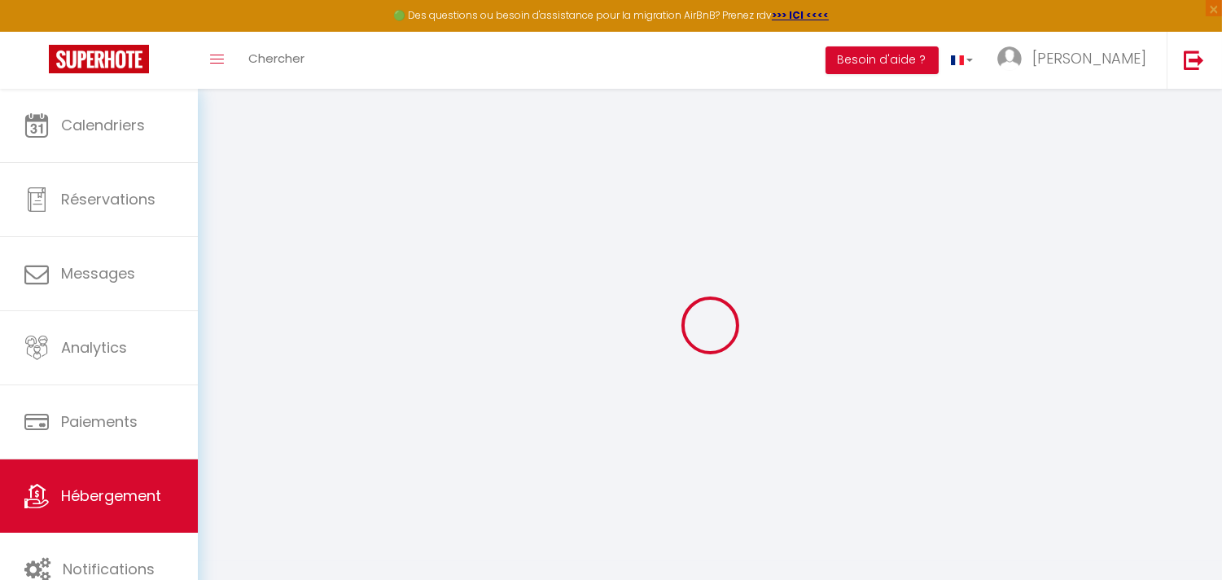
select select
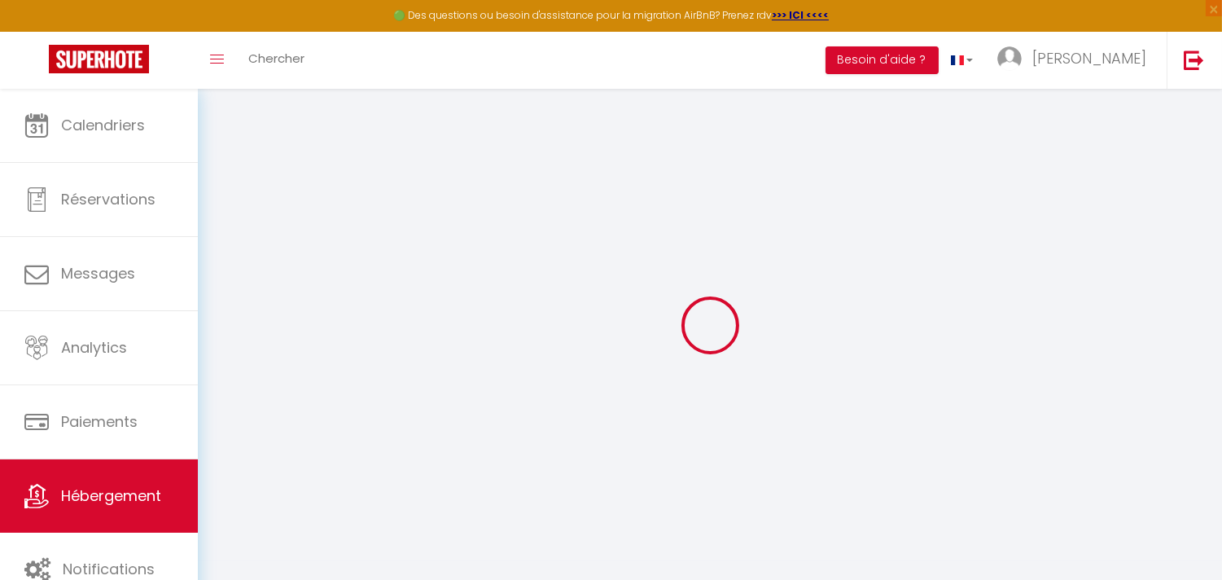
select select
checkbox input "false"
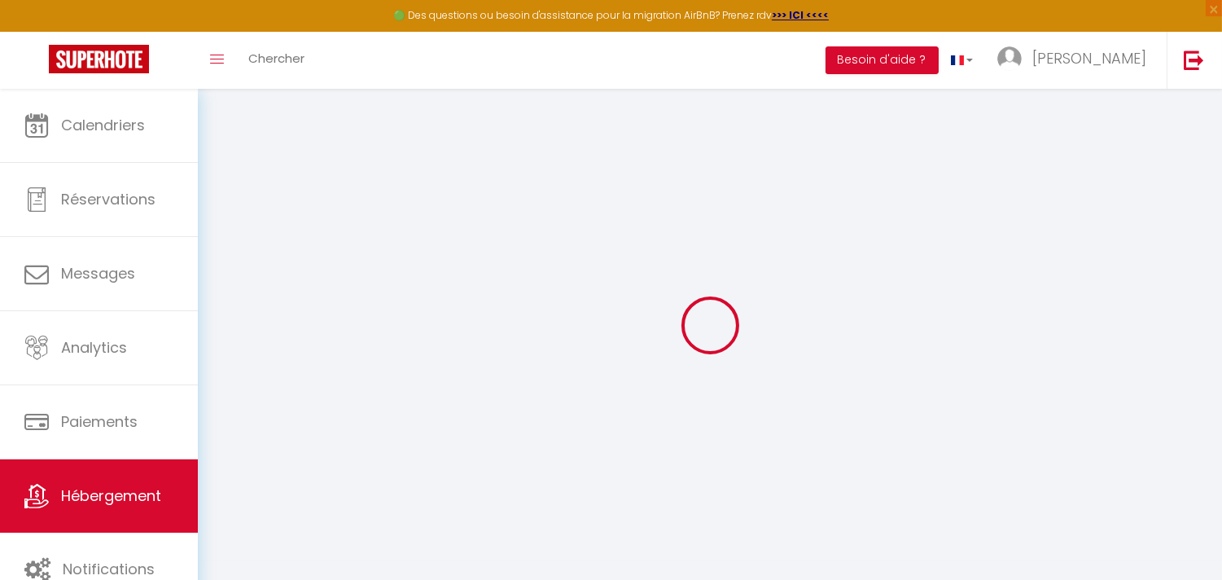
checkbox input "false"
select select
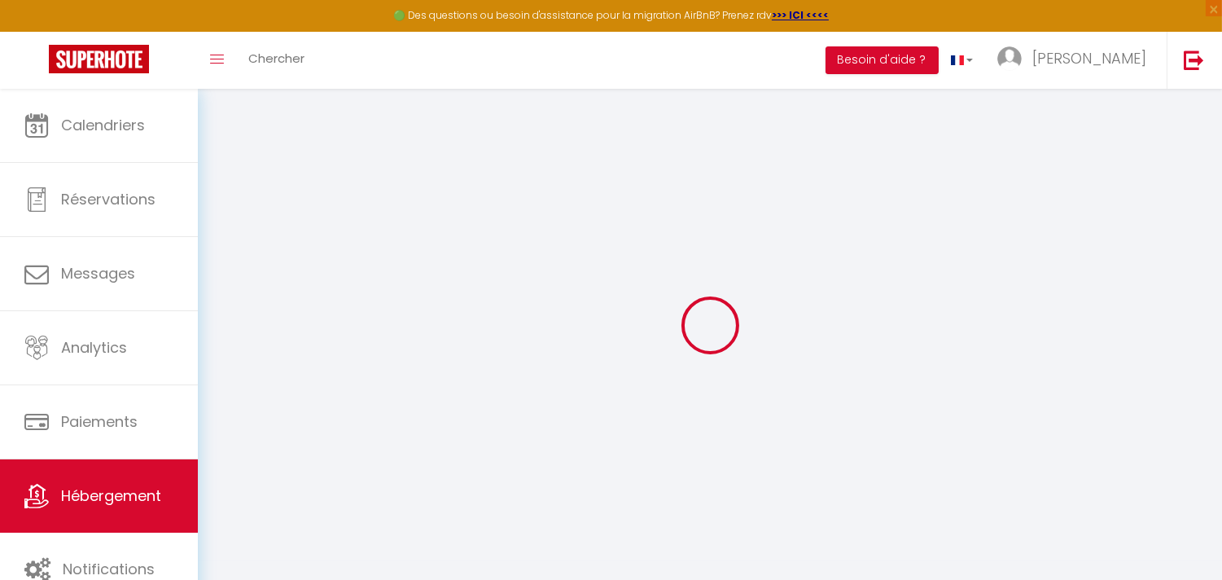
select select
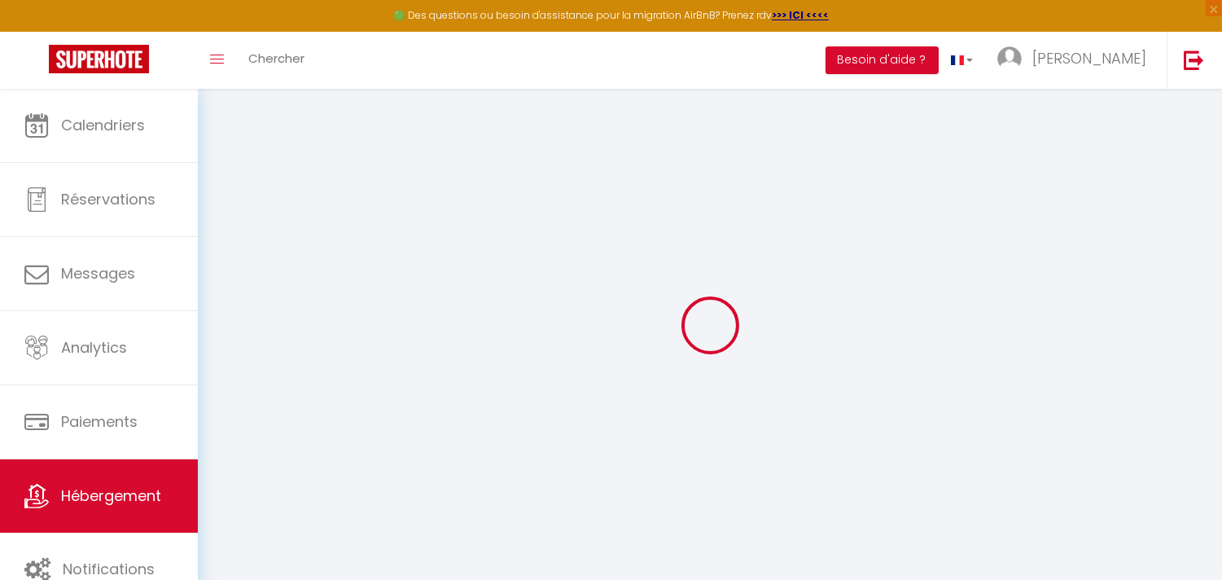
checkbox input "false"
select select
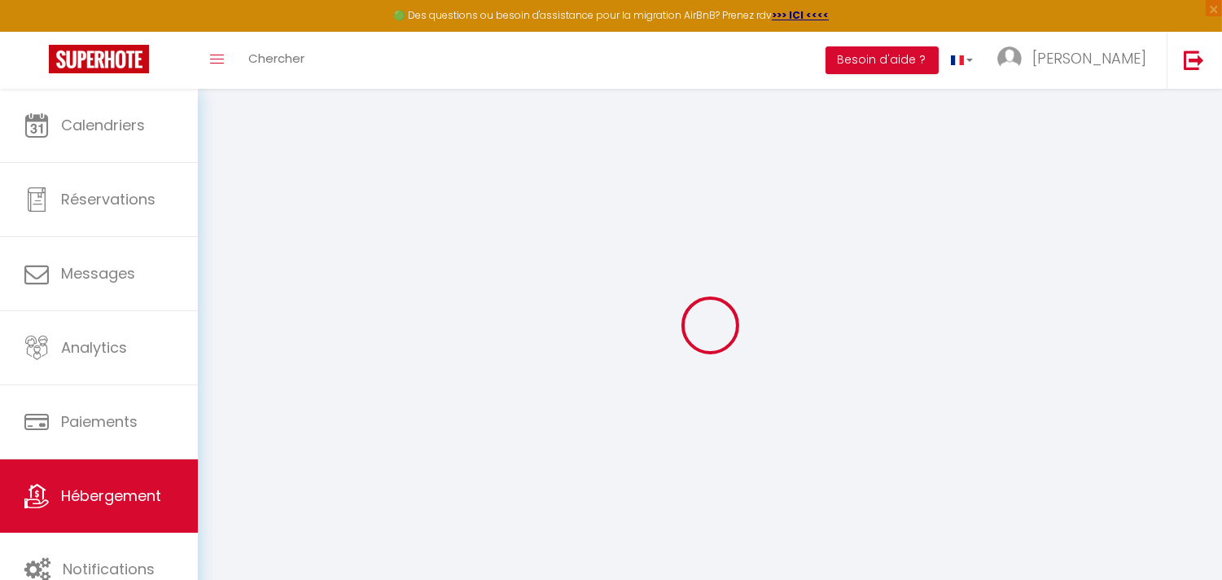
select select
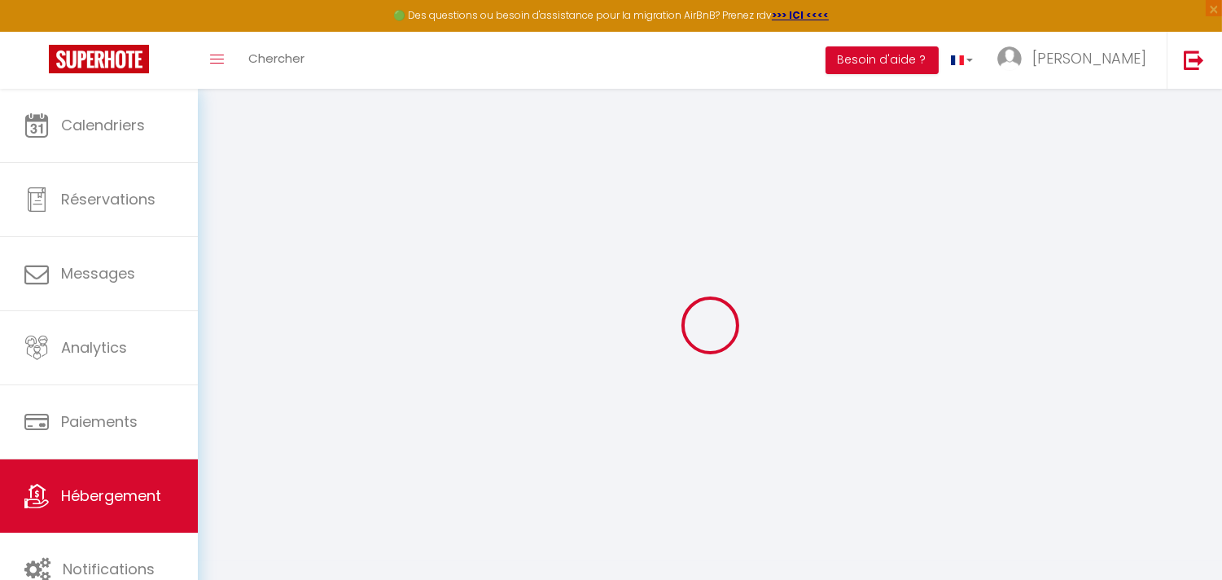
select select
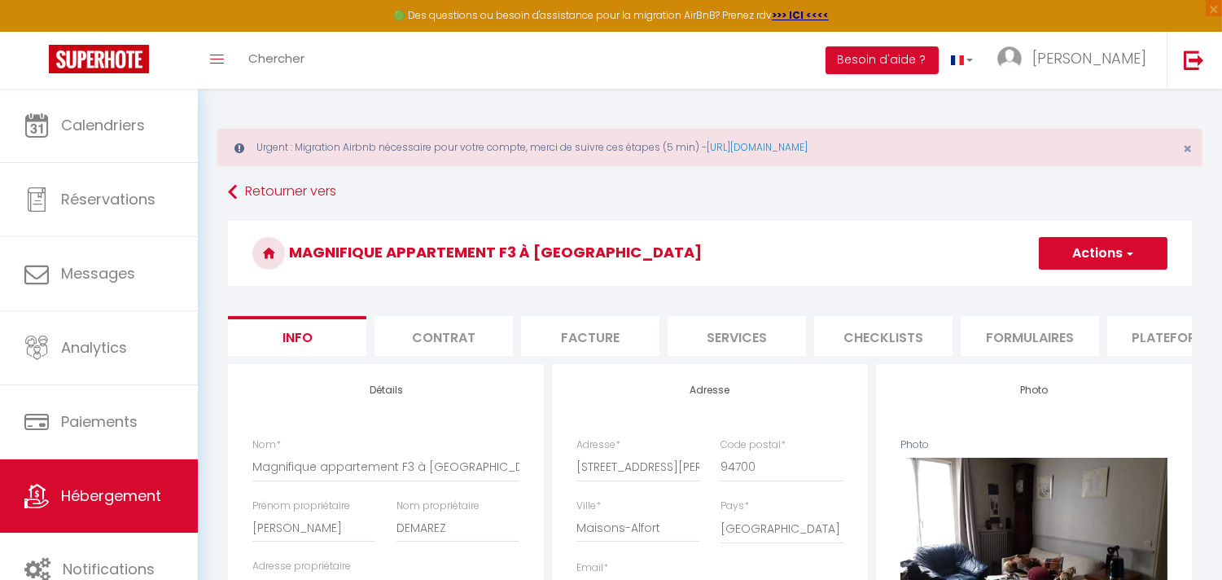
click at [1149, 345] on li "Plateformes" at bounding box center [1177, 336] width 138 height 40
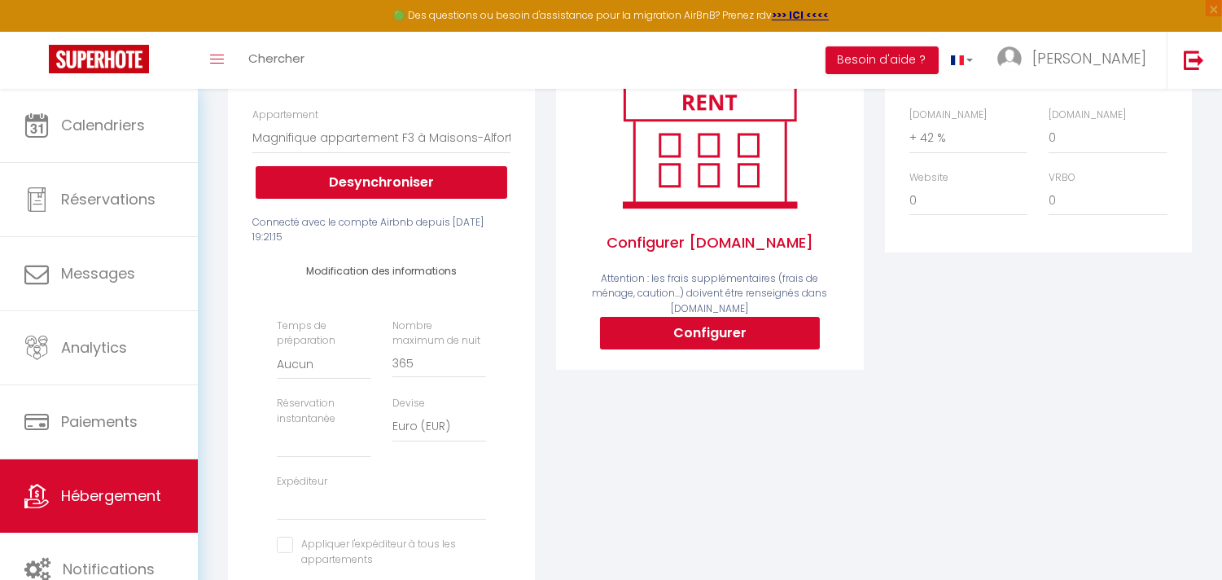
scroll to position [362, 0]
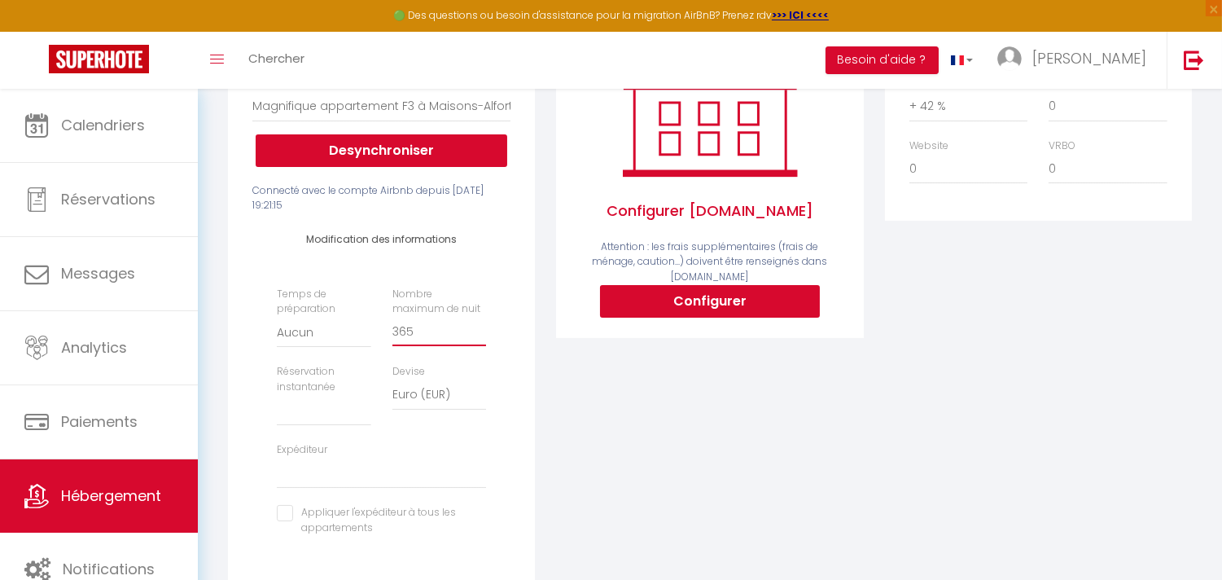
click at [399, 344] on input "365" at bounding box center [440, 331] width 94 height 29
drag, startPoint x: 426, startPoint y: 343, endPoint x: 299, endPoint y: 320, distance: 129.1
click at [299, 320] on div "Temps de préparation Aucun 1 nuit avant et après chaque réservation 2 nuits ava…" at bounding box center [381, 419] width 230 height 265
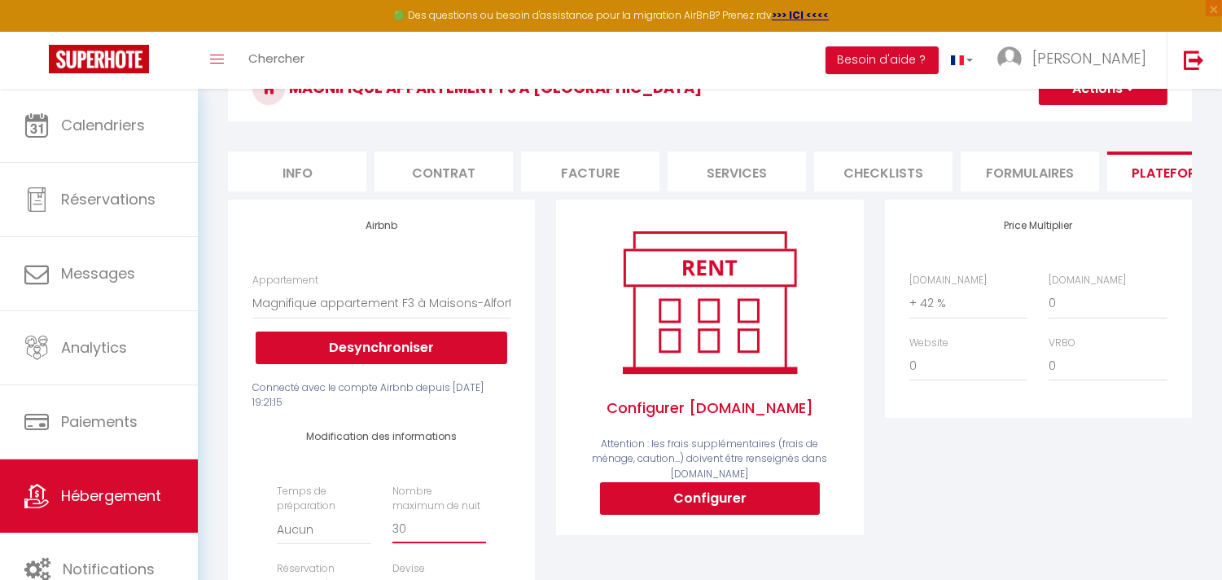
scroll to position [126, 0]
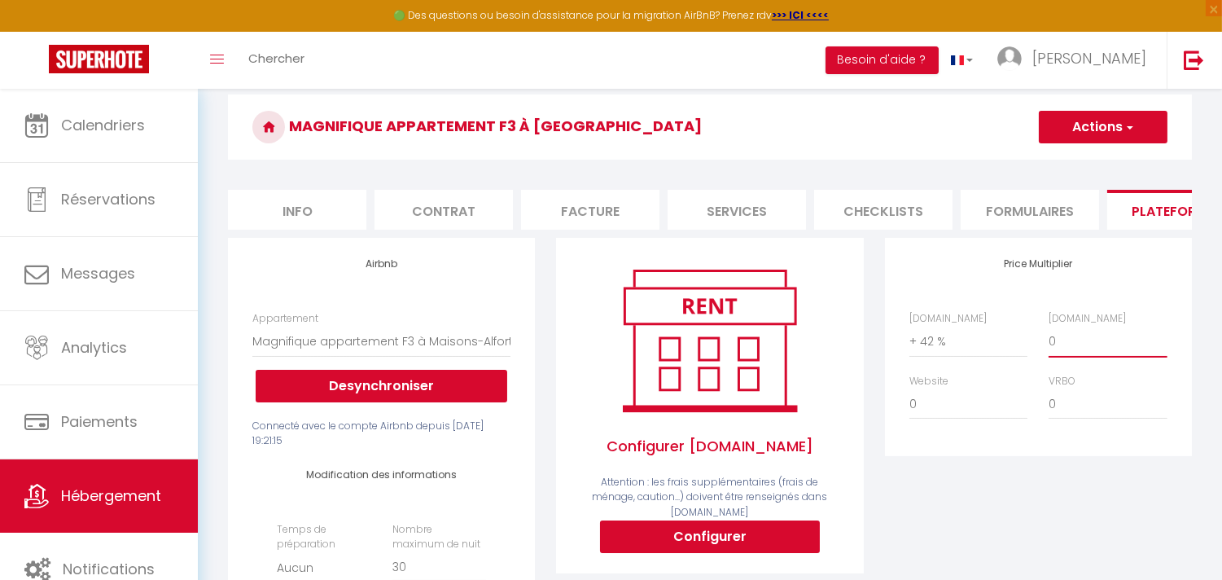
click at [1064, 353] on select "0 + 1 % + 2 % + 3 % + 4 % + 5 % + 6 % + 7 % + 8 % + 9 %" at bounding box center [1108, 341] width 118 height 31
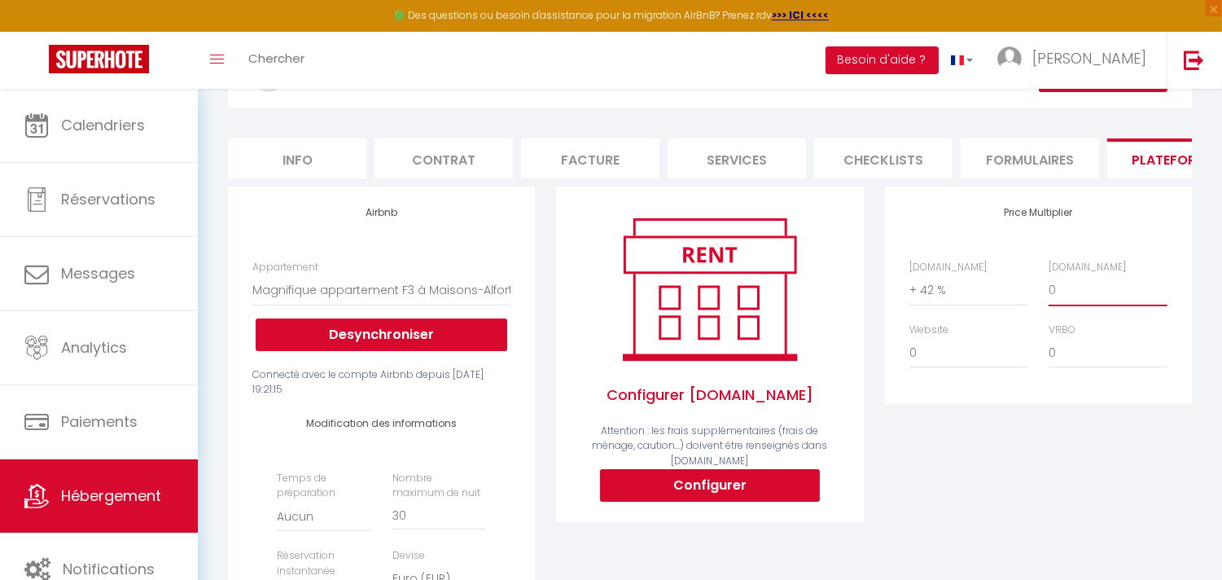
scroll to position [36, 0]
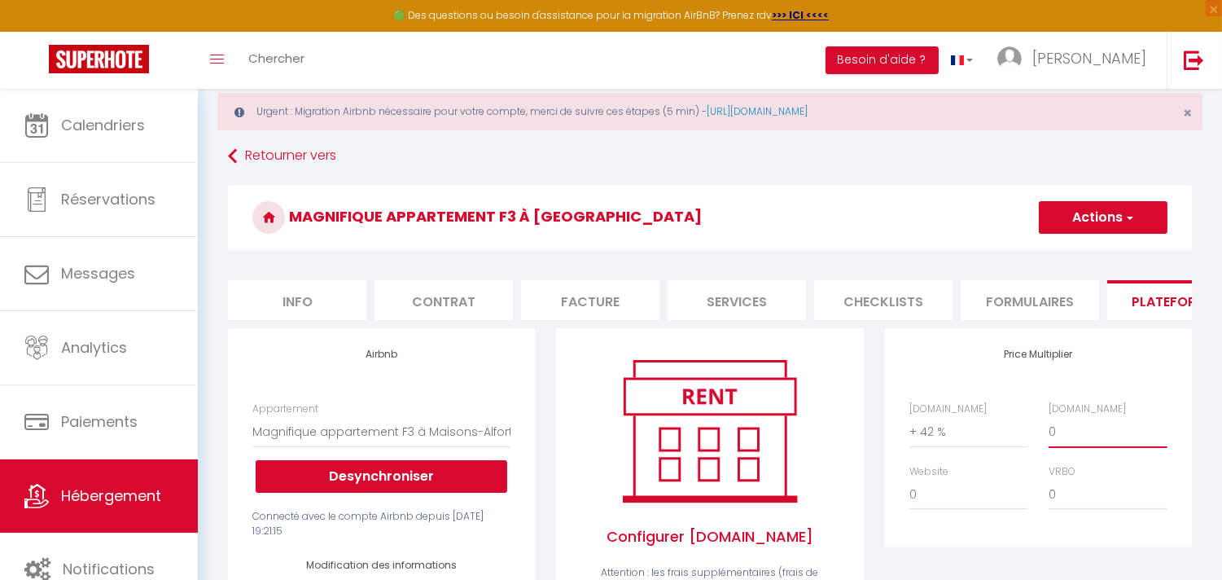
click at [1055, 438] on select "0 + 1 % + 2 % + 3 % + 4 % + 5 % + 6 % + 7 % + 8 % + 9 %" at bounding box center [1108, 431] width 118 height 31
click at [1049, 429] on select "0 + 1 % + 2 % + 3 % + 4 % + 5 % + 6 % + 7 % + 8 % + 9 %" at bounding box center [1108, 431] width 118 height 31
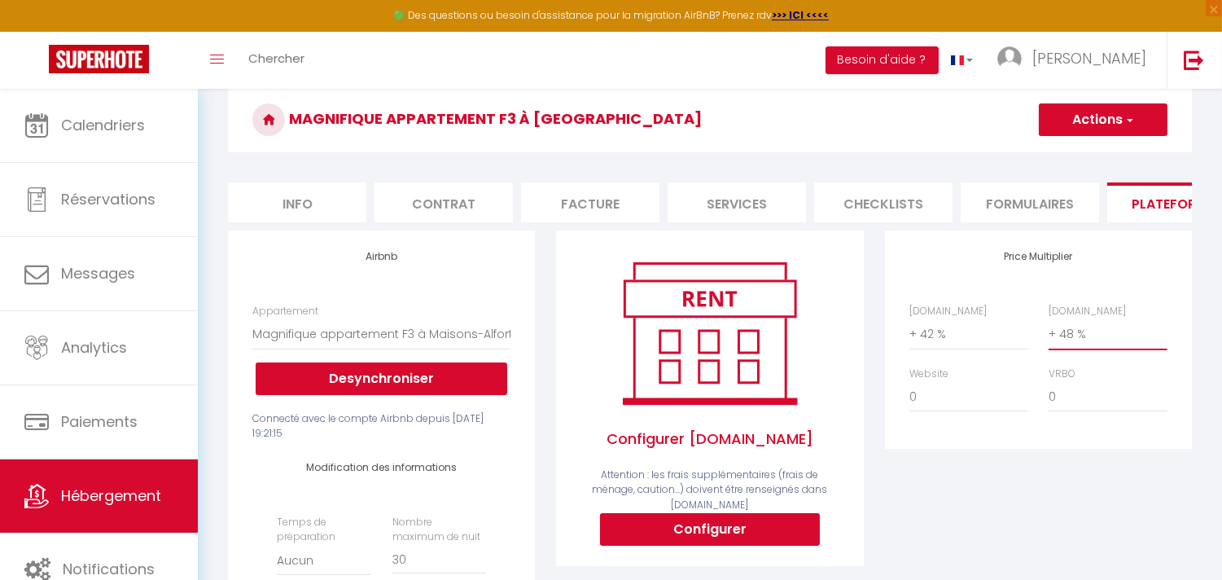
scroll to position [126, 0]
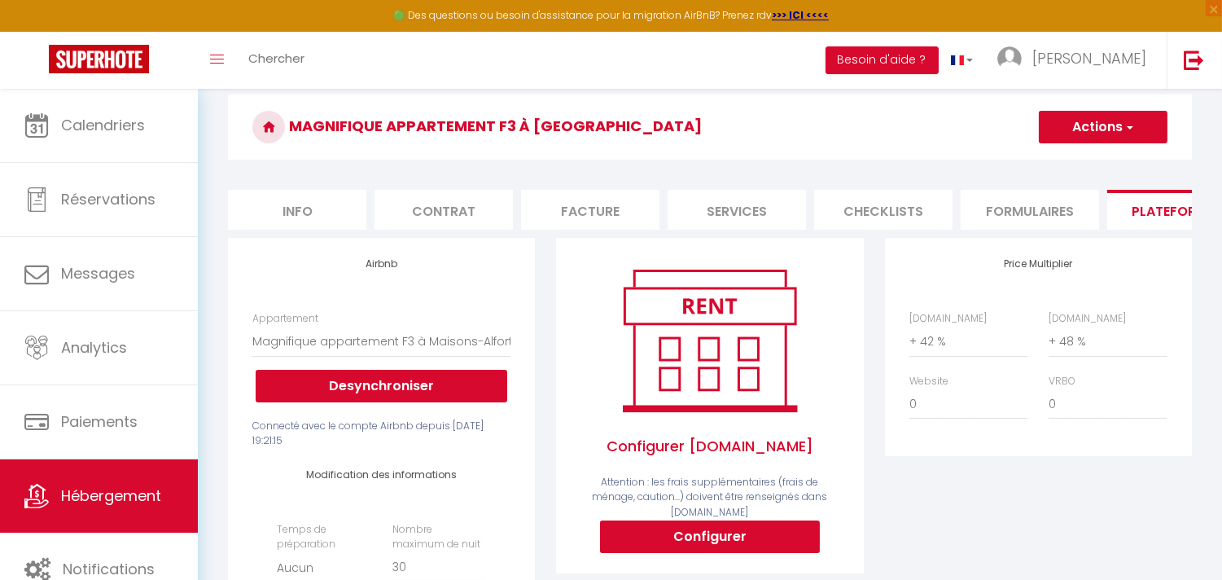
click at [1134, 121] on span "button" at bounding box center [1129, 127] width 11 height 16
click at [1085, 164] on link "Enregistrer" at bounding box center [1102, 162] width 129 height 21
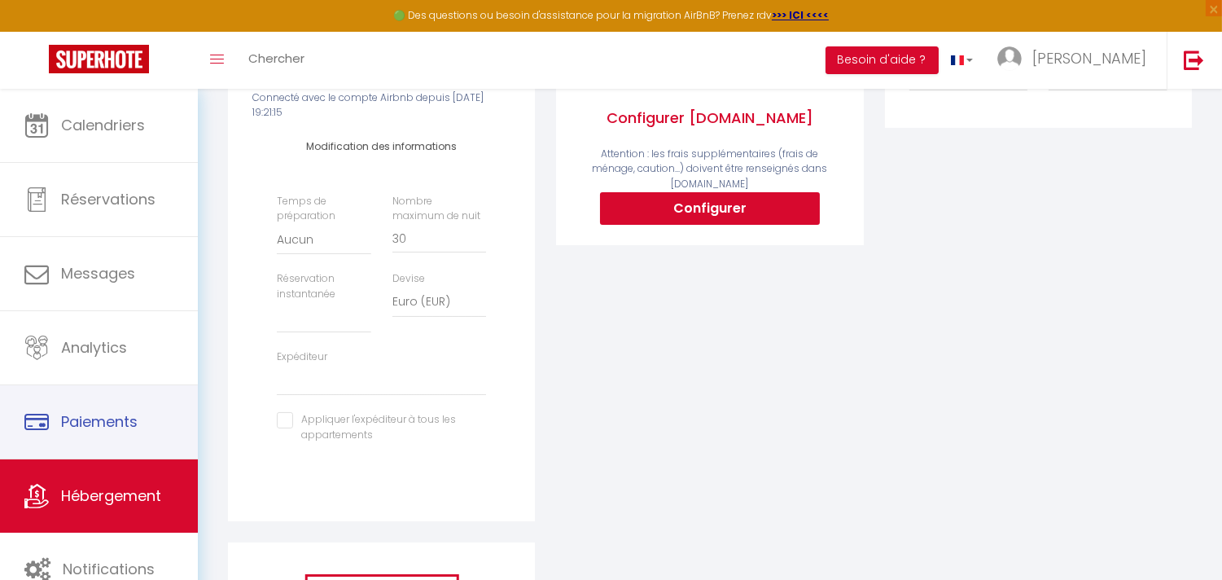
scroll to position [633, 0]
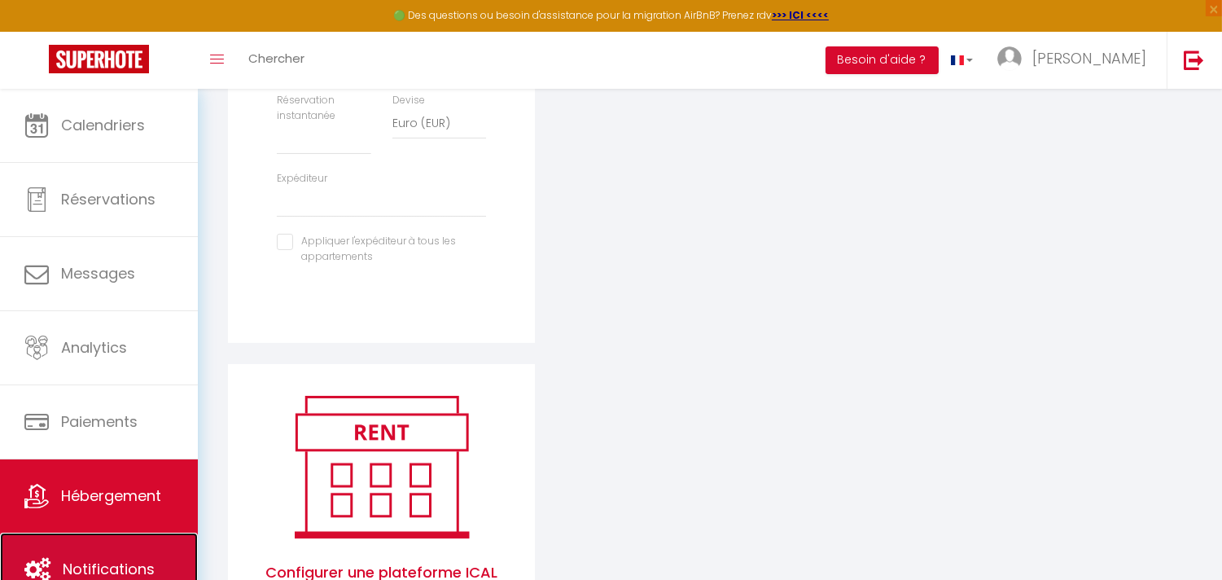
click at [82, 555] on link "Notifications" at bounding box center [99, 569] width 198 height 73
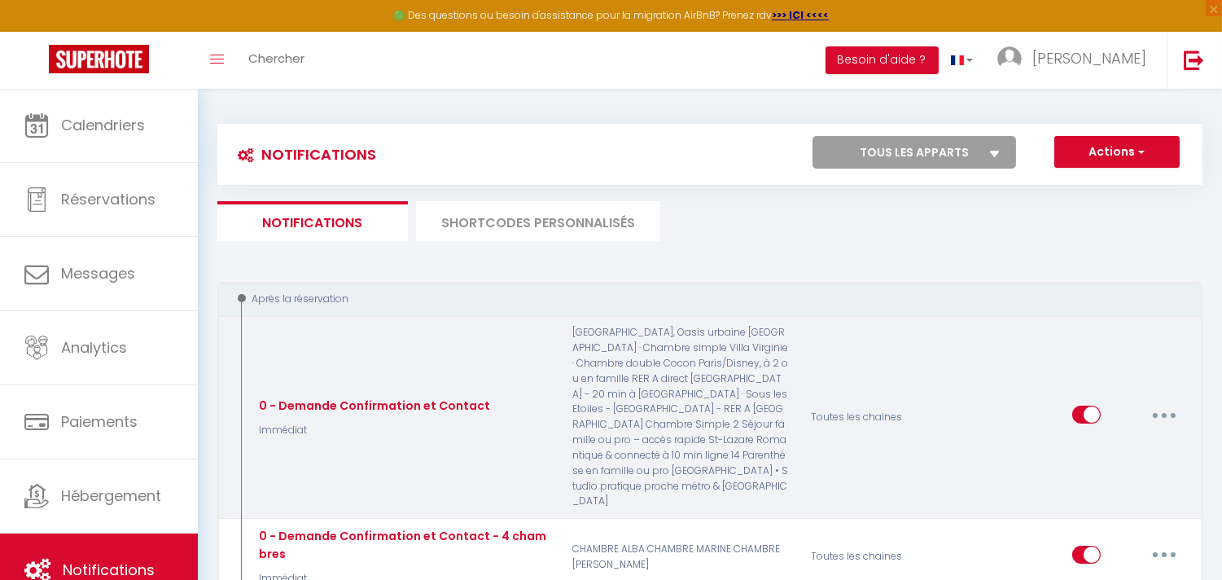
click at [1155, 401] on button "button" at bounding box center [1165, 414] width 46 height 26
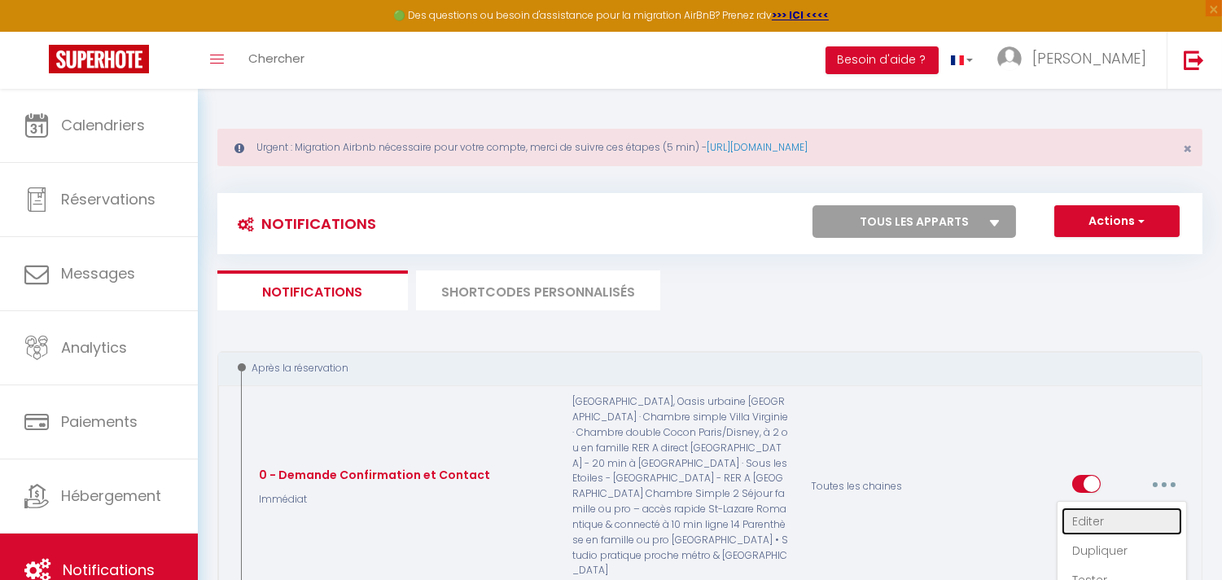
click at [1071, 507] on link "Editer" at bounding box center [1122, 521] width 121 height 28
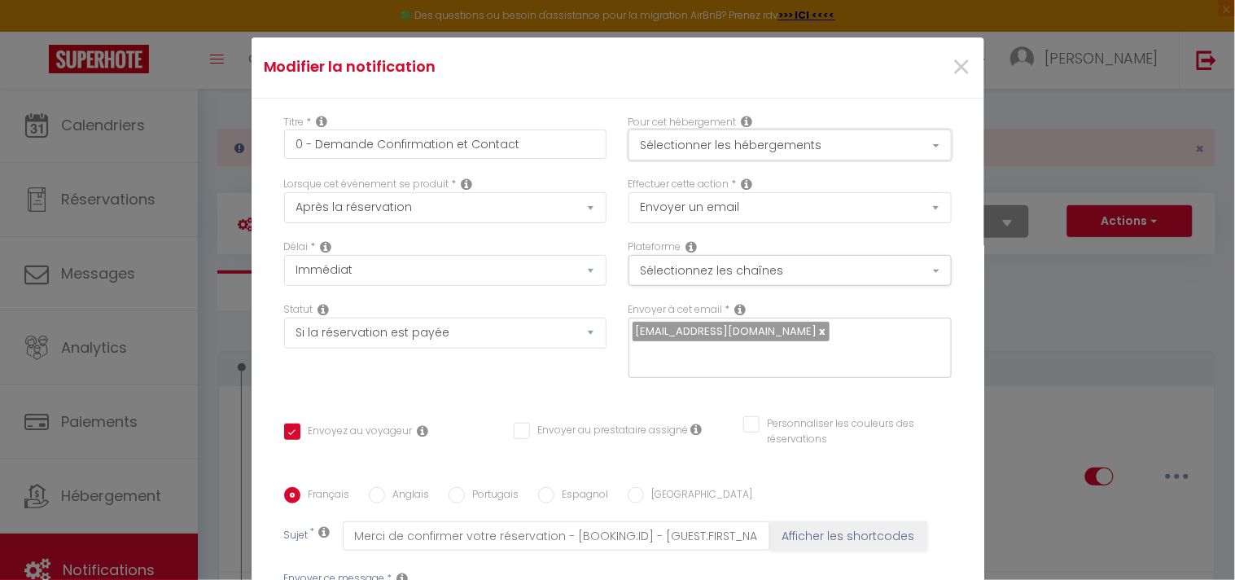
click at [711, 147] on button "Sélectionner les hébergements" at bounding box center [790, 144] width 323 height 31
click at [951, 68] on span "×" at bounding box center [961, 67] width 20 height 49
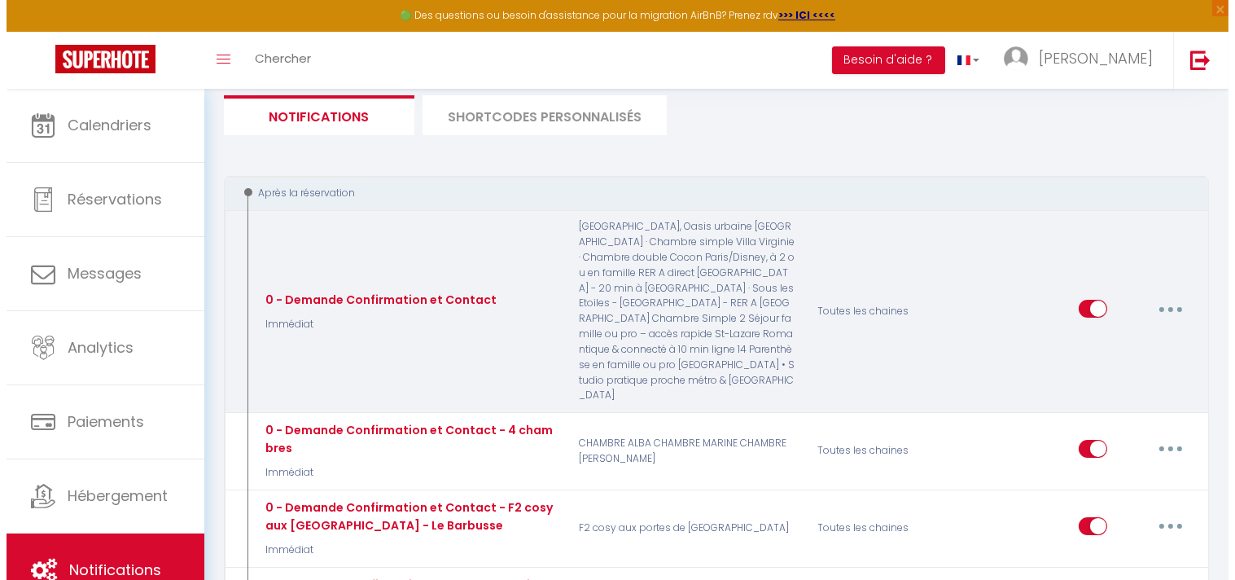
scroll to position [181, 0]
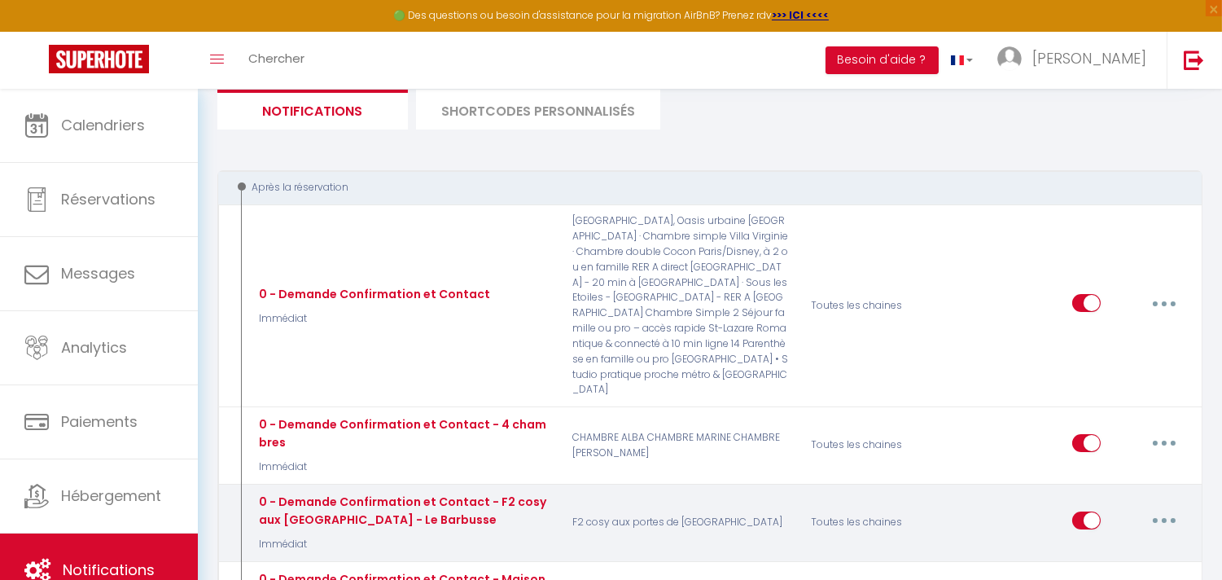
click at [1168, 507] on button "button" at bounding box center [1165, 520] width 46 height 26
click at [1088, 543] on link "Editer" at bounding box center [1122, 557] width 121 height 28
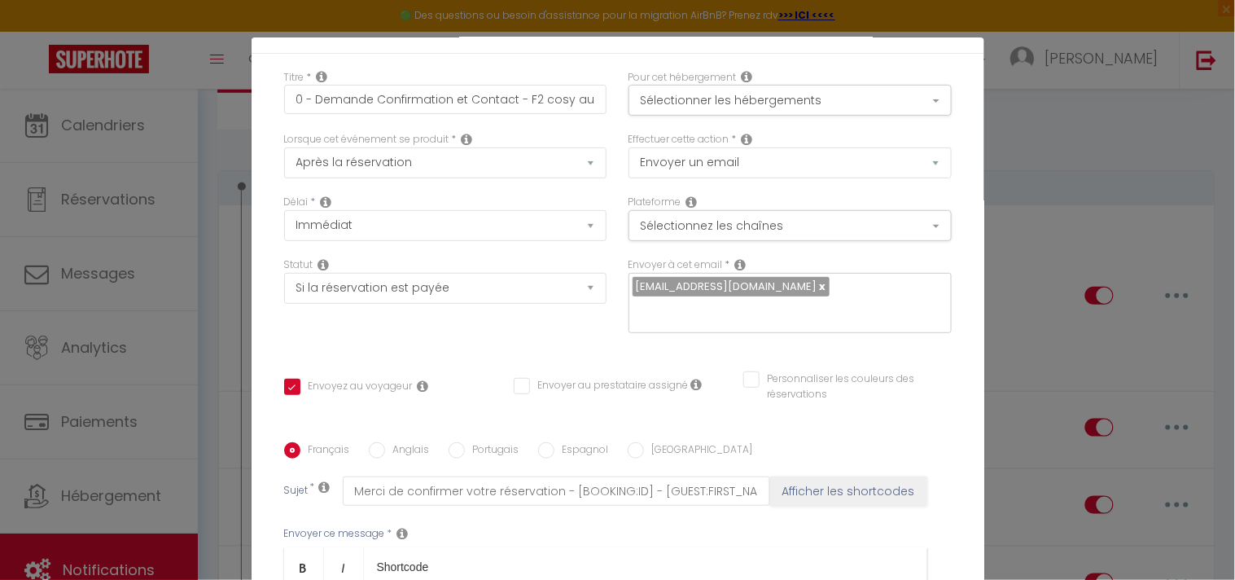
scroll to position [0, 0]
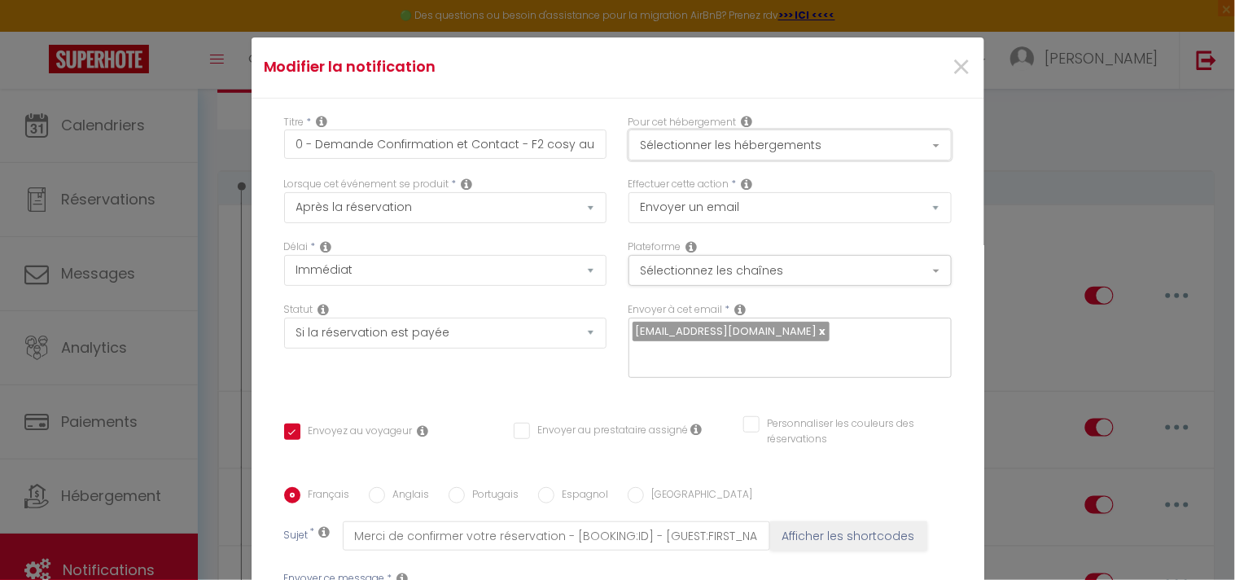
click at [805, 149] on button "Sélectionner les hébergements" at bounding box center [790, 144] width 323 height 31
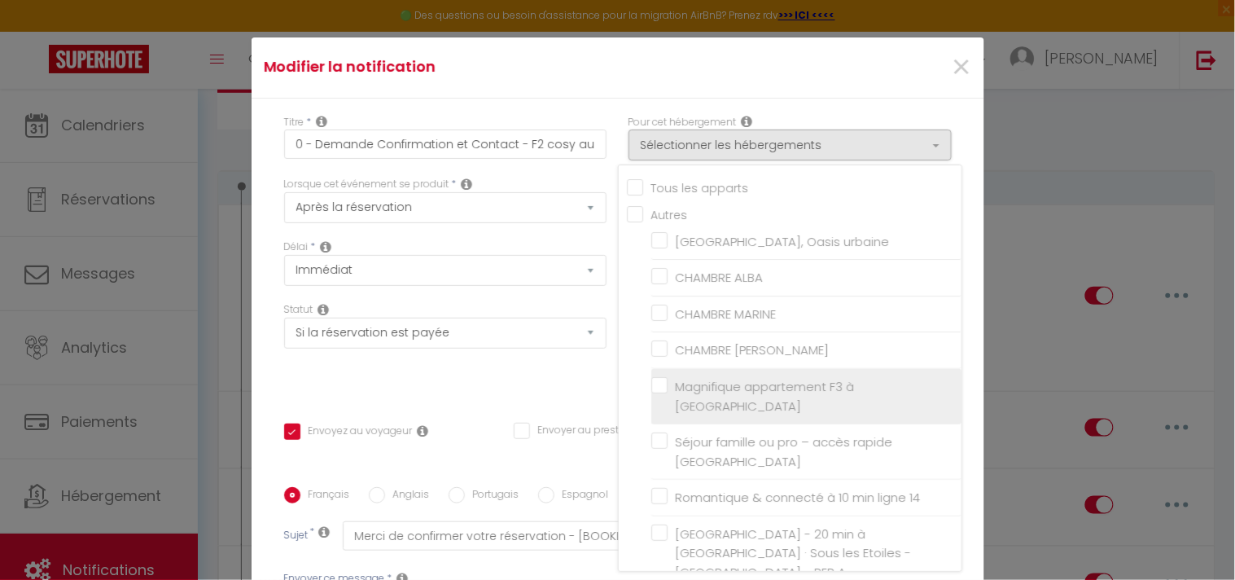
click at [700, 384] on span "Magnifique appartement F3 à [GEOGRAPHIC_DATA]" at bounding box center [765, 396] width 179 height 37
click at [700, 388] on input "Magnifique appartement F3 à [GEOGRAPHIC_DATA]" at bounding box center [806, 396] width 310 height 16
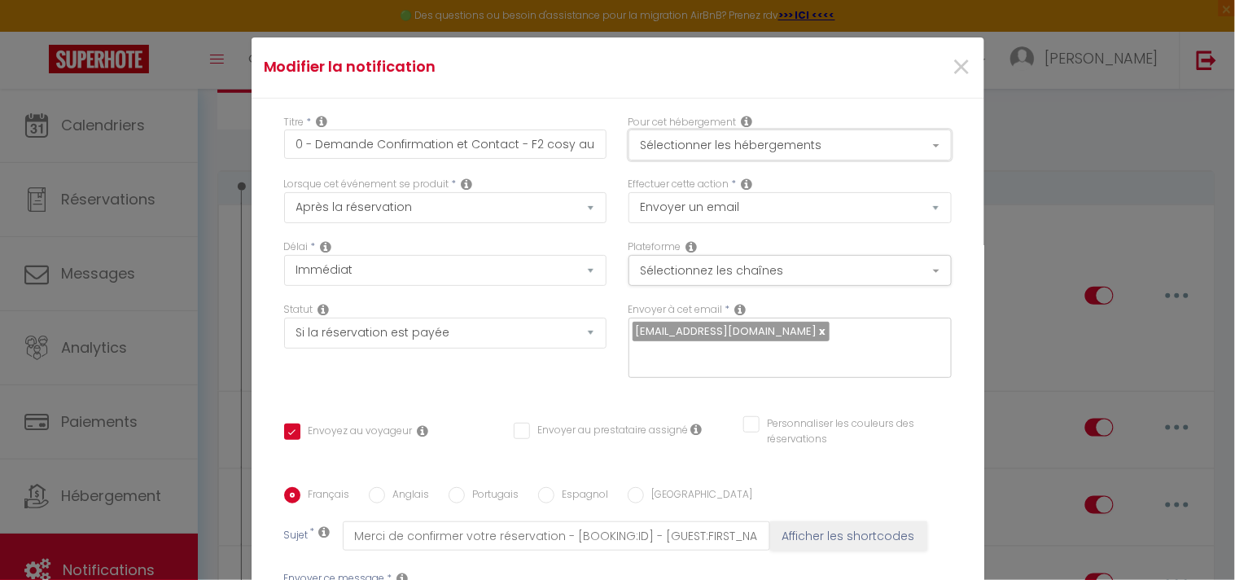
click at [756, 143] on button "Sélectionner les hébergements" at bounding box center [790, 144] width 323 height 31
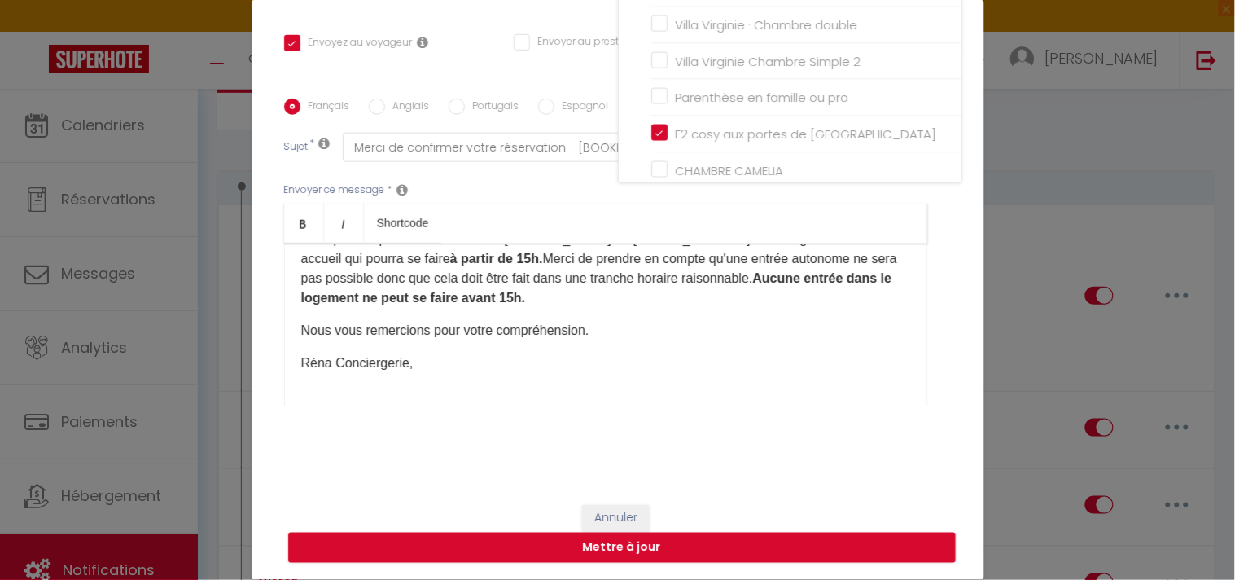
scroll to position [73, 0]
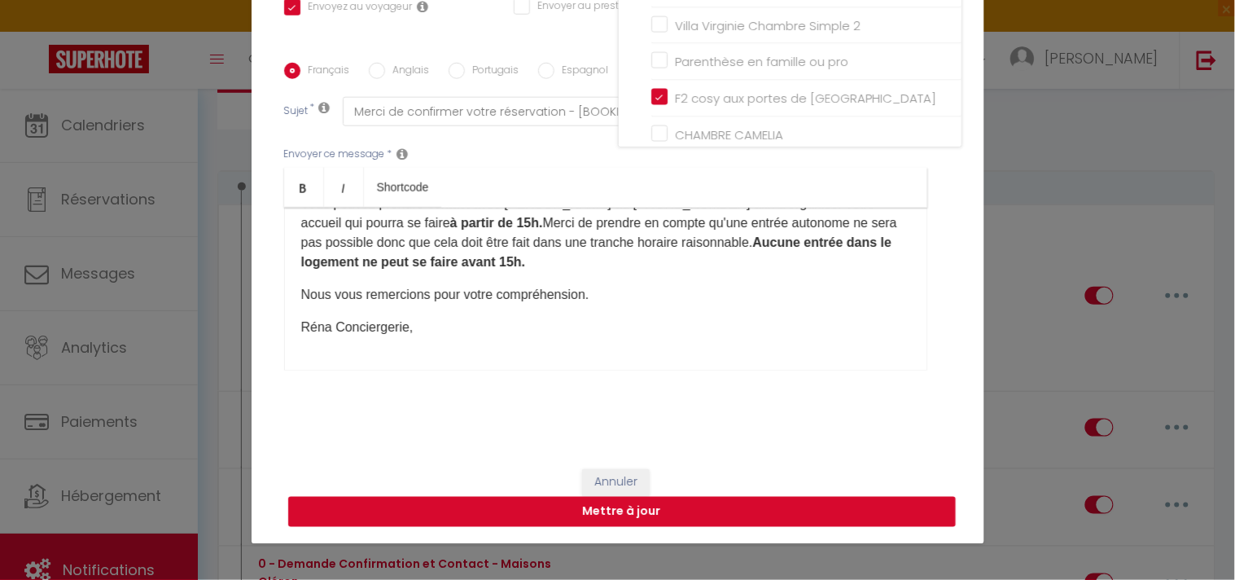
click at [574, 515] on button "Mettre à jour" at bounding box center [622, 512] width 668 height 31
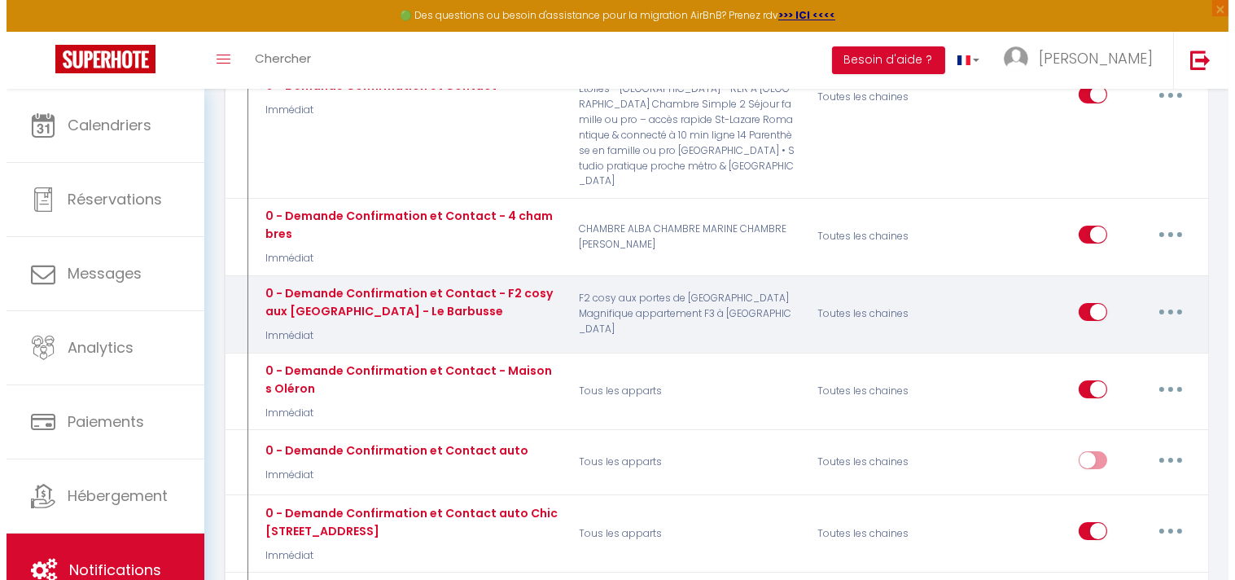
scroll to position [362, 0]
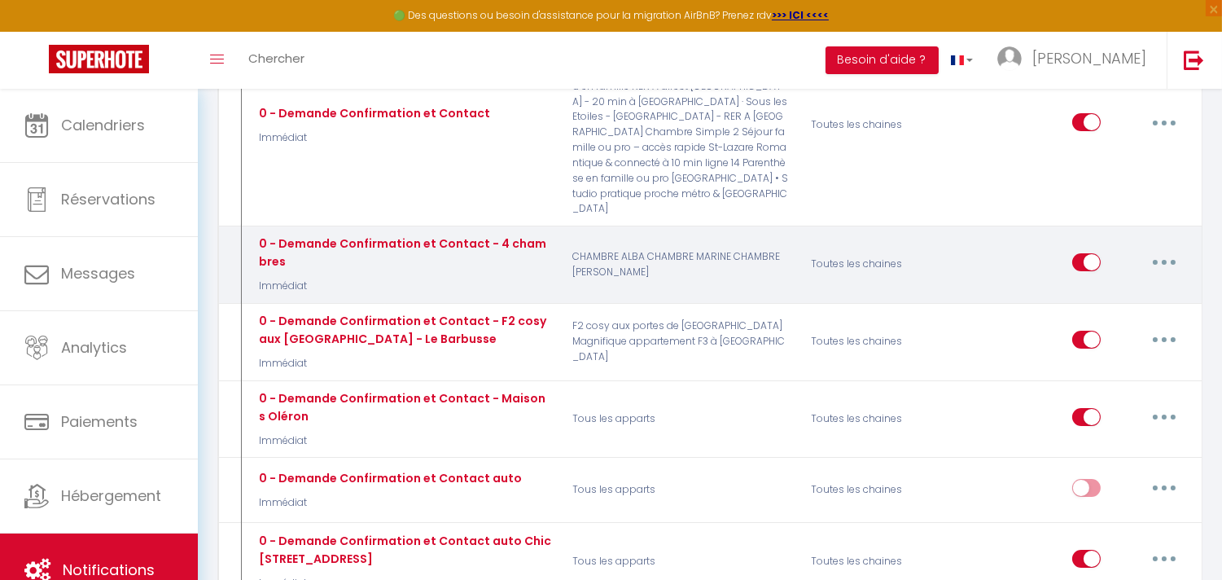
click at [1147, 249] on button "button" at bounding box center [1165, 262] width 46 height 26
click at [1105, 285] on link "Editer" at bounding box center [1122, 299] width 121 height 28
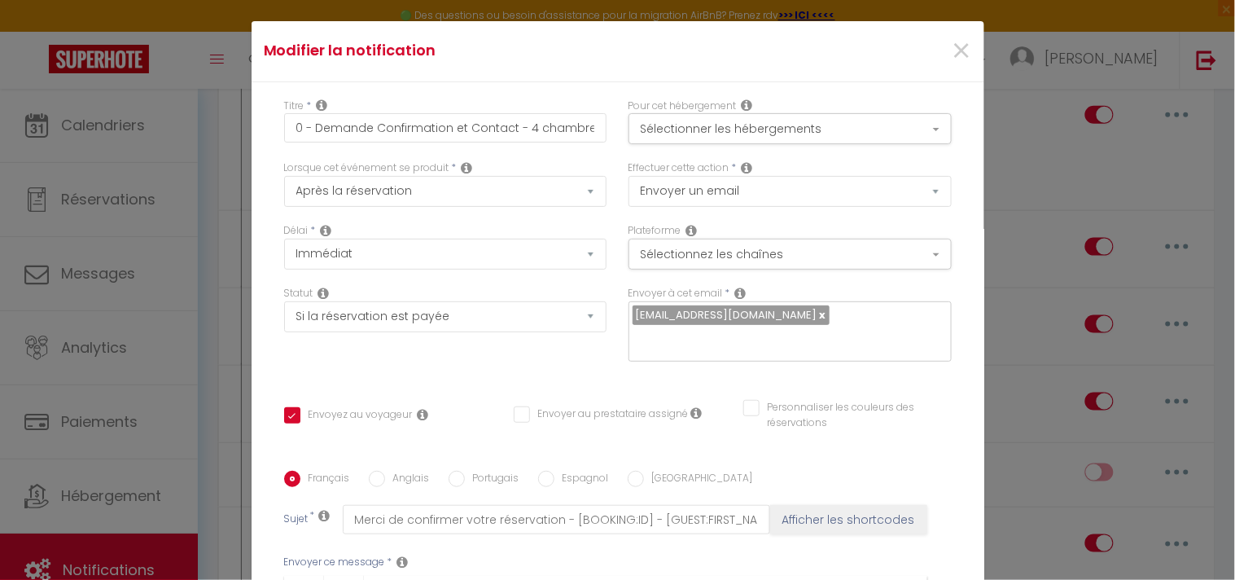
scroll to position [0, 0]
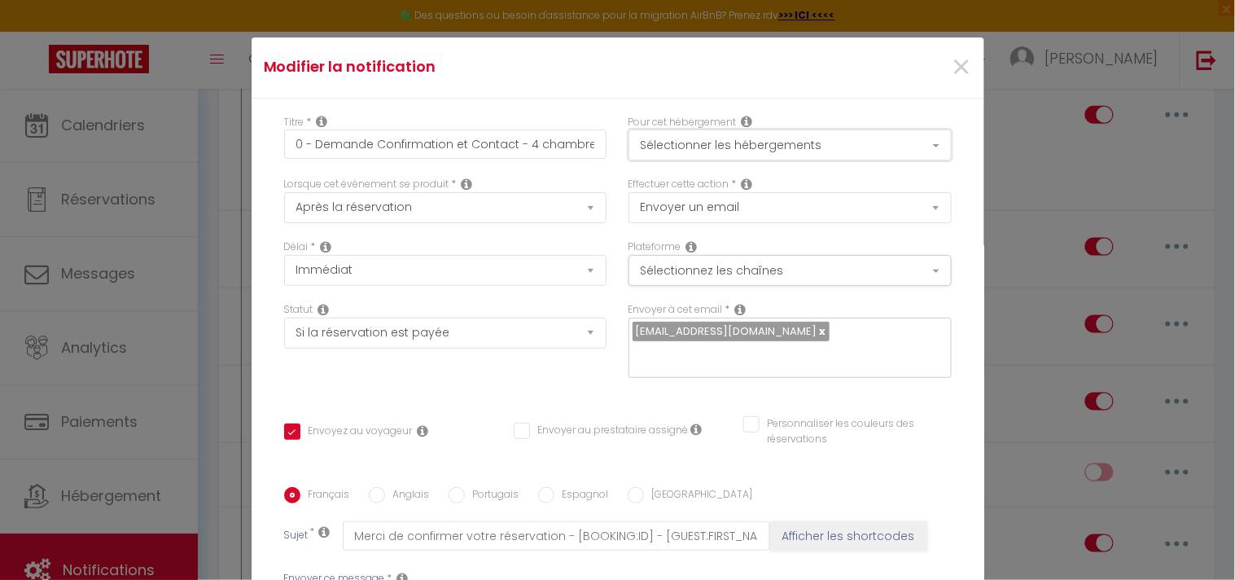
click at [859, 137] on button "Sélectionner les hébergements" at bounding box center [790, 144] width 323 height 31
click at [951, 61] on span "×" at bounding box center [961, 67] width 20 height 49
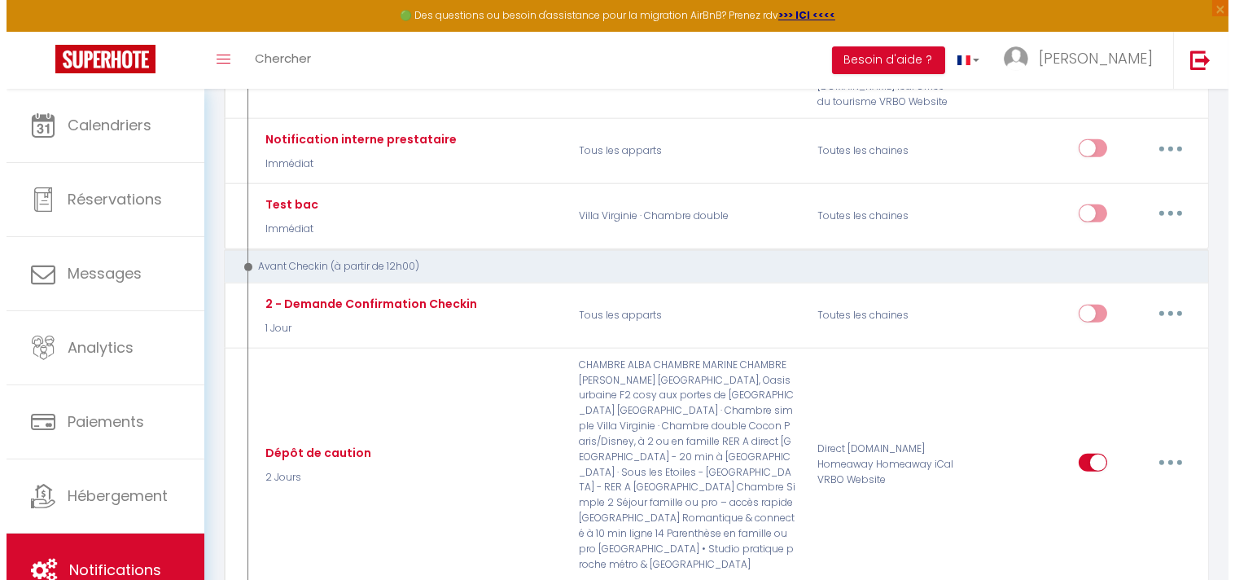
scroll to position [1537, 0]
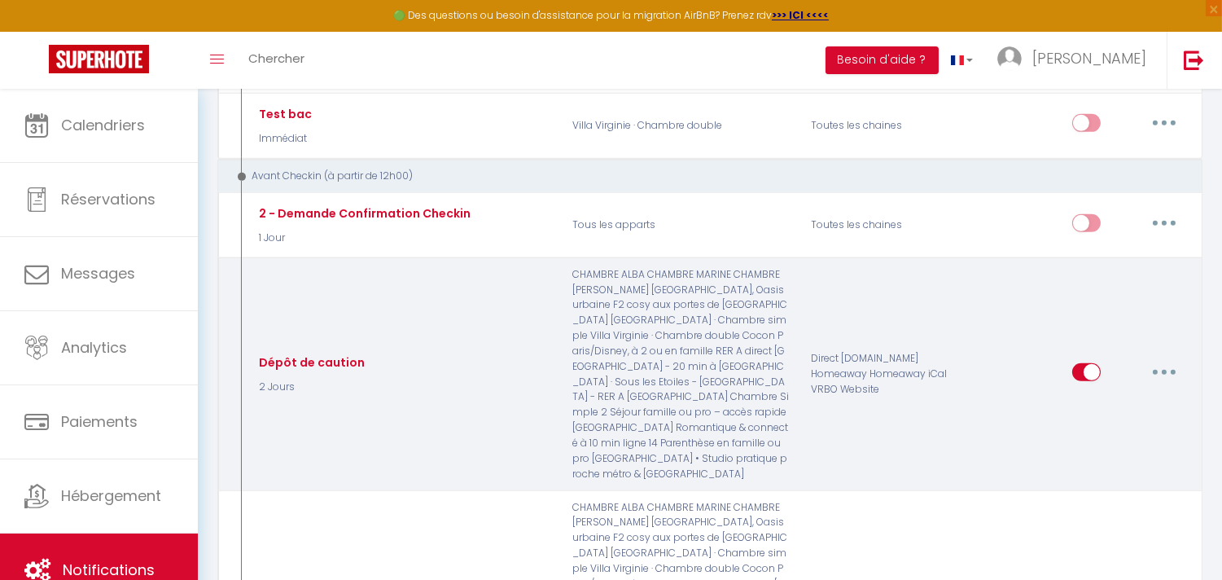
click at [1162, 359] on button "button" at bounding box center [1165, 372] width 46 height 26
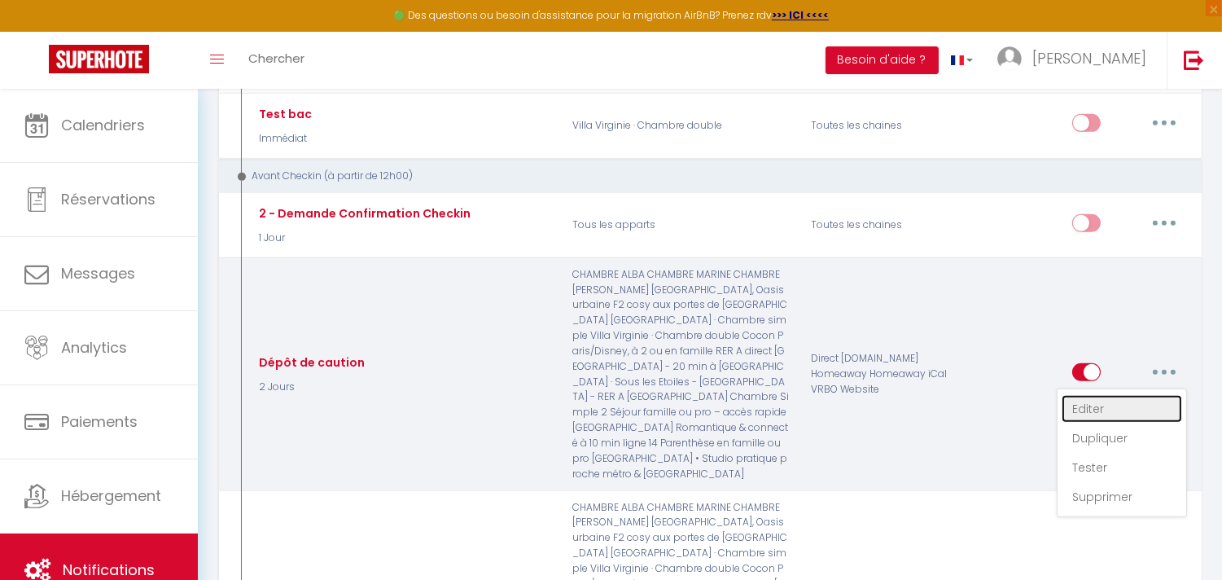
click at [1084, 395] on link "Editer" at bounding box center [1122, 409] width 121 height 28
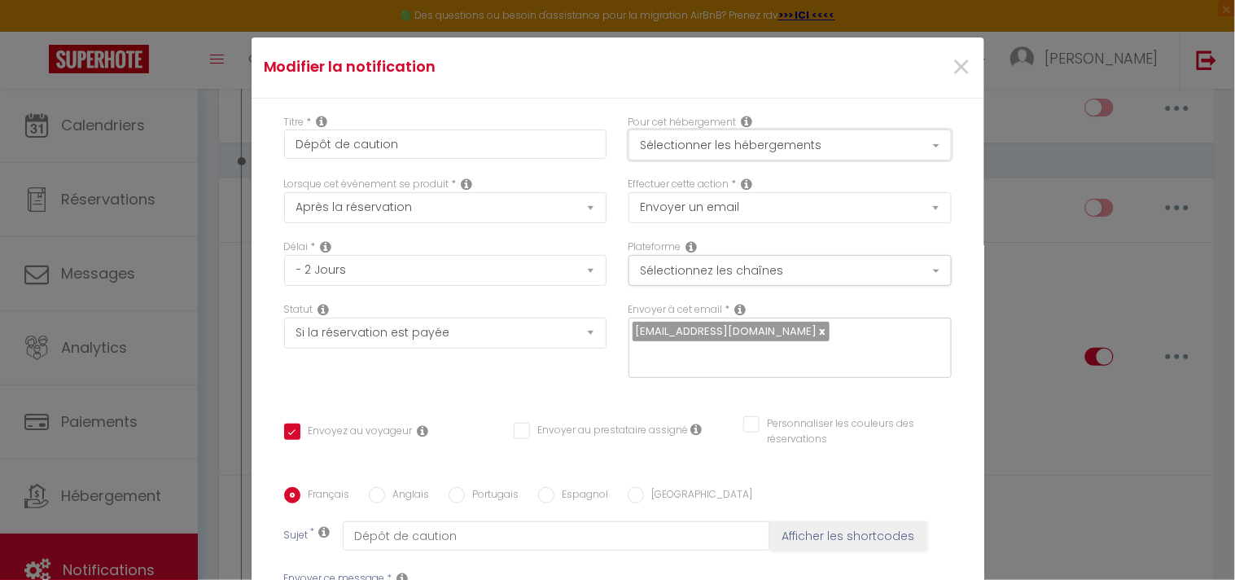
click at [774, 144] on button "Sélectionner les hébergements" at bounding box center [790, 144] width 323 height 31
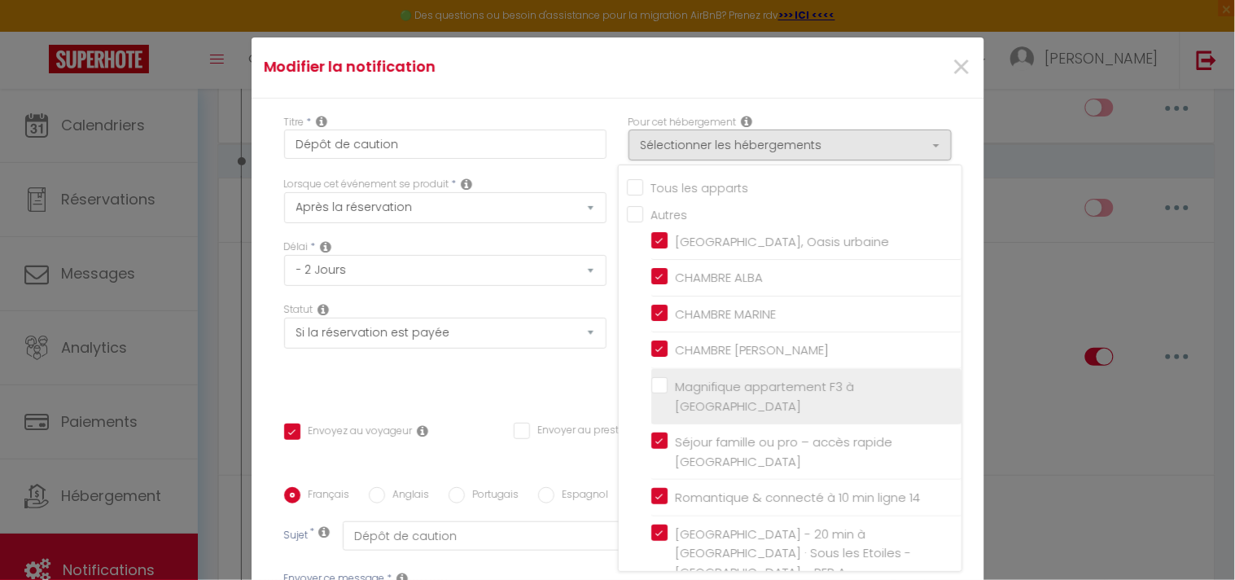
click at [668, 383] on label "Magnifique appartement F3 à [GEOGRAPHIC_DATA]" at bounding box center [809, 396] width 283 height 38
click at [651, 388] on input "Magnifique appartement F3 à [GEOGRAPHIC_DATA]" at bounding box center [806, 396] width 310 height 16
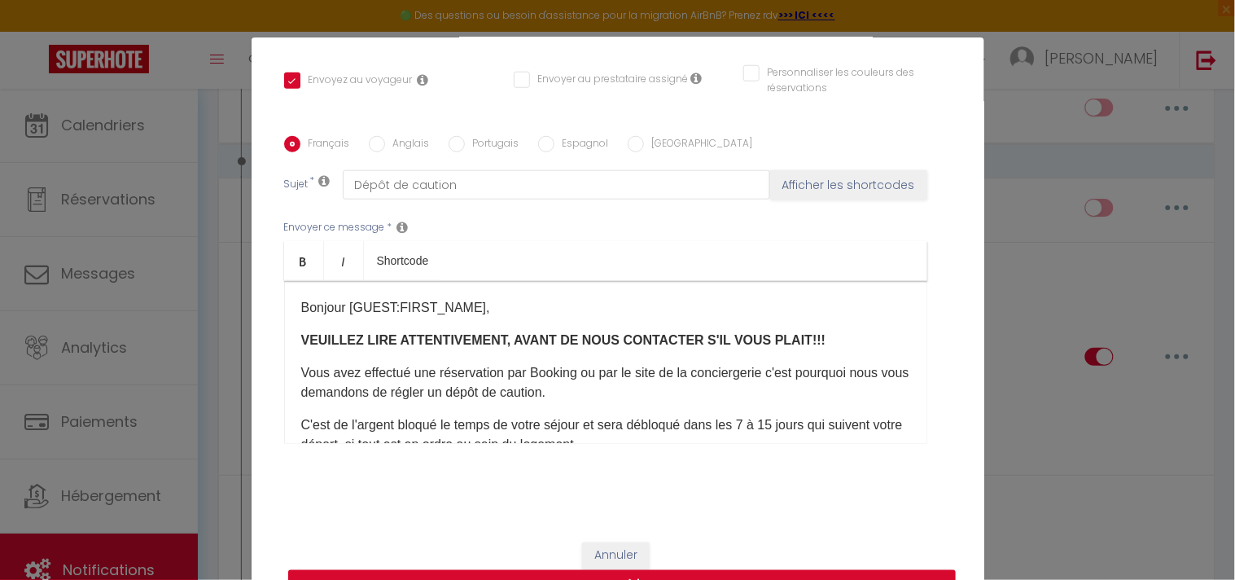
scroll to position [73, 0]
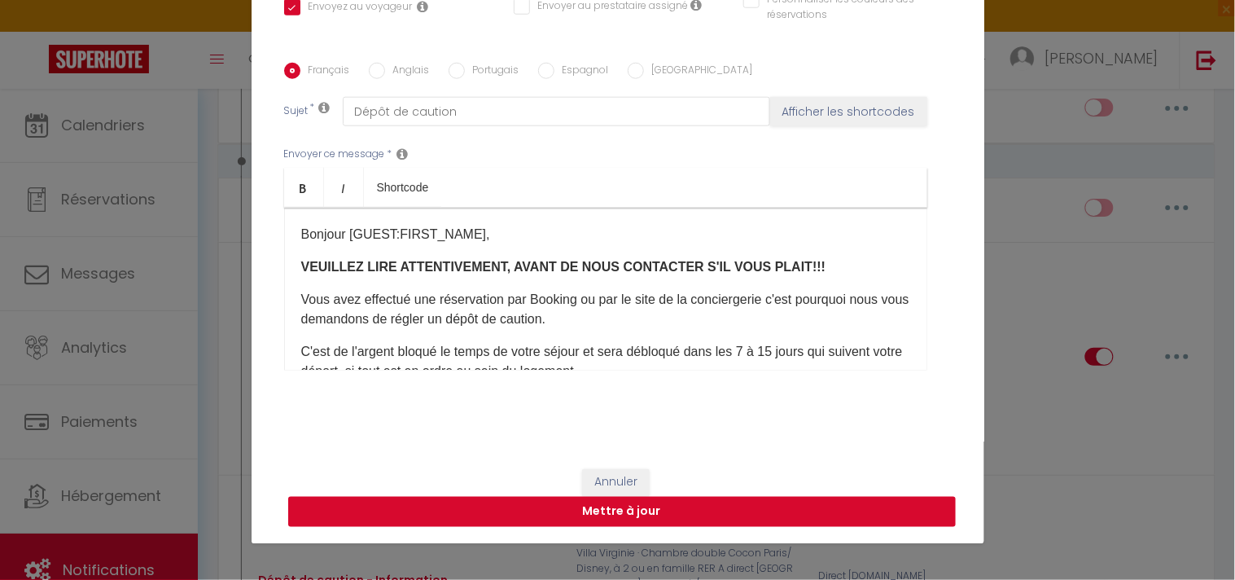
click at [651, 514] on button "Mettre à jour" at bounding box center [622, 512] width 668 height 31
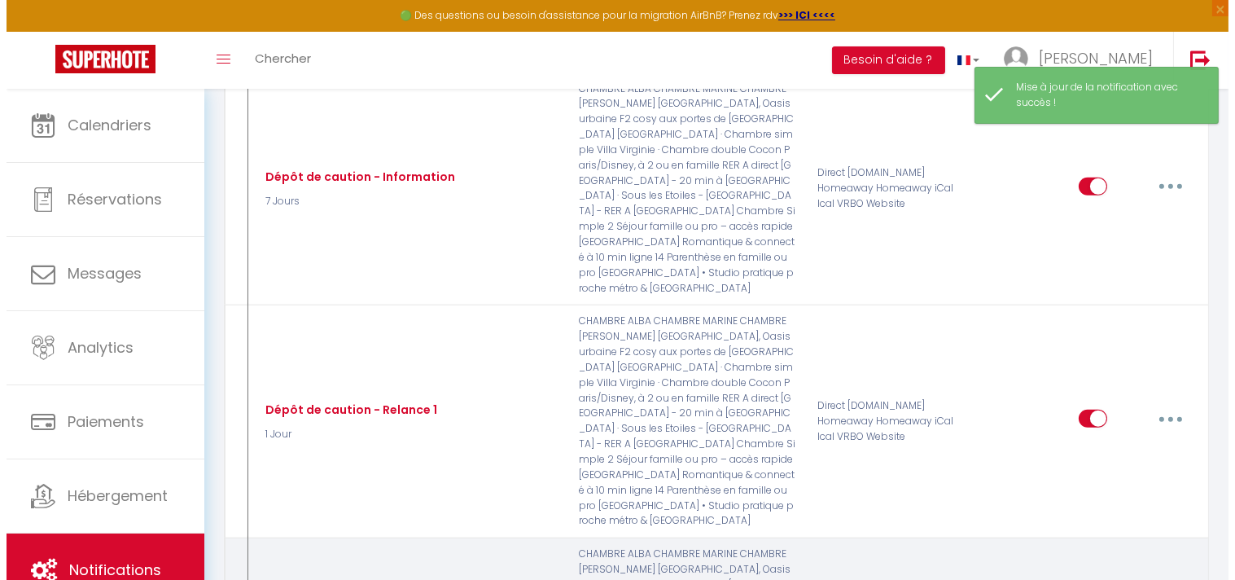
scroll to position [1809, 0]
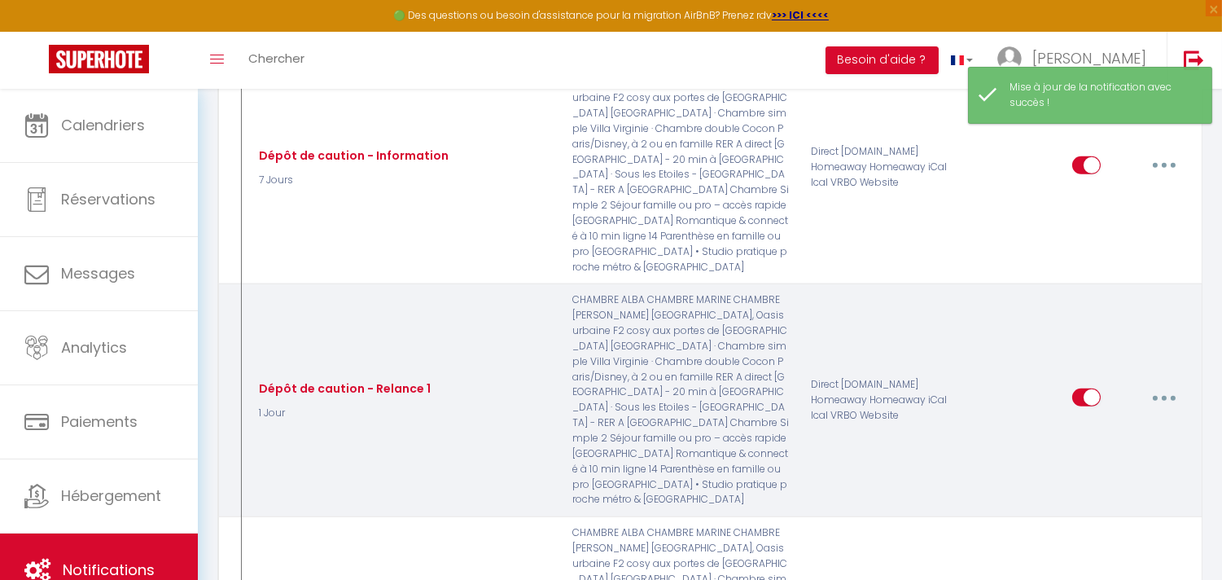
click at [1171, 384] on button "button" at bounding box center [1165, 397] width 46 height 26
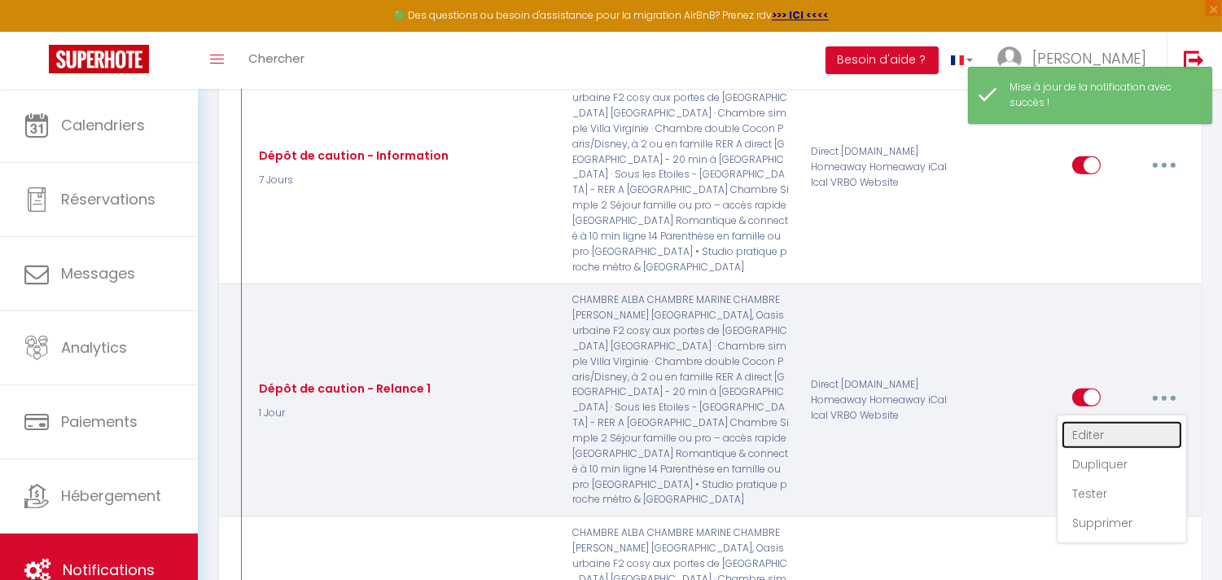
click at [1097, 421] on link "Editer" at bounding box center [1122, 435] width 121 height 28
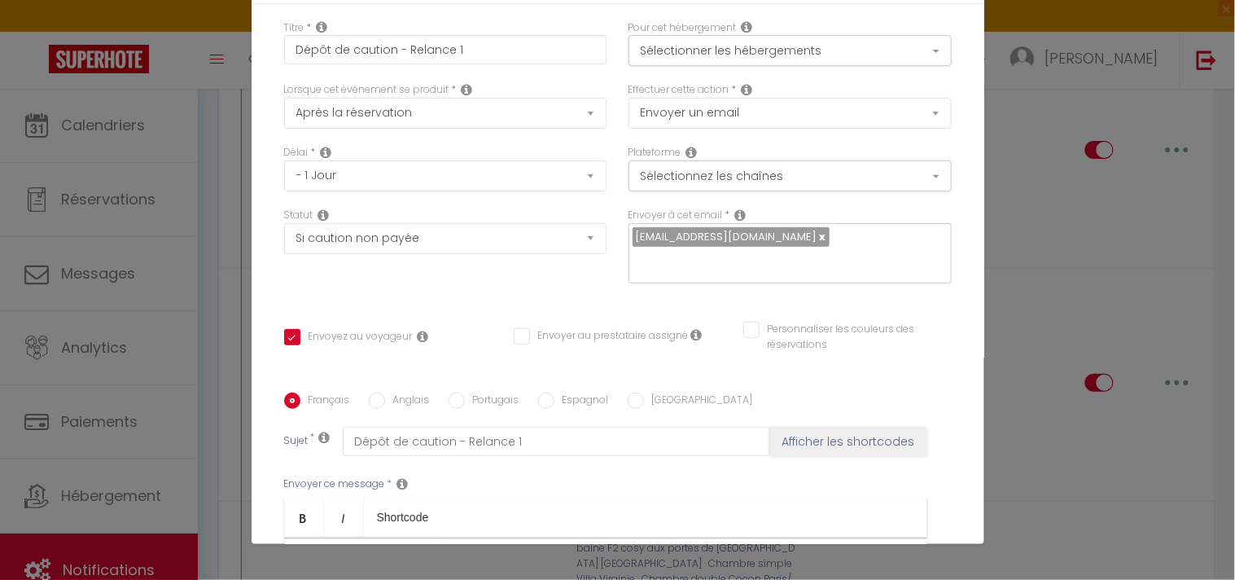
scroll to position [0, 0]
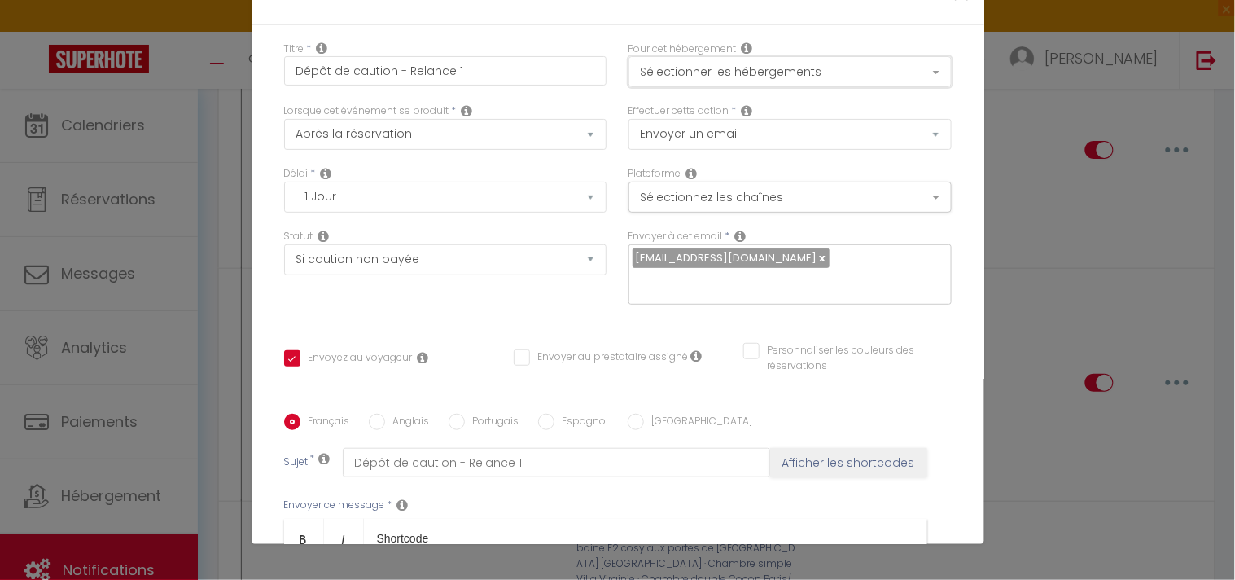
click at [804, 67] on button "Sélectionner les hébergements" at bounding box center [790, 71] width 323 height 31
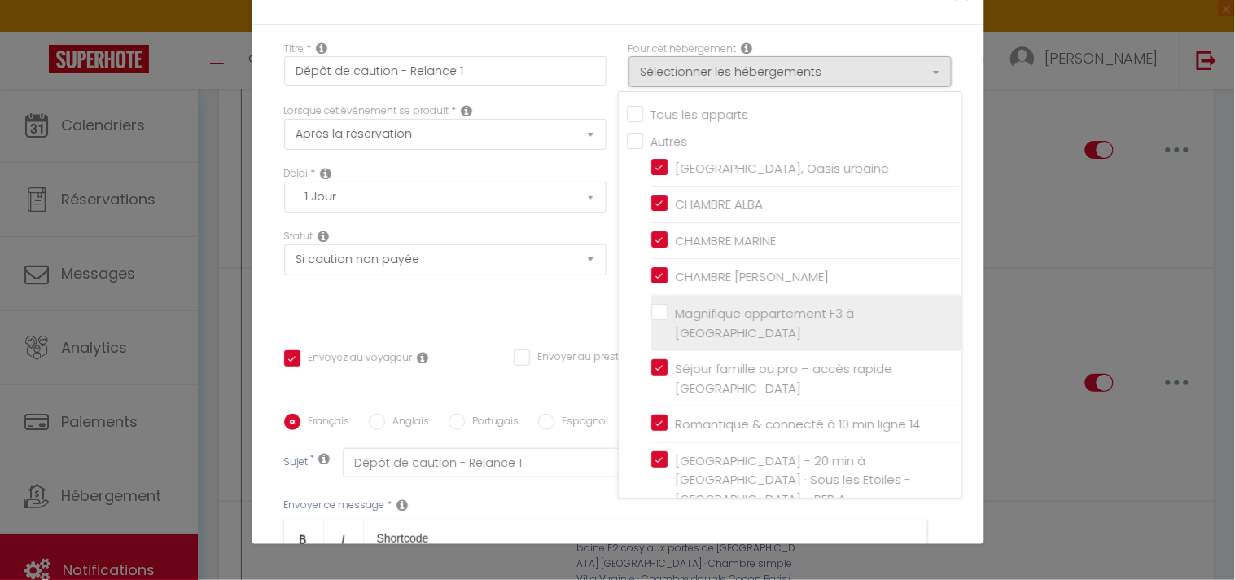
click at [653, 315] on input "Magnifique appartement F3 à [GEOGRAPHIC_DATA]" at bounding box center [806, 323] width 310 height 16
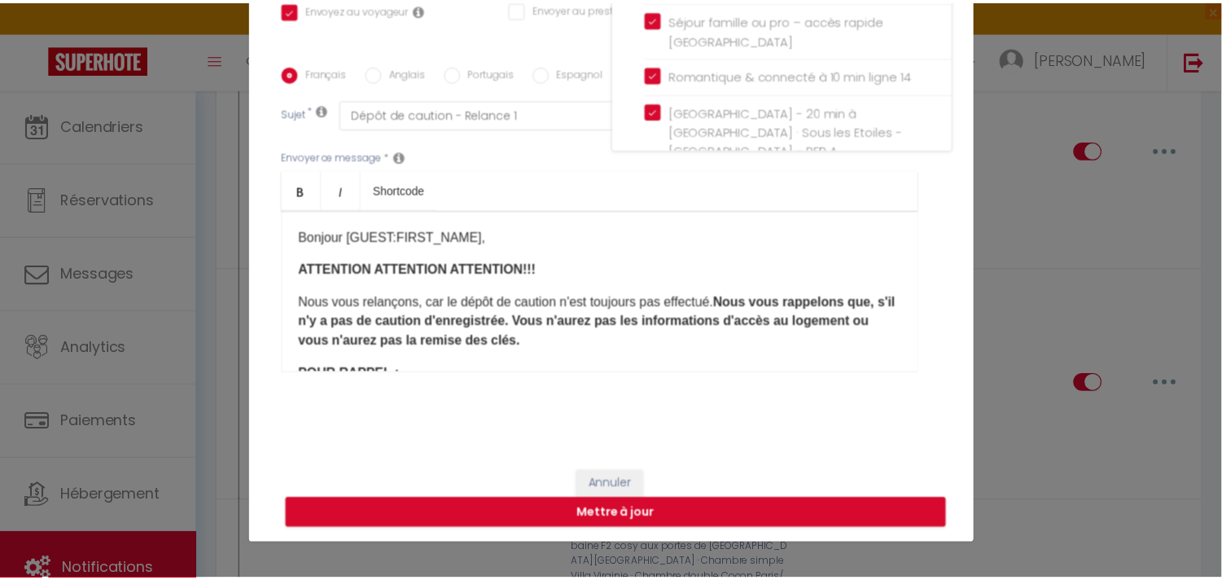
scroll to position [351, 0]
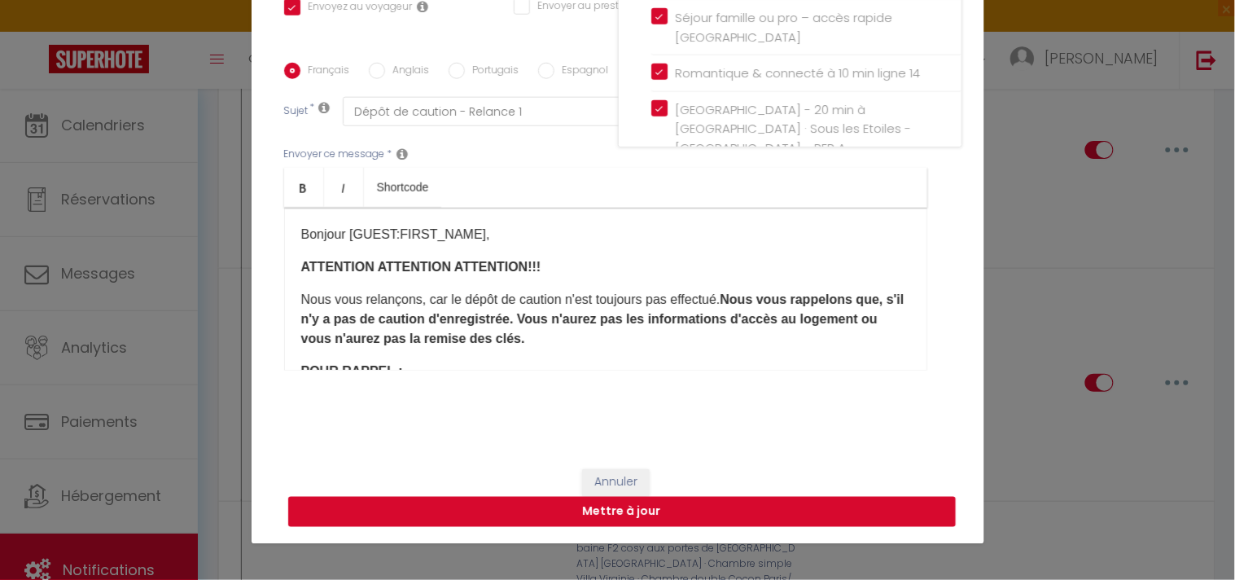
click at [511, 508] on button "Mettre à jour" at bounding box center [622, 512] width 668 height 31
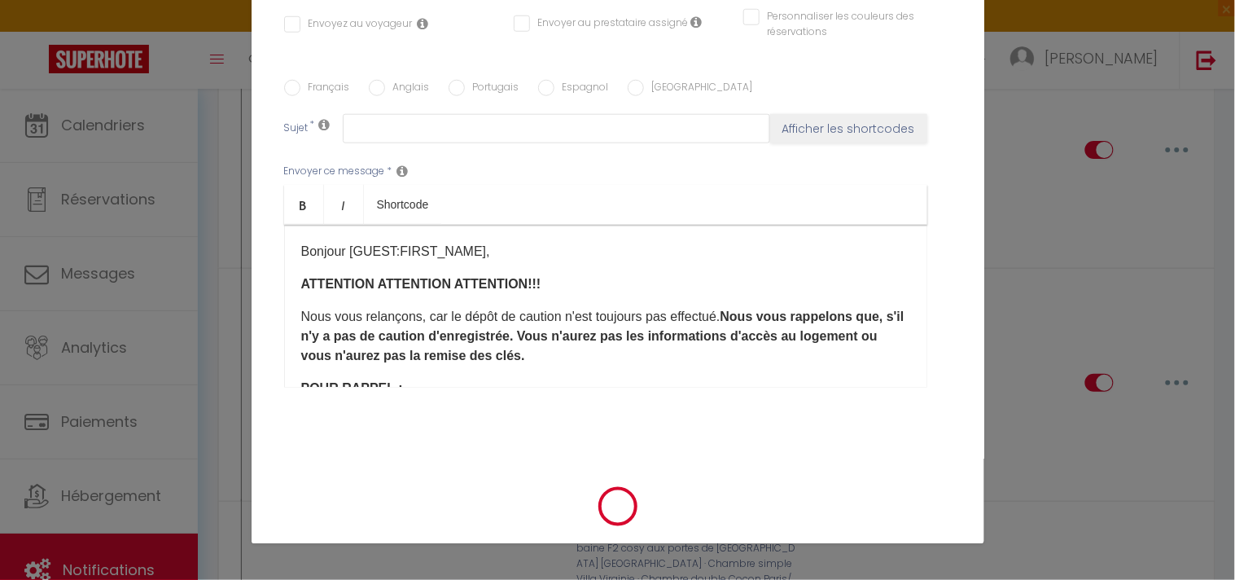
scroll to position [0, 0]
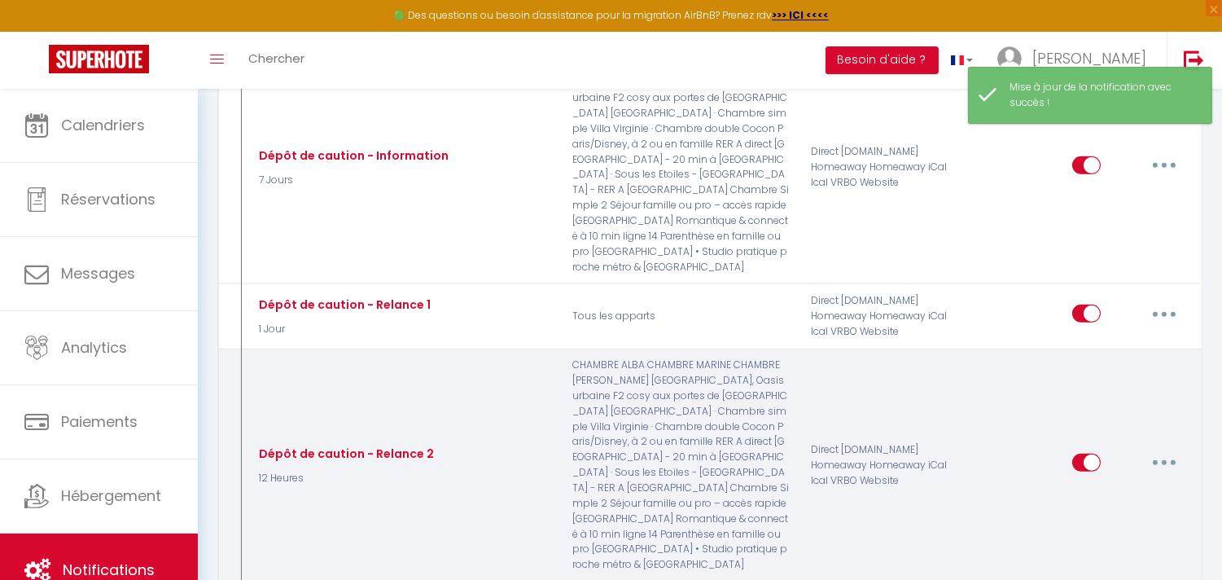
click at [1158, 450] on button "button" at bounding box center [1165, 463] width 46 height 26
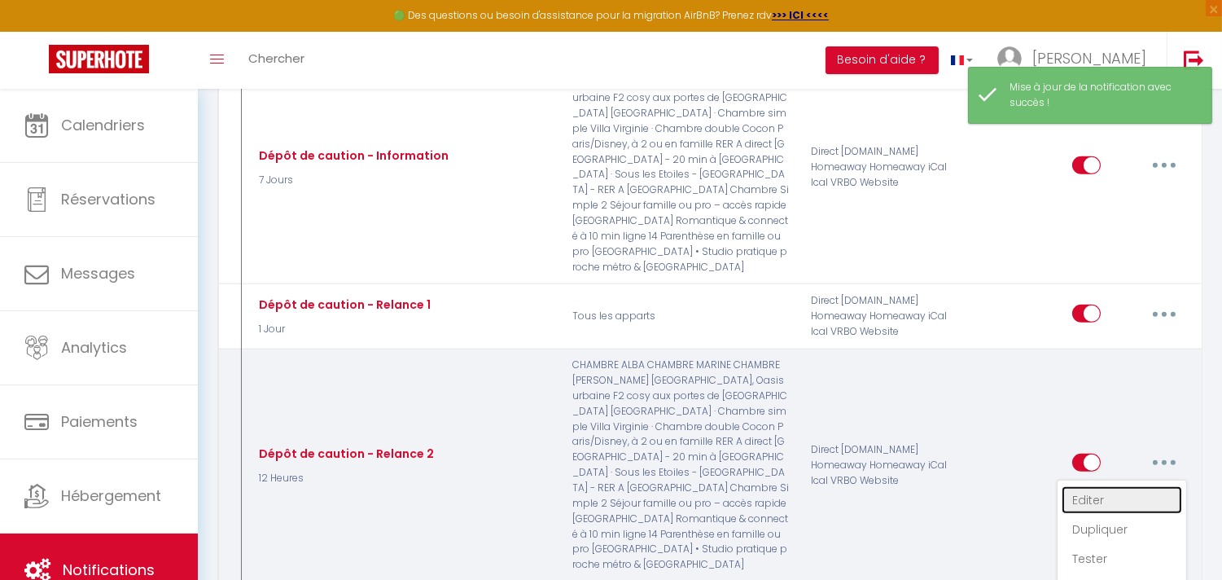
click at [1097, 486] on link "Editer" at bounding box center [1122, 500] width 121 height 28
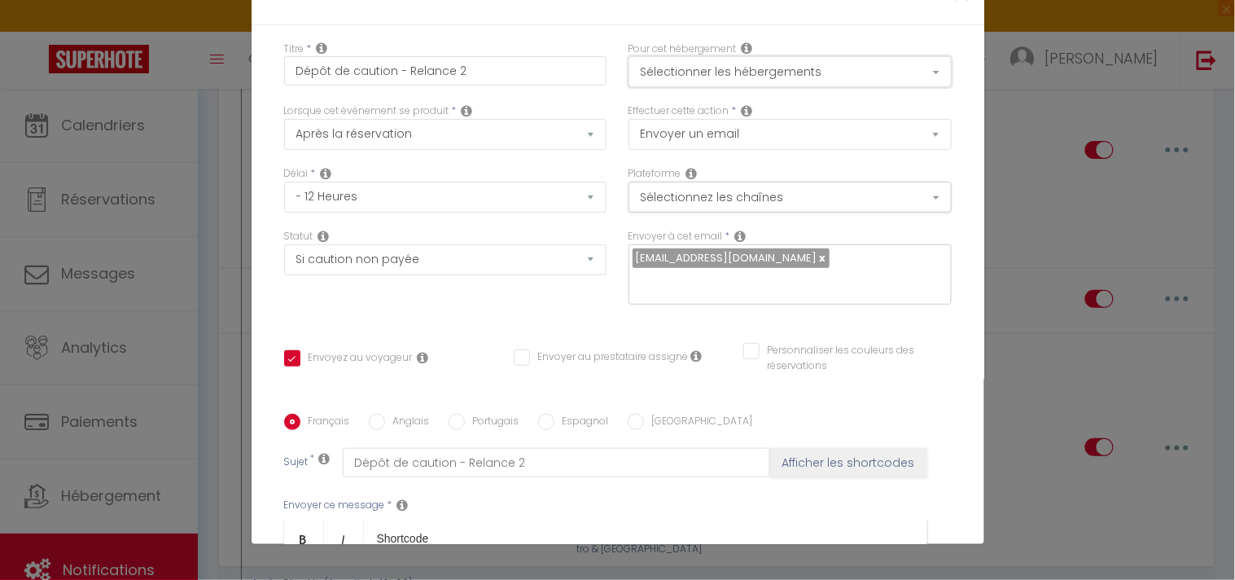
click at [896, 69] on button "Sélectionner les hébergements" at bounding box center [790, 71] width 323 height 31
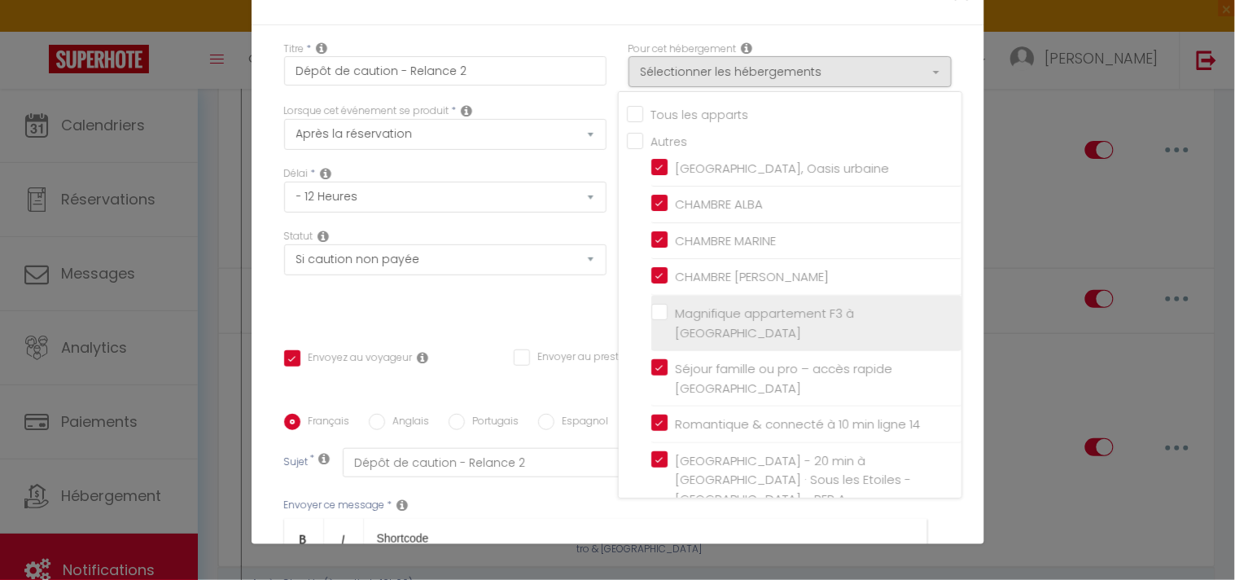
click at [668, 313] on label "Magnifique appartement F3 à [GEOGRAPHIC_DATA]" at bounding box center [809, 323] width 283 height 38
click at [651, 315] on input "Magnifique appartement F3 à [GEOGRAPHIC_DATA]" at bounding box center [806, 323] width 310 height 16
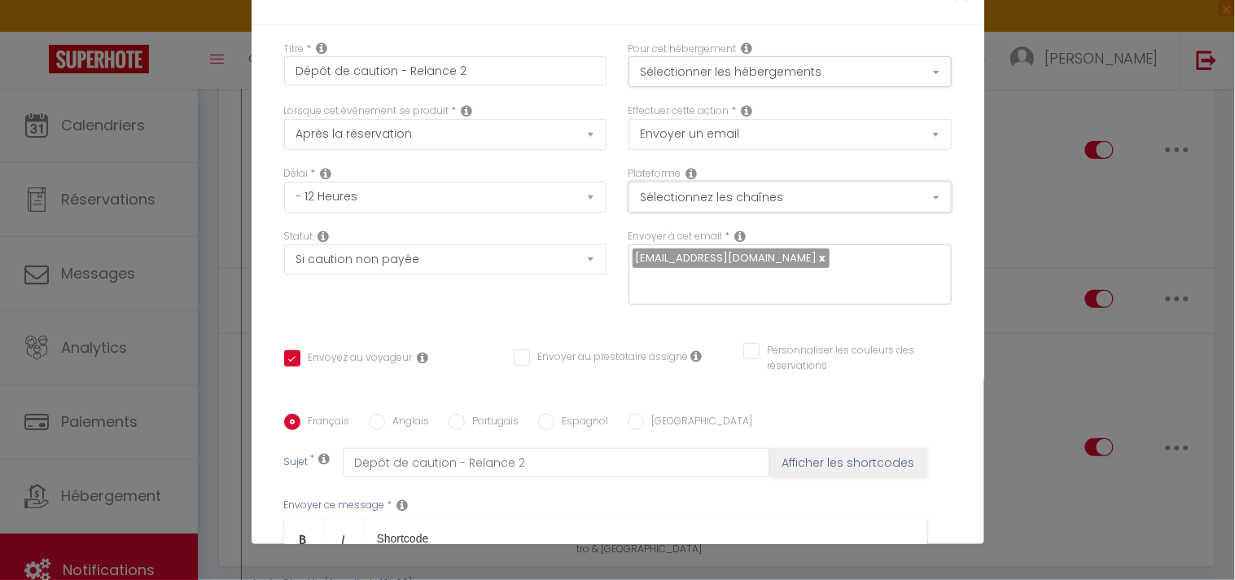
click at [744, 195] on button "Sélectionnez les chaînes" at bounding box center [790, 197] width 323 height 31
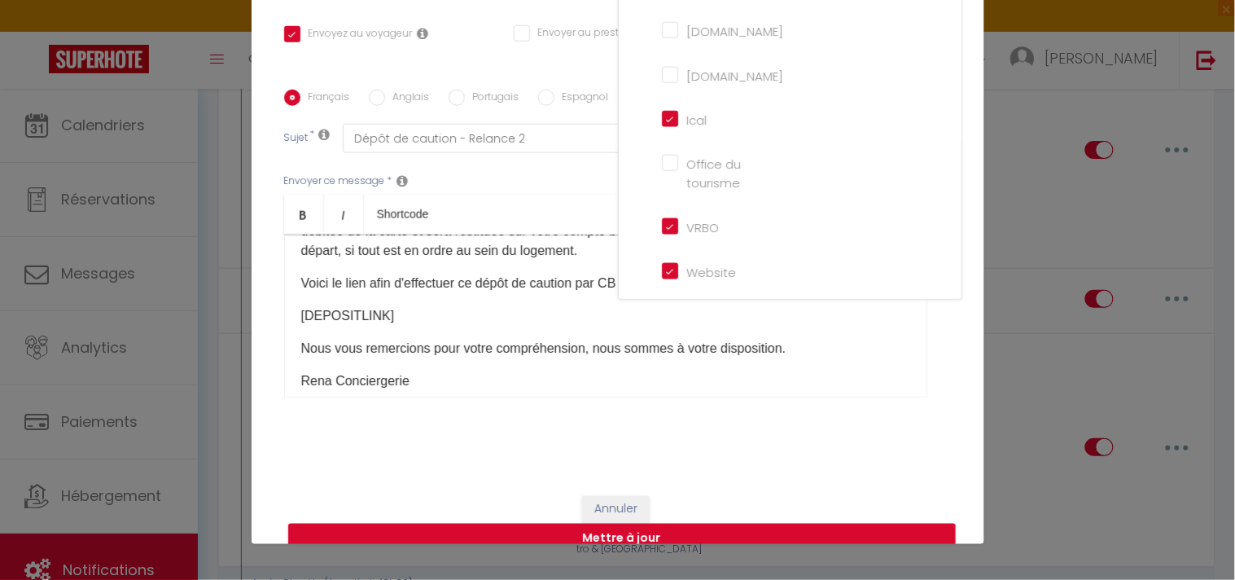
scroll to position [351, 0]
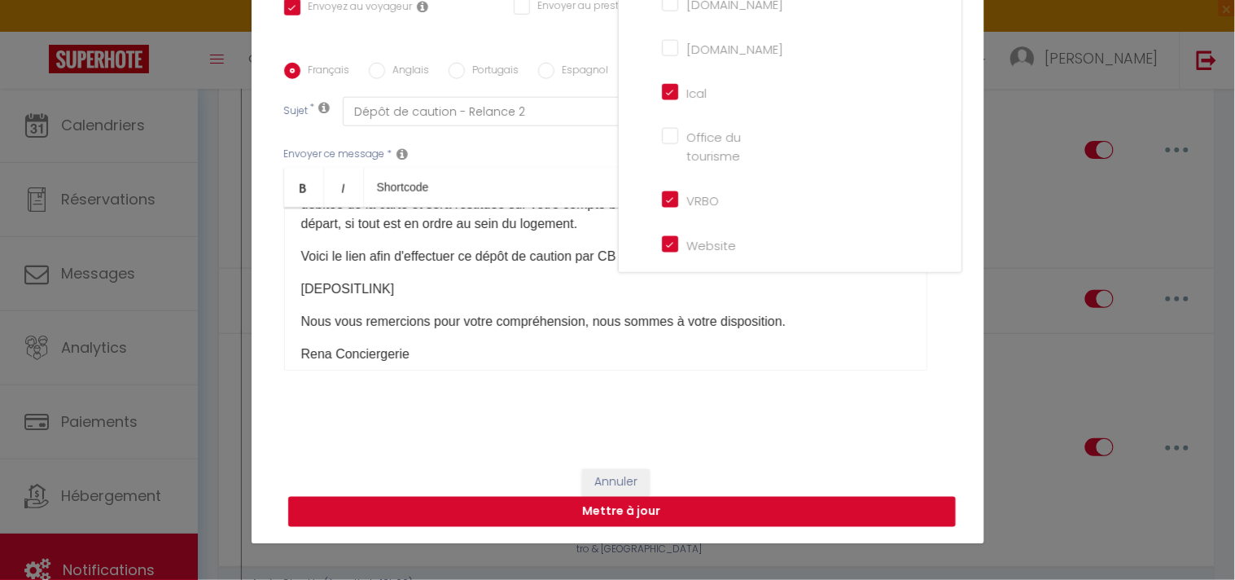
click at [541, 506] on button "Mettre à jour" at bounding box center [622, 512] width 668 height 31
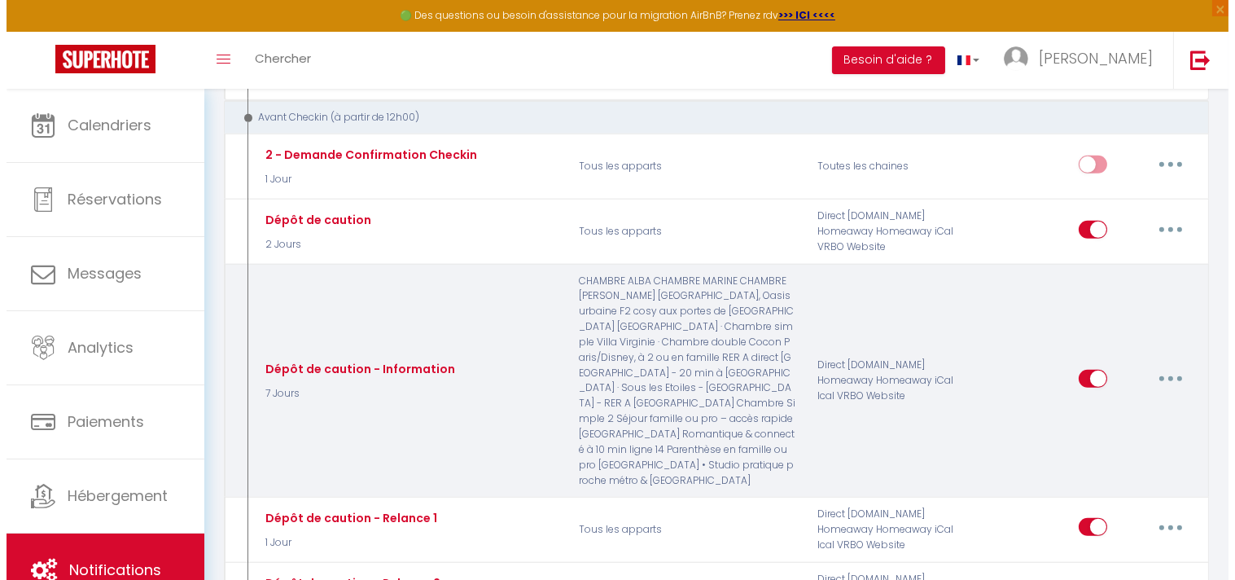
scroll to position [1629, 0]
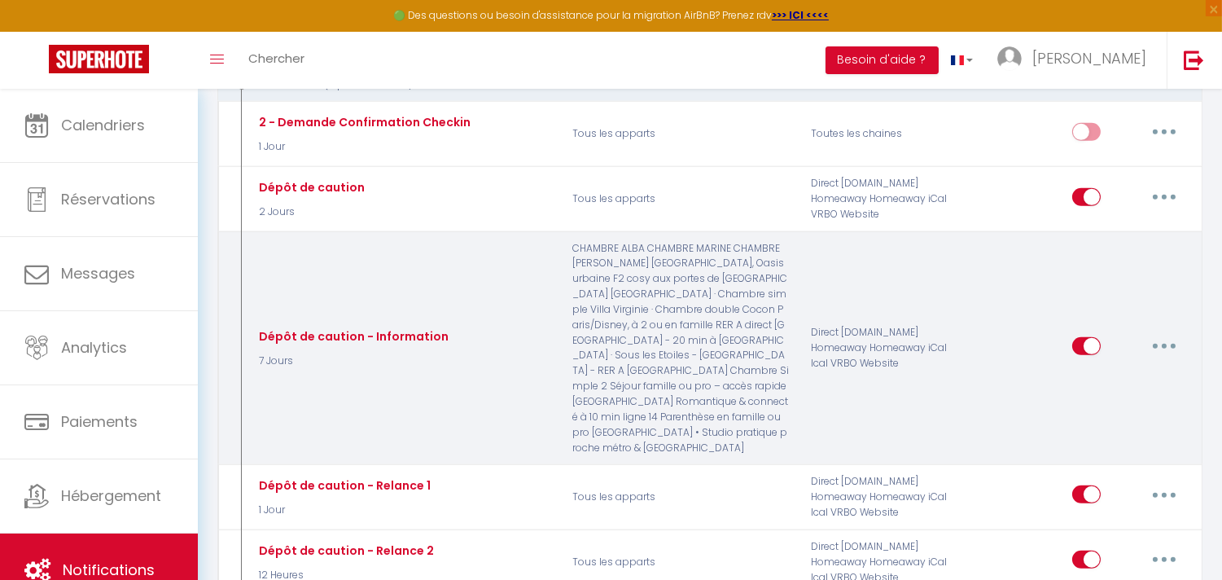
click at [1167, 333] on button "button" at bounding box center [1165, 346] width 46 height 26
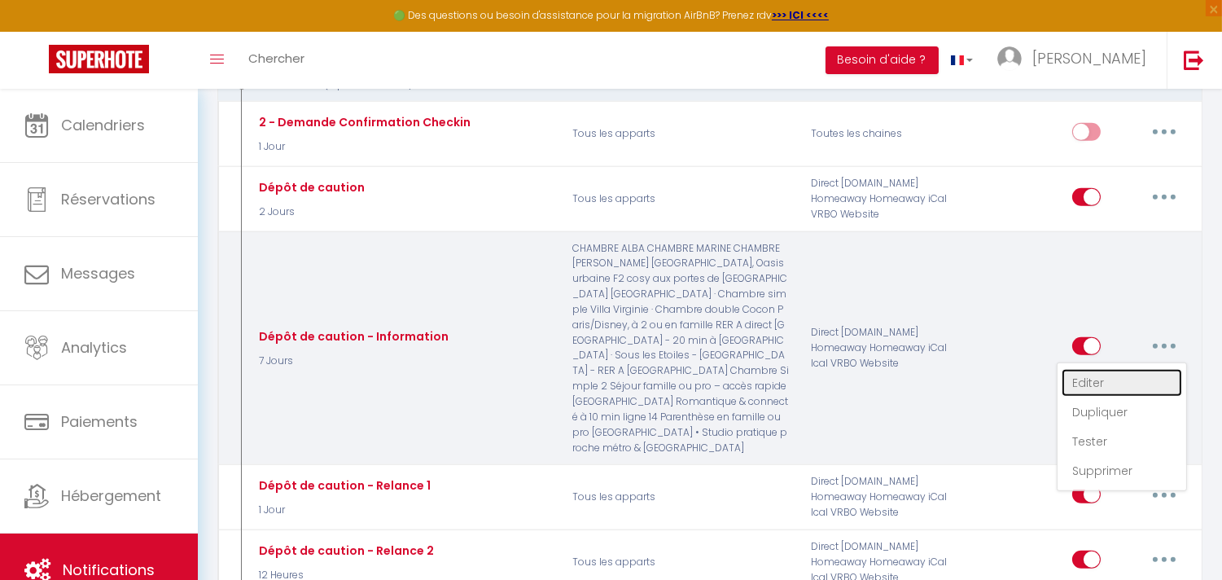
click at [1102, 369] on link "Editer" at bounding box center [1122, 383] width 121 height 28
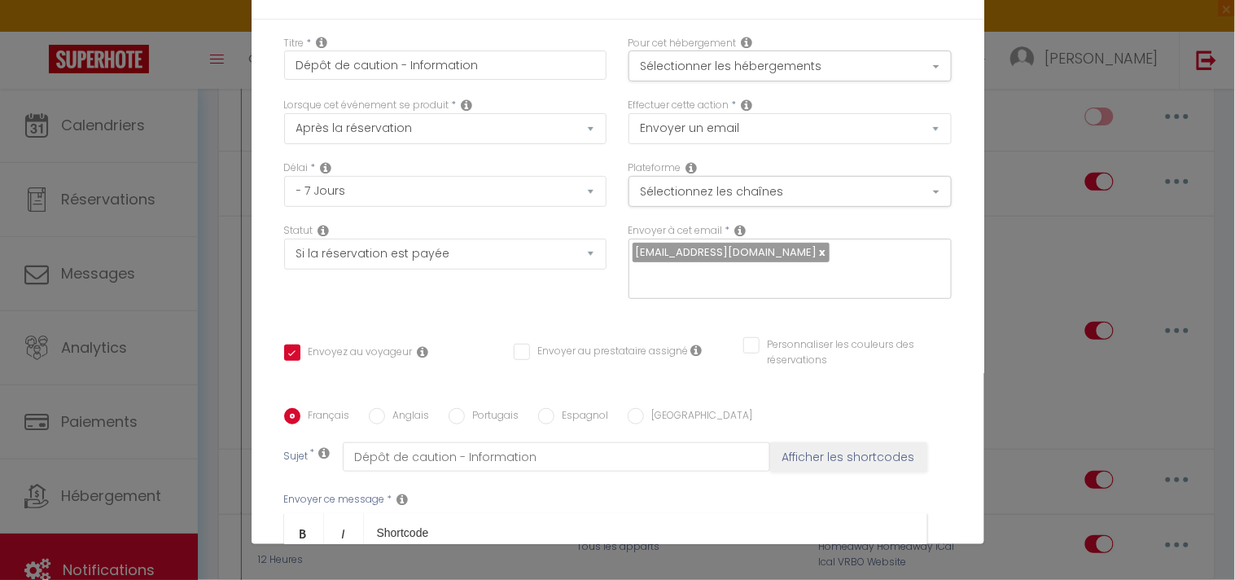
scroll to position [0, 0]
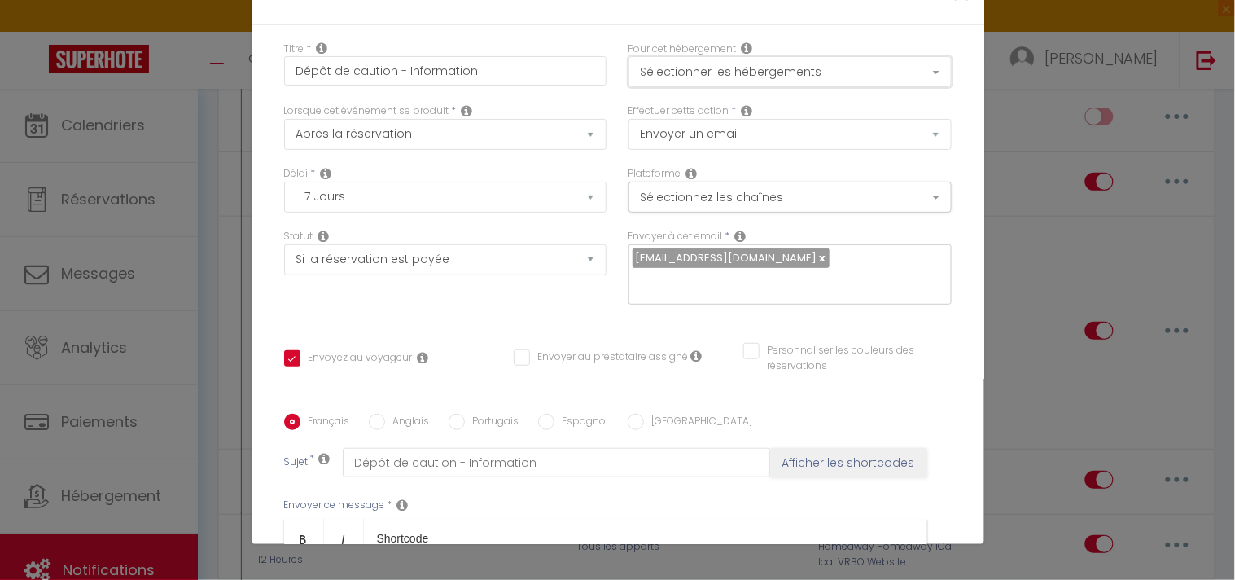
click at [837, 71] on button "Sélectionner les hébergements" at bounding box center [790, 71] width 323 height 31
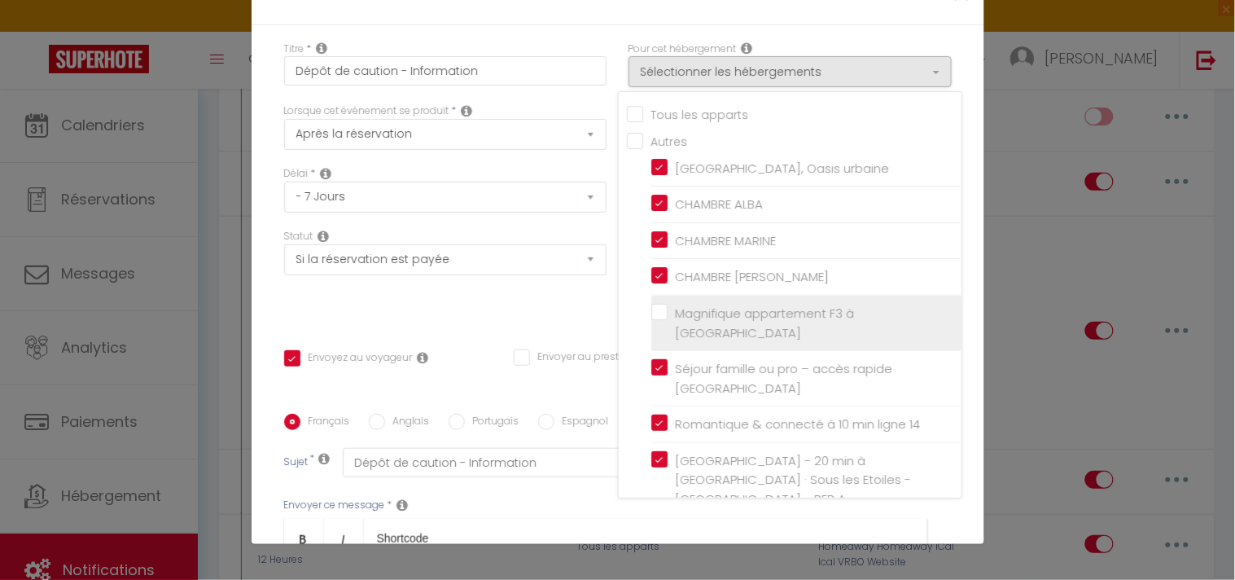
click at [651, 315] on input "Magnifique appartement F3 à [GEOGRAPHIC_DATA]" at bounding box center [806, 323] width 310 height 16
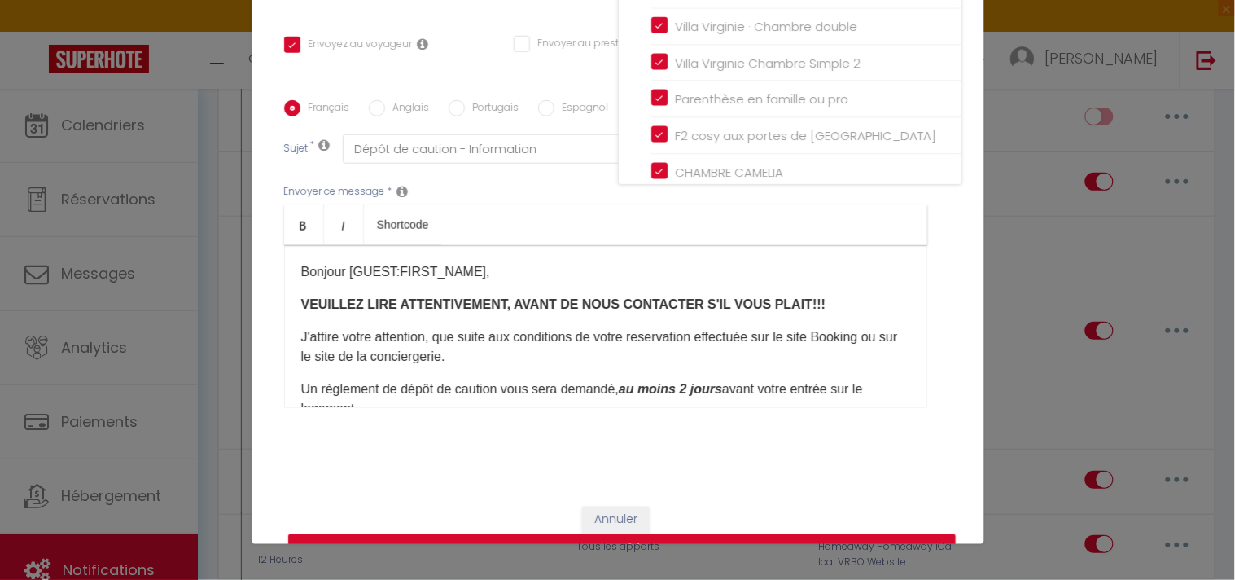
scroll to position [351, 0]
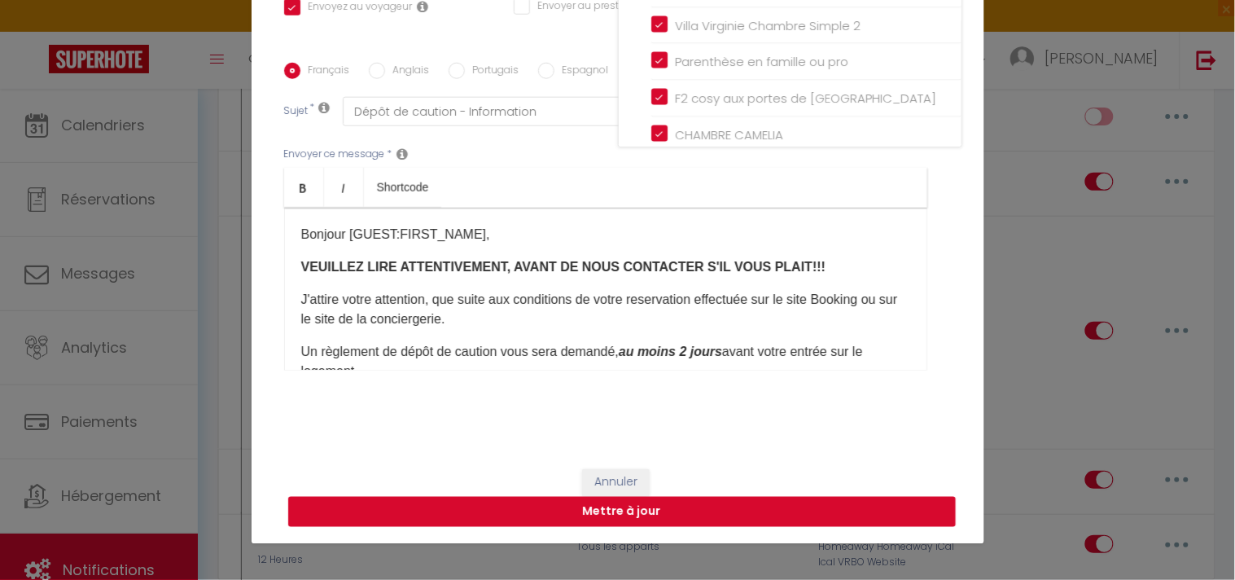
click at [702, 515] on button "Mettre à jour" at bounding box center [622, 512] width 668 height 31
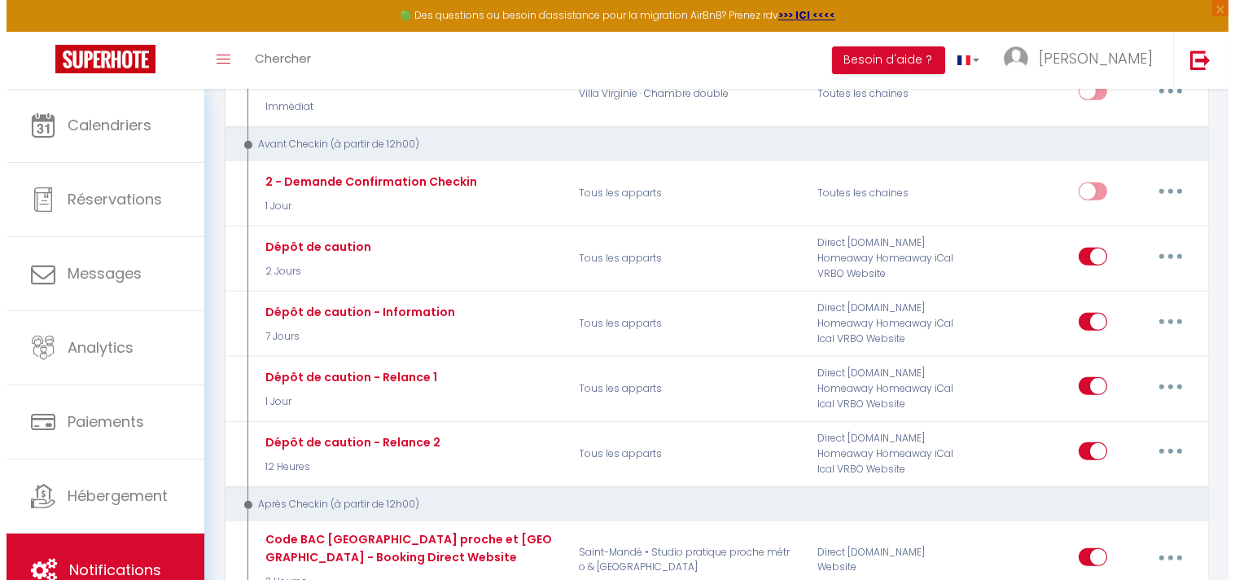
scroll to position [1537, 0]
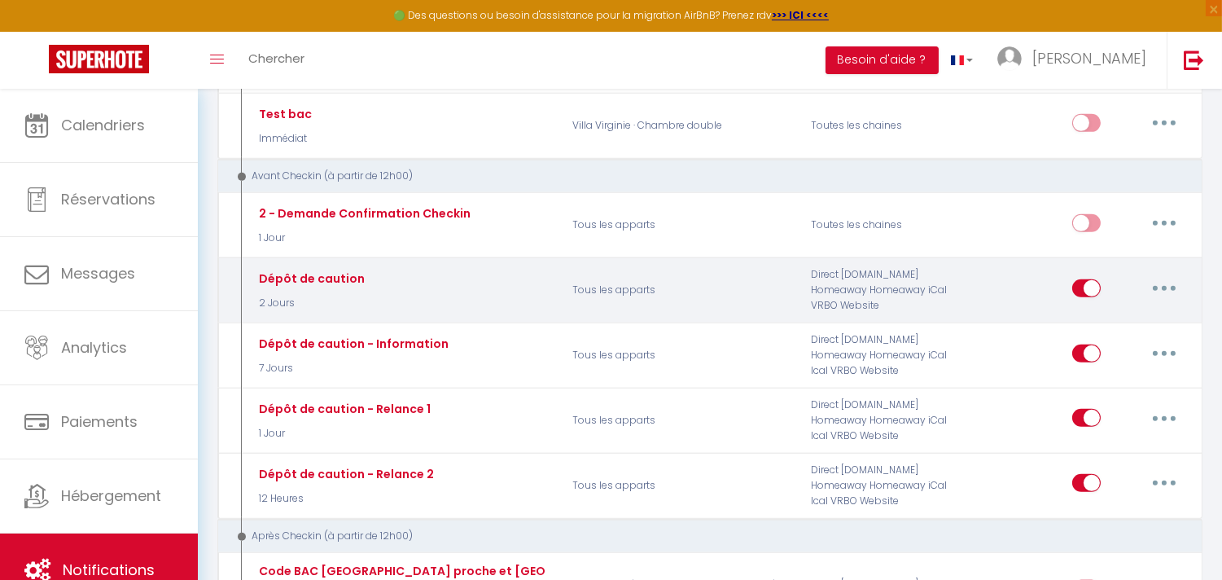
click at [1178, 275] on button "button" at bounding box center [1165, 288] width 46 height 26
click at [1092, 311] on link "Editer" at bounding box center [1122, 325] width 121 height 28
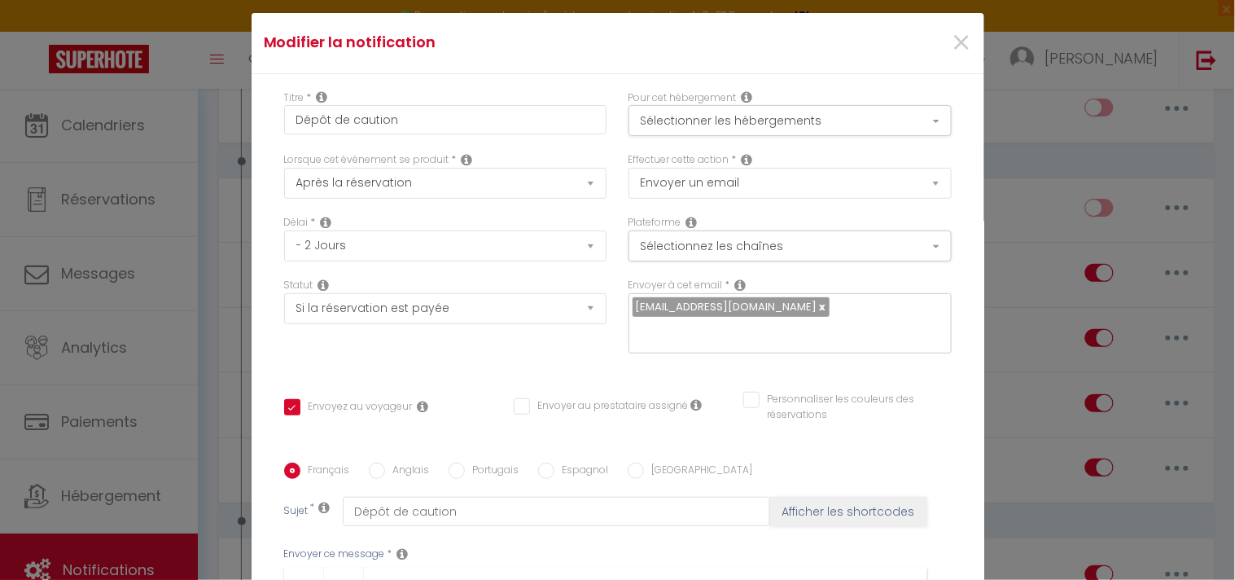
scroll to position [0, 0]
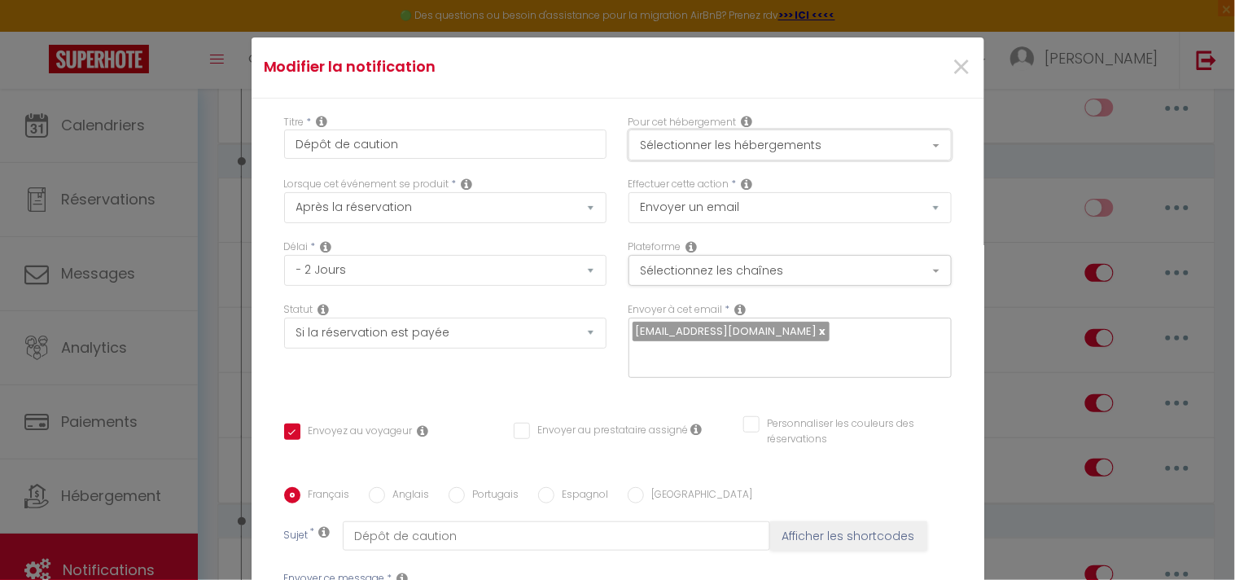
click at [918, 143] on button "Sélectionner les hébergements" at bounding box center [790, 144] width 323 height 31
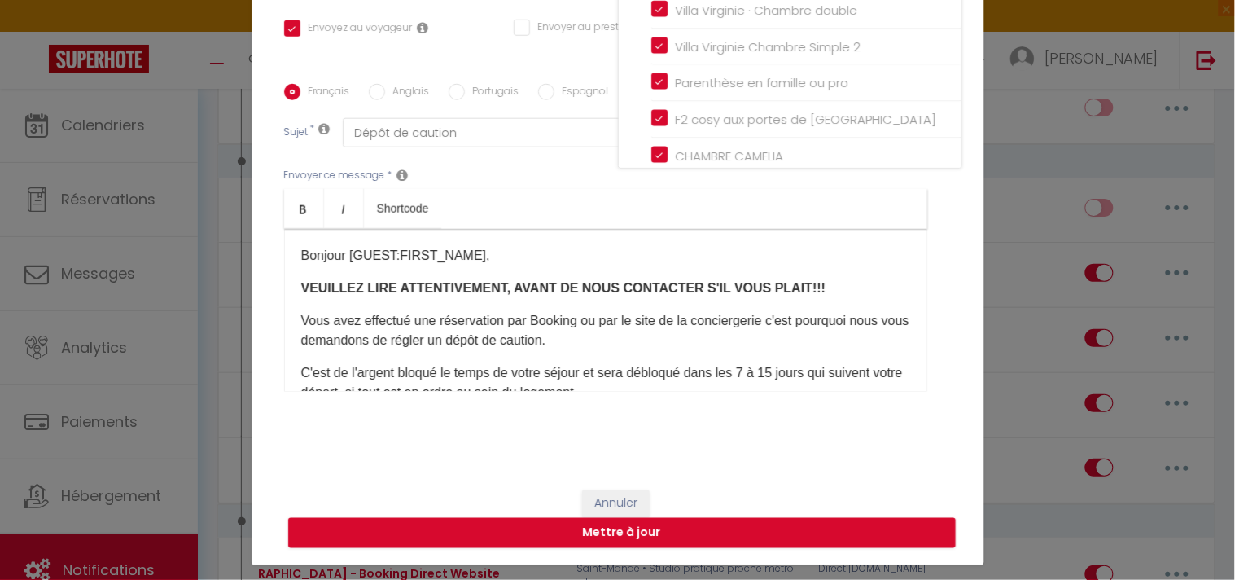
scroll to position [73, 0]
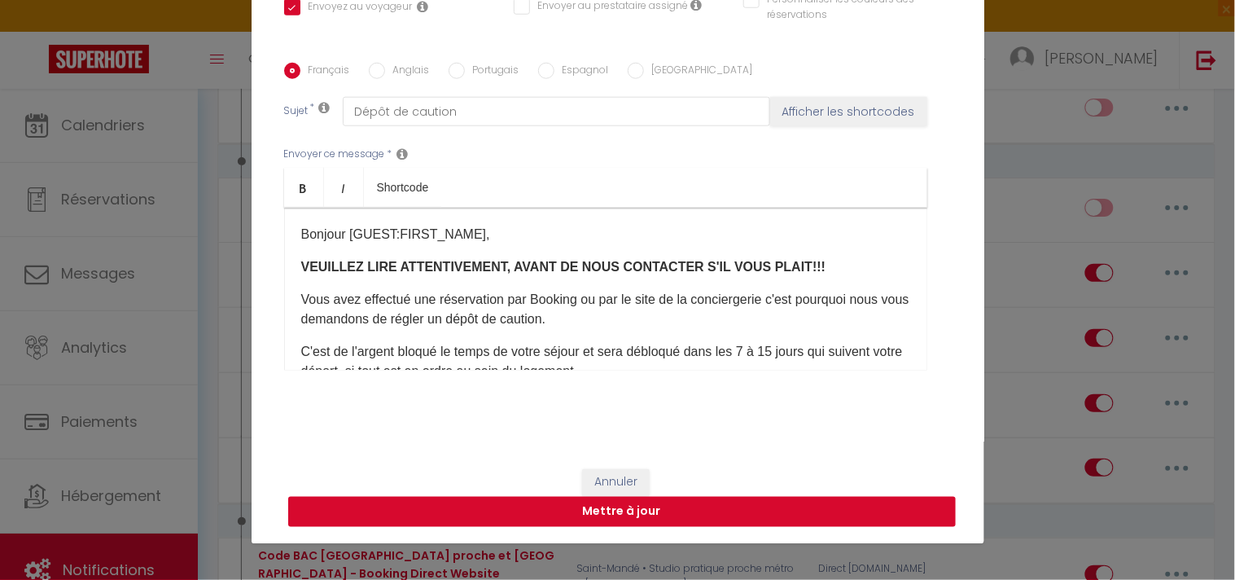
click at [782, 511] on button "Mettre à jour" at bounding box center [622, 512] width 668 height 31
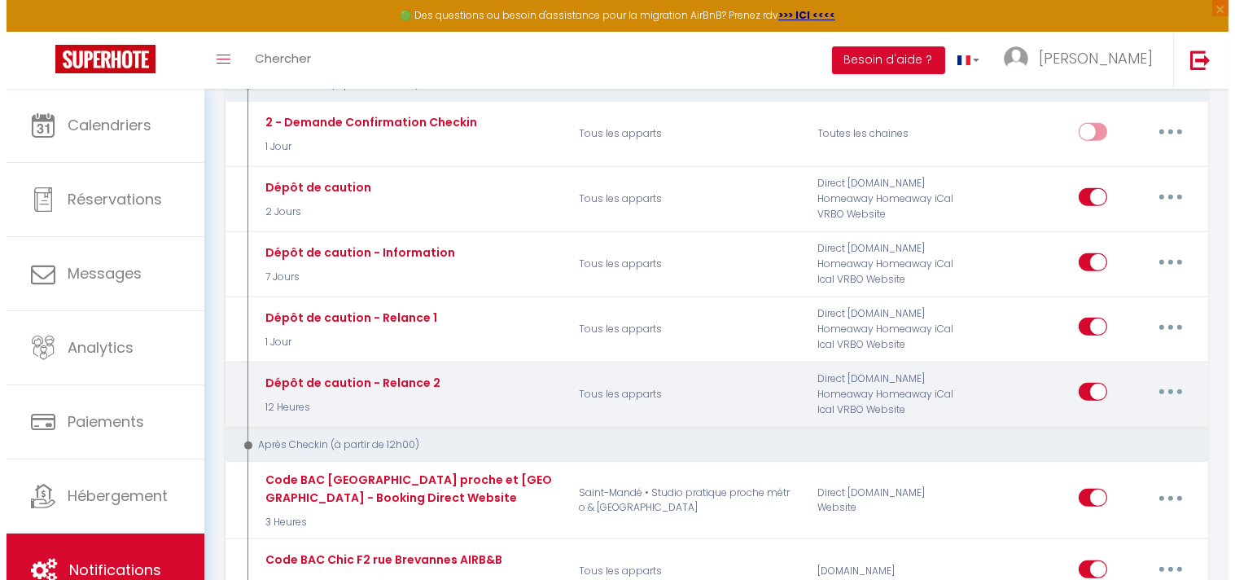
scroll to position [1537, 0]
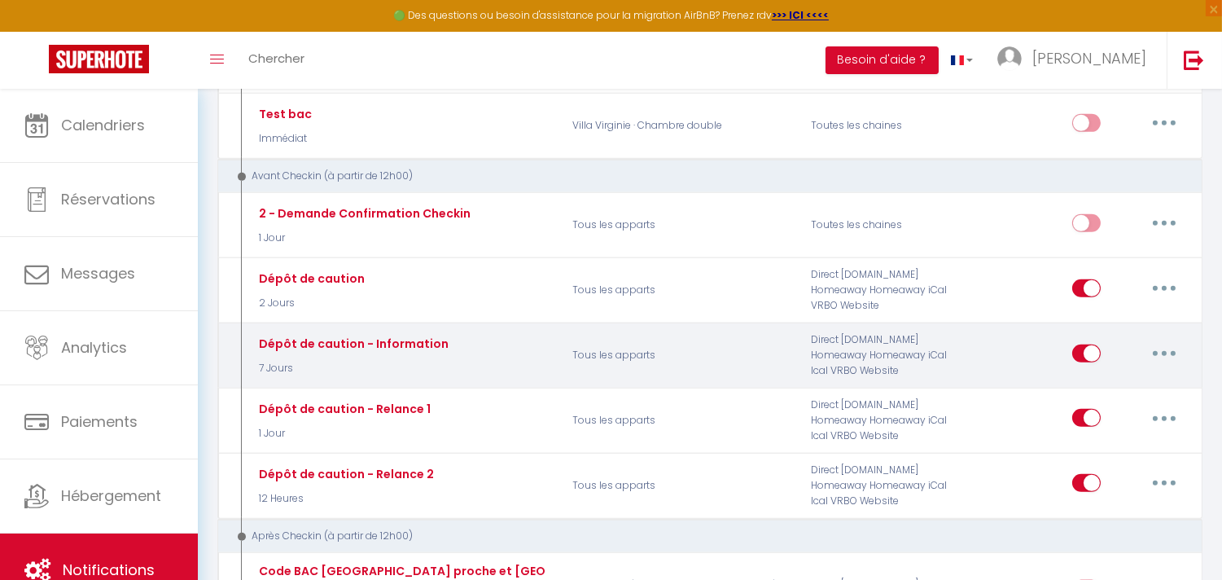
click at [1167, 340] on button "button" at bounding box center [1165, 353] width 46 height 26
click at [1101, 376] on link "Editer" at bounding box center [1122, 390] width 121 height 28
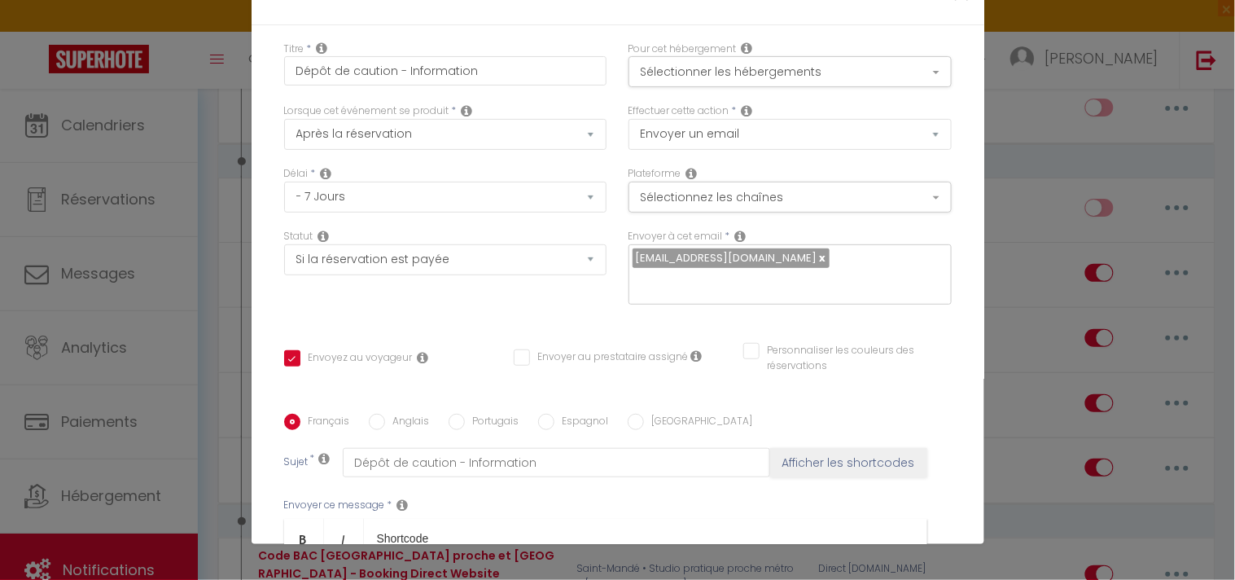
scroll to position [0, 0]
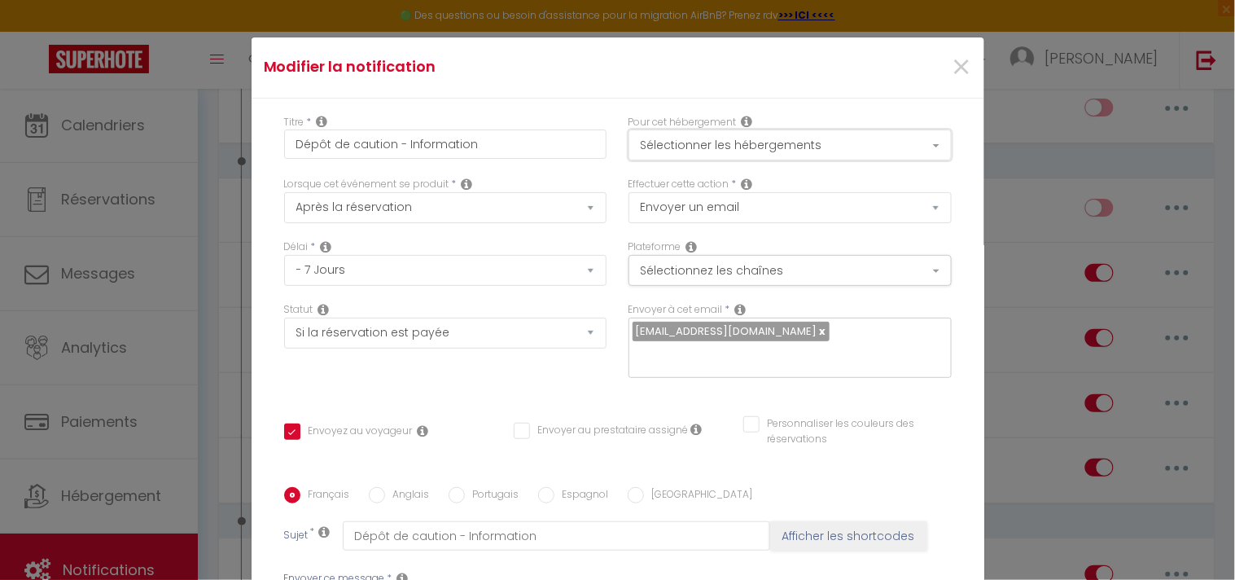
click at [870, 141] on button "Sélectionner les hébergements" at bounding box center [790, 144] width 323 height 31
click at [951, 59] on span "×" at bounding box center [961, 67] width 20 height 49
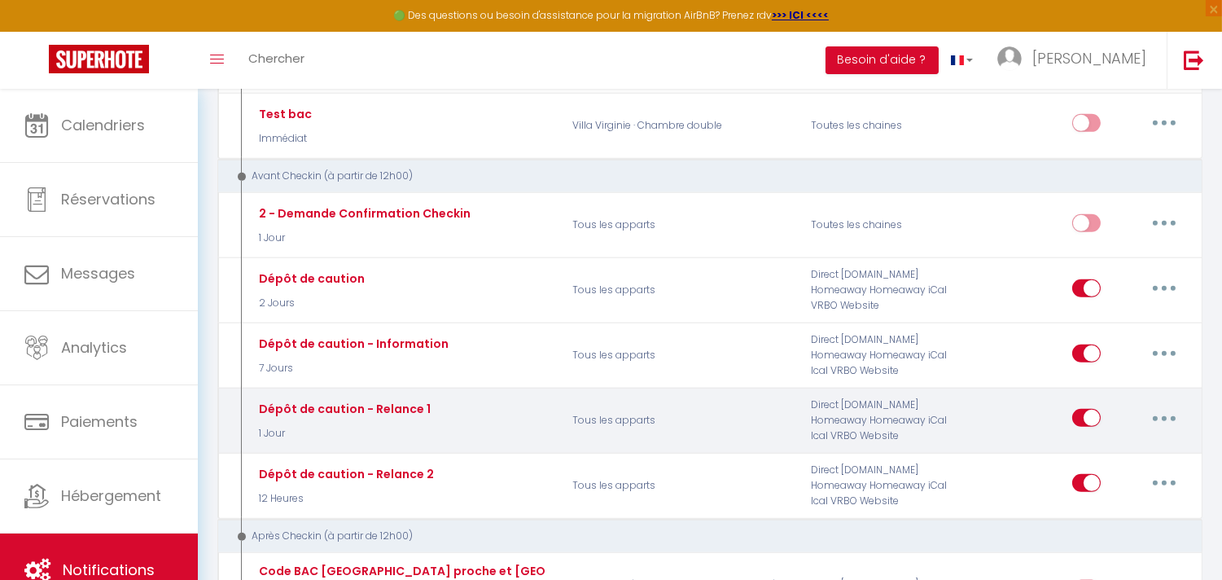
click at [1161, 405] on button "button" at bounding box center [1165, 418] width 46 height 26
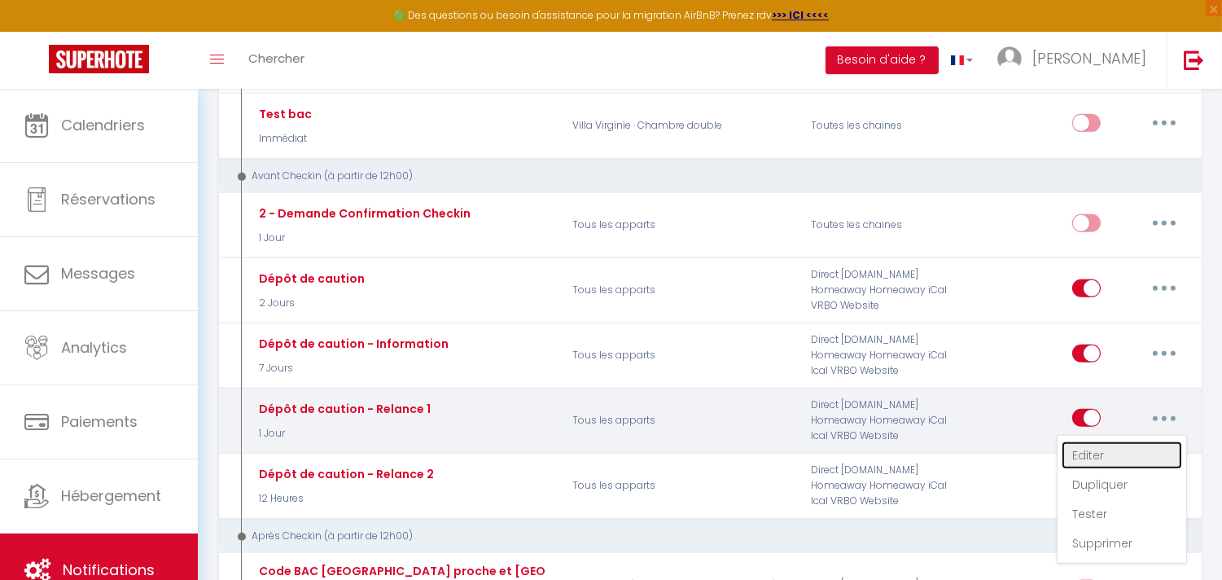
click at [1095, 441] on link "Editer" at bounding box center [1122, 455] width 121 height 28
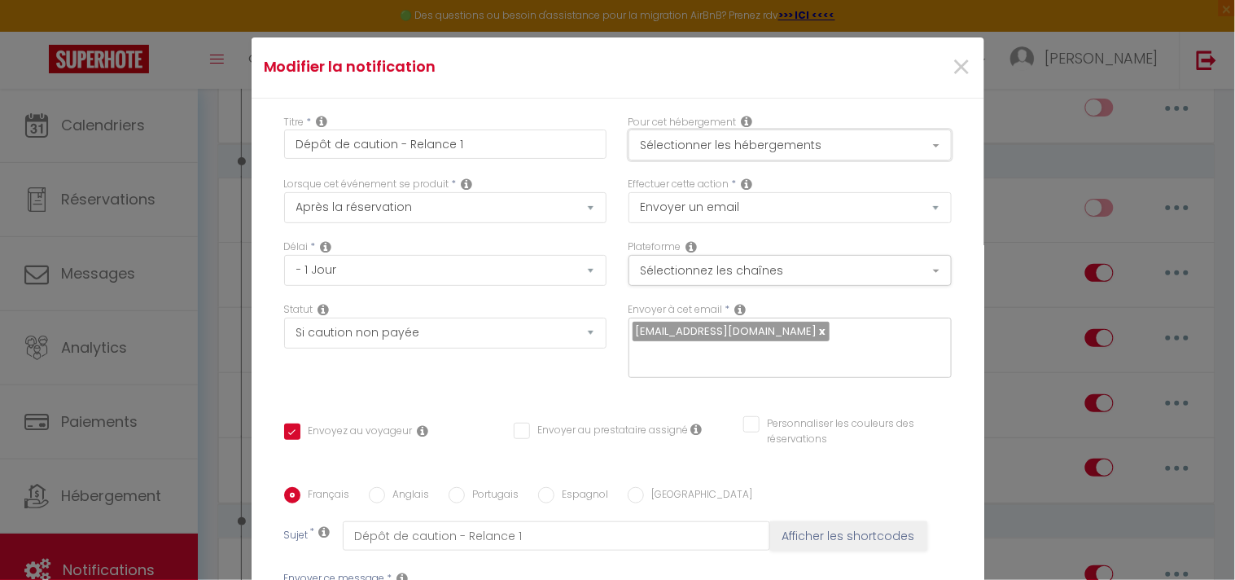
click at [704, 142] on button "Sélectionner les hébergements" at bounding box center [790, 144] width 323 height 31
click at [951, 58] on span "×" at bounding box center [961, 67] width 20 height 49
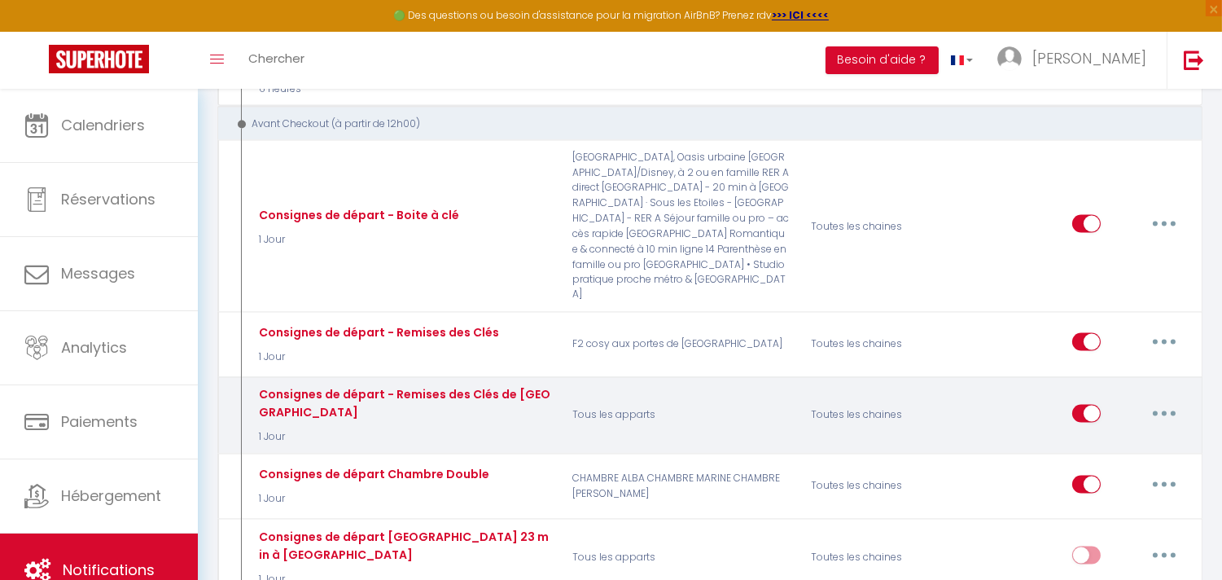
scroll to position [5248, 0]
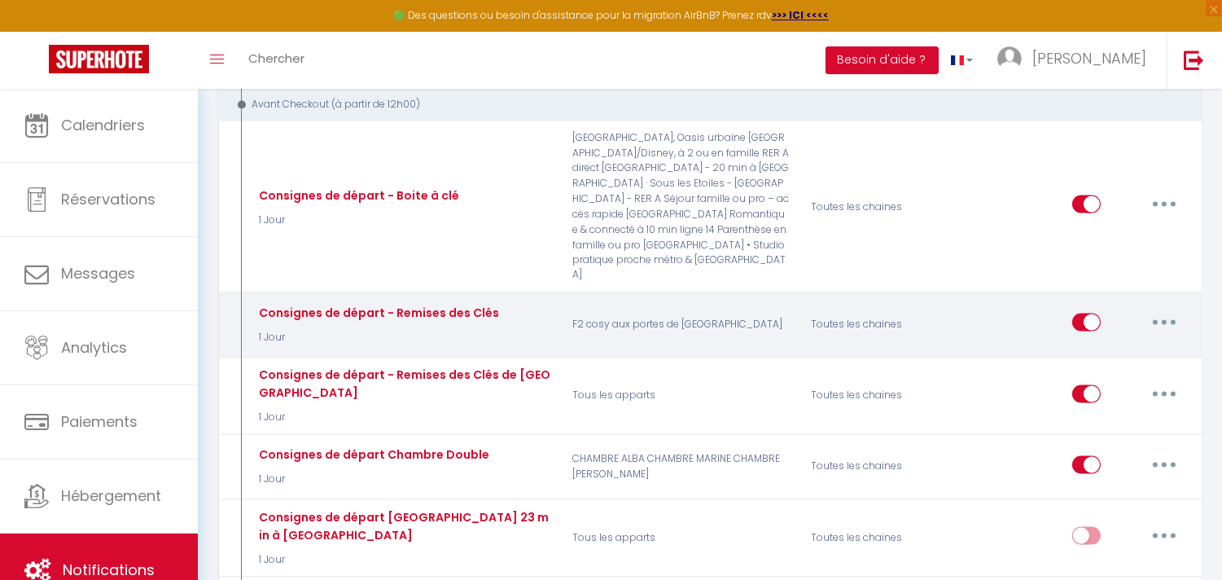
click at [1165, 309] on button "button" at bounding box center [1165, 322] width 46 height 26
click at [1094, 346] on link "Editer" at bounding box center [1122, 360] width 121 height 28
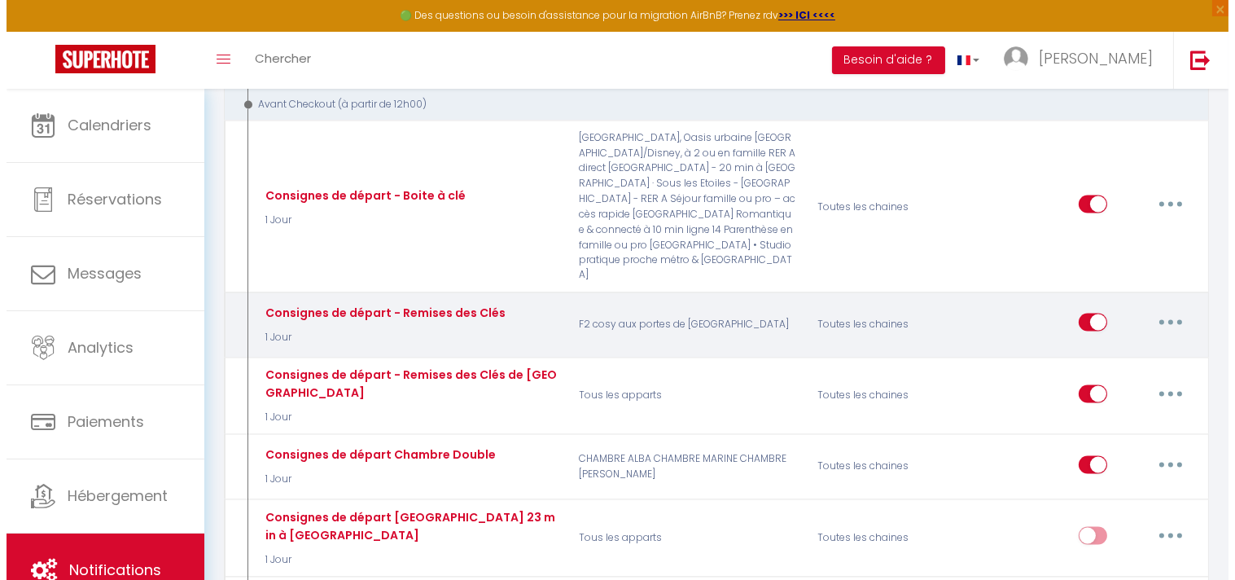
scroll to position [5236, 0]
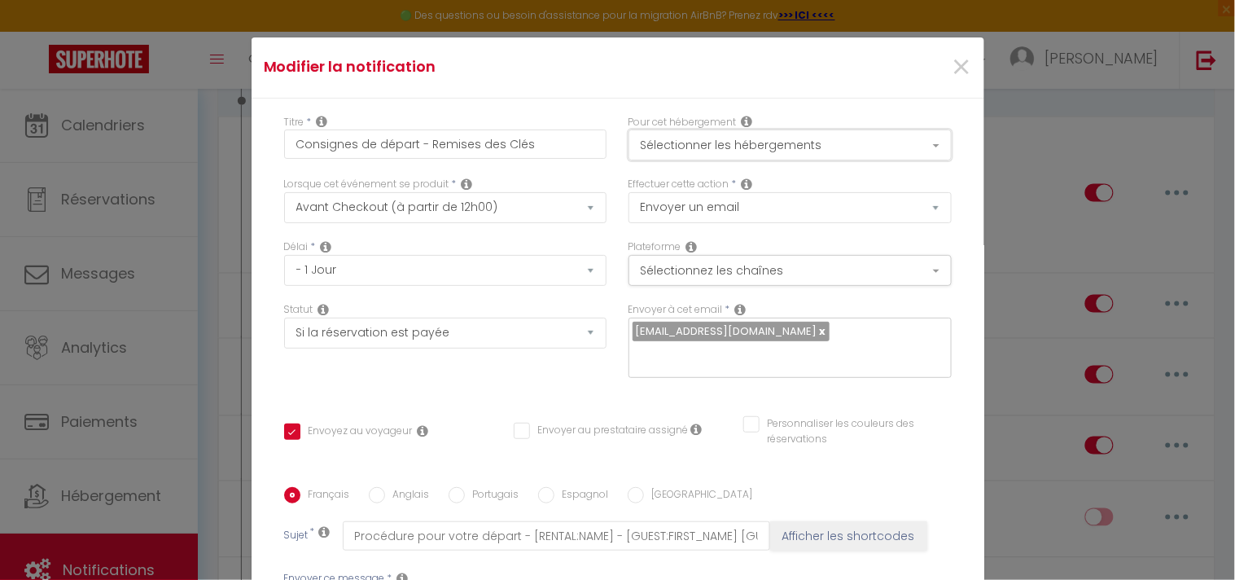
click at [725, 142] on button "Sélectionner les hébergements" at bounding box center [790, 144] width 323 height 31
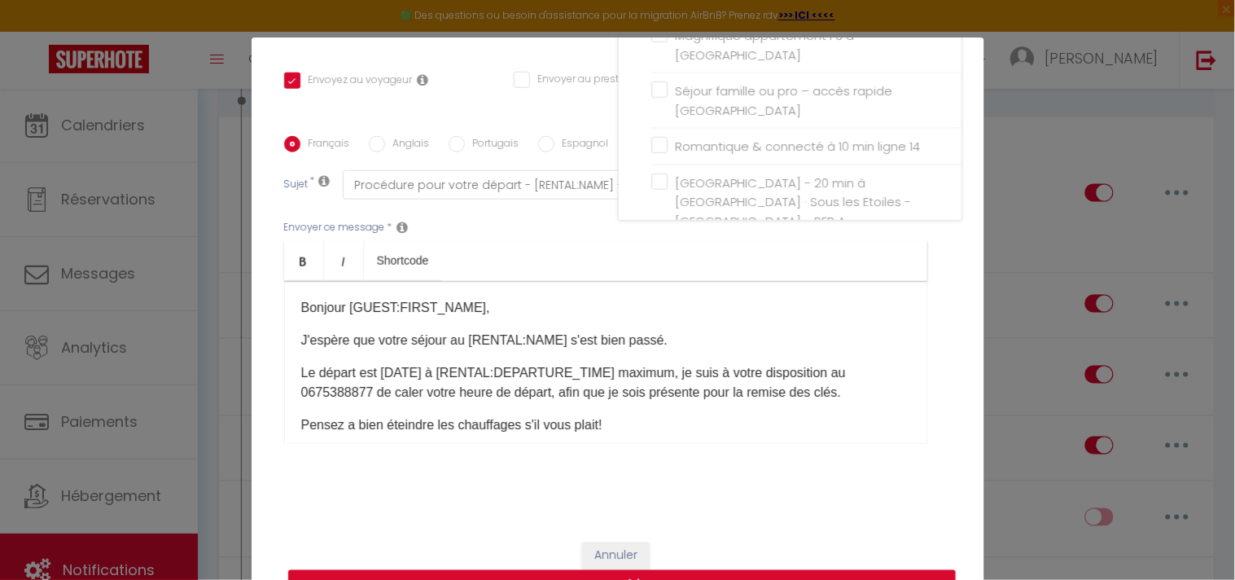
scroll to position [261, 0]
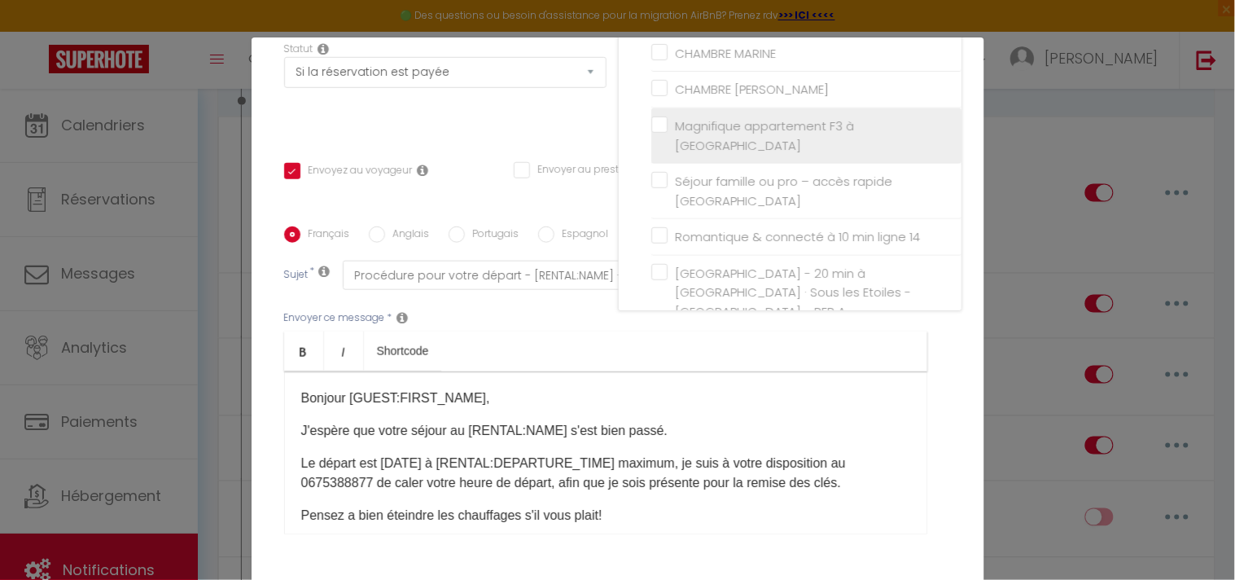
click at [668, 124] on label "Magnifique appartement F3 à [GEOGRAPHIC_DATA]" at bounding box center [809, 135] width 283 height 38
click at [656, 128] on input "Magnifique appartement F3 à [GEOGRAPHIC_DATA]" at bounding box center [806, 136] width 310 height 16
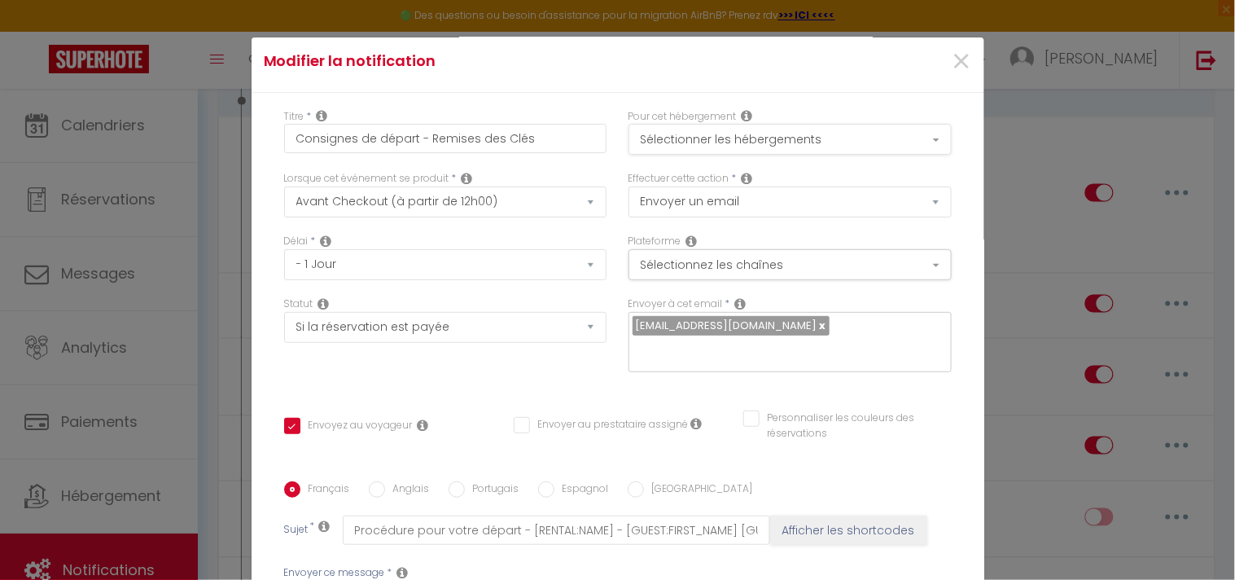
scroll to position [0, 0]
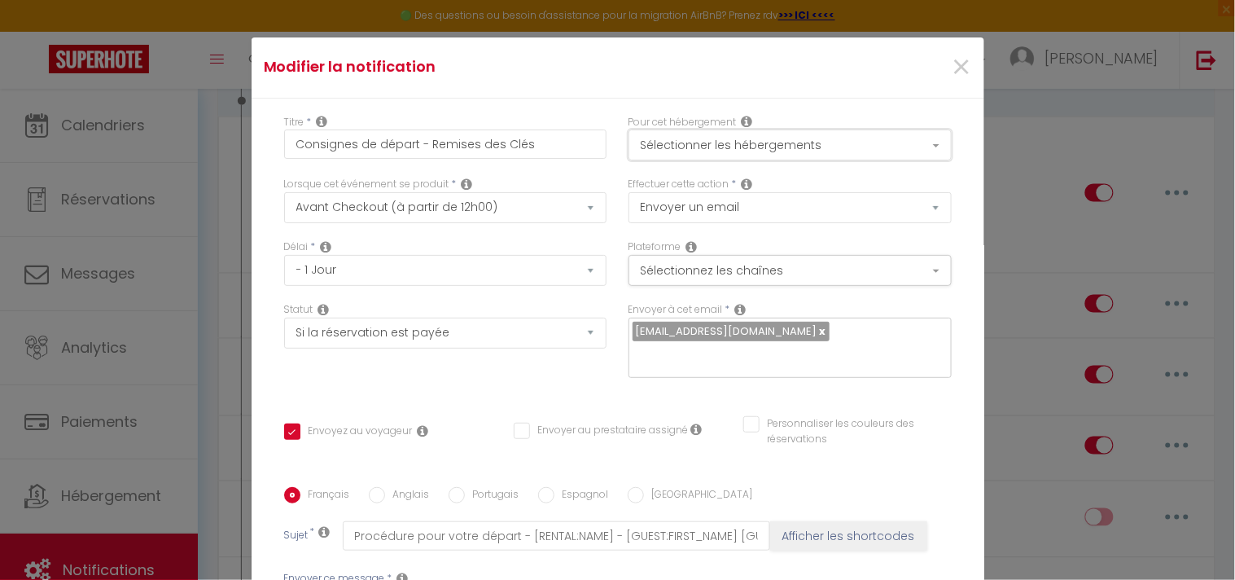
click at [751, 147] on button "Sélectionner les hébergements" at bounding box center [790, 144] width 323 height 31
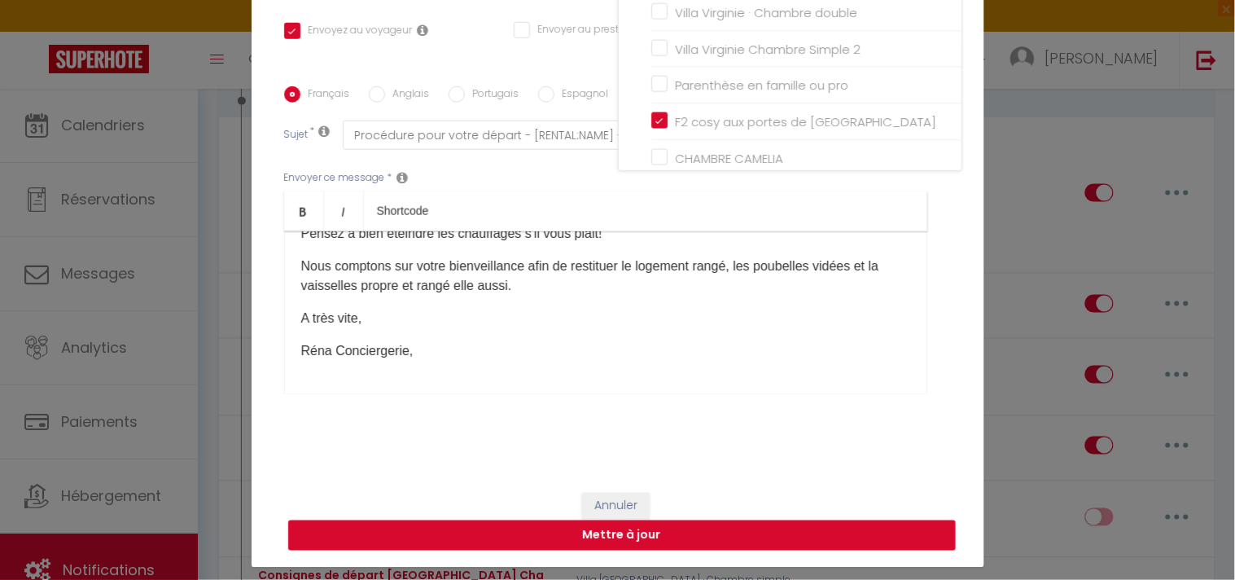
scroll to position [73, 0]
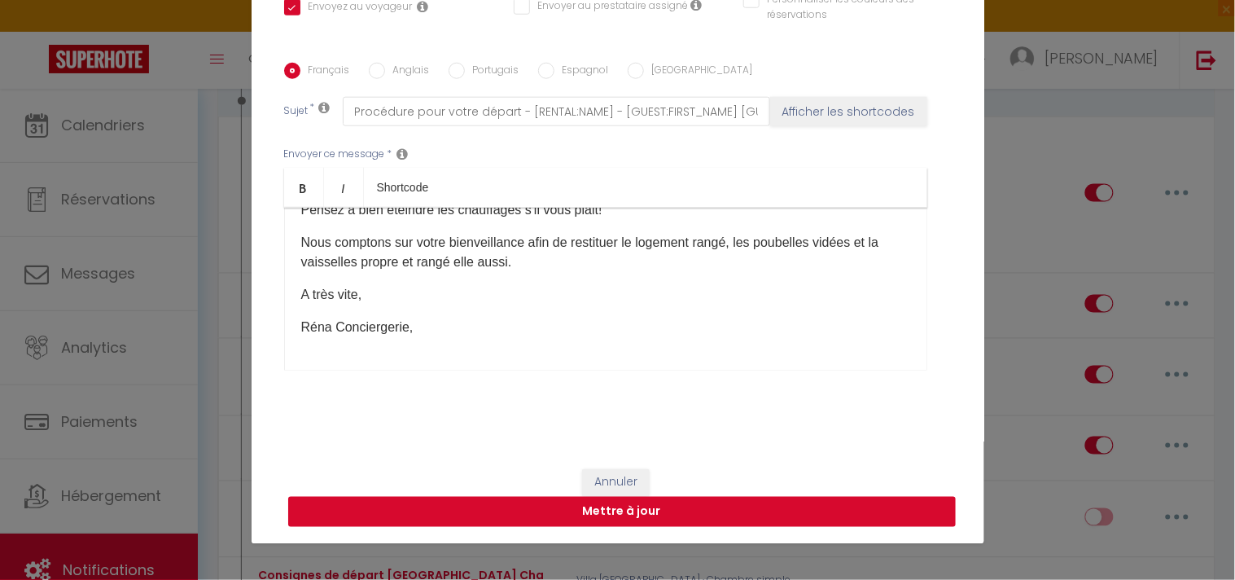
click at [663, 507] on button "Mettre à jour" at bounding box center [622, 512] width 668 height 31
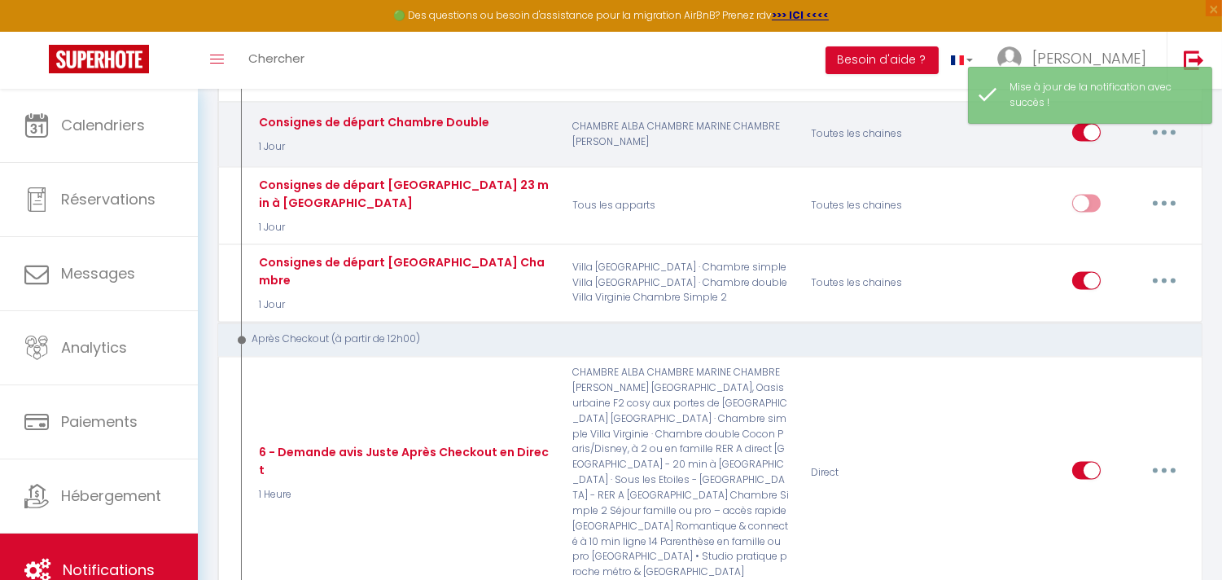
scroll to position [5609, 0]
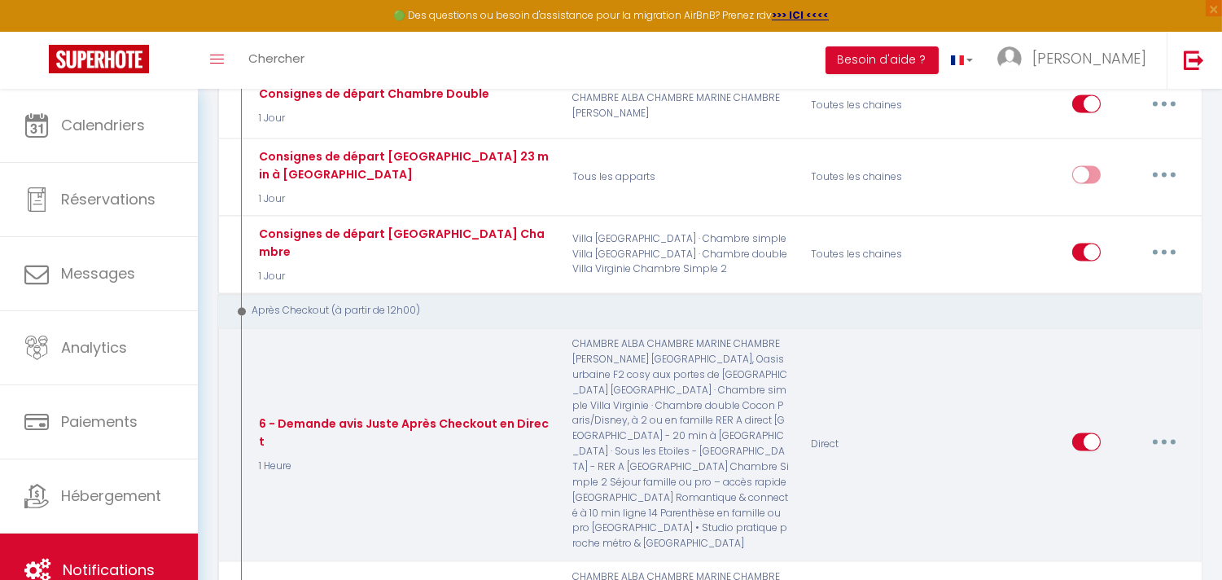
click at [1152, 428] on button "button" at bounding box center [1165, 441] width 46 height 26
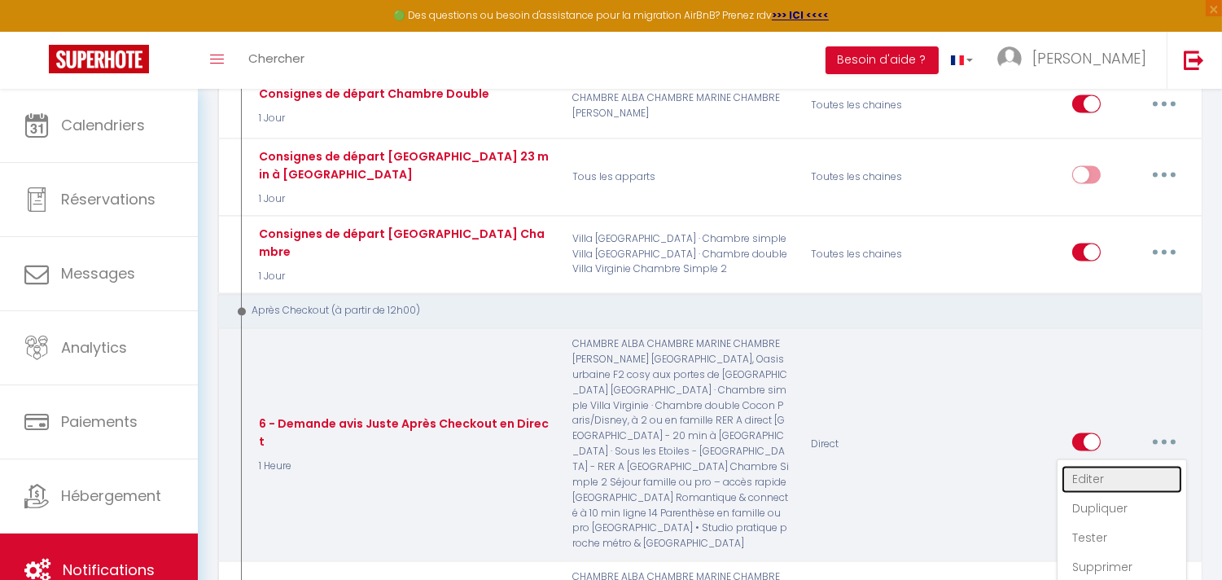
click at [1085, 465] on link "Editer" at bounding box center [1122, 479] width 121 height 28
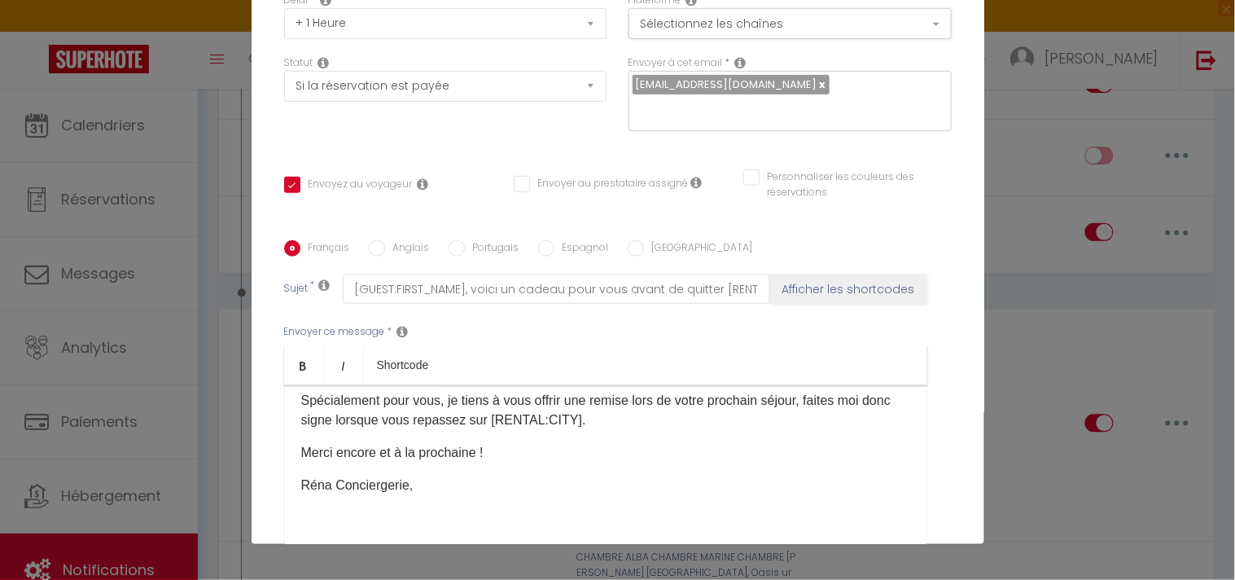
scroll to position [0, 0]
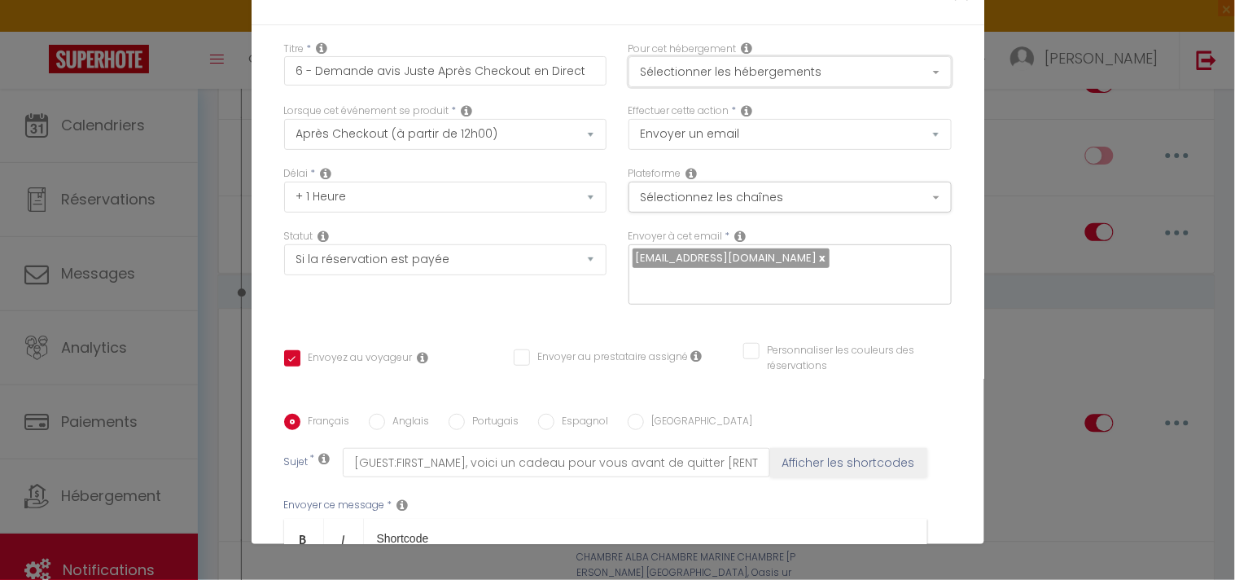
click at [774, 76] on button "Sélectionner les hébergements" at bounding box center [790, 71] width 323 height 31
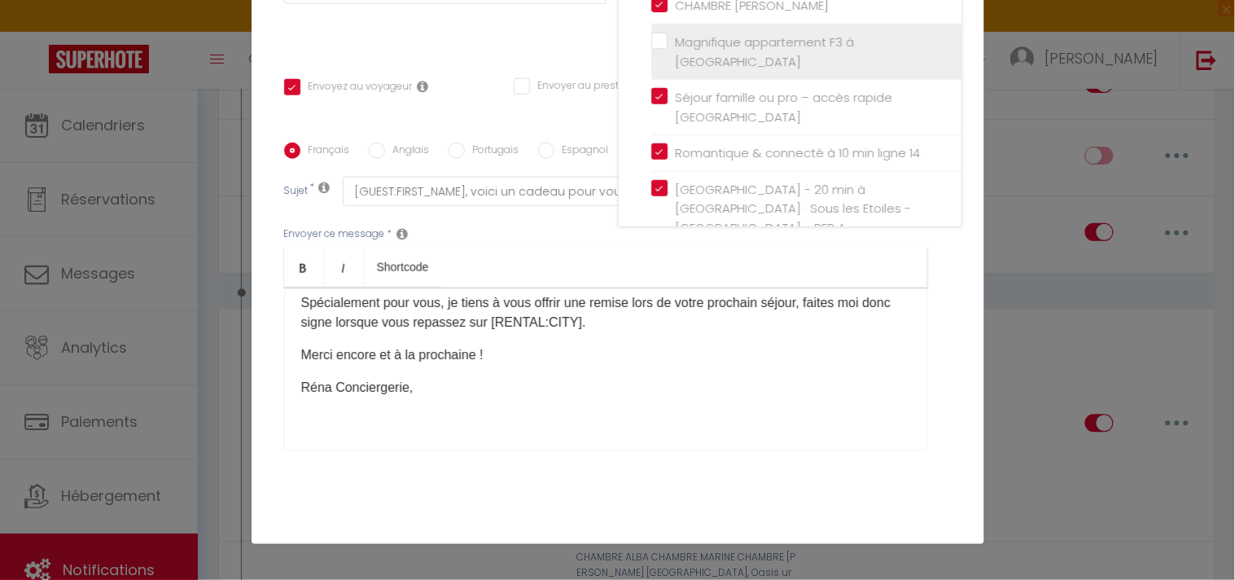
click at [668, 34] on label "Magnifique appartement F3 à [GEOGRAPHIC_DATA]" at bounding box center [809, 52] width 283 height 38
click at [651, 44] on input "Magnifique appartement F3 à [GEOGRAPHIC_DATA]" at bounding box center [806, 52] width 310 height 16
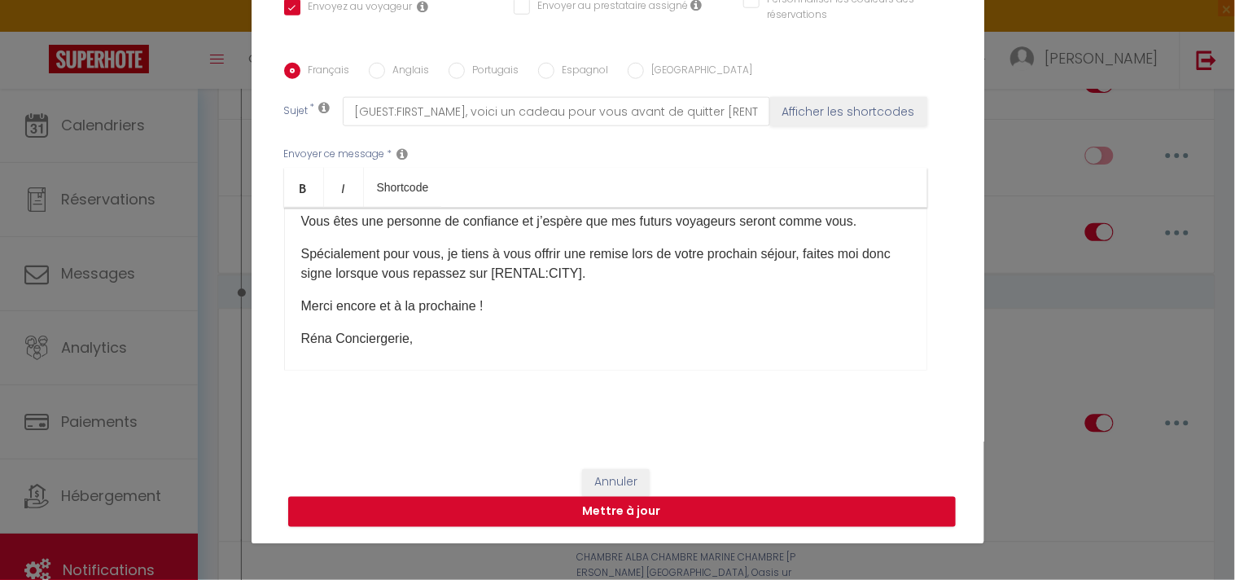
scroll to position [155, 0]
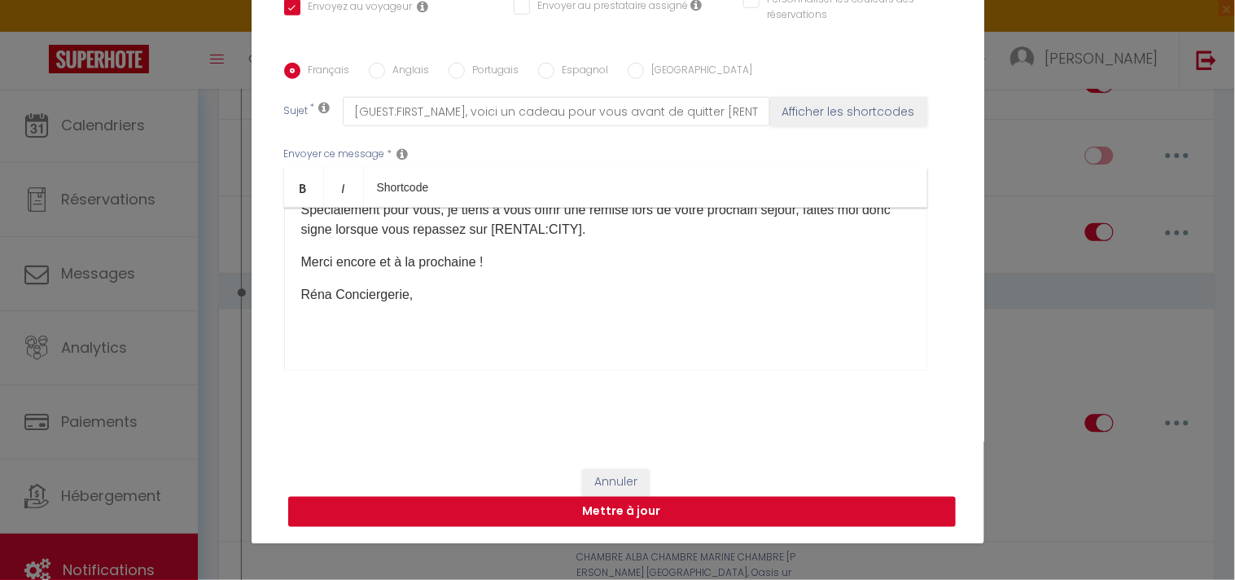
click at [684, 509] on button "Mettre à jour" at bounding box center [622, 512] width 668 height 31
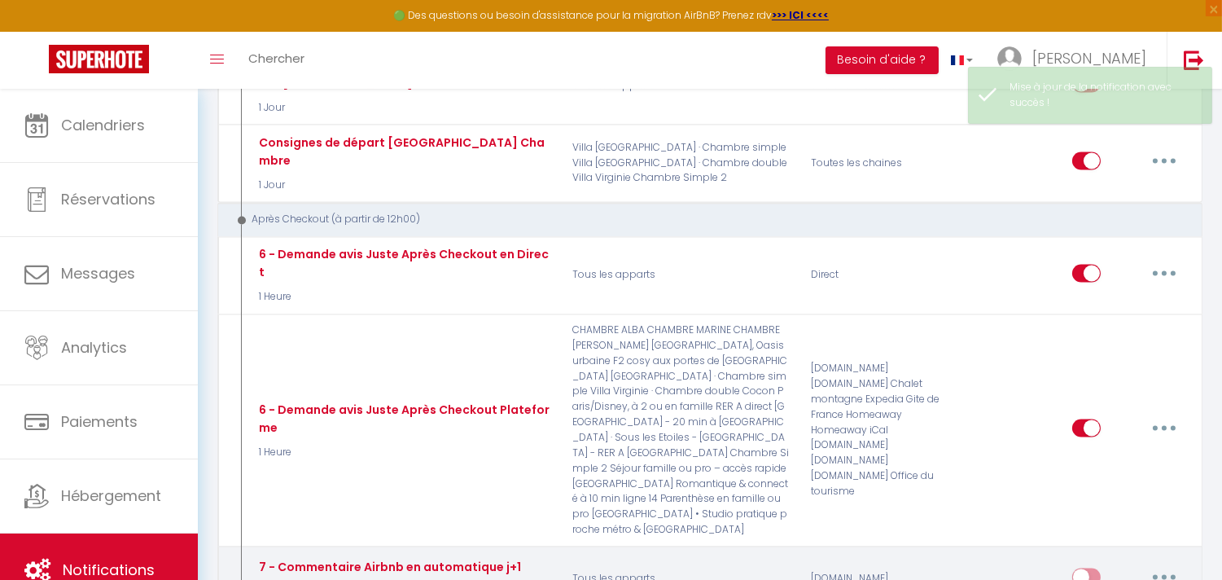
scroll to position [5609, 0]
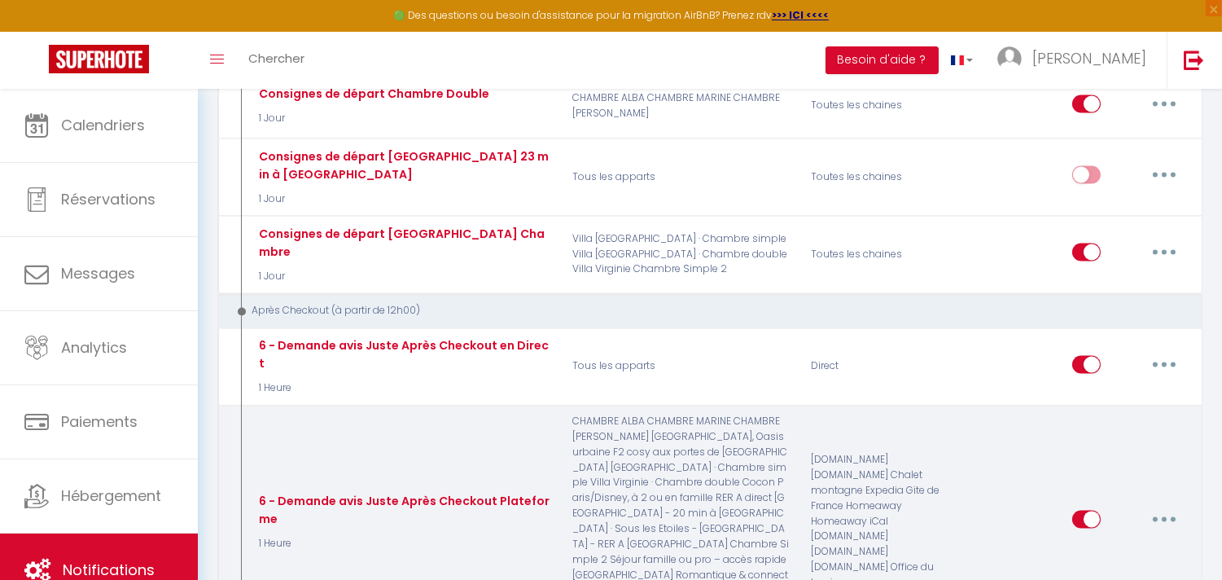
click at [1165, 516] on icon "button" at bounding box center [1164, 518] width 5 height 5
click at [1078, 542] on link "Editer" at bounding box center [1122, 556] width 121 height 28
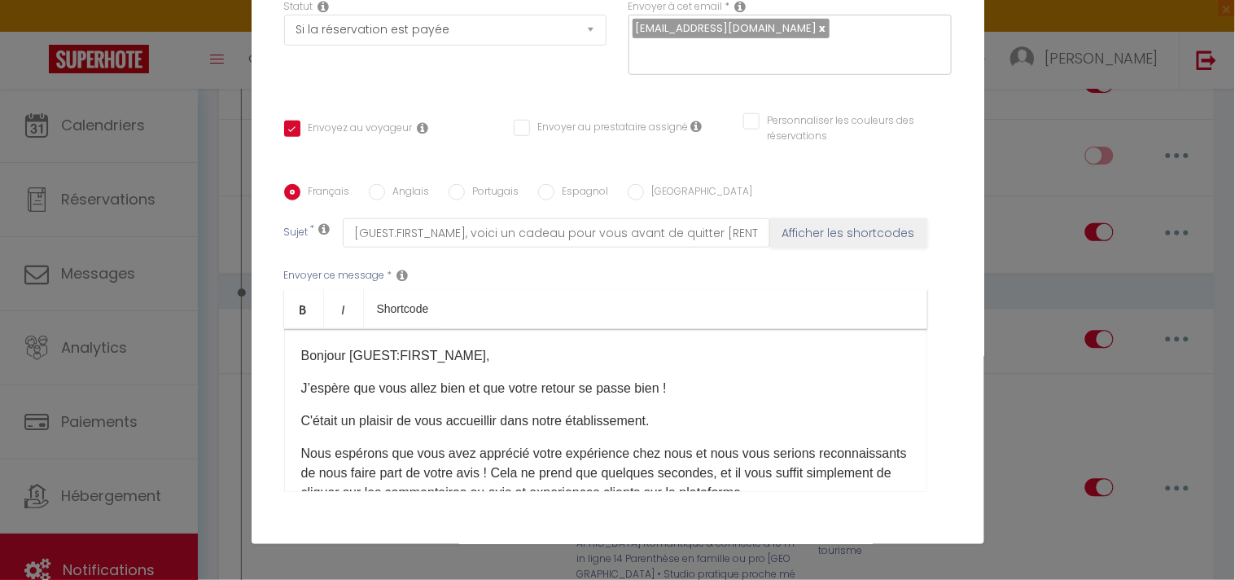
scroll to position [0, 0]
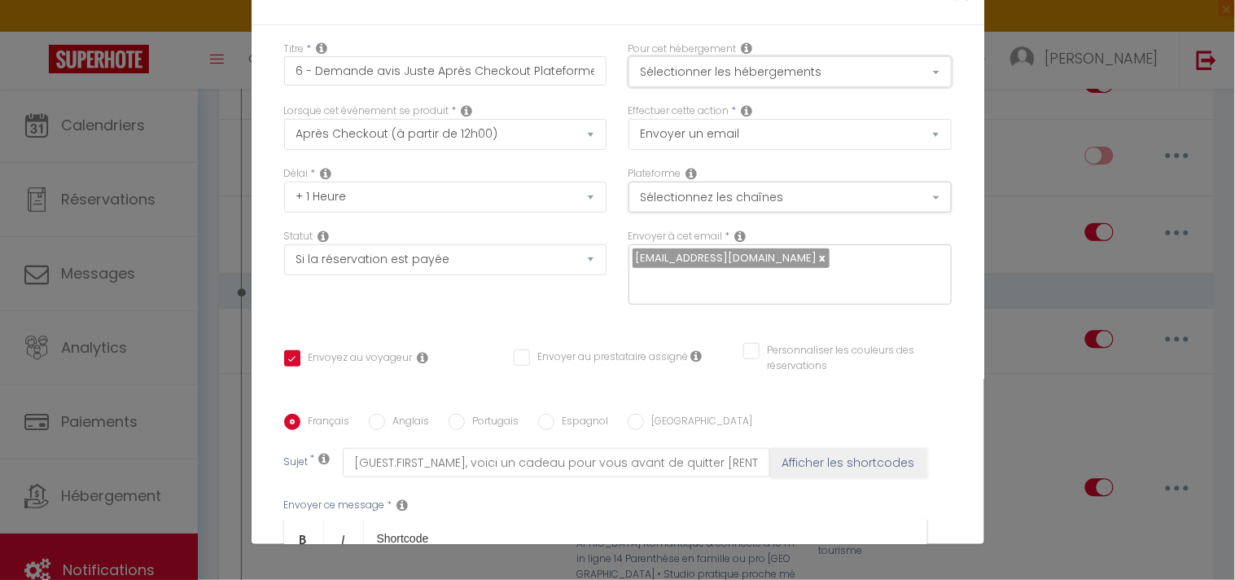
click at [809, 77] on button "Sélectionner les hébergements" at bounding box center [790, 71] width 323 height 31
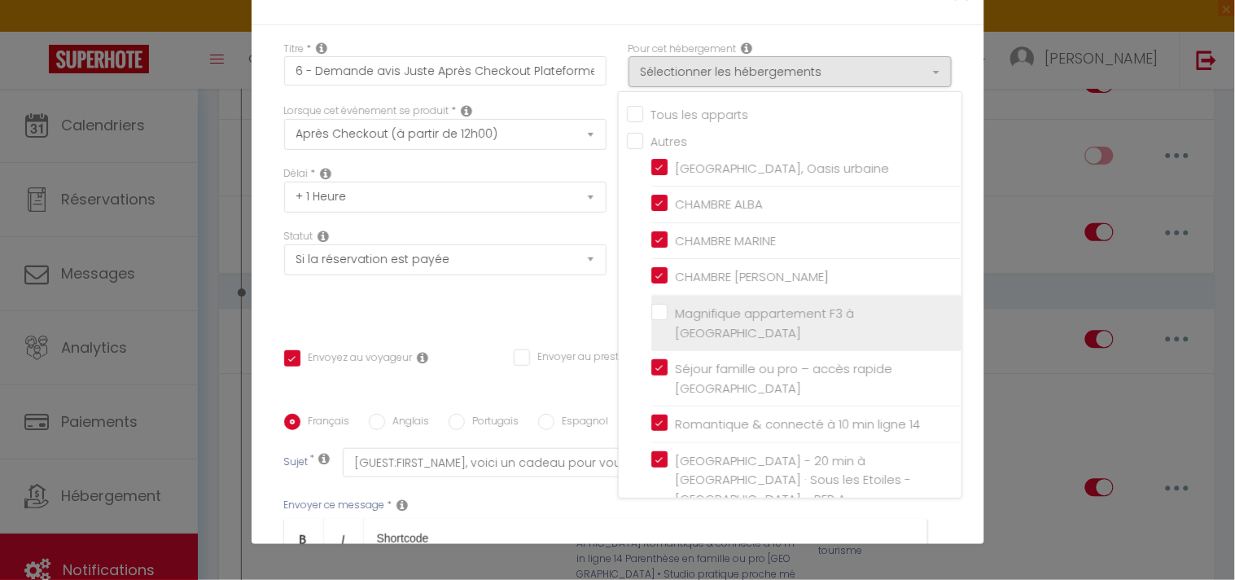
click at [668, 305] on label "Magnifique appartement F3 à [GEOGRAPHIC_DATA]" at bounding box center [809, 323] width 283 height 38
click at [651, 315] on input "Magnifique appartement F3 à [GEOGRAPHIC_DATA]" at bounding box center [806, 323] width 310 height 16
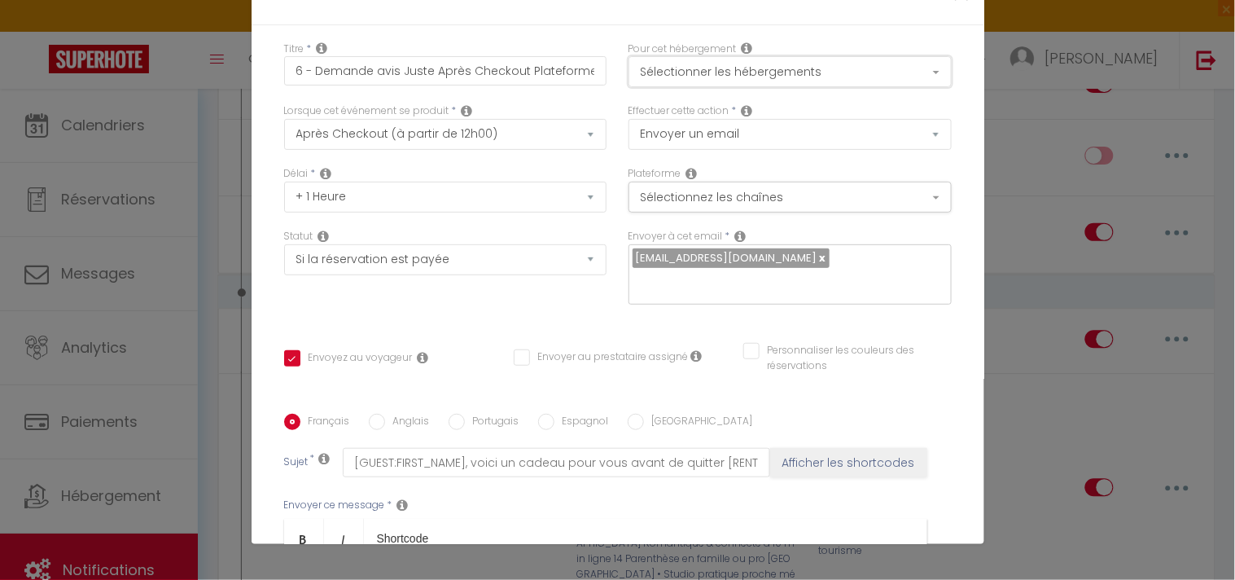
click at [679, 72] on button "Sélectionner les hébergements" at bounding box center [790, 71] width 323 height 31
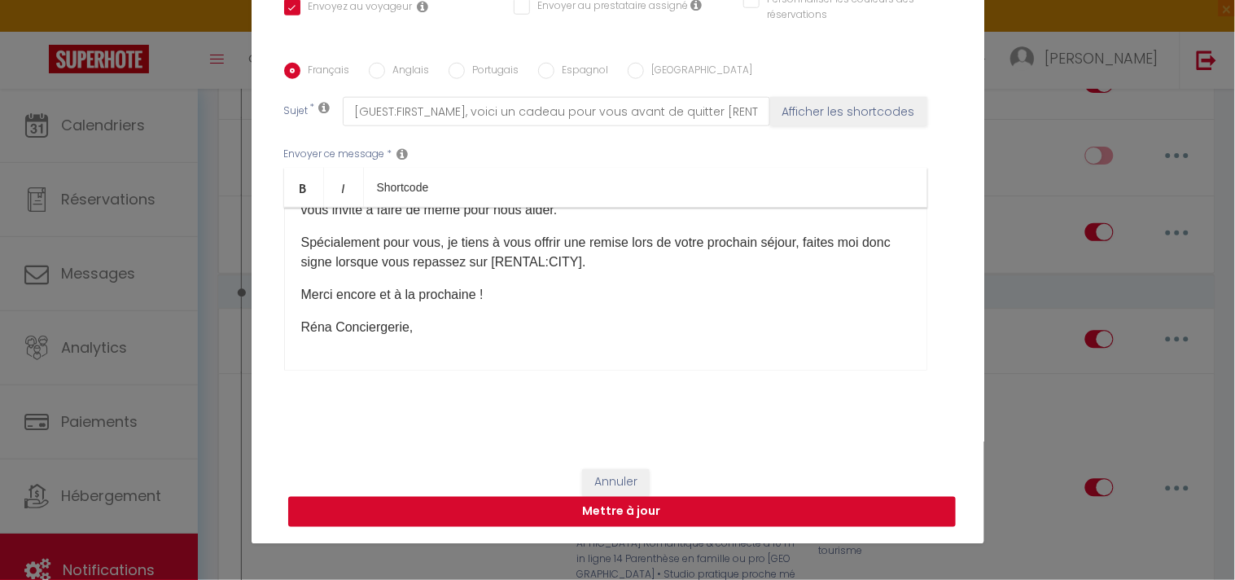
click at [617, 507] on button "Mettre à jour" at bounding box center [622, 512] width 668 height 31
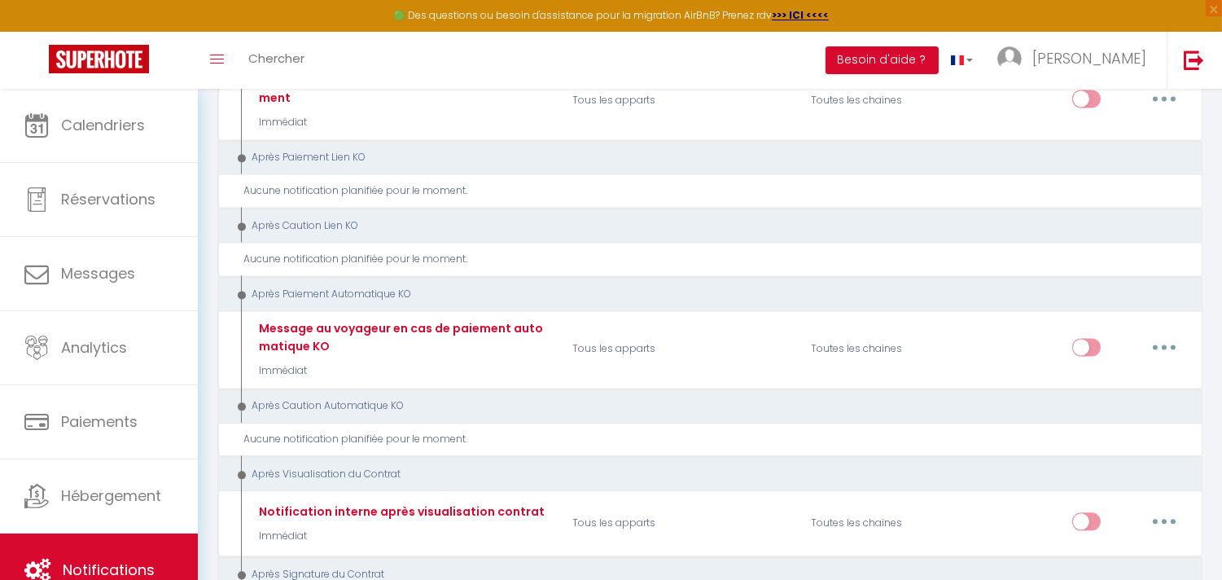
scroll to position [6024, 0]
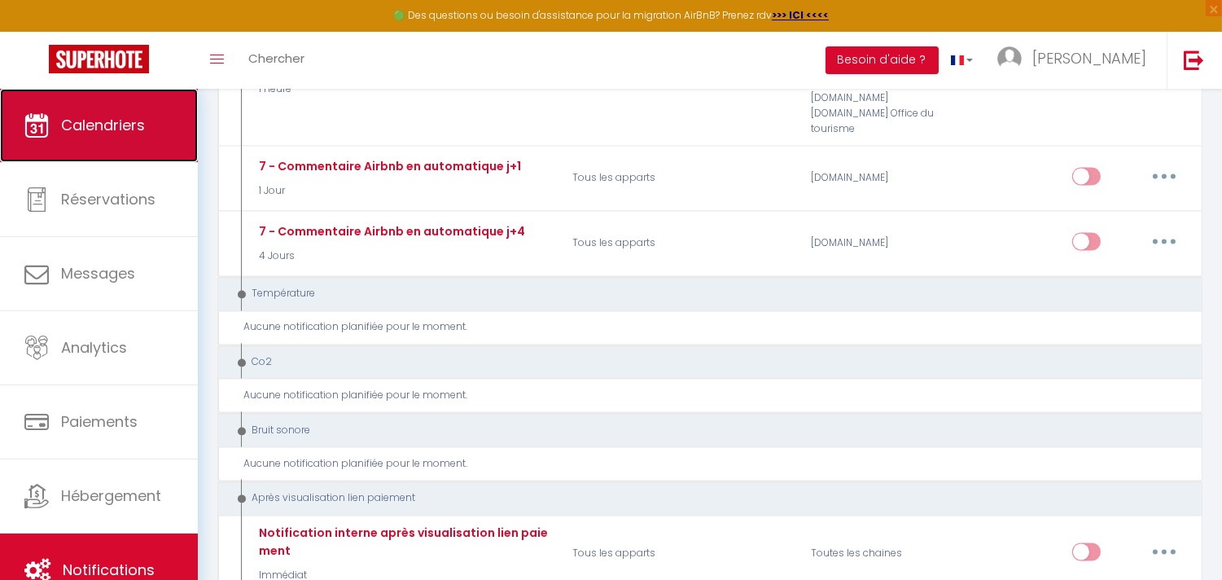
click at [139, 127] on span "Calendriers" at bounding box center [103, 125] width 84 height 20
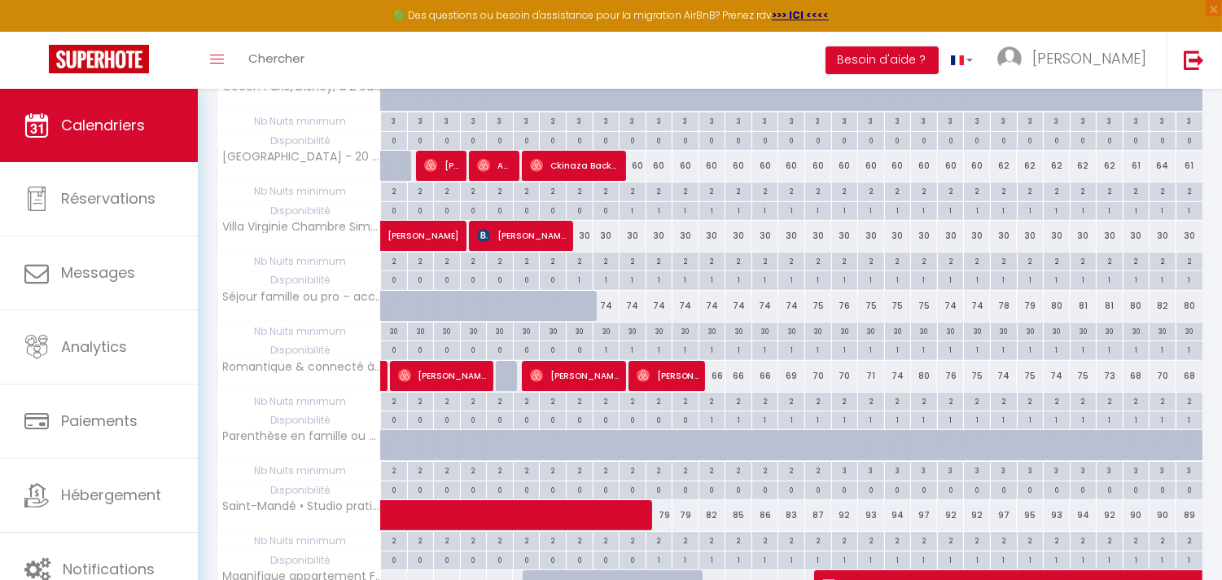
scroll to position [1049, 0]
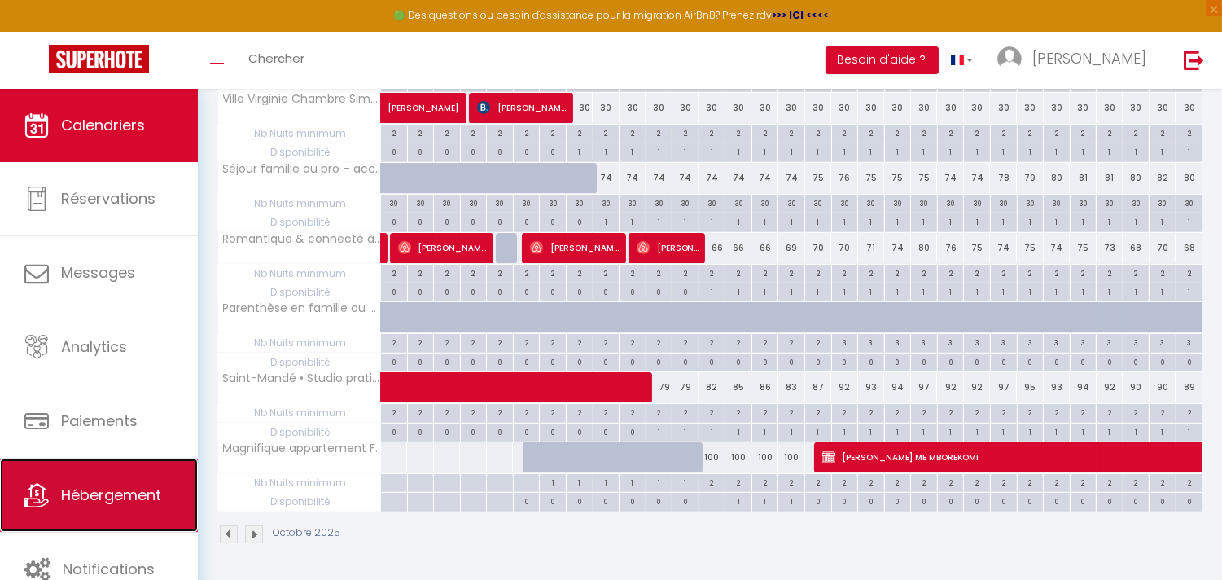
click at [100, 485] on span "Hébergement" at bounding box center [111, 495] width 100 height 20
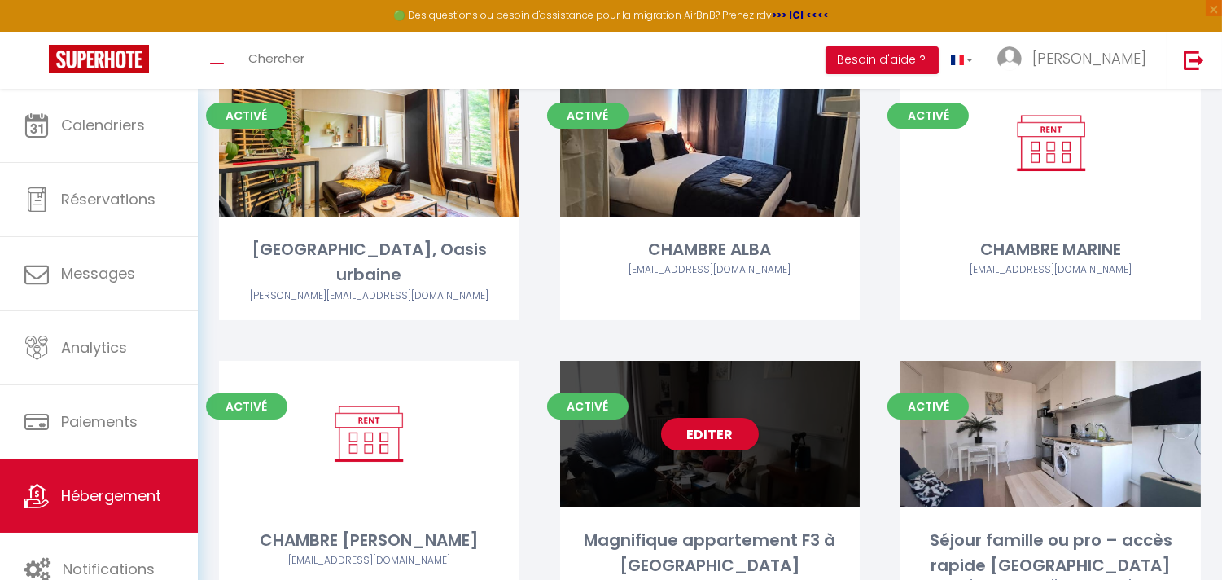
scroll to position [181, 0]
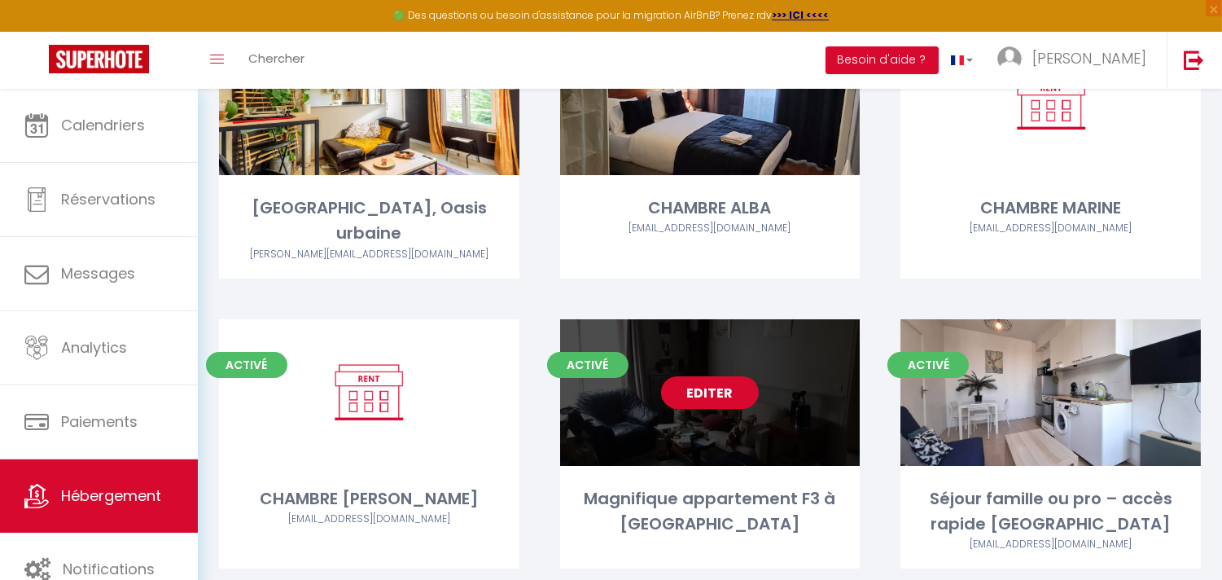
click at [726, 376] on link "Editer" at bounding box center [710, 392] width 98 height 33
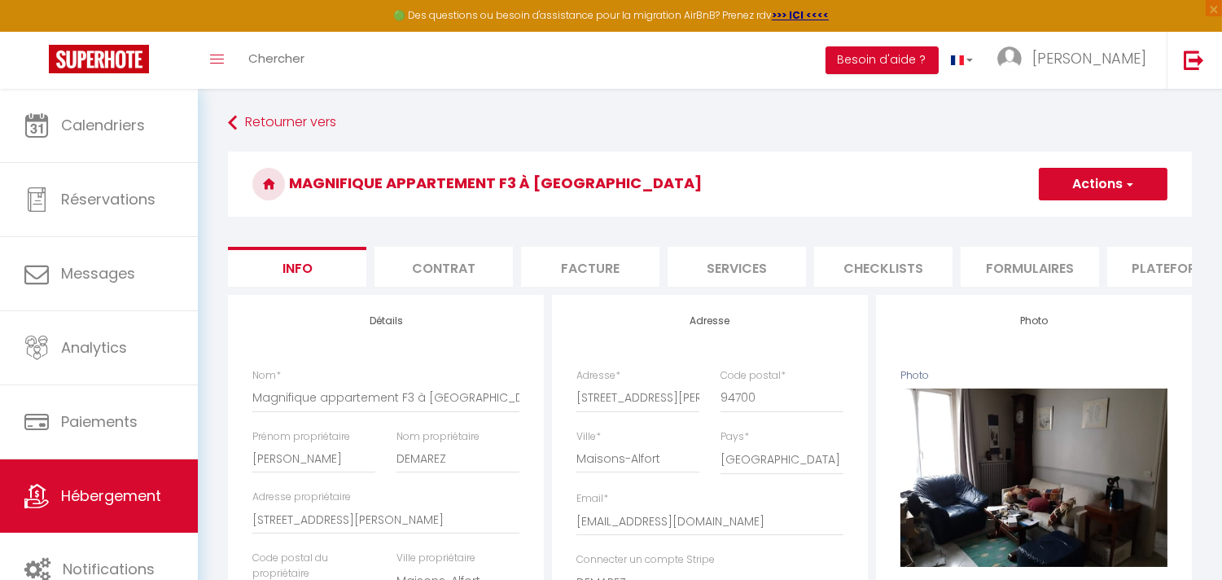
click at [1134, 266] on li "Plateformes" at bounding box center [1177, 267] width 138 height 40
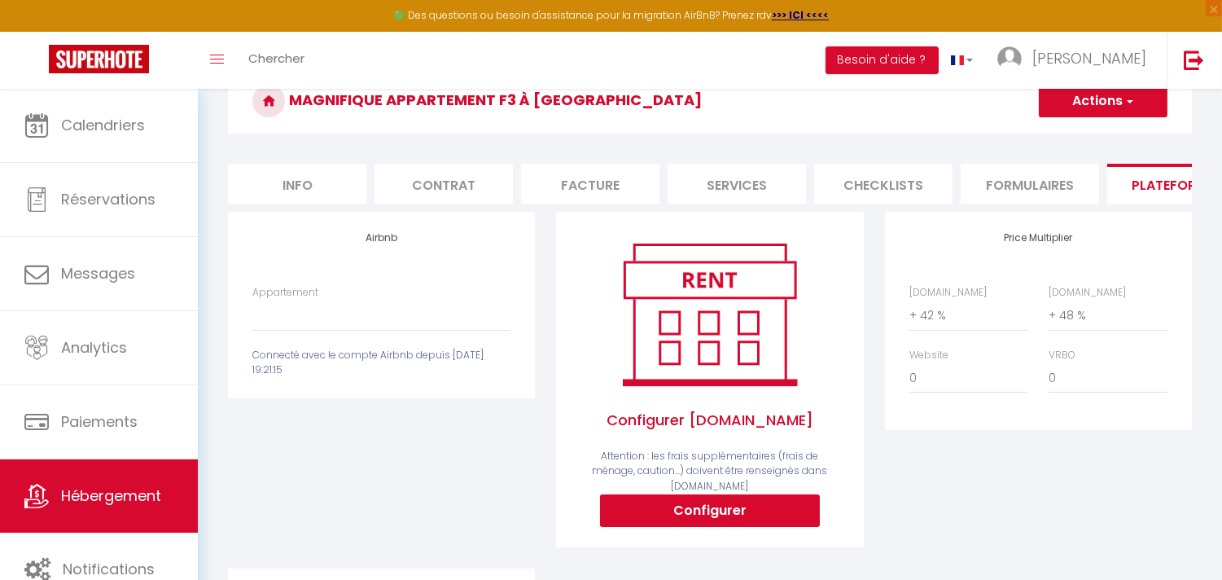
scroll to position [122, 0]
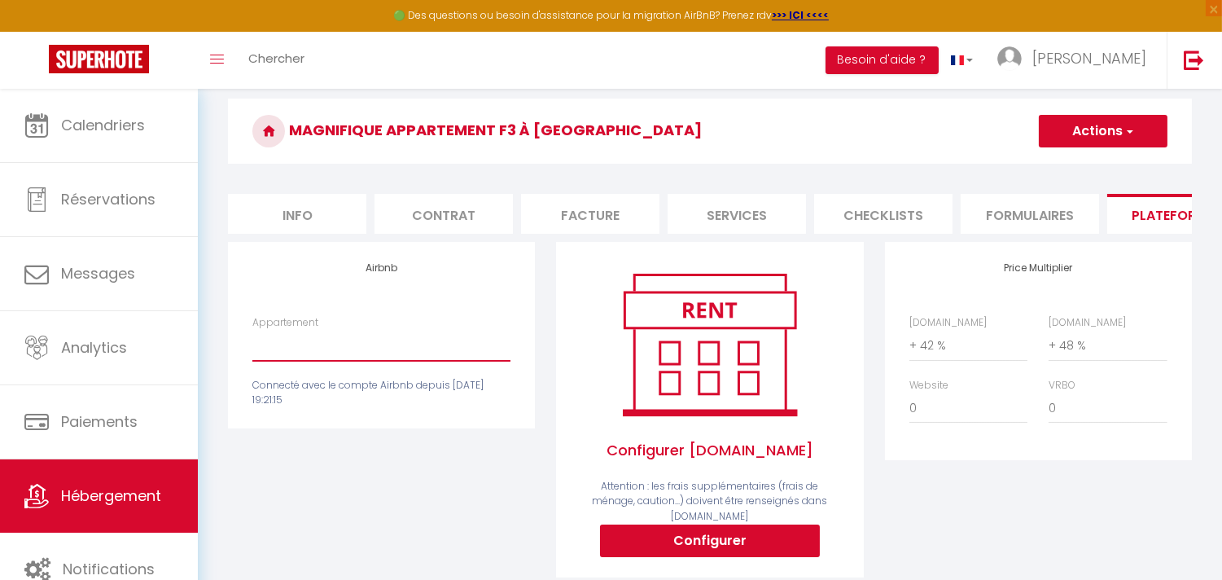
click at [336, 361] on select "Appartement, Cosy Henry Barbusse - homefontenay02@yahoo.com Magnifique appartem…" at bounding box center [381, 345] width 258 height 31
click at [252, 343] on select "Appartement, Cosy Henry Barbusse - homefontenay02@yahoo.com Magnifique appartem…" at bounding box center [381, 345] width 258 height 31
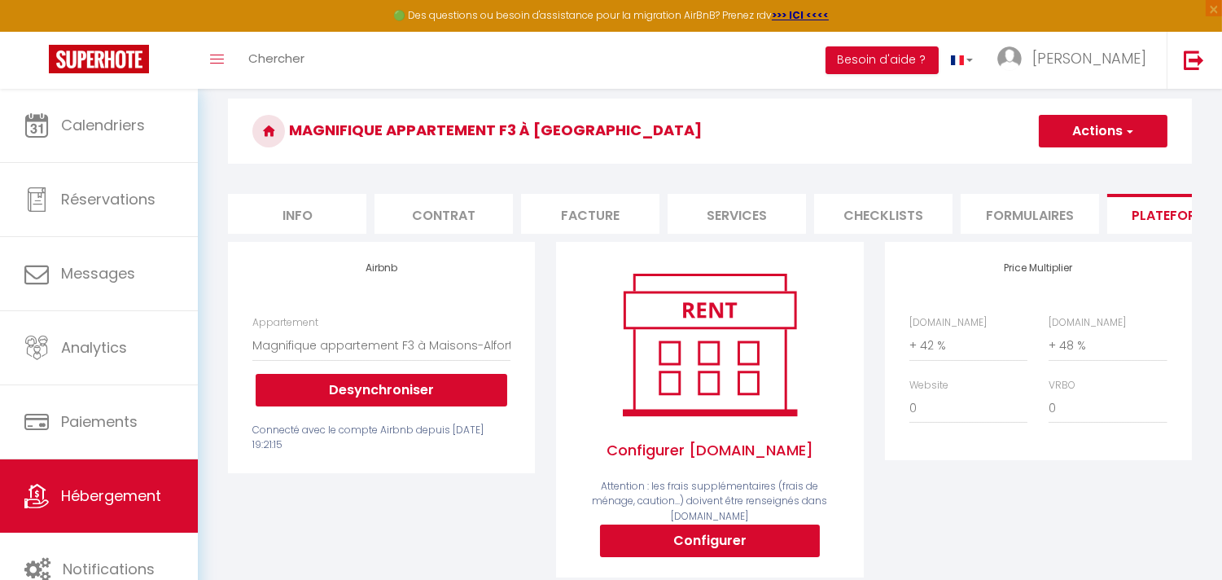
click at [1132, 141] on button "Actions" at bounding box center [1103, 131] width 129 height 33
click at [1086, 164] on link "Enregistrer" at bounding box center [1102, 166] width 129 height 21
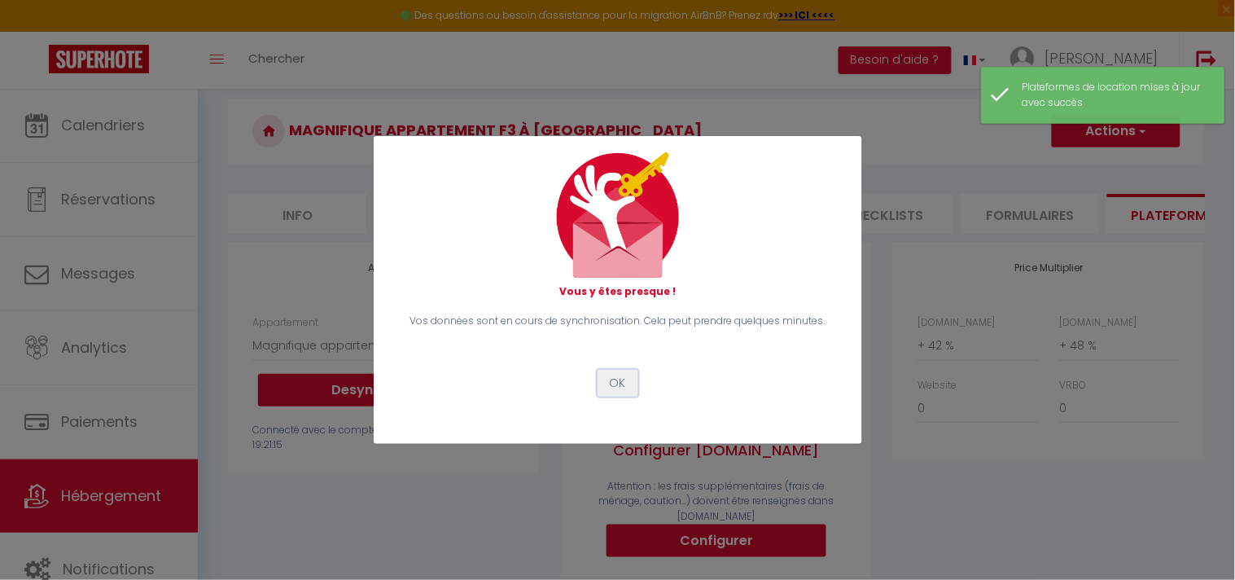
click at [598, 381] on button "OK" at bounding box center [618, 384] width 41 height 28
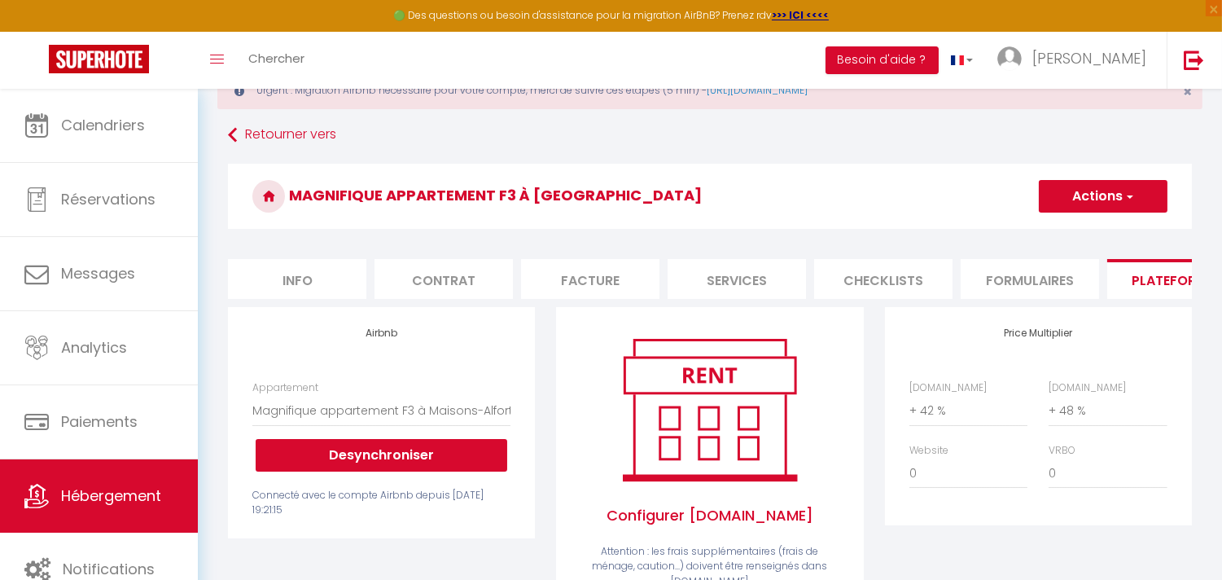
scroll to position [31, 0]
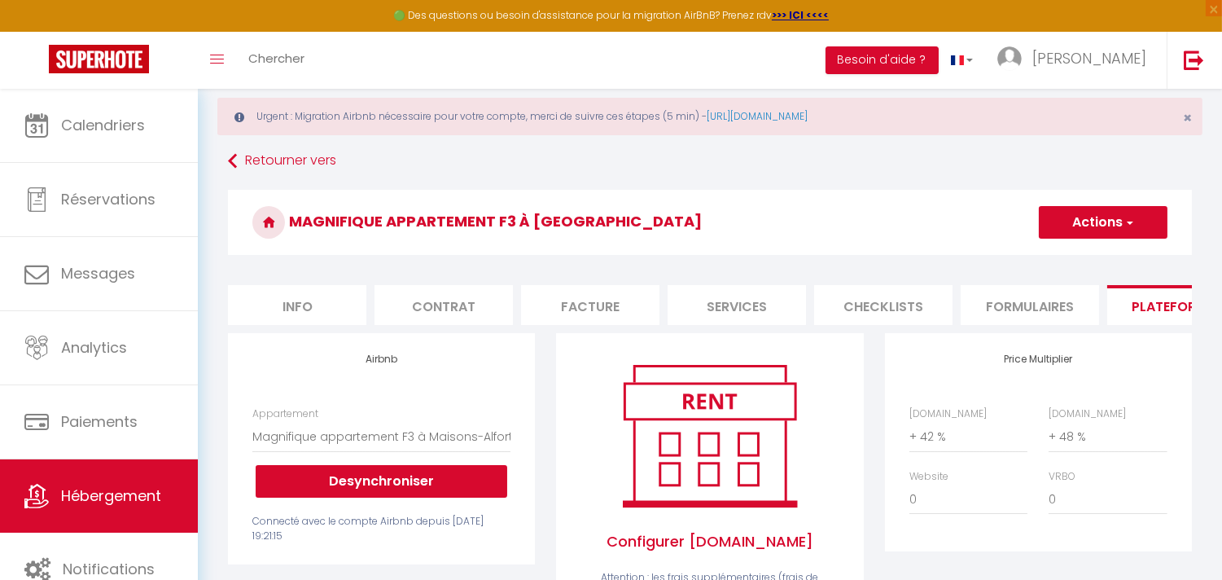
click at [304, 308] on li "Info" at bounding box center [297, 305] width 138 height 40
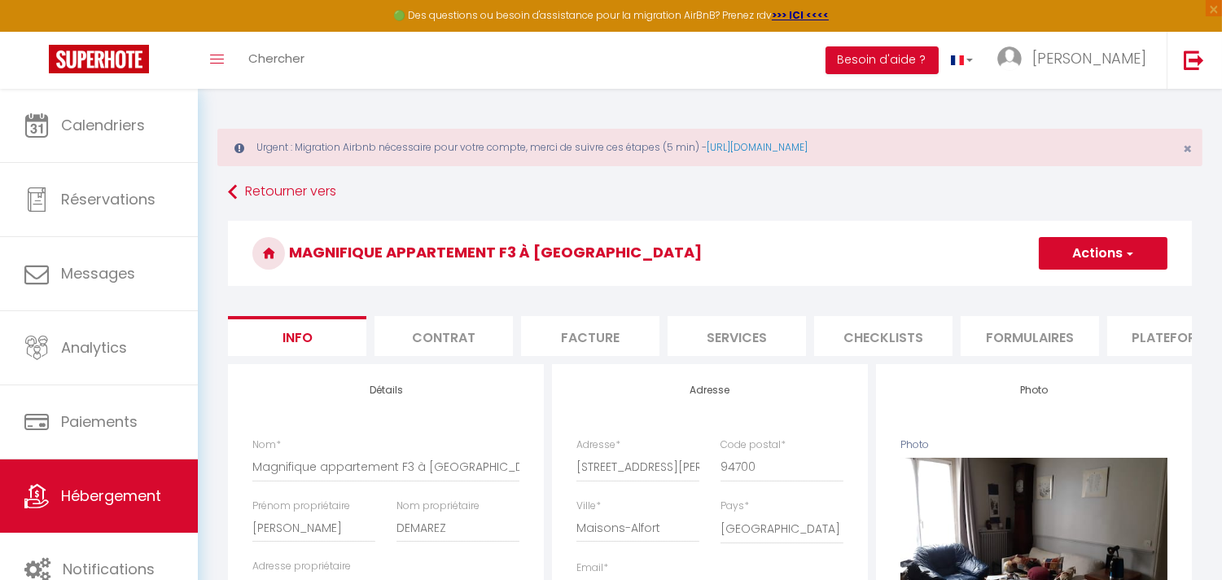
click at [1140, 327] on li "Plateformes" at bounding box center [1177, 336] width 138 height 40
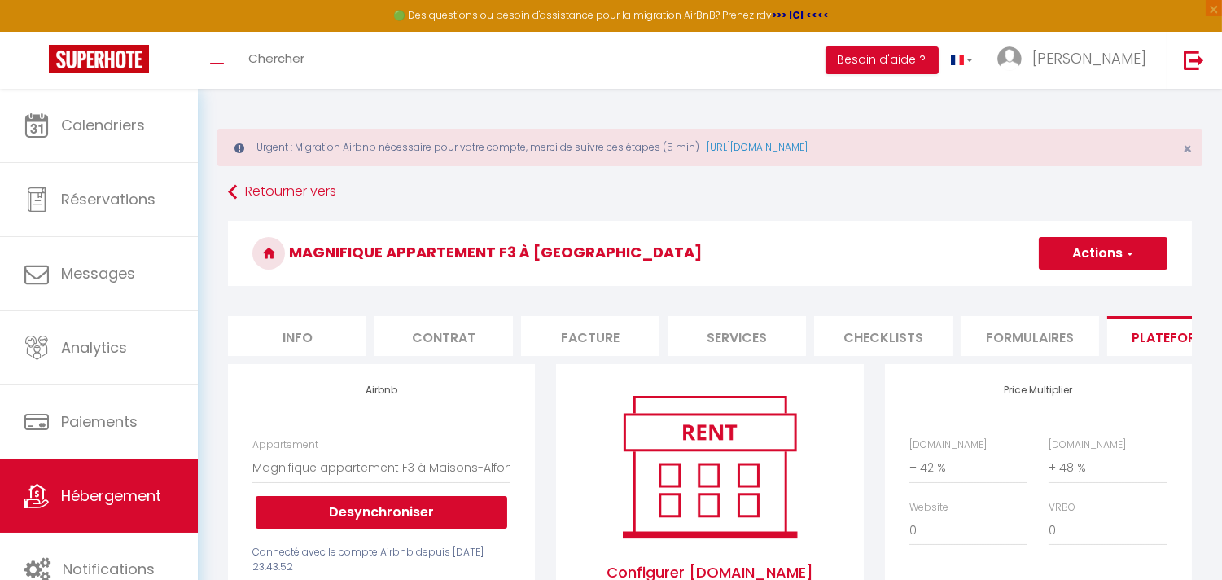
click at [305, 340] on li "Info" at bounding box center [297, 336] width 138 height 40
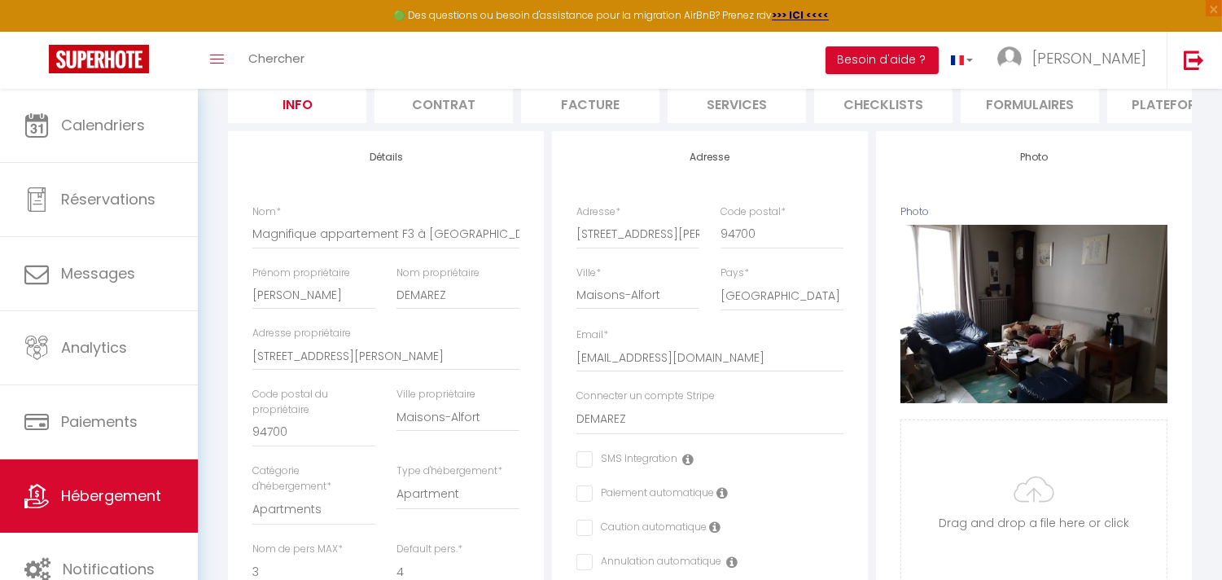
scroll to position [34, 0]
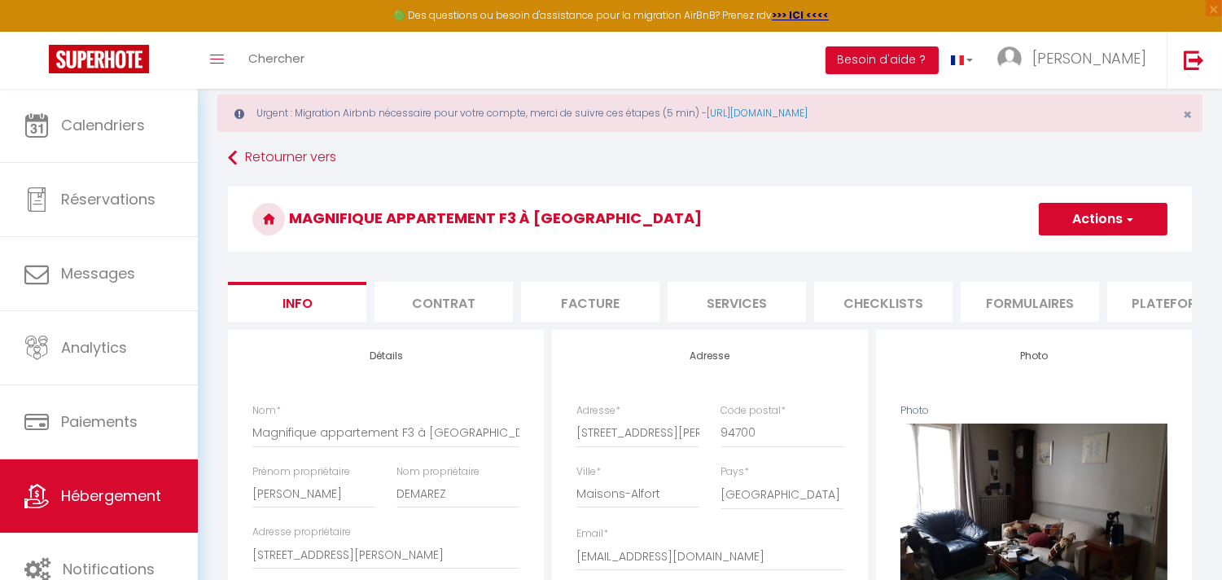
click at [733, 302] on li "Services" at bounding box center [737, 302] width 138 height 40
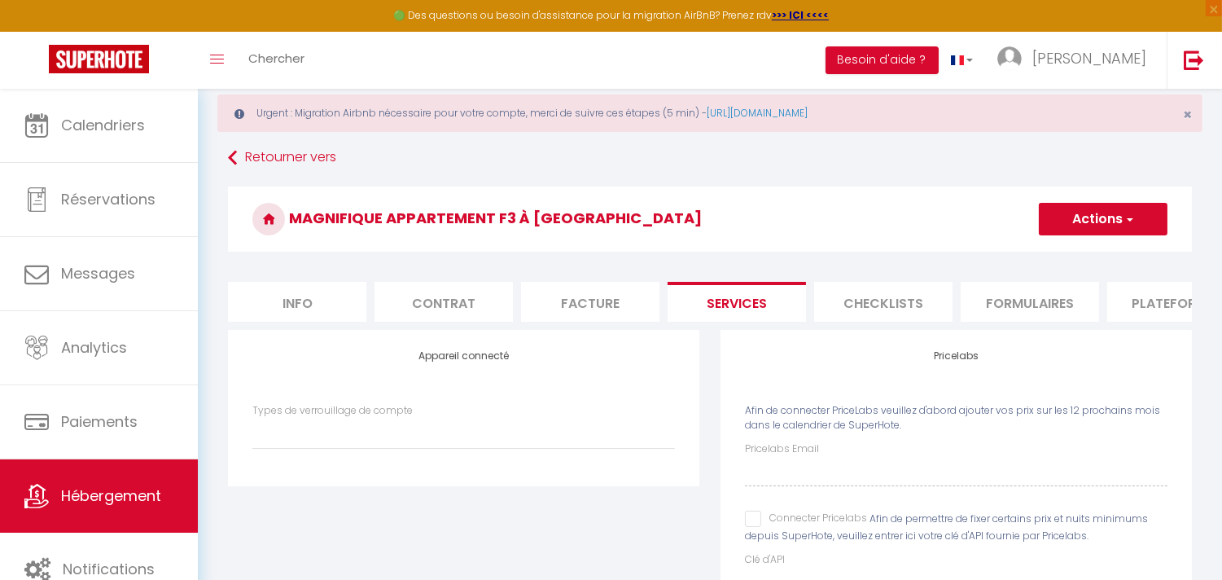
click at [881, 300] on li "Checklists" at bounding box center [883, 302] width 138 height 40
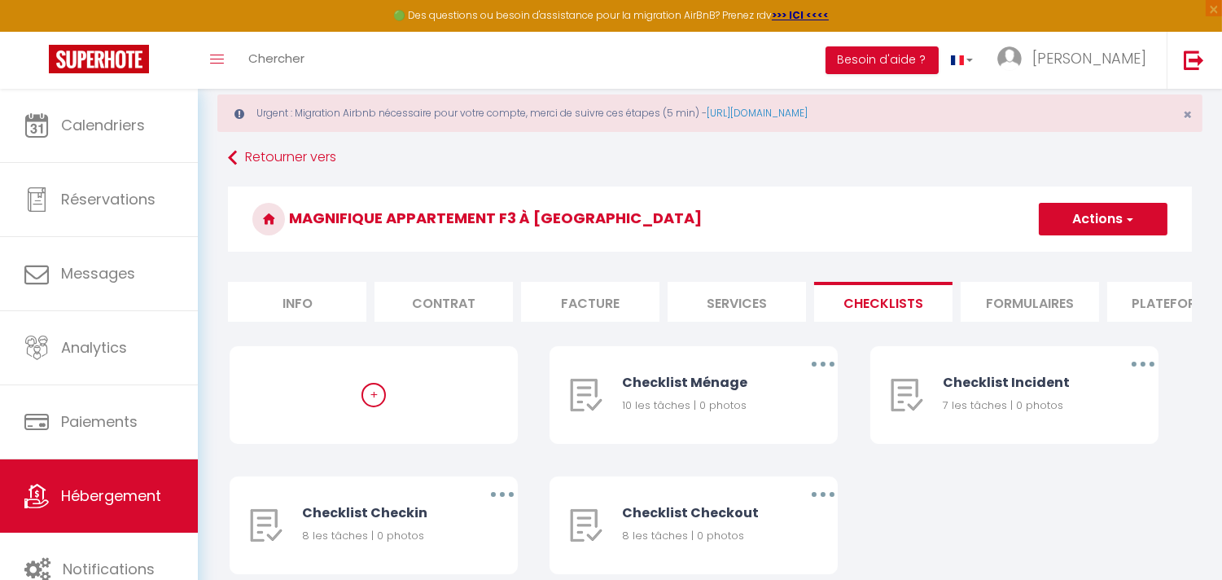
click at [1012, 303] on li "Formulaires" at bounding box center [1030, 302] width 138 height 40
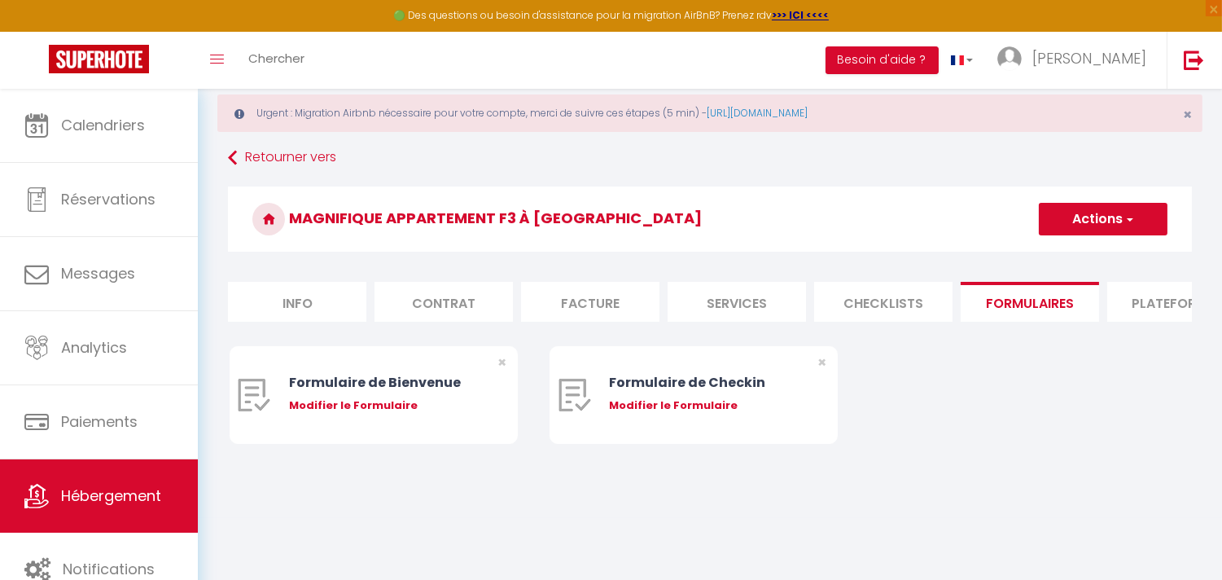
click at [1163, 304] on li "Plateformes" at bounding box center [1177, 302] width 138 height 40
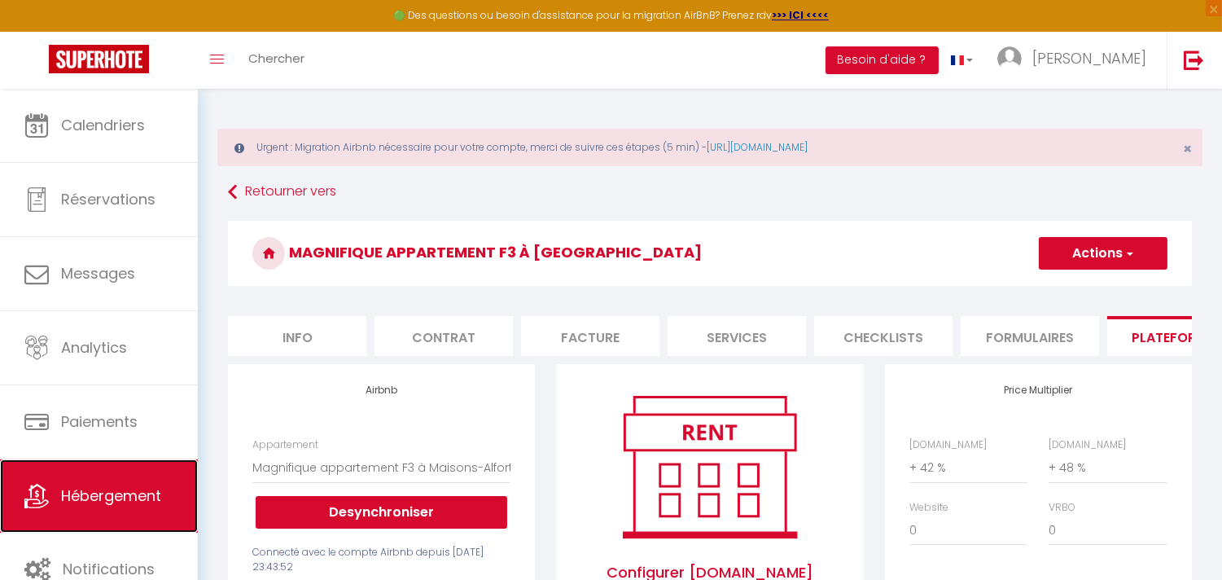
click at [73, 501] on span "Hébergement" at bounding box center [111, 495] width 100 height 20
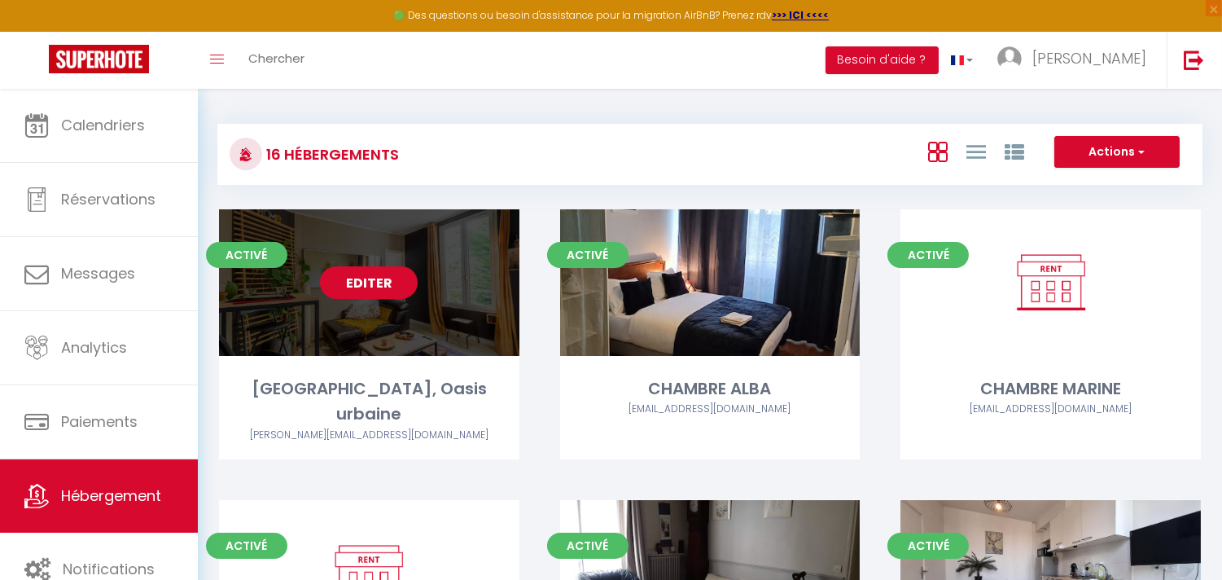
click at [409, 289] on link "Editer" at bounding box center [369, 282] width 98 height 33
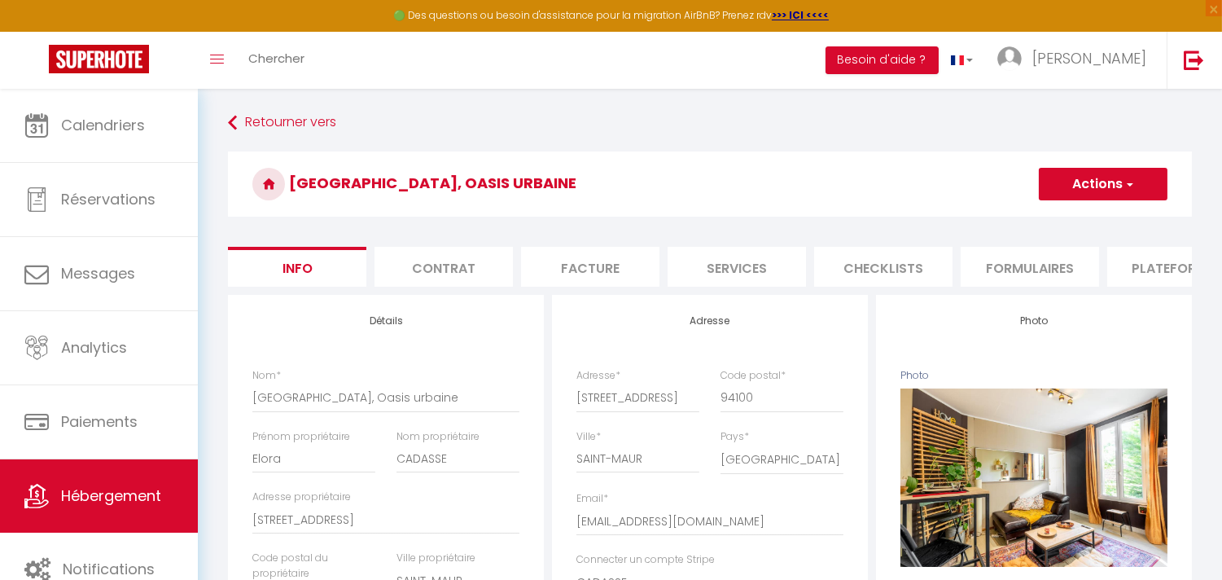
click at [1160, 259] on li "Plateformes" at bounding box center [1177, 267] width 138 height 40
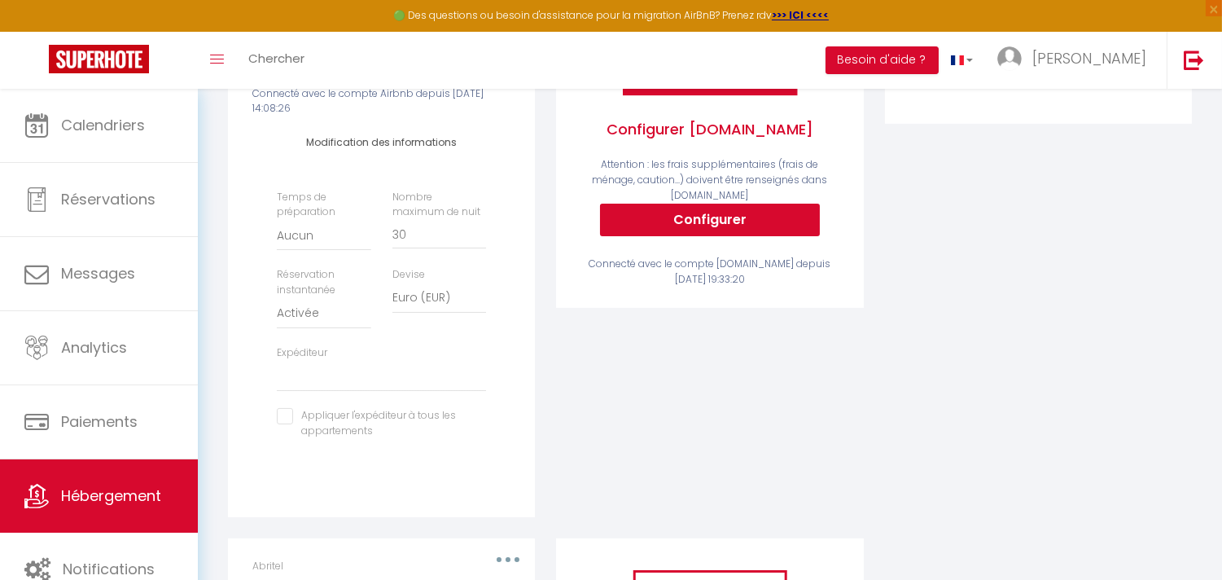
scroll to position [432, 0]
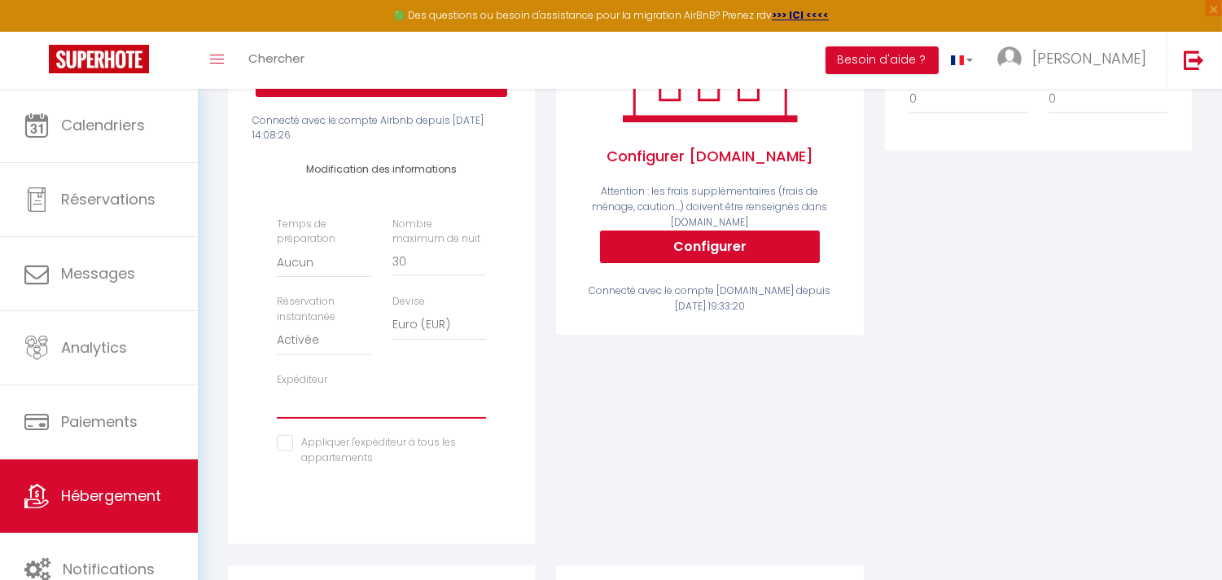
click at [388, 401] on select "contact@rena-conciergerie.com s.mellas@live.fr roberta.pennucci@gmail.com phele…" at bounding box center [381, 403] width 209 height 31
click at [619, 421] on div "Activé Configurer Booking.com Attention : les frais supplémentaires (frais de m…" at bounding box center [710, 248] width 328 height 633
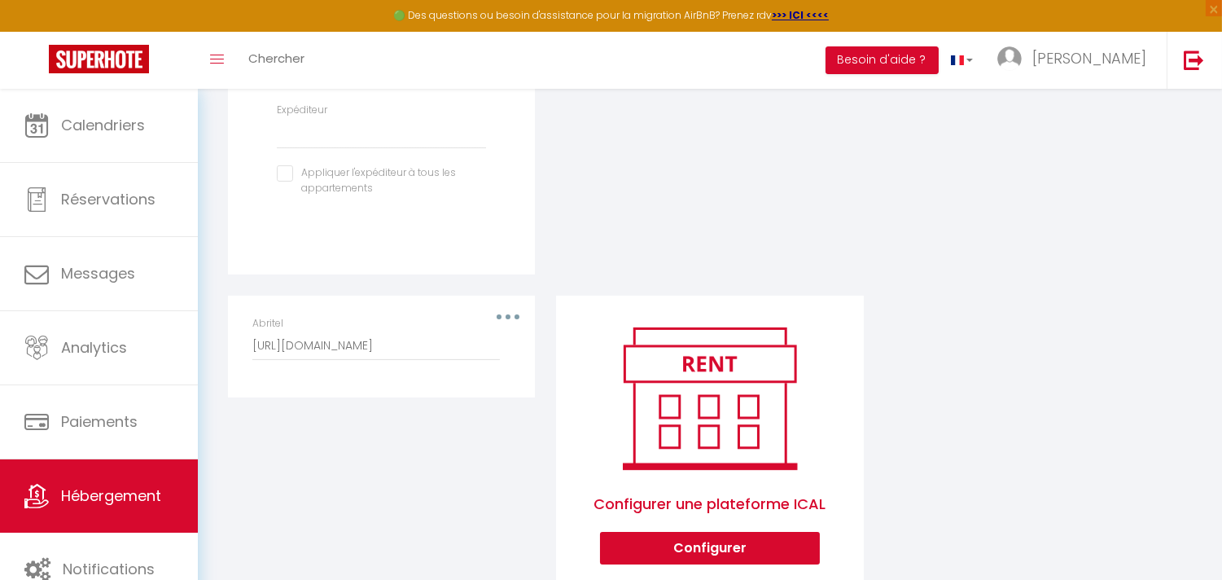
scroll to position [703, 0]
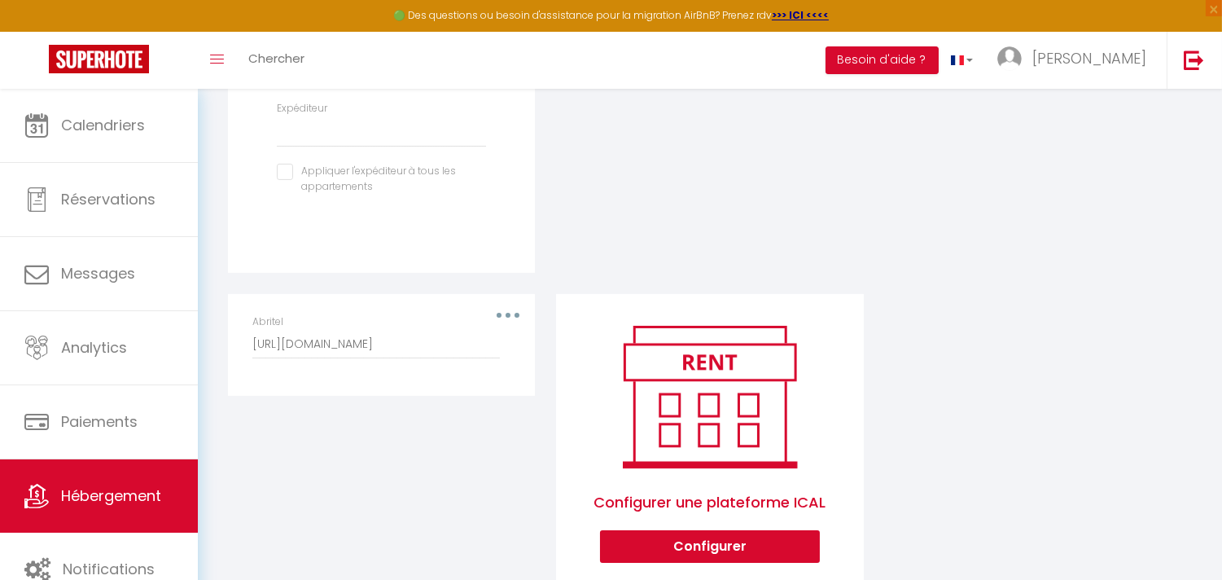
click at [500, 331] on div "Abritel http://www.abritel.fr/icalendar/b780afb020354e19aa72183f75fcc493.ics?no…" at bounding box center [381, 336] width 258 height 45
click at [511, 326] on button "button" at bounding box center [508, 315] width 46 height 26
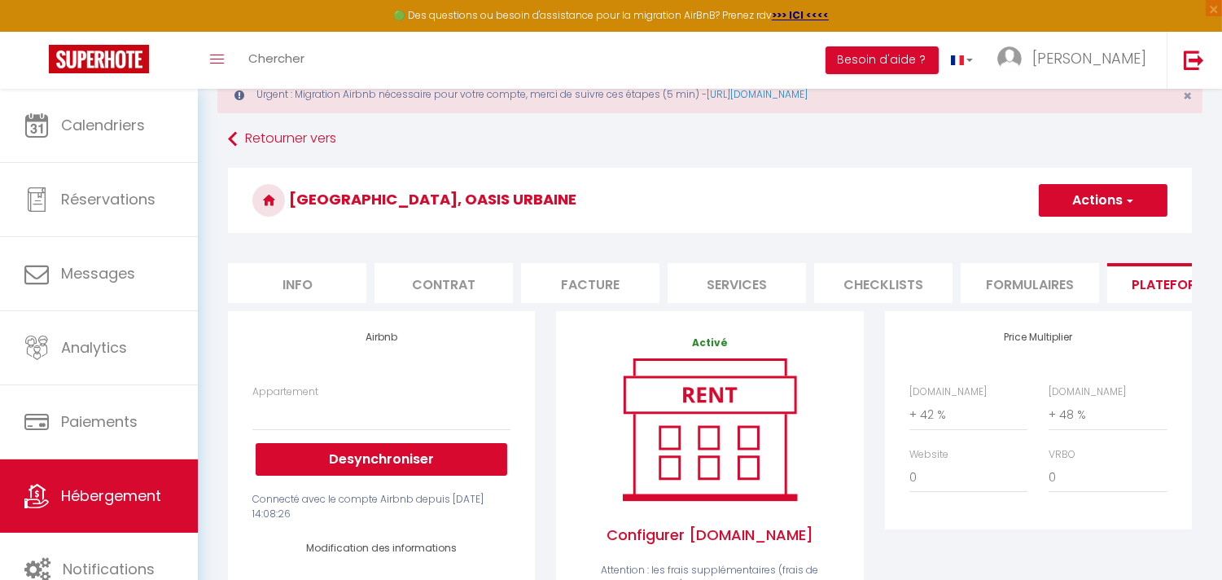
scroll to position [0, 0]
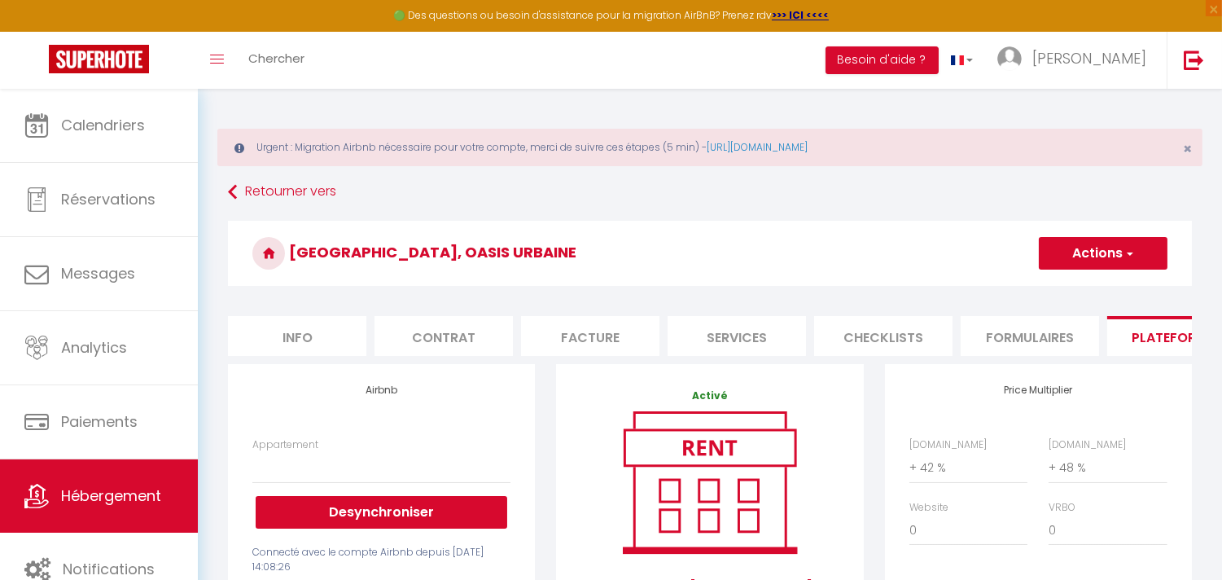
click at [1184, 351] on li "Plateformes" at bounding box center [1177, 336] width 138 height 40
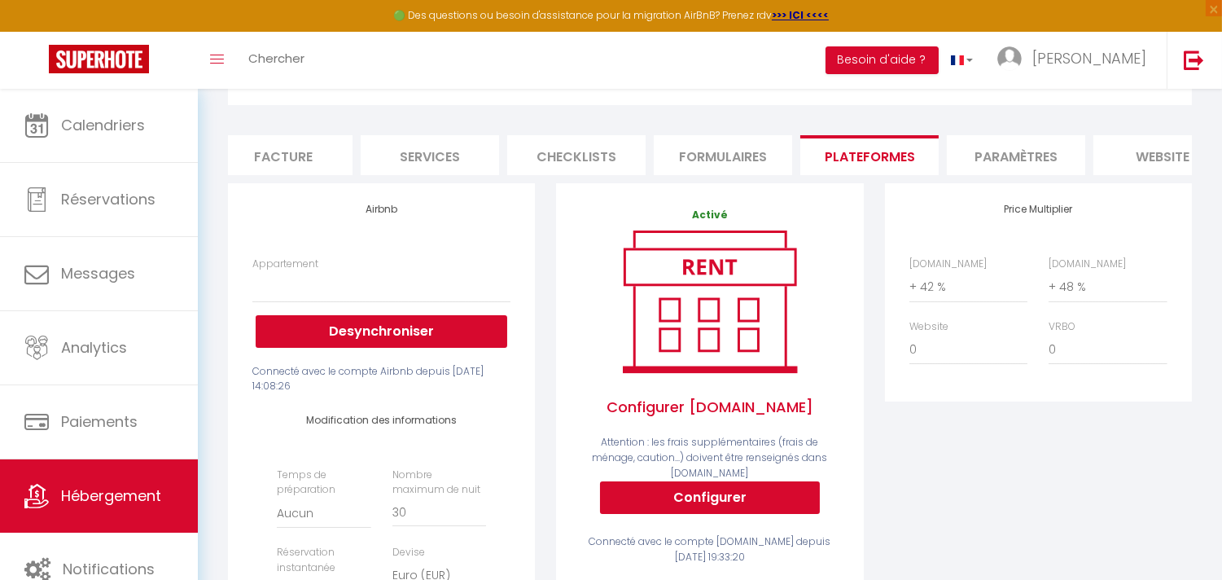
scroll to position [0, 326]
click at [991, 168] on li "Paramètres" at bounding box center [997, 155] width 138 height 40
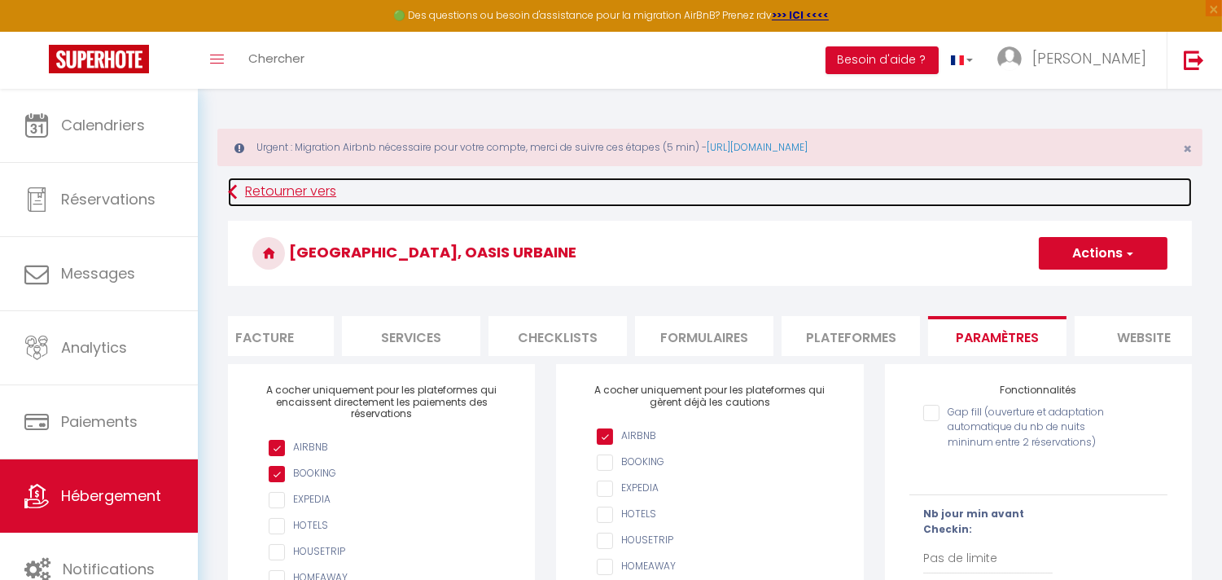
click at [238, 190] on link "Retourner vers" at bounding box center [710, 192] width 964 height 29
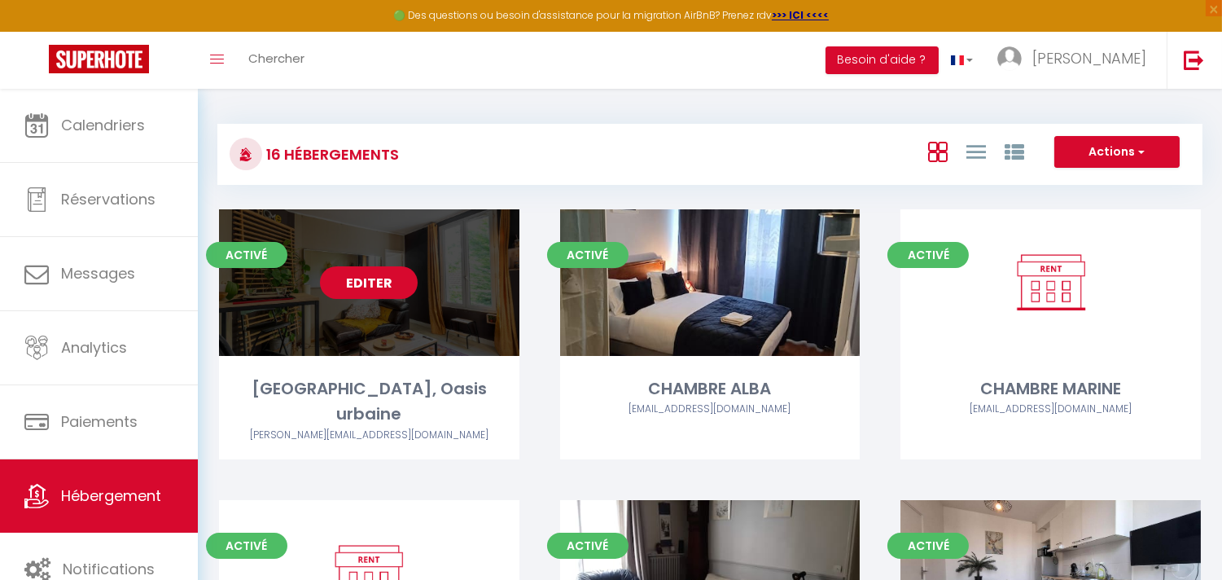
click at [342, 291] on link "Editer" at bounding box center [369, 282] width 98 height 33
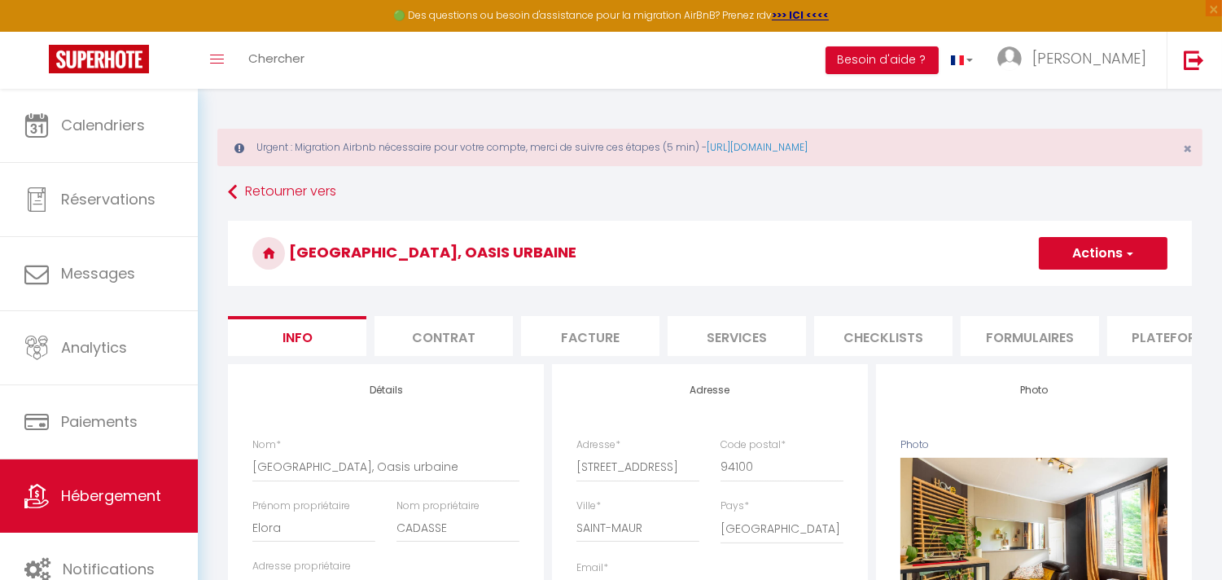
click at [1142, 336] on li "Plateformes" at bounding box center [1177, 336] width 138 height 40
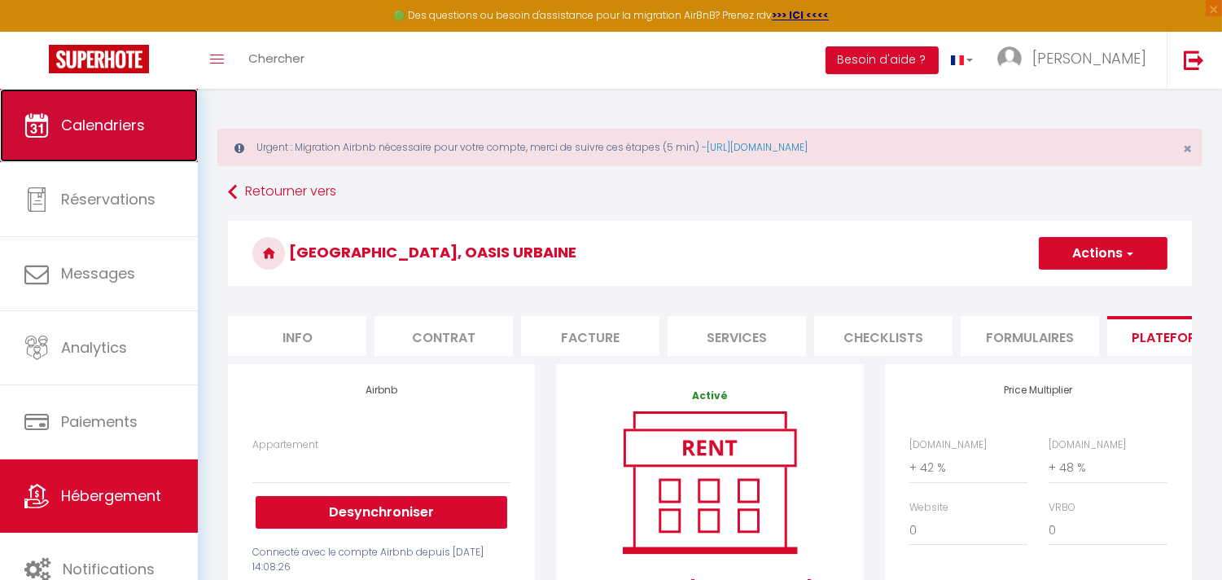
click at [107, 131] on span "Calendriers" at bounding box center [103, 125] width 84 height 20
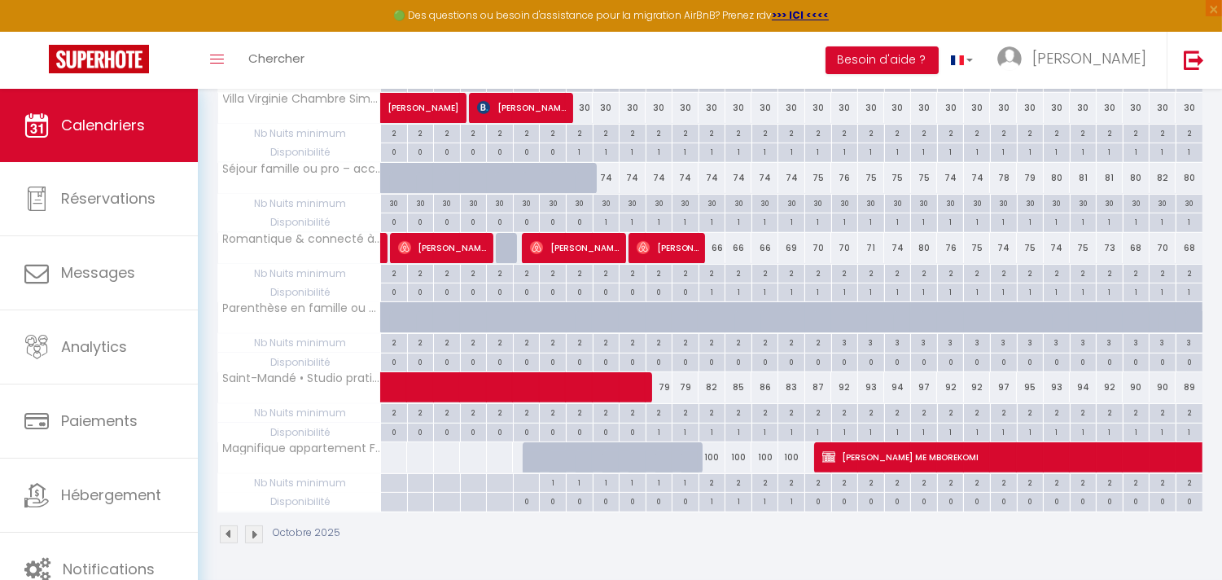
scroll to position [1049, 0]
click at [558, 481] on div "1" at bounding box center [553, 481] width 26 height 15
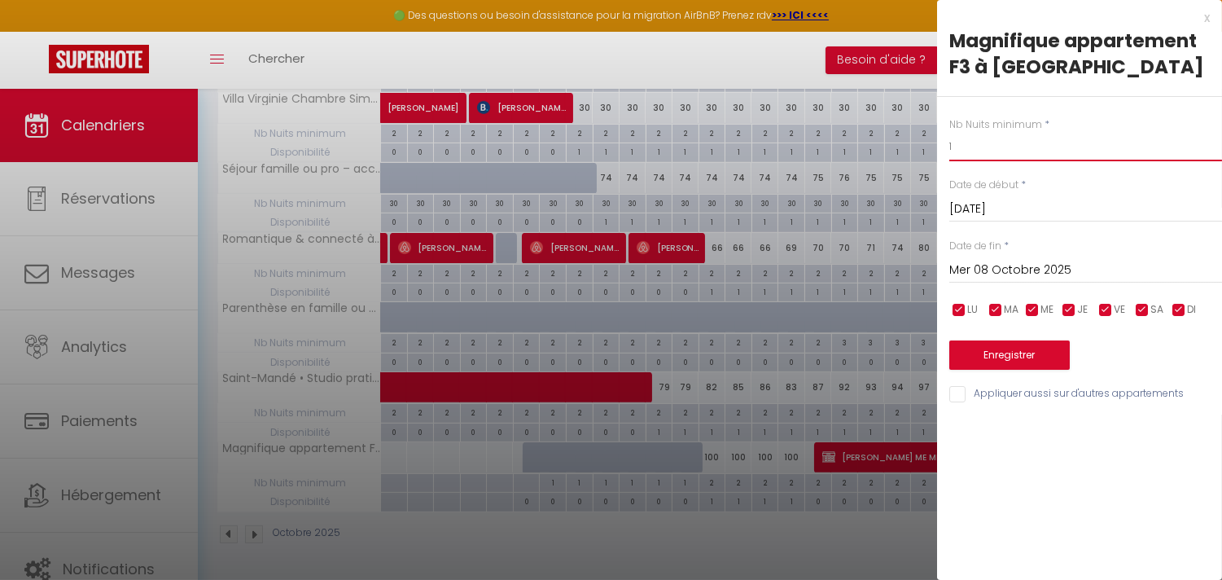
drag, startPoint x: 988, startPoint y: 151, endPoint x: 899, endPoint y: 143, distance: 89.1
click at [989, 264] on input "Mer 08 Octobre 2025" at bounding box center [1086, 270] width 273 height 21
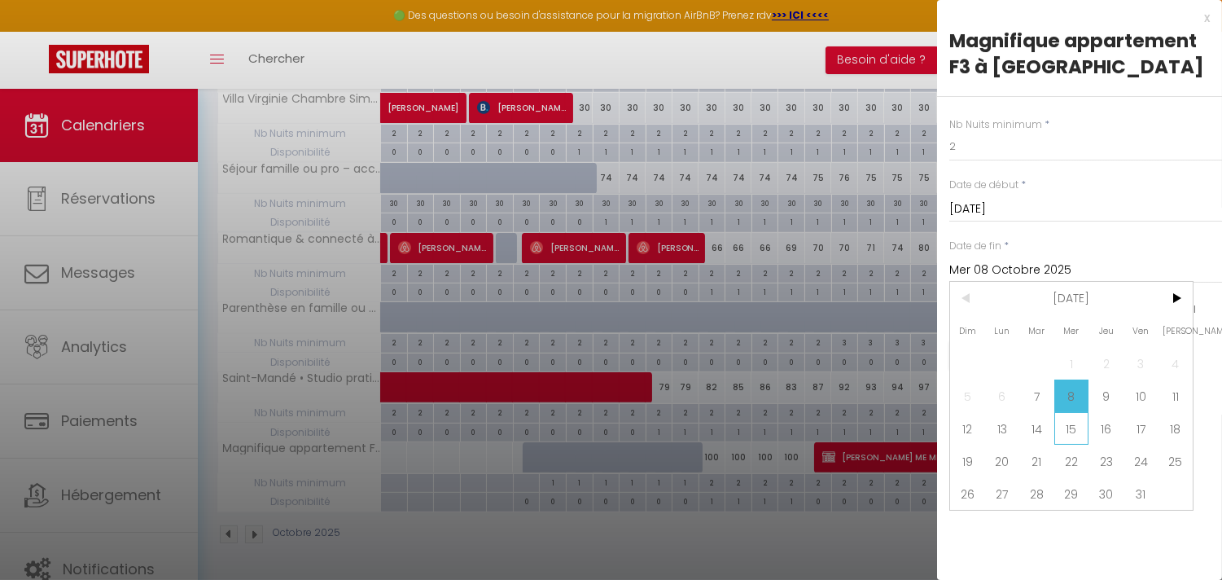
click at [1065, 427] on span "15" at bounding box center [1072, 428] width 35 height 33
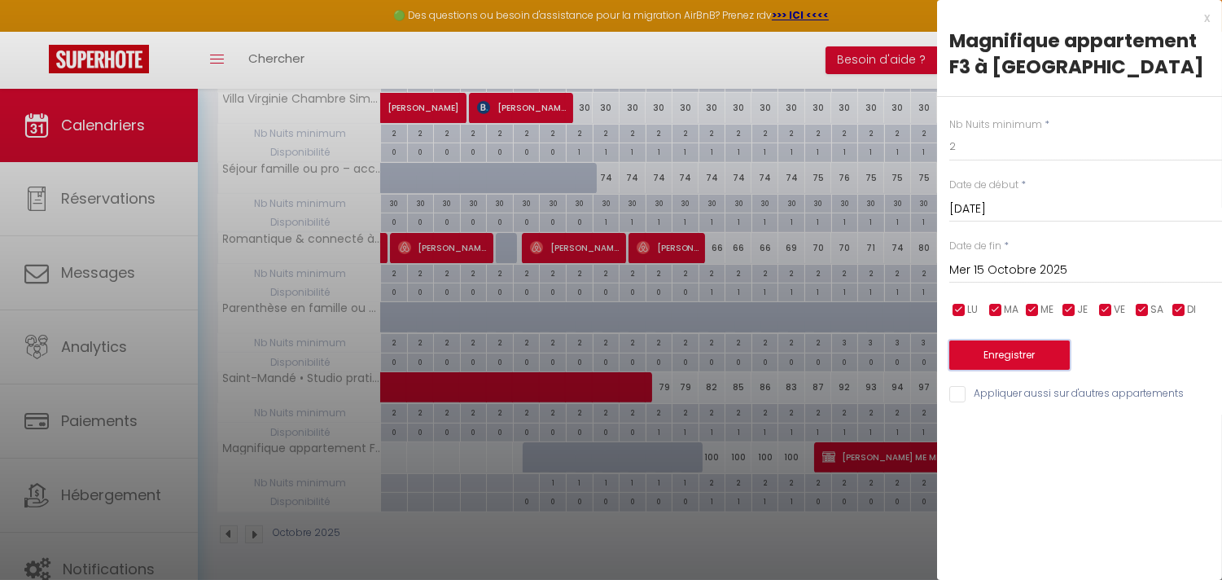
click at [1020, 359] on button "Enregistrer" at bounding box center [1010, 354] width 121 height 29
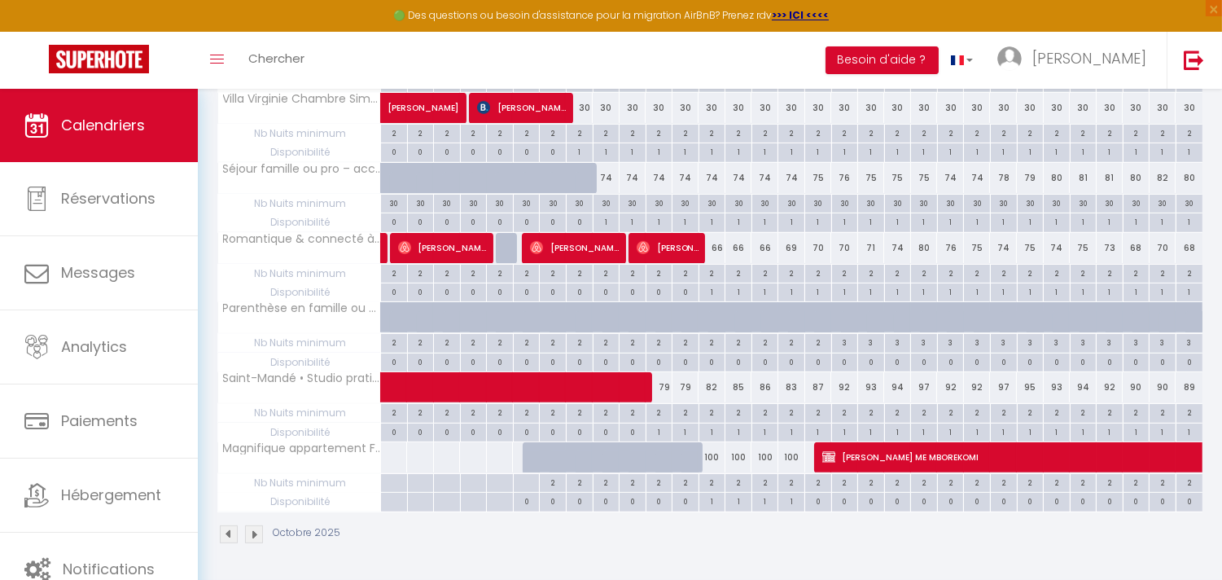
click at [795, 458] on div "100" at bounding box center [792, 457] width 27 height 30
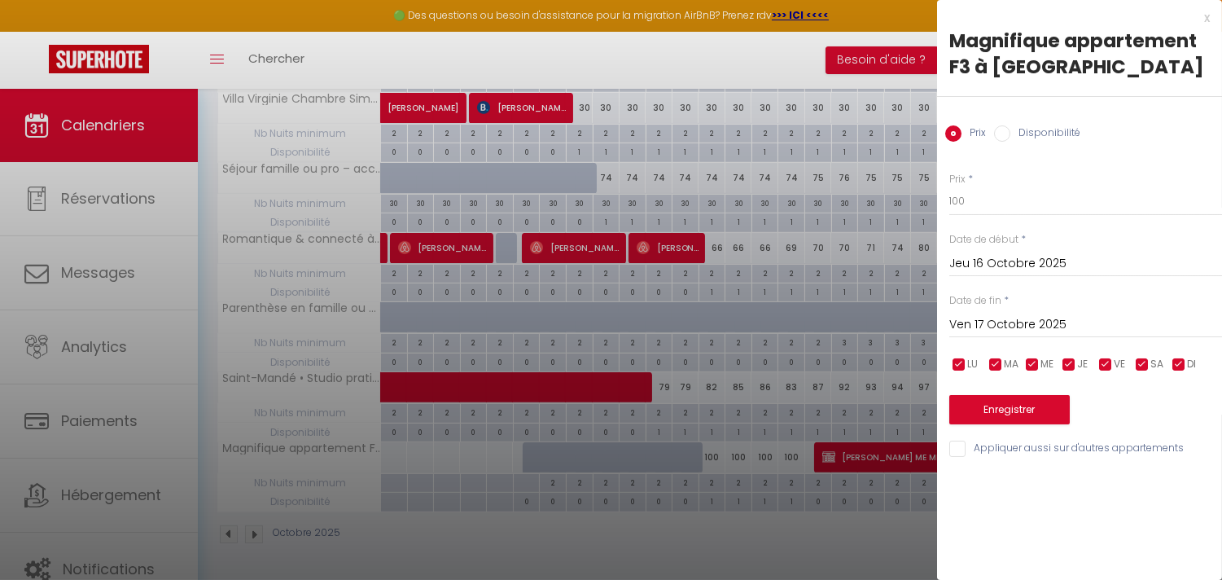
click at [733, 430] on div at bounding box center [611, 290] width 1222 height 580
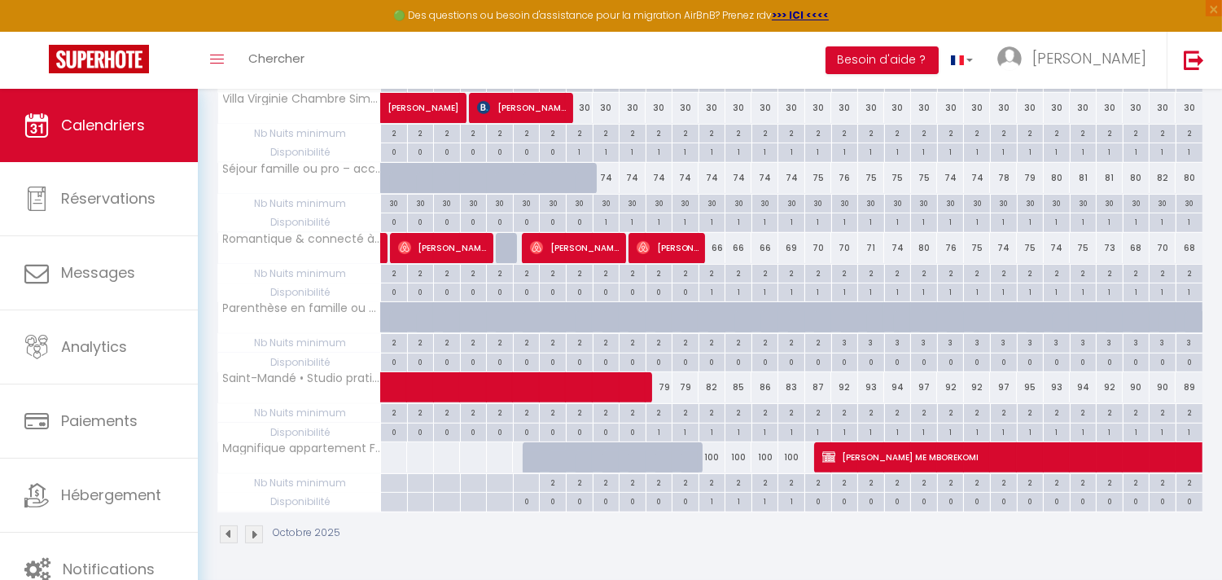
click at [713, 478] on div "2" at bounding box center [713, 481] width 26 height 15
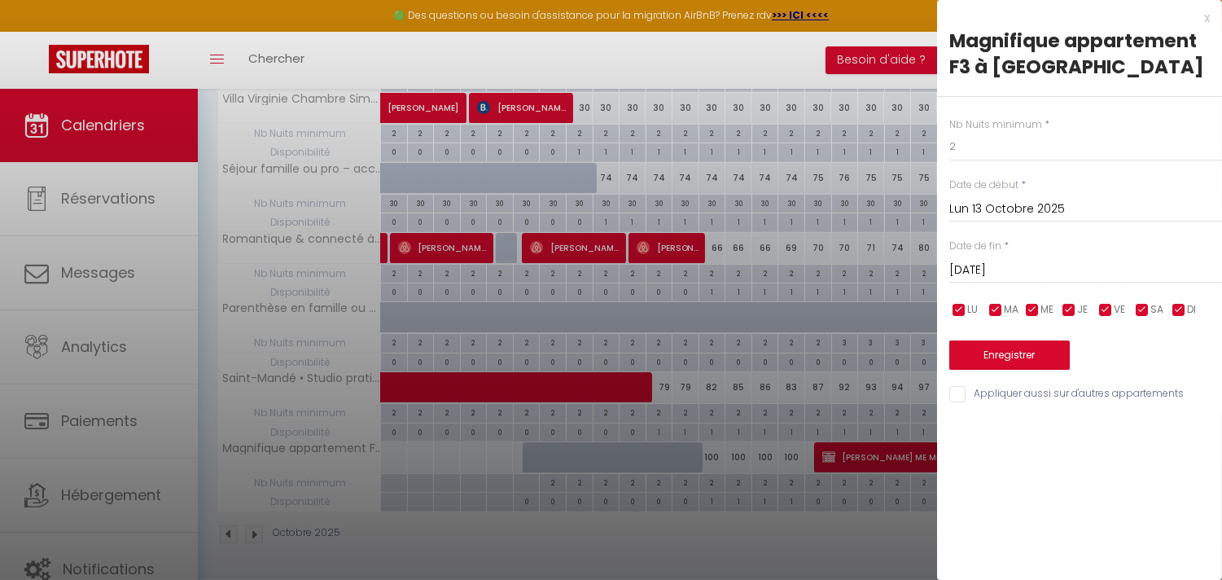
click at [714, 464] on div at bounding box center [611, 290] width 1222 height 580
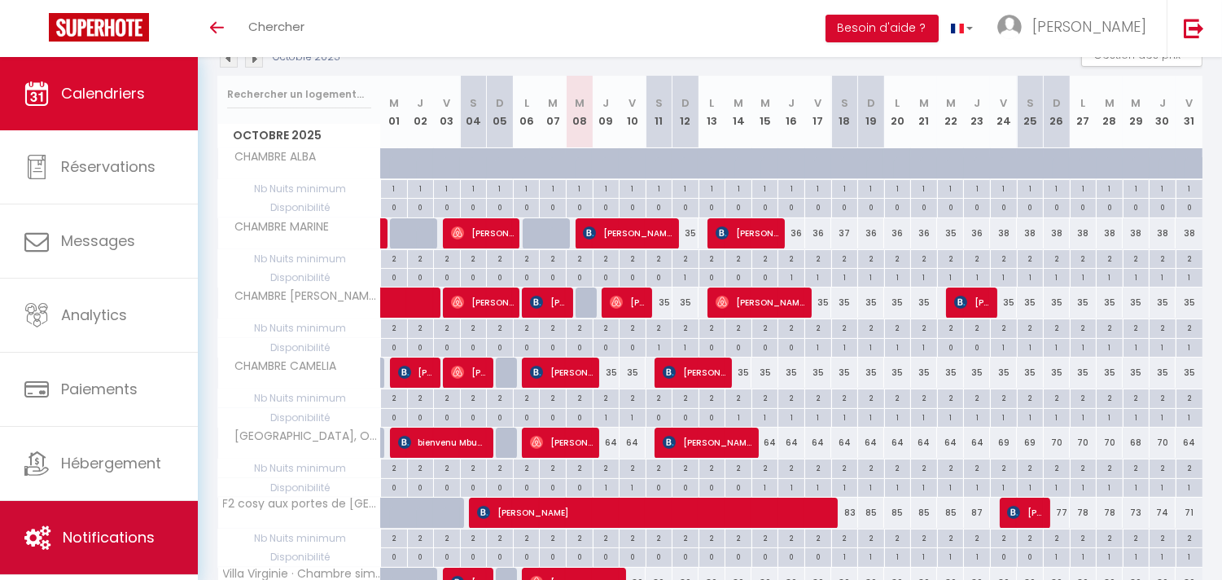
scroll to position [362, 0]
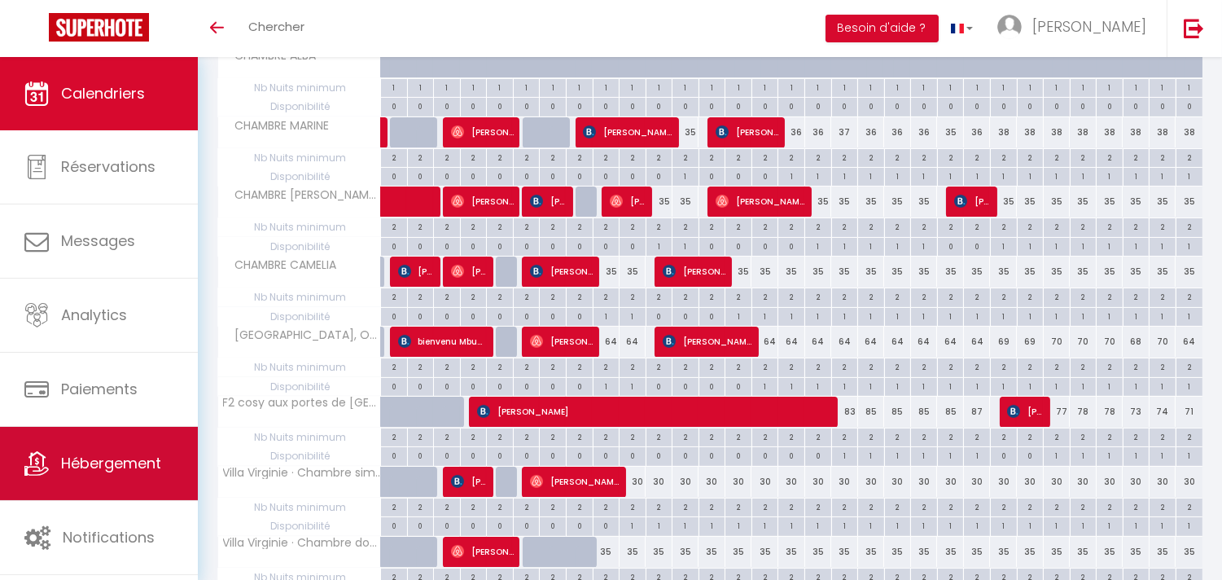
click at [88, 469] on span "Hébergement" at bounding box center [111, 463] width 100 height 20
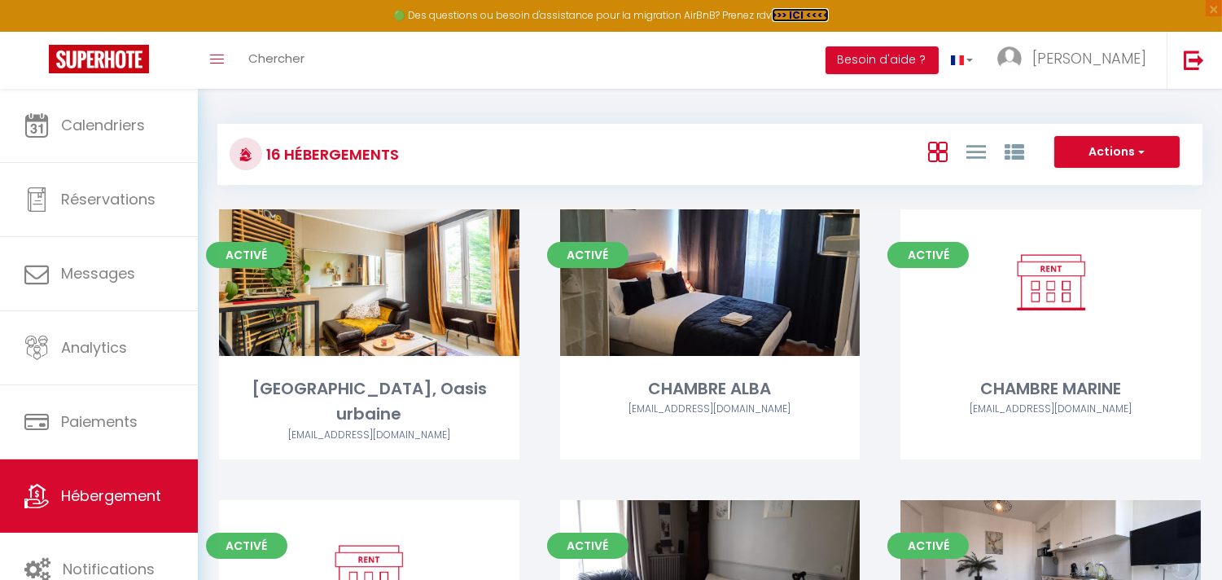
click at [809, 14] on strong ">>> ICI <<<<" at bounding box center [800, 15] width 57 height 14
